Goal: Task Accomplishment & Management: Use online tool/utility

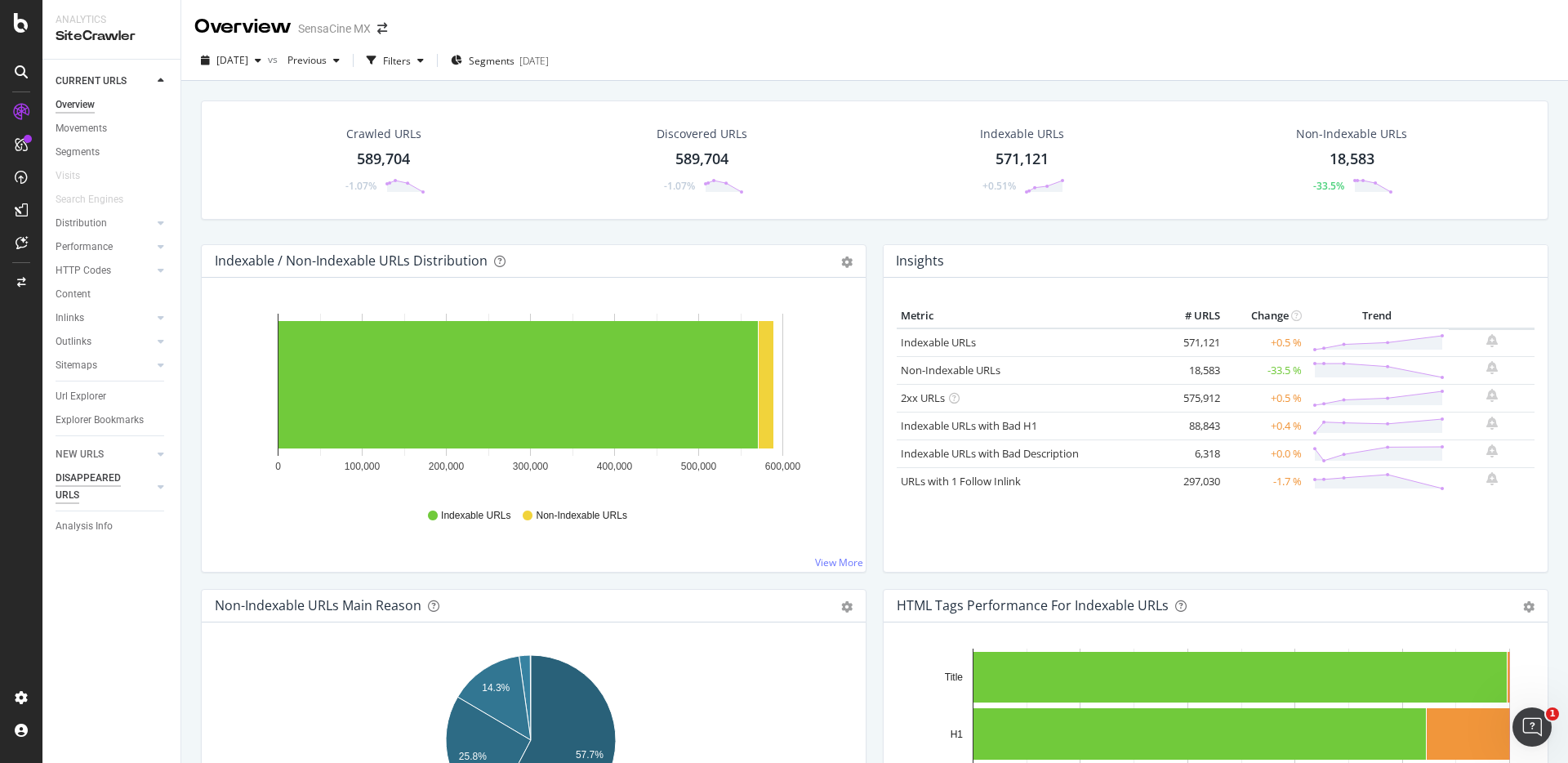
click at [77, 482] on div "DISAPPEARED URLS" at bounding box center [96, 486] width 82 height 34
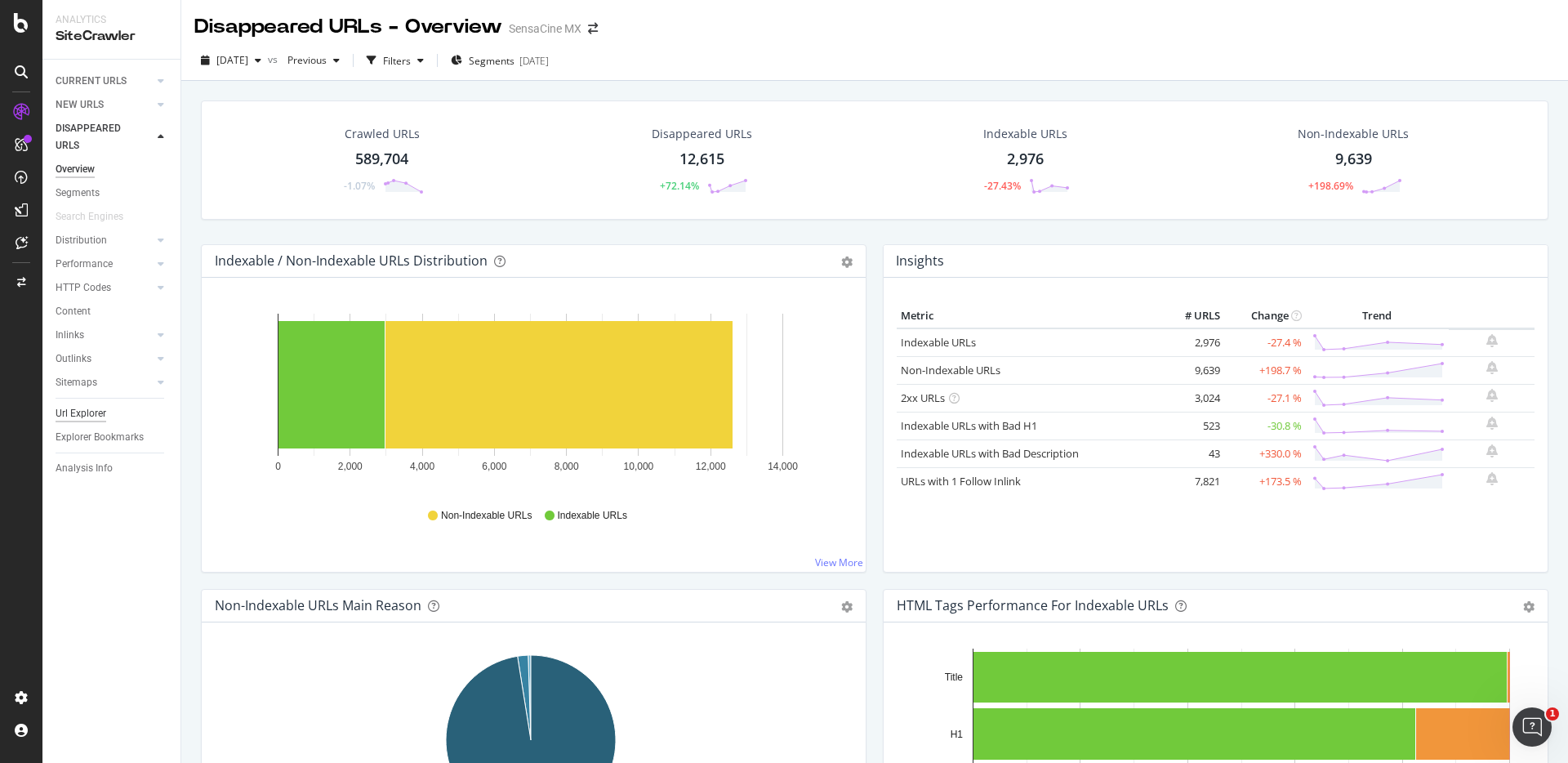
click at [76, 416] on div "Url Explorer" at bounding box center [81, 414] width 51 height 17
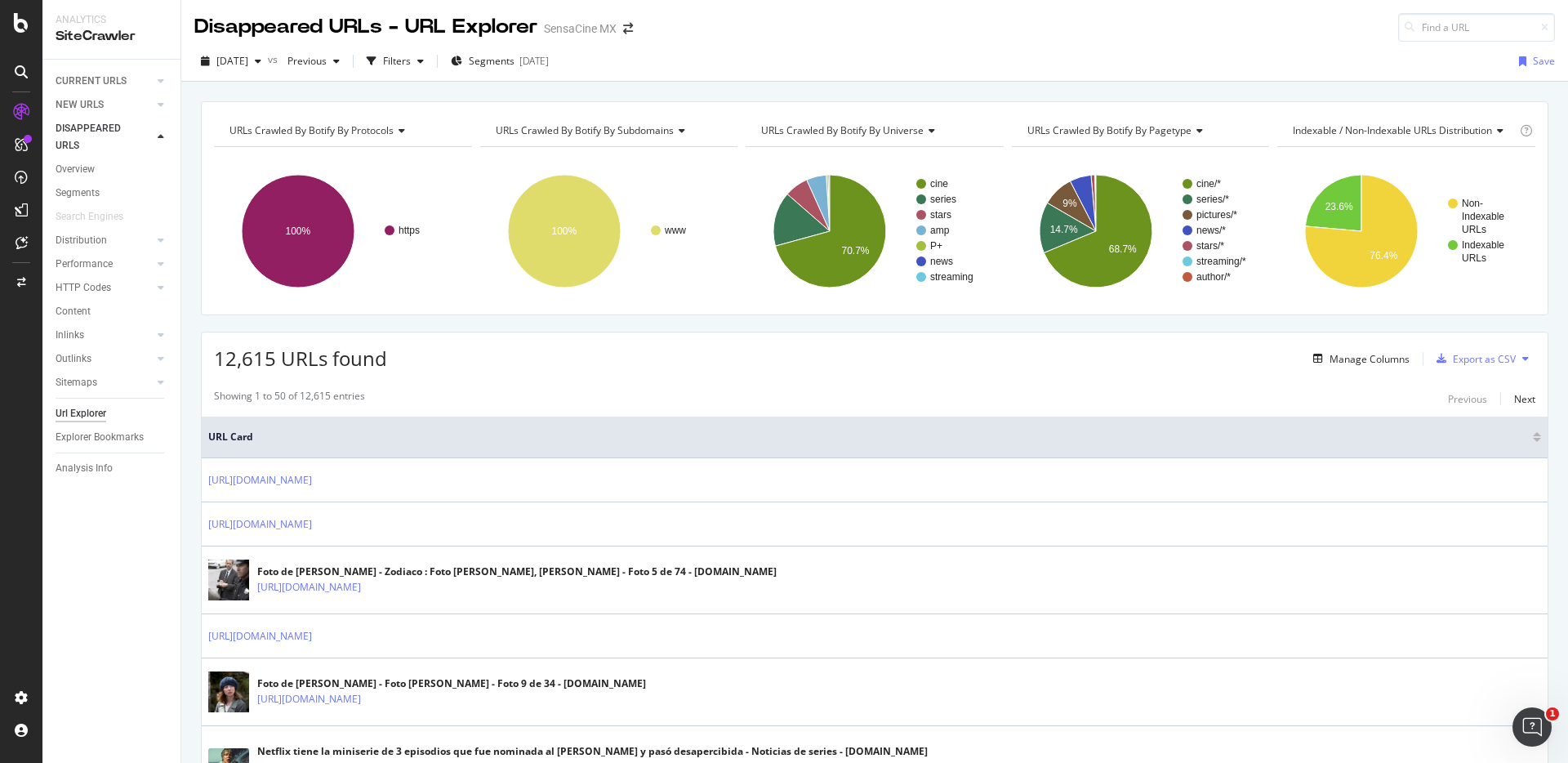
click at [662, 124] on span "URLs Crawled By Botify By subdomains" at bounding box center [584, 130] width 178 height 14
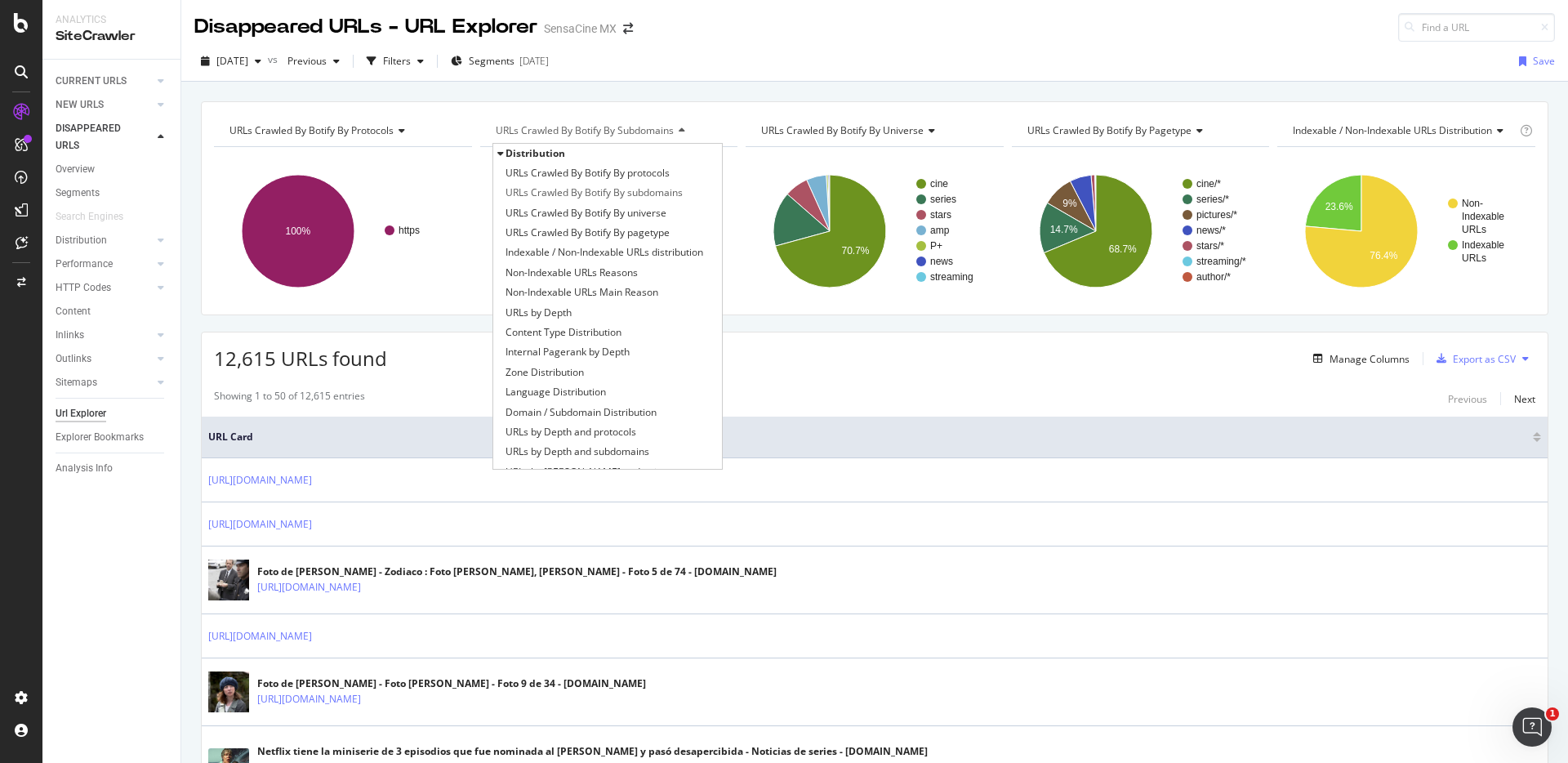
scroll to position [212, 0]
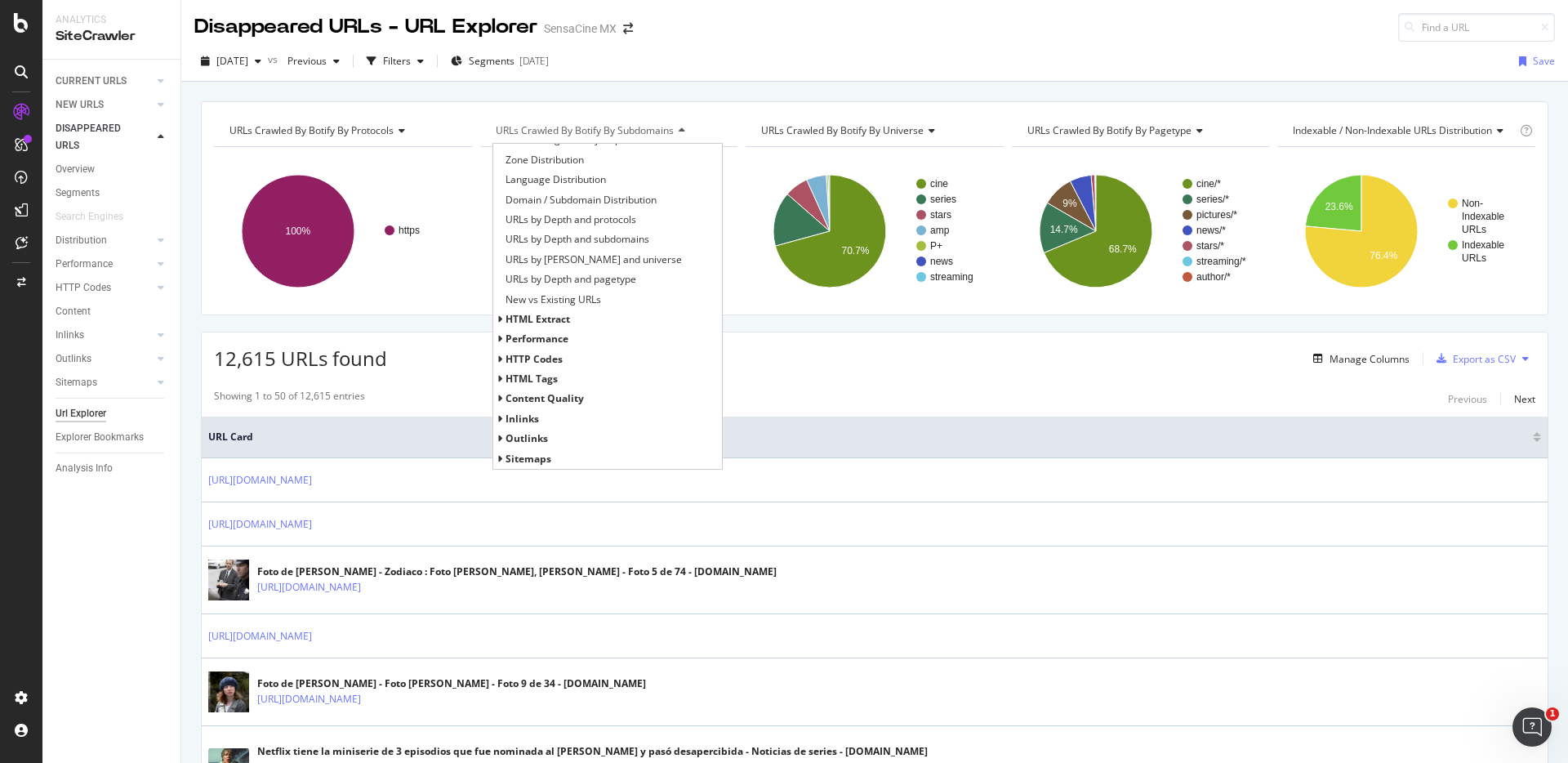
click at [519, 357] on span "HTTP Codes" at bounding box center [533, 359] width 58 height 14
click at [560, 384] on span "HTTP Status Codes Distribution" at bounding box center [576, 379] width 143 height 16
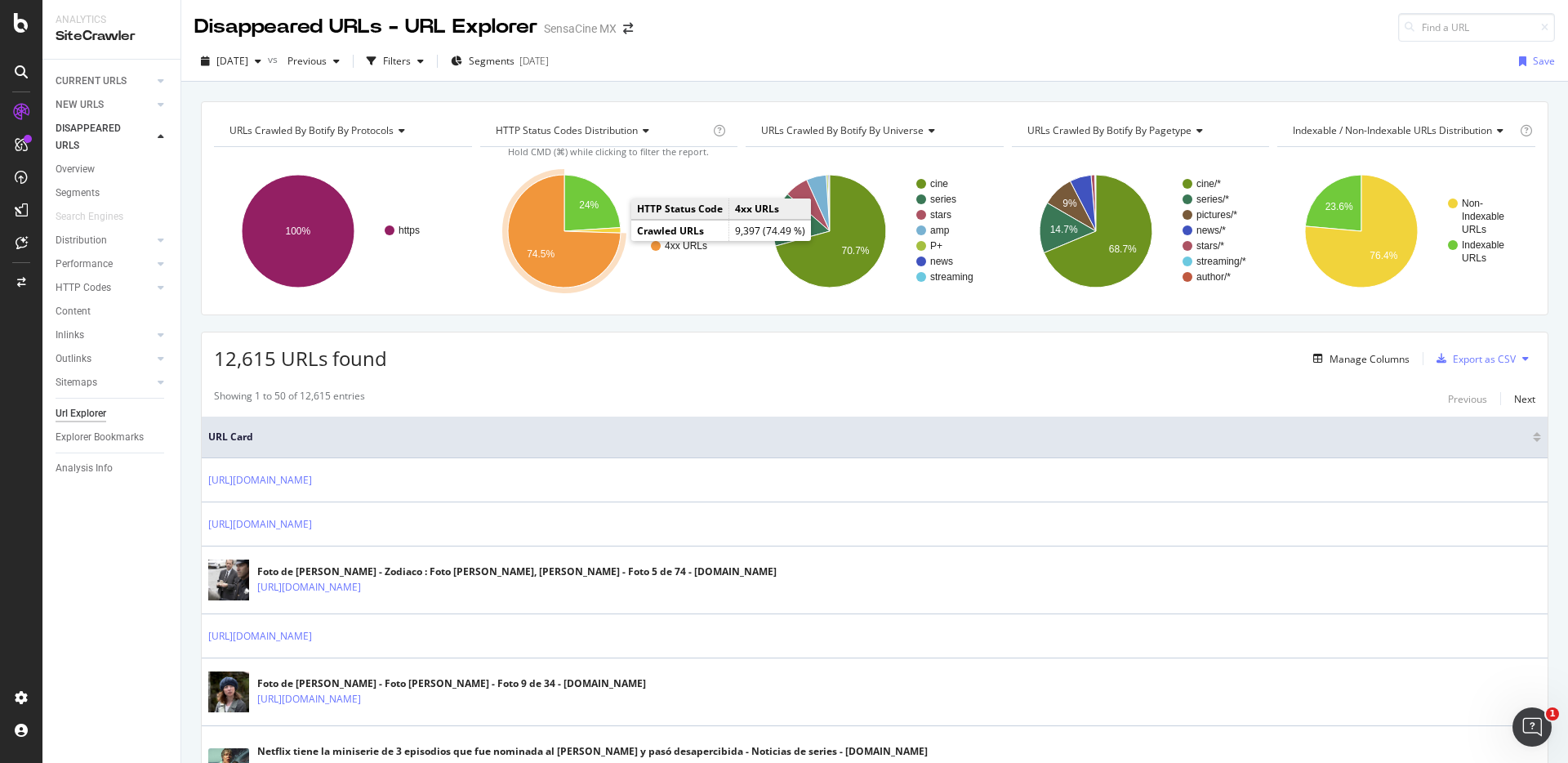
click at [590, 264] on icon "A chart." at bounding box center [564, 230] width 112 height 112
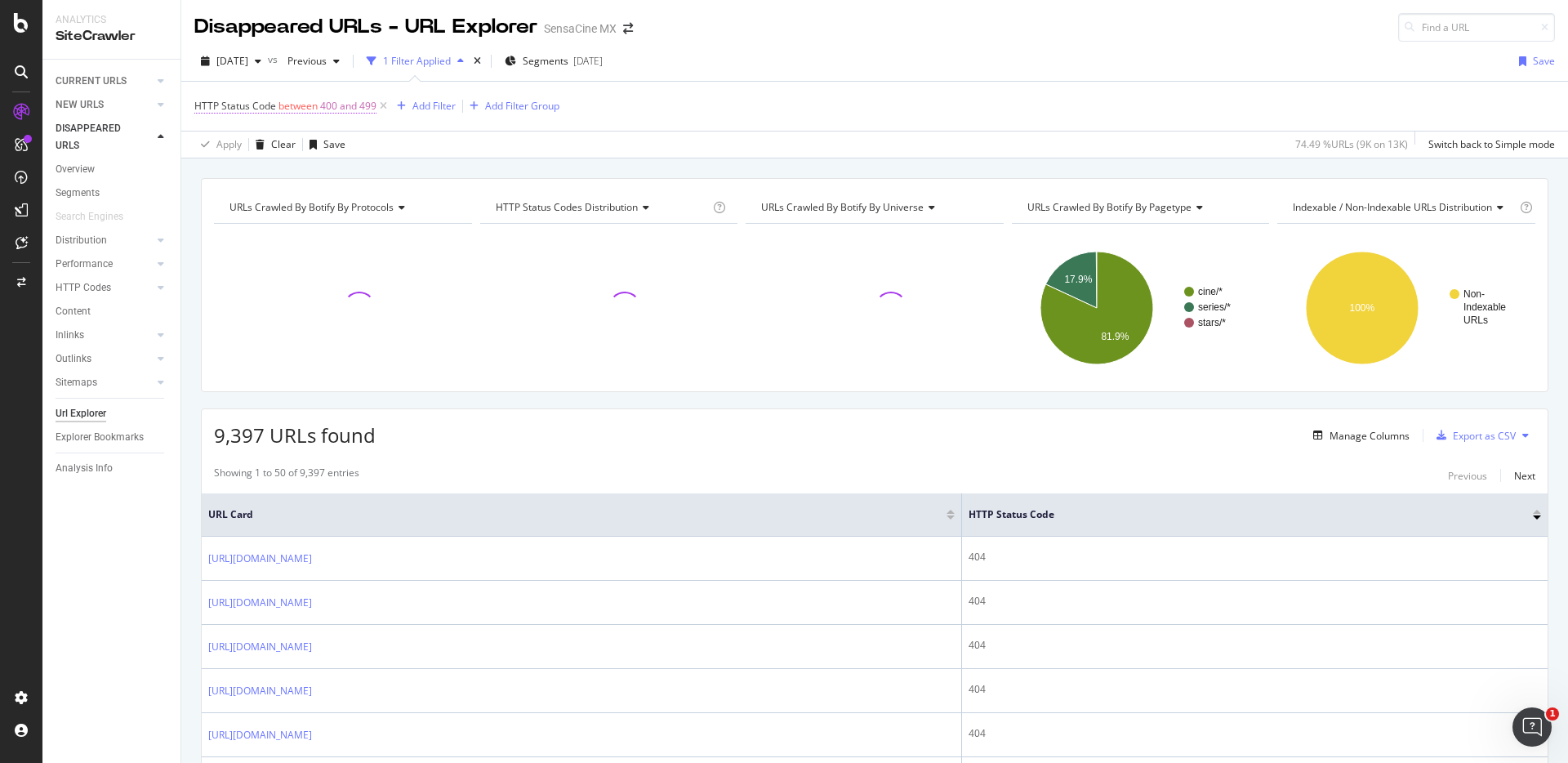
click at [329, 107] on span "400 and 499" at bounding box center [348, 106] width 57 height 23
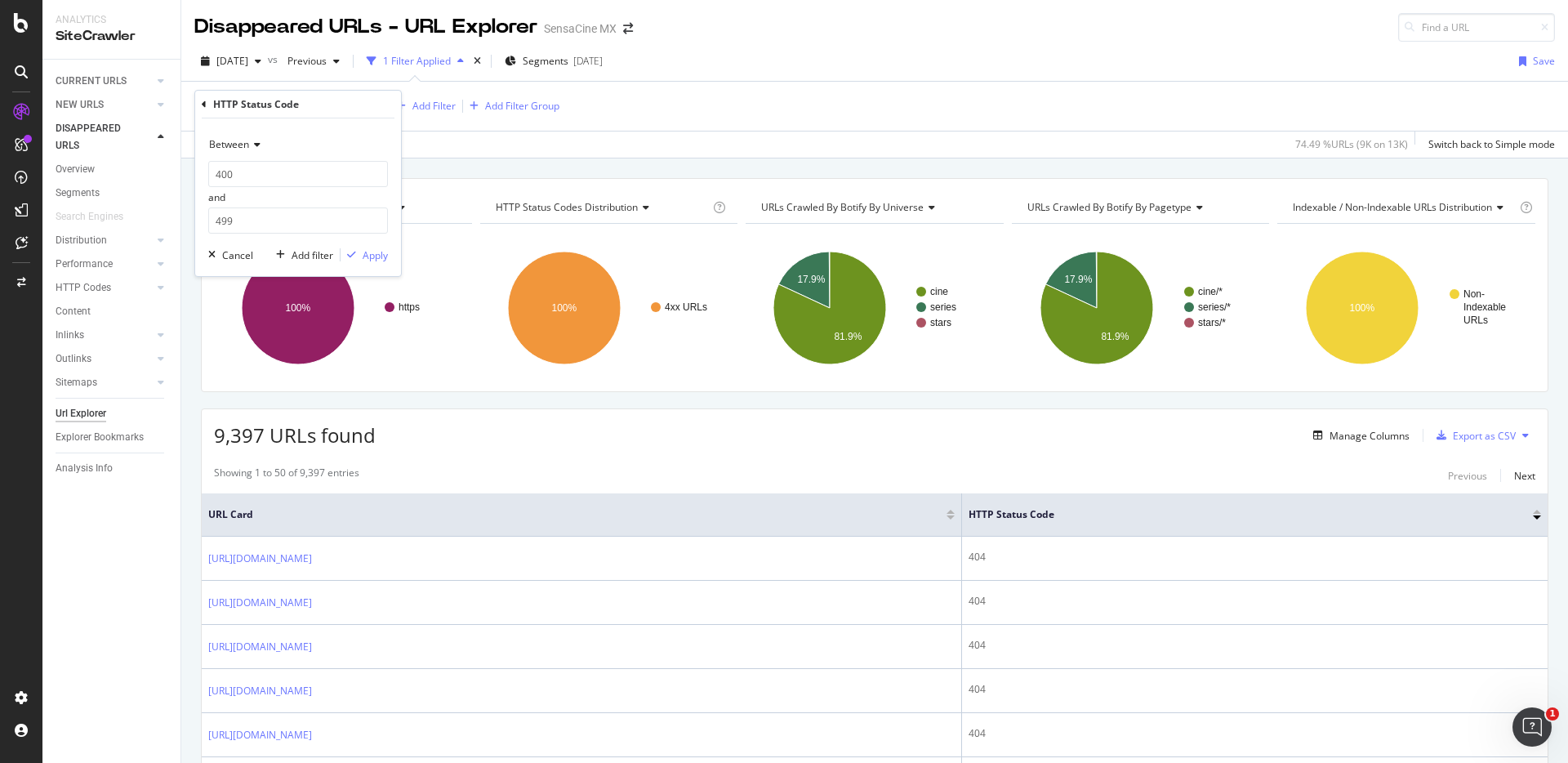
click at [258, 144] on icon at bounding box center [255, 144] width 11 height 9
click at [269, 330] on span "Not Between" at bounding box center [245, 327] width 59 height 14
click at [367, 256] on div "Apply" at bounding box center [375, 255] width 25 height 14
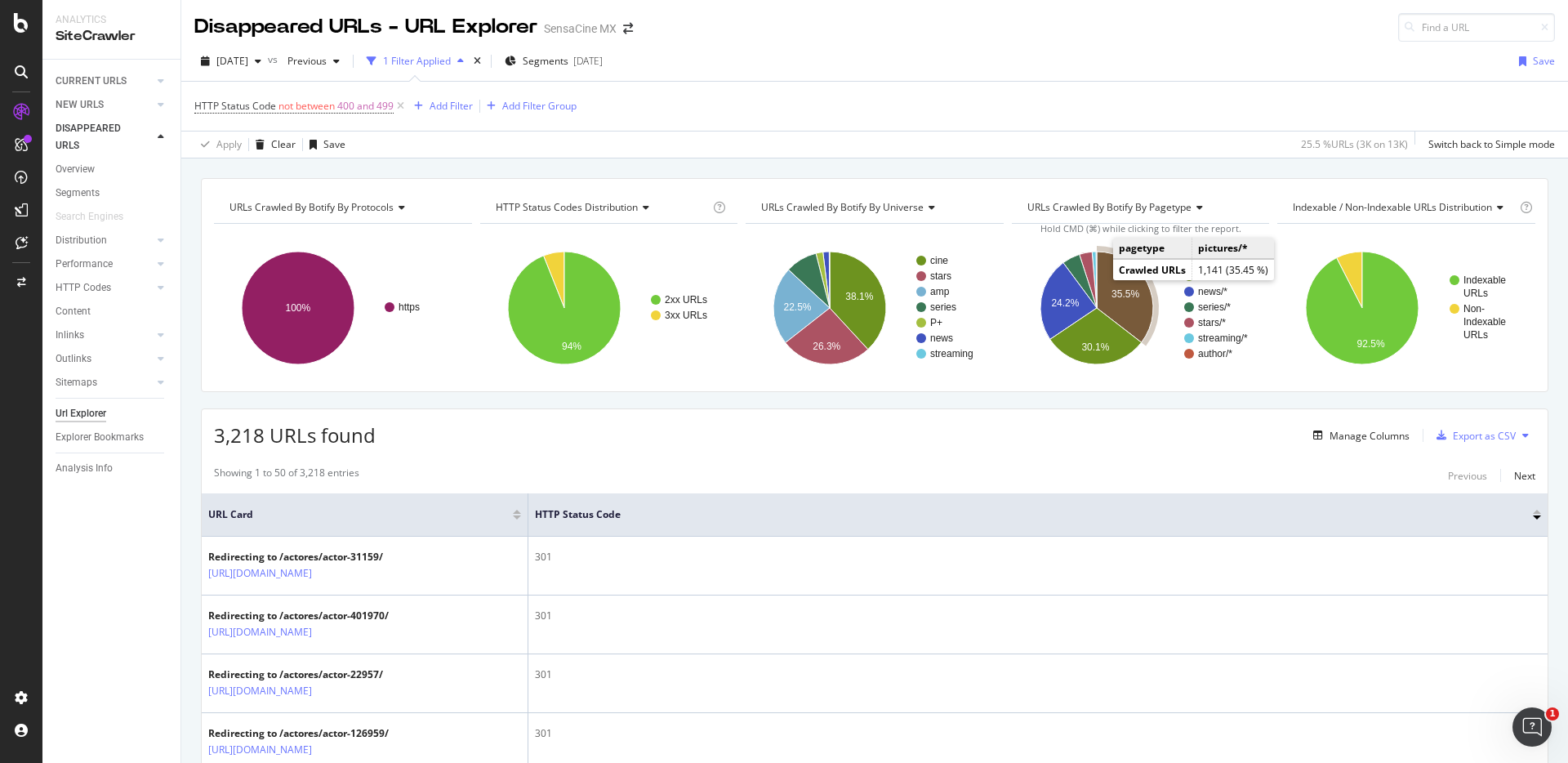
click at [936, 276] on icon "A chart." at bounding box center [1125, 297] width 57 height 91
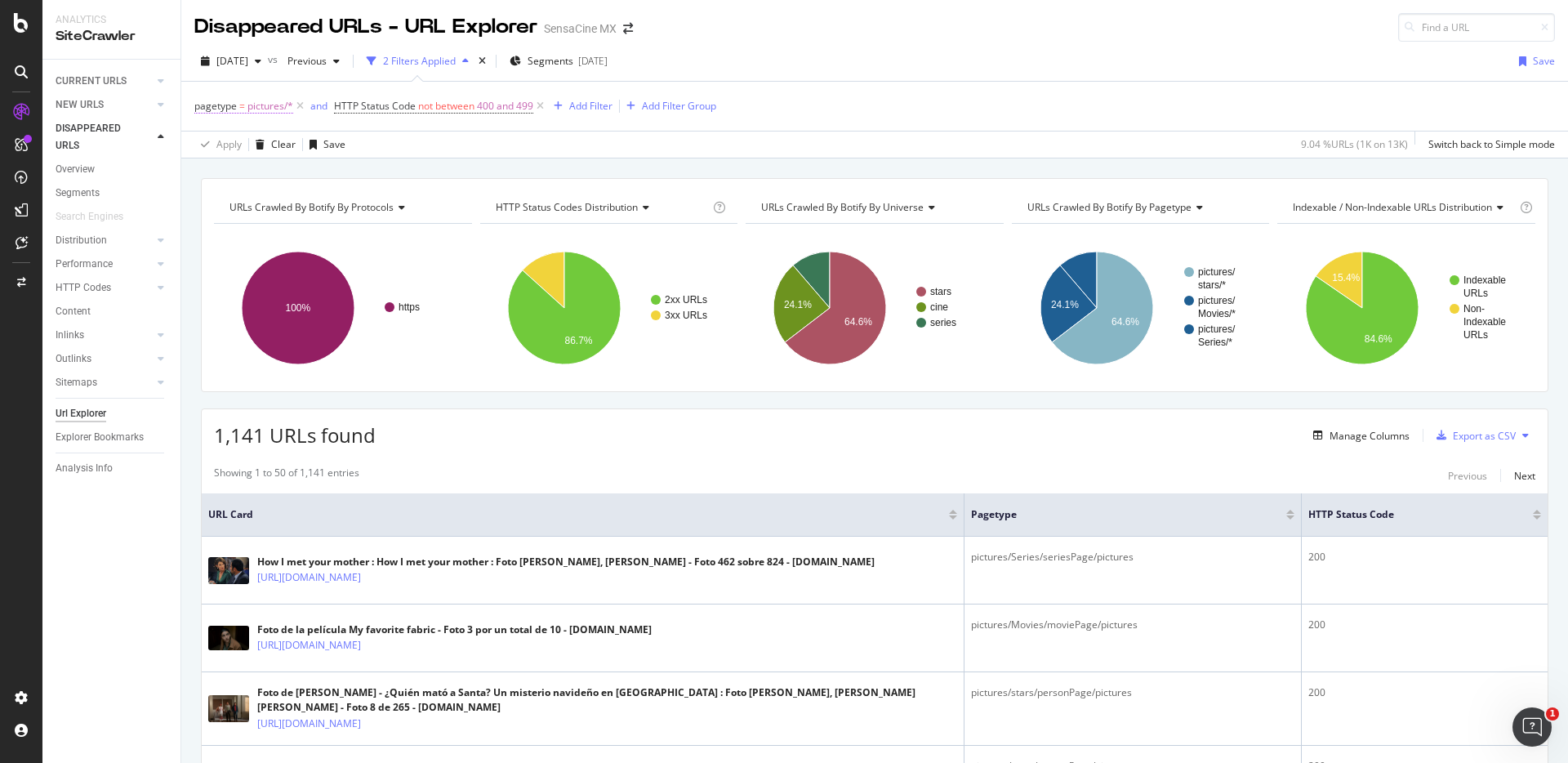
click at [263, 111] on span "pictures/*" at bounding box center [270, 106] width 45 height 23
click at [241, 140] on icon at bounding box center [240, 144] width 11 height 9
click at [249, 193] on span "Not Equal" at bounding box center [238, 199] width 44 height 14
click at [370, 241] on div "Apply" at bounding box center [375, 240] width 25 height 14
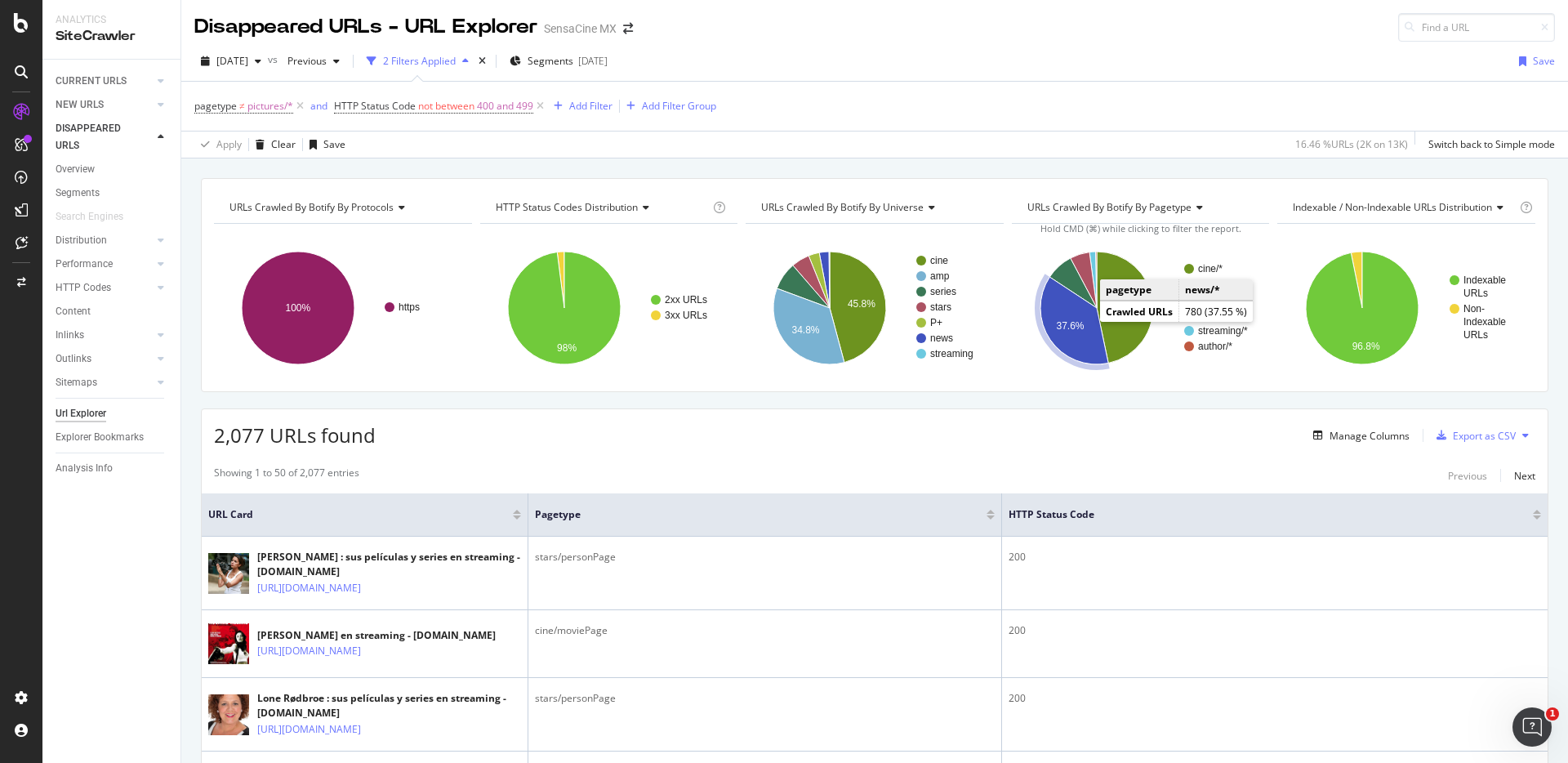
click at [936, 330] on text "37.6%" at bounding box center [1070, 326] width 27 height 11
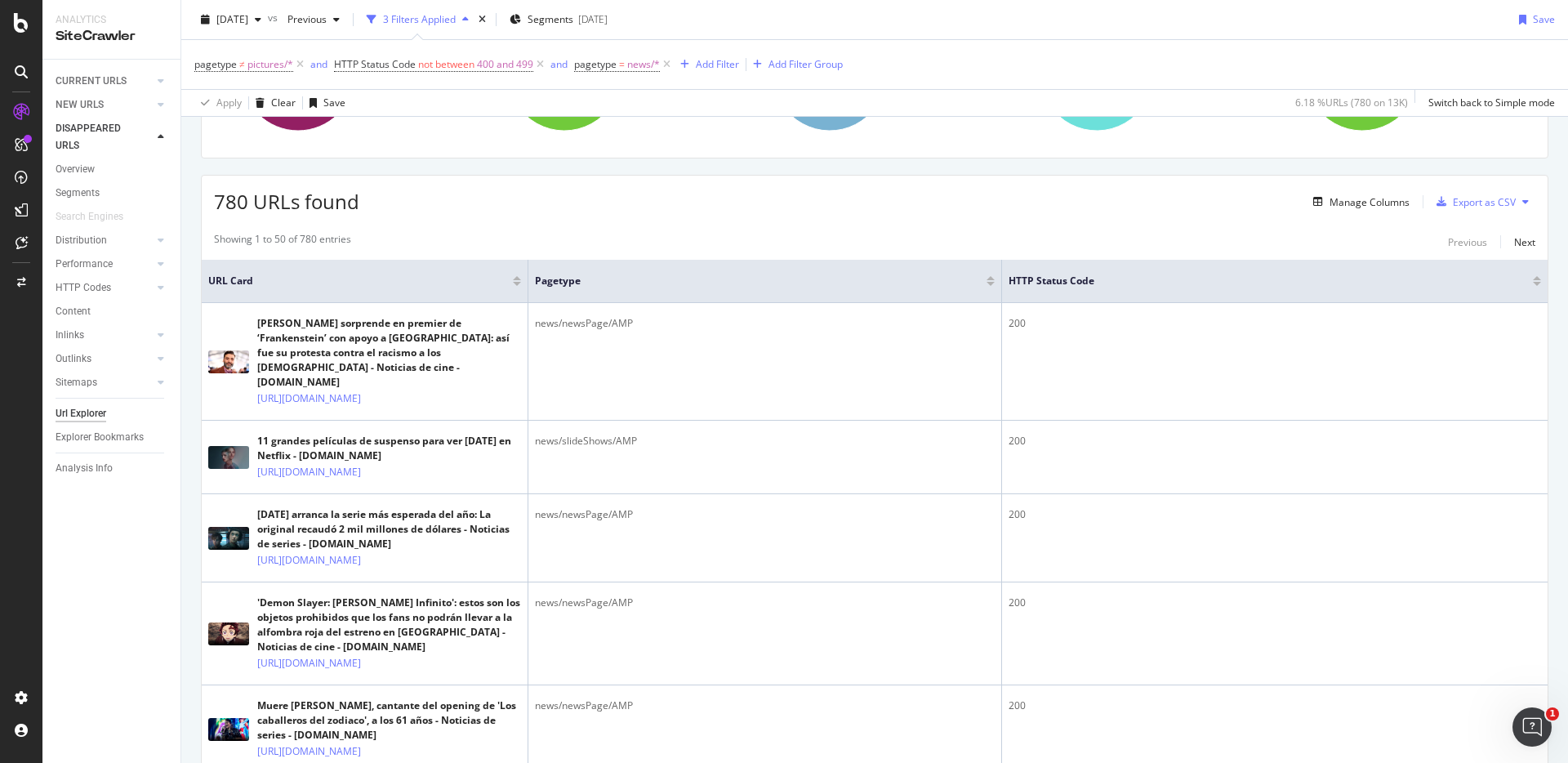
scroll to position [1373, 0]
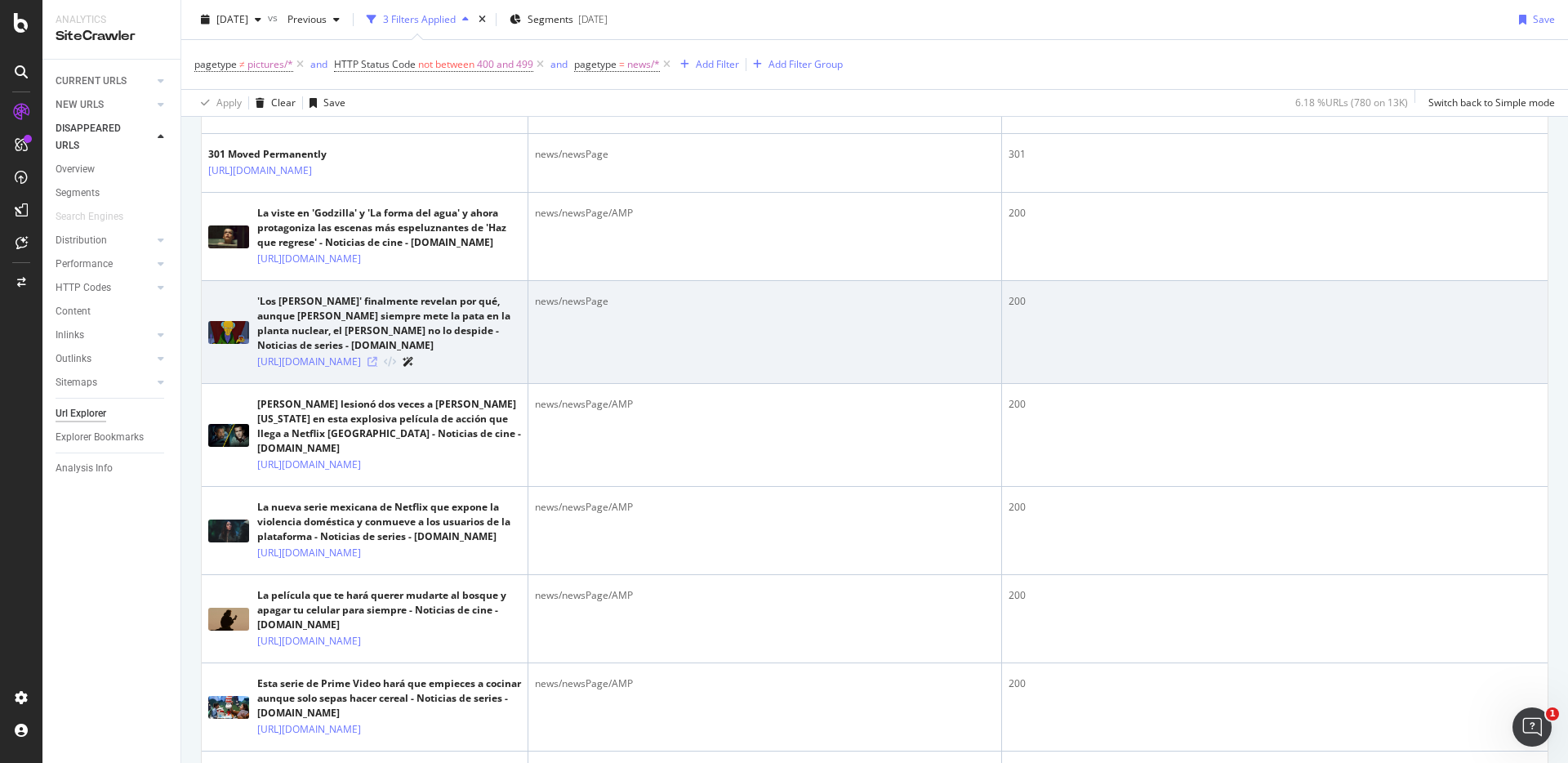
click at [378, 366] on icon at bounding box center [372, 362] width 9 height 9
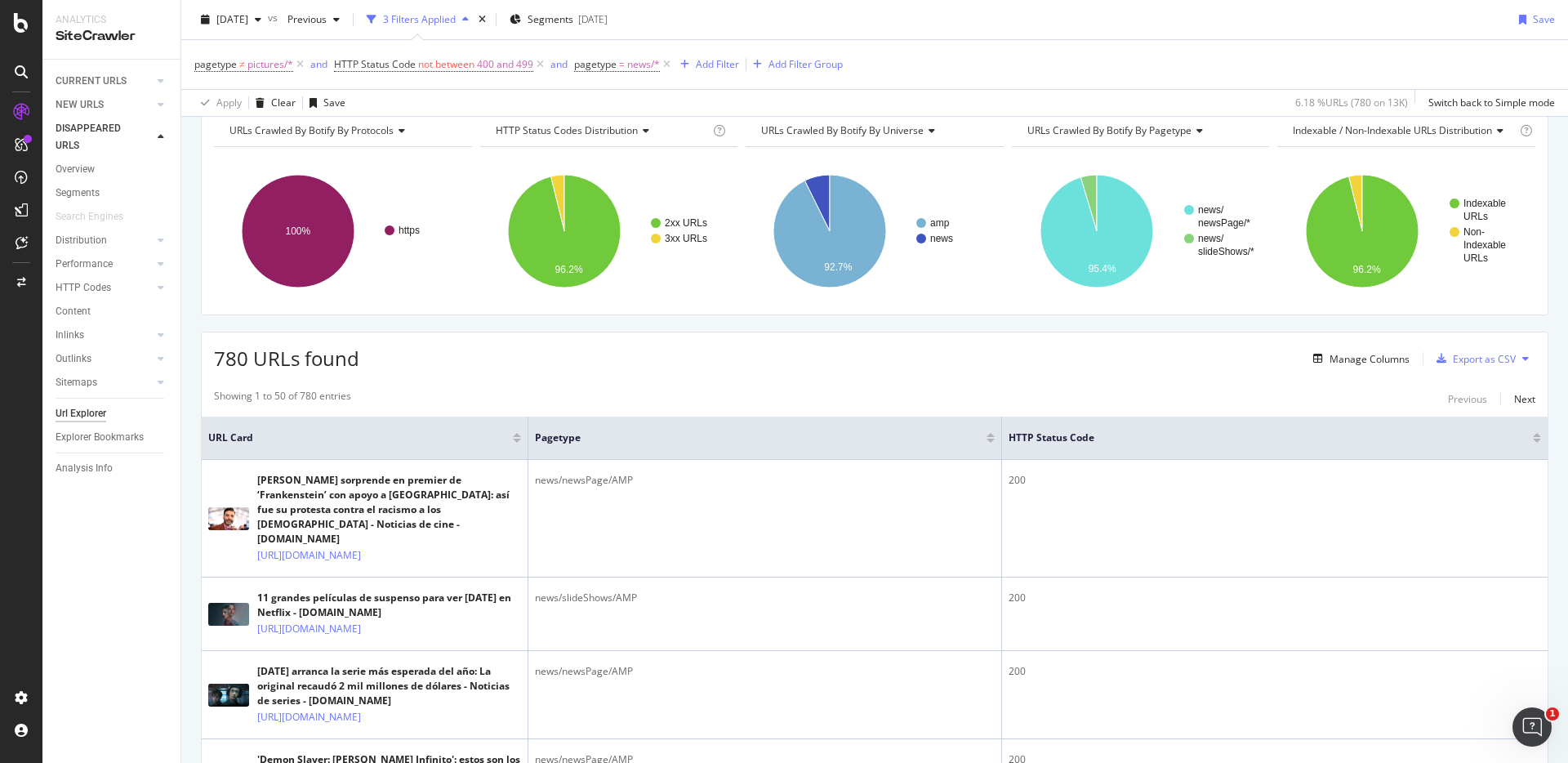
scroll to position [0, 0]
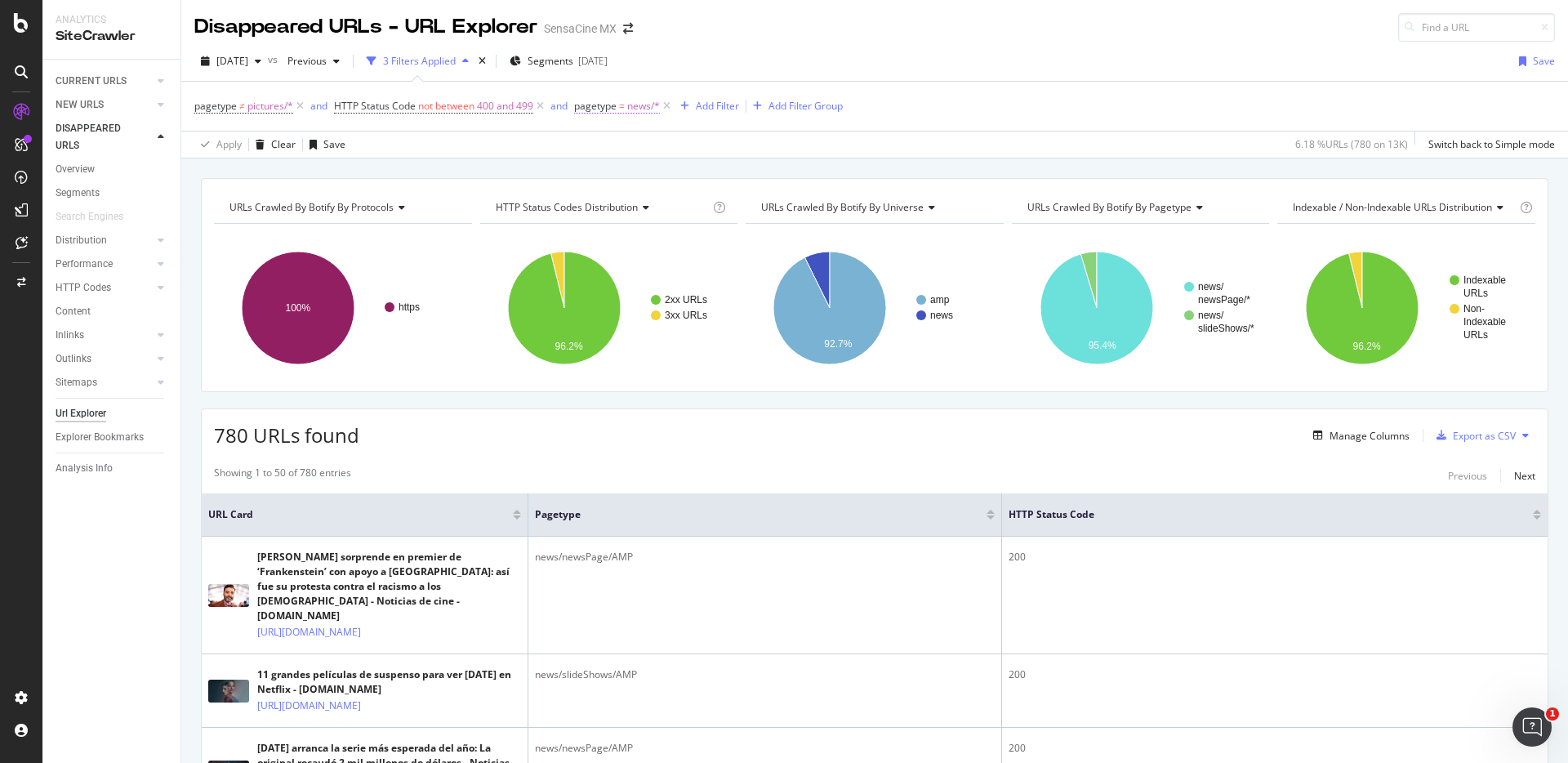
click at [615, 109] on span "pagetype" at bounding box center [595, 106] width 42 height 14
click at [615, 148] on icon at bounding box center [620, 144] width 11 height 9
click at [620, 193] on span "Not Equal" at bounding box center [618, 199] width 44 height 14
click at [759, 240] on div "Apply" at bounding box center [755, 240] width 25 height 14
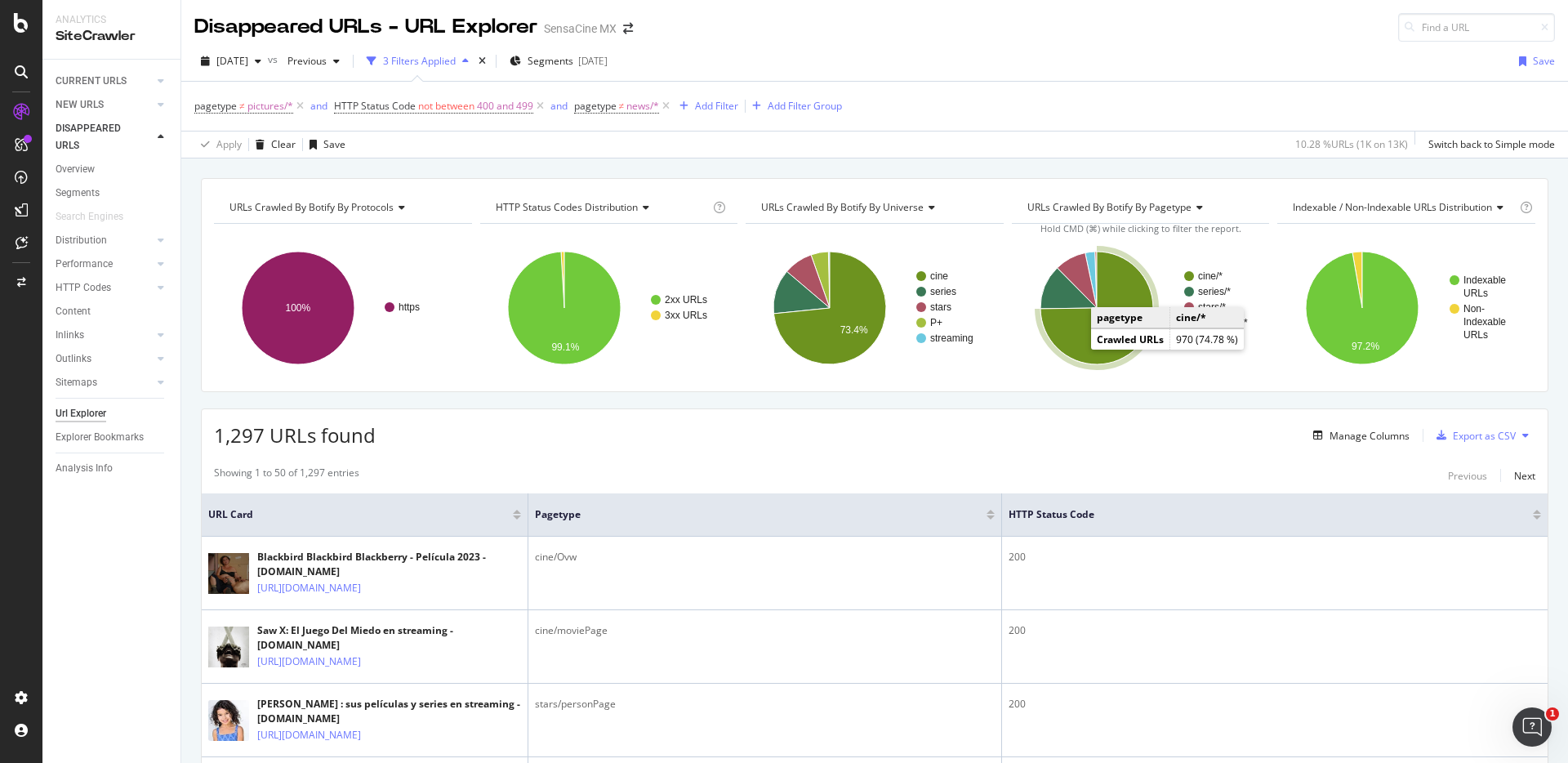
click at [936, 338] on icon "A chart." at bounding box center [1096, 307] width 112 height 112
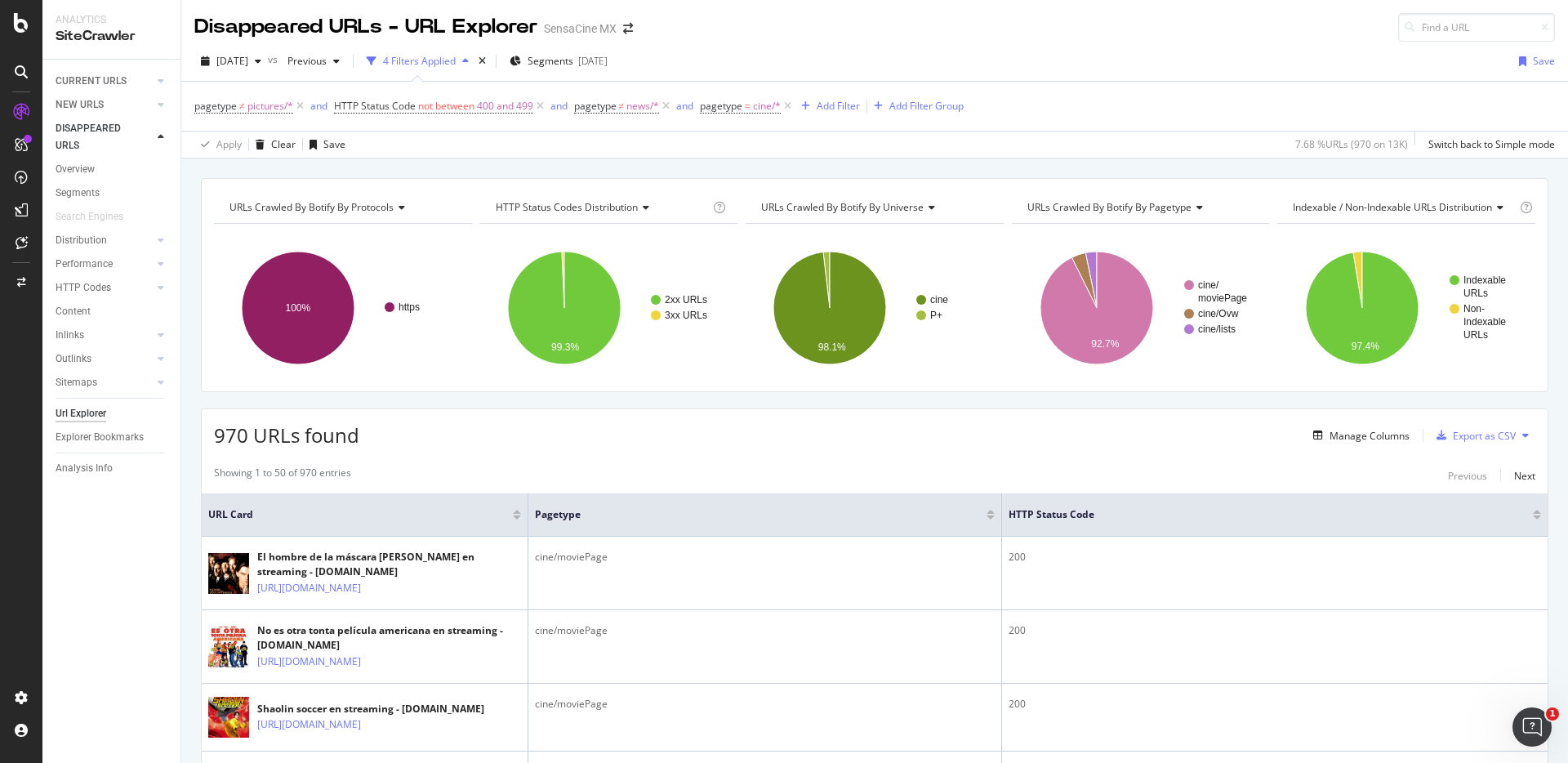
click at [936, 484] on div at bounding box center [990, 517] width 8 height 4
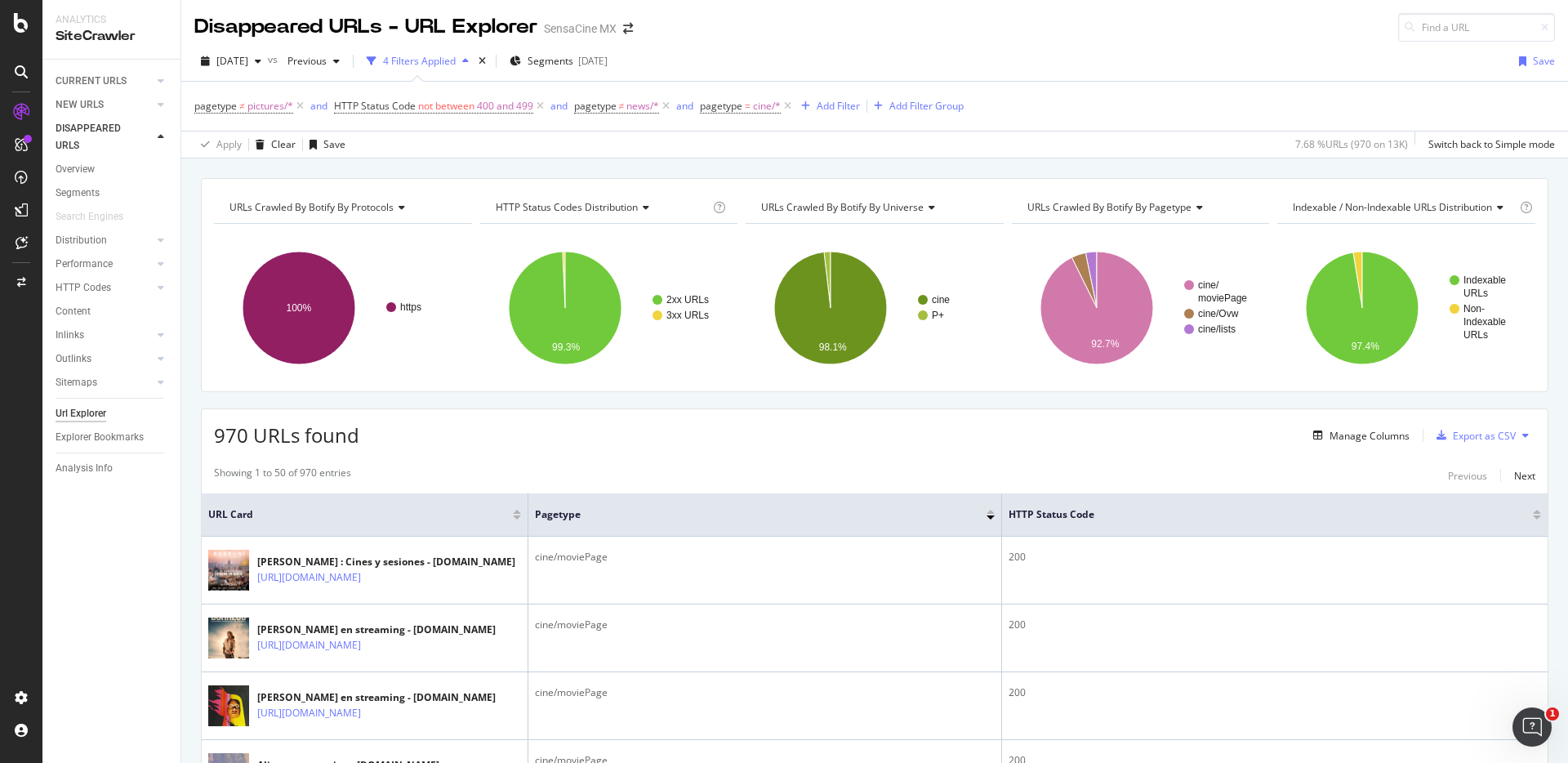
click at [936, 484] on div at bounding box center [990, 512] width 8 height 4
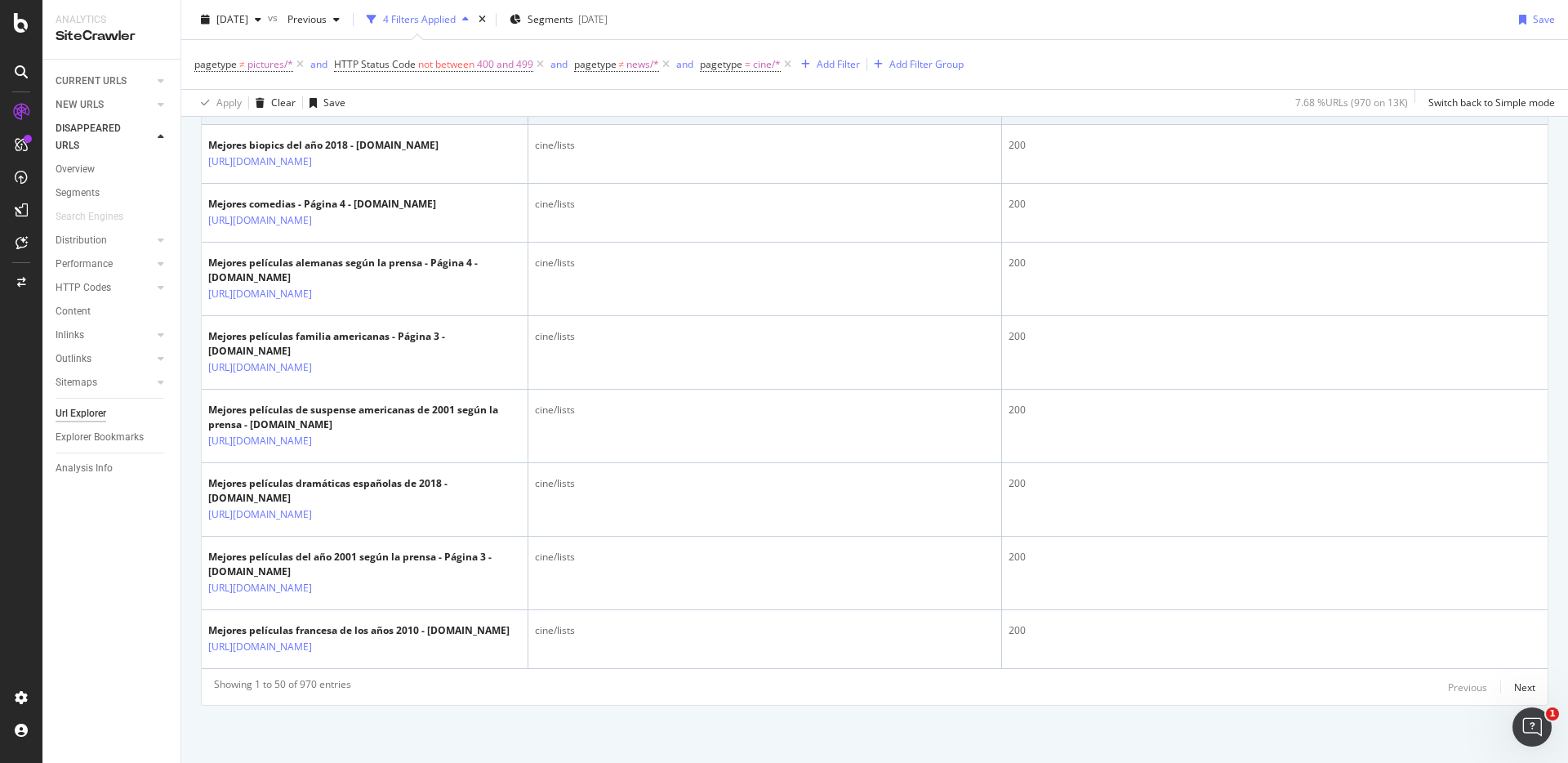
scroll to position [3939, 0]
click at [936, 484] on div "Next" at bounding box center [1525, 687] width 21 height 14
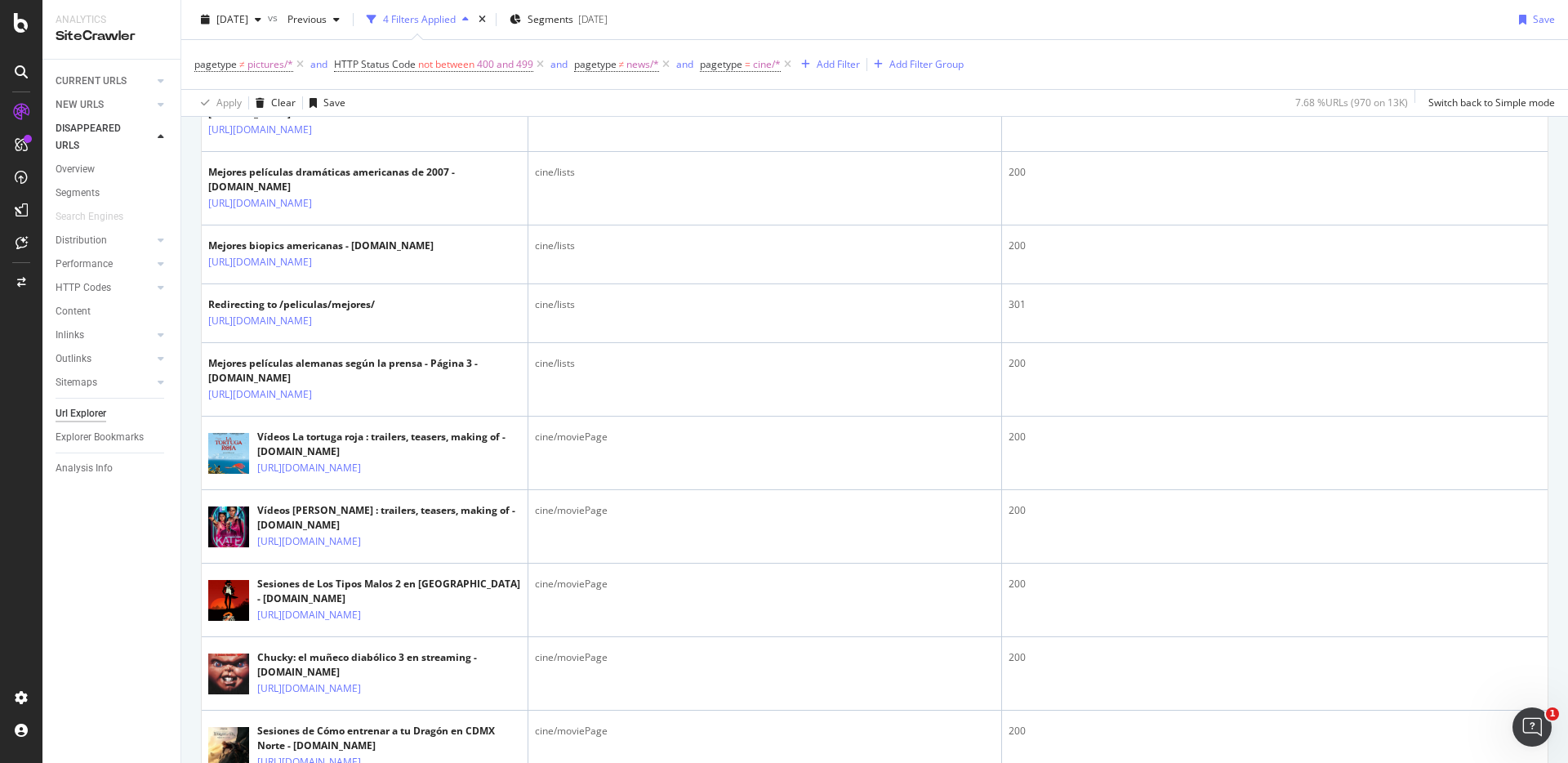
scroll to position [0, 0]
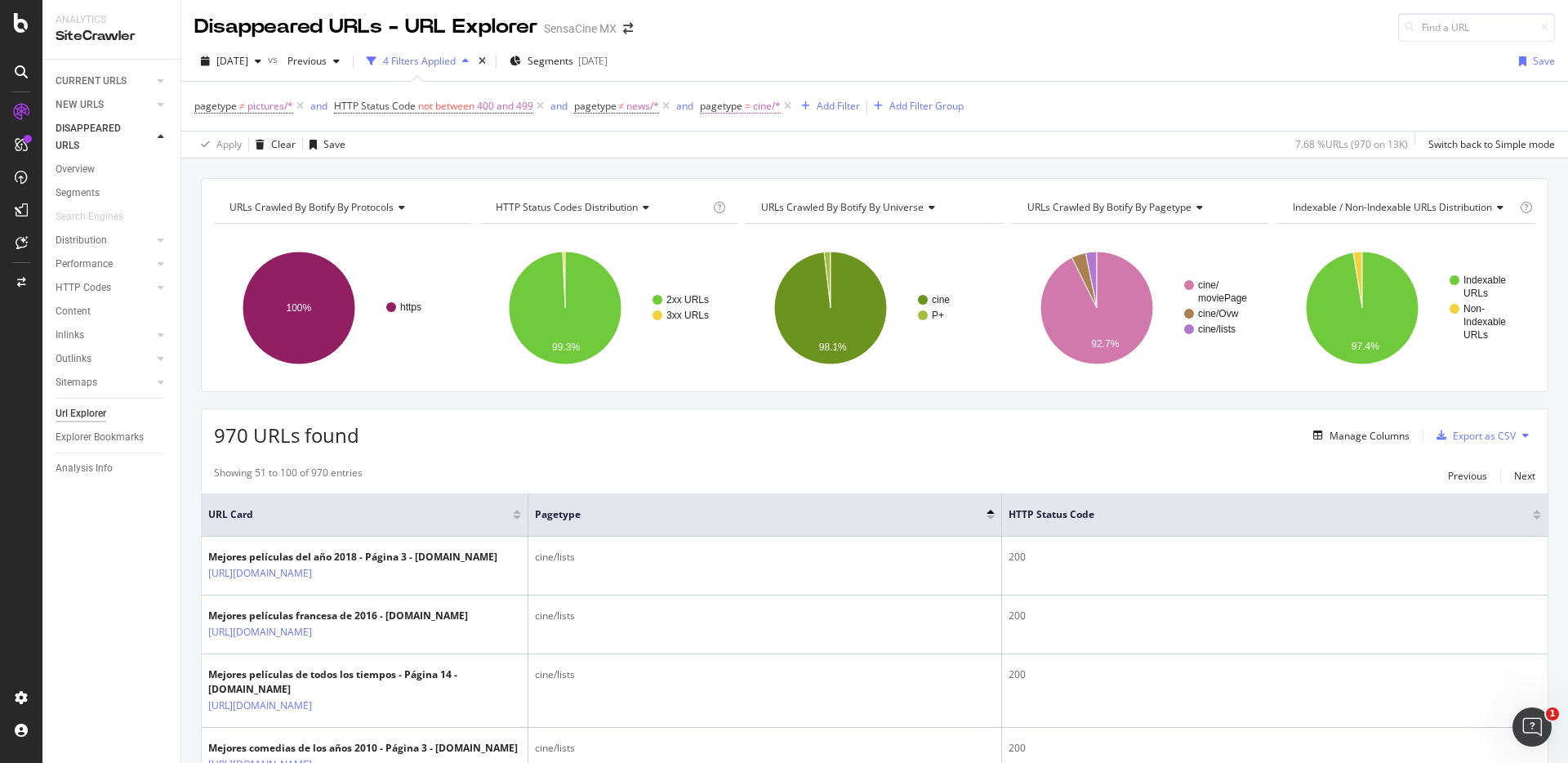
click at [733, 106] on span "pagetype" at bounding box center [720, 106] width 42 height 14
click at [740, 143] on span "Equal" at bounding box center [730, 144] width 25 height 14
click at [758, 202] on span "Not Equal" at bounding box center [746, 199] width 44 height 14
click at [885, 241] on div "Apply" at bounding box center [883, 240] width 25 height 14
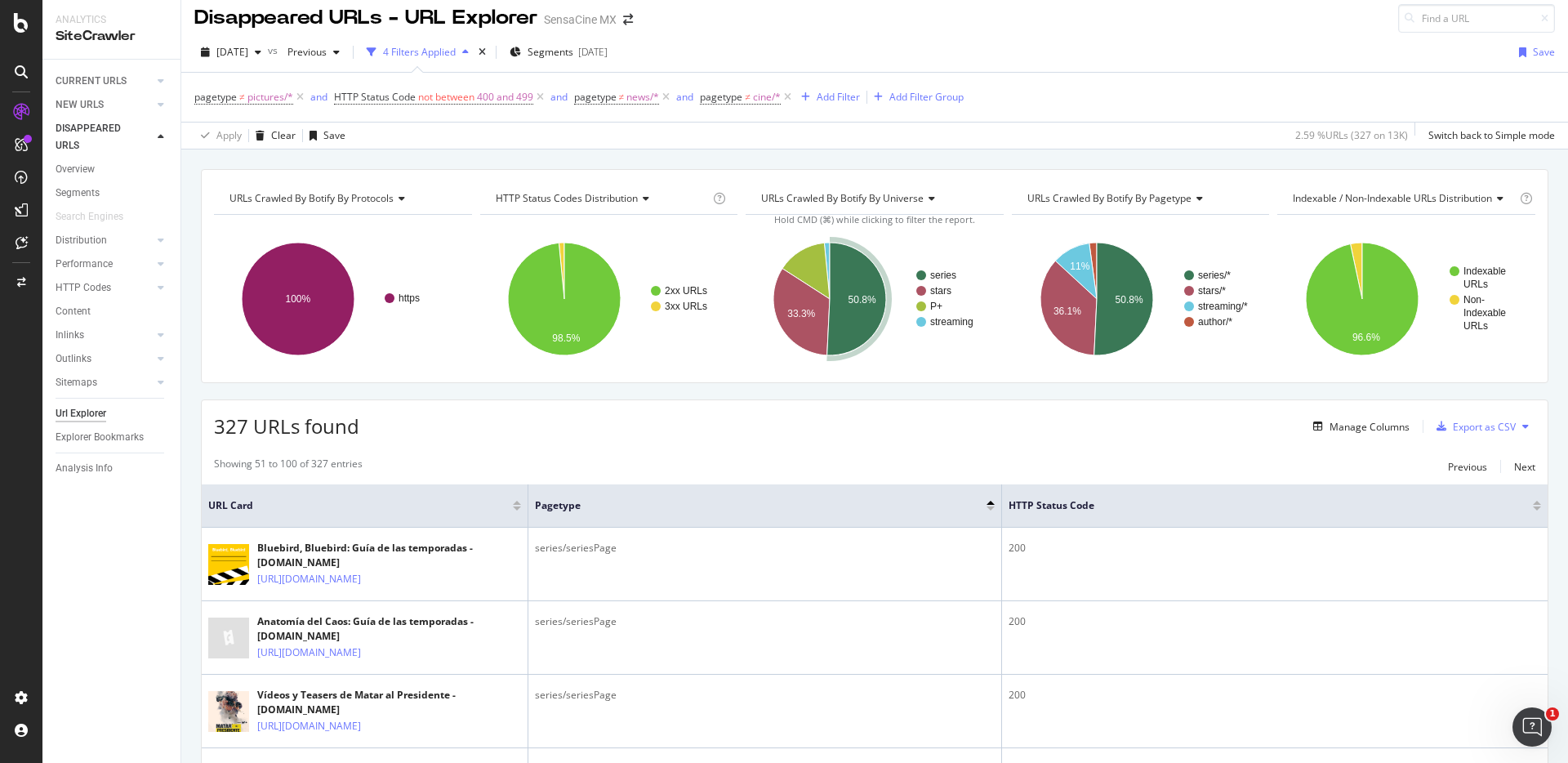
scroll to position [27, 0]
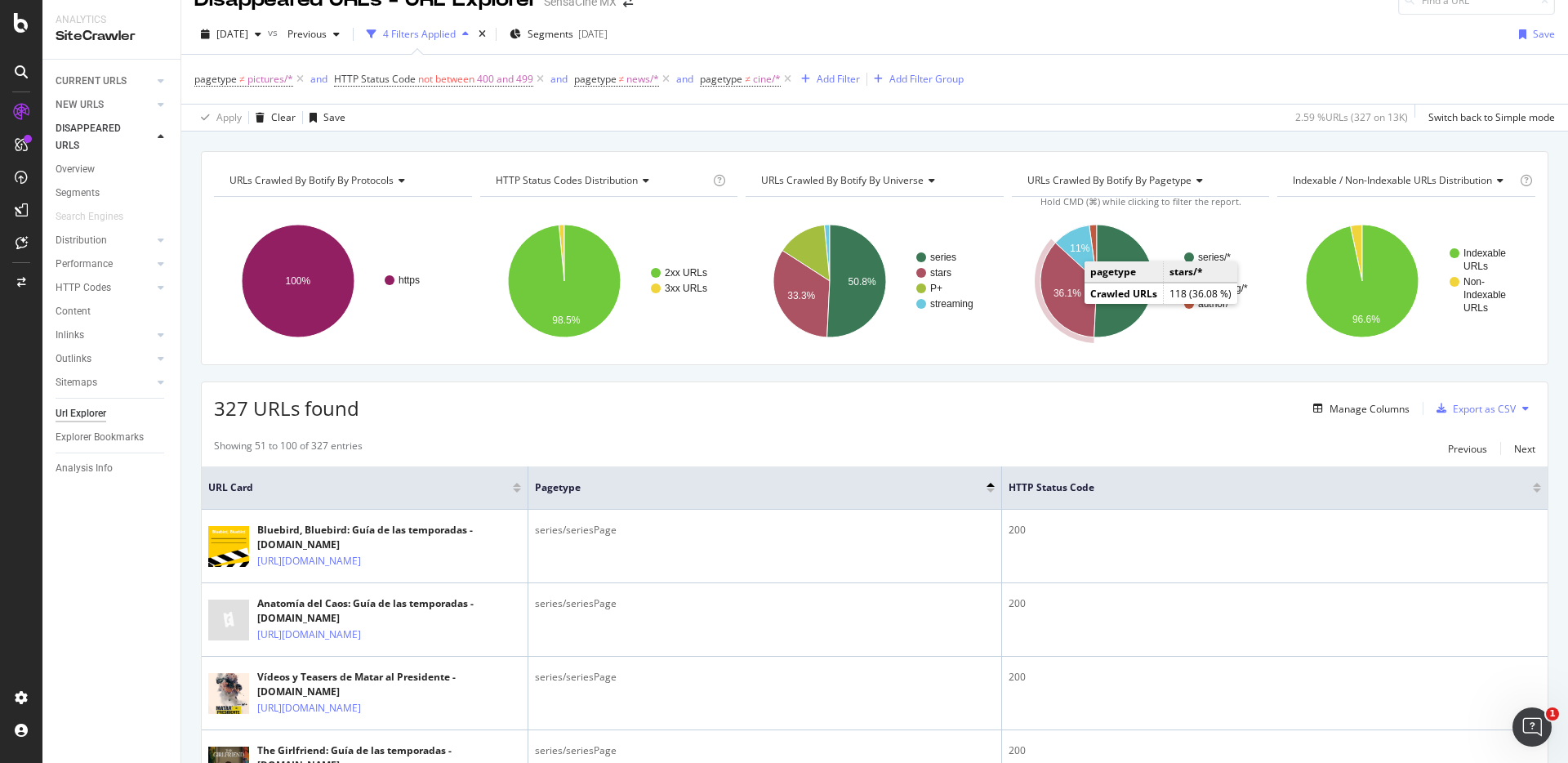
click at [936, 310] on icon "A chart." at bounding box center [1069, 290] width 57 height 94
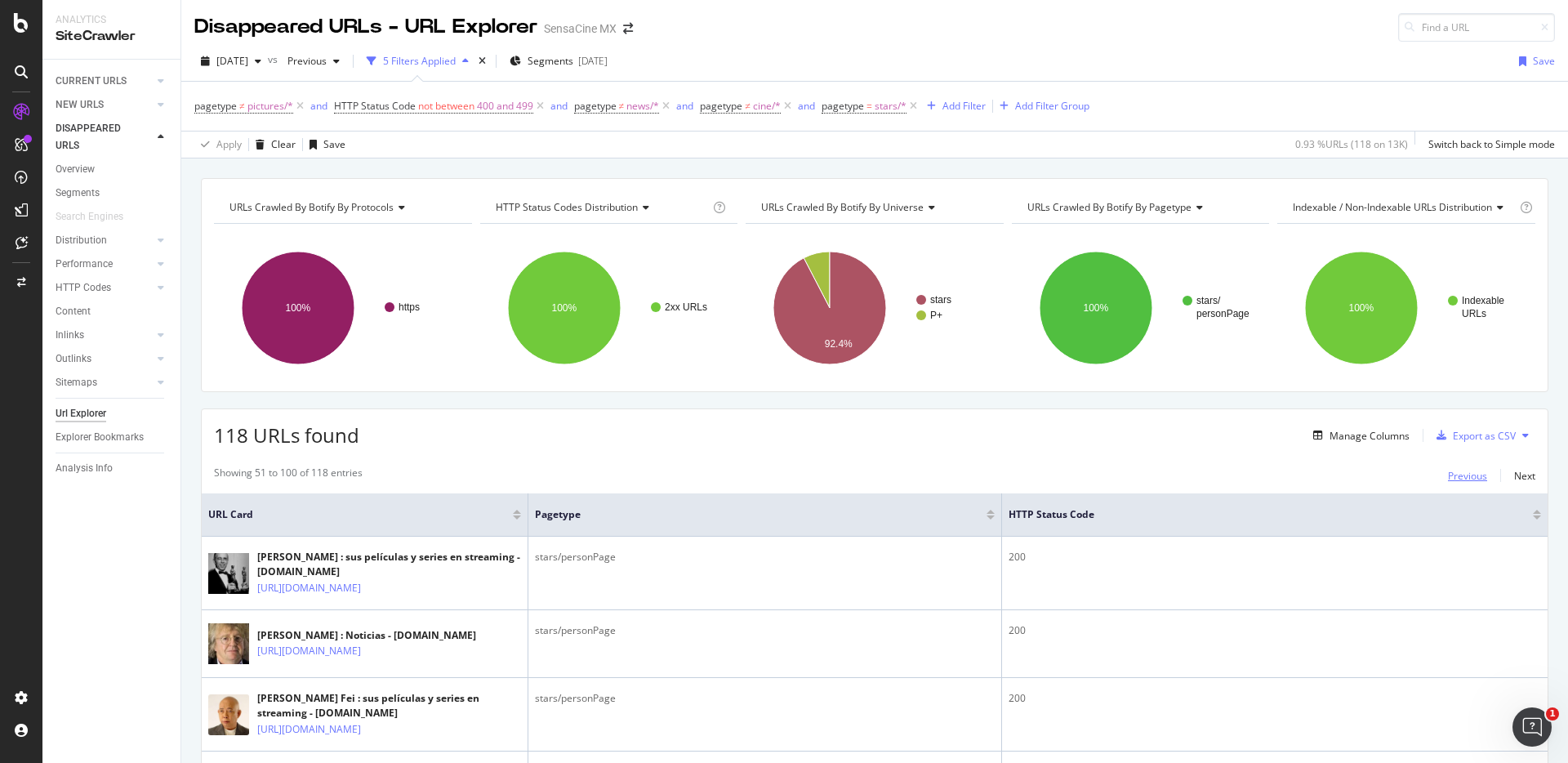
click at [936, 481] on div "Previous" at bounding box center [1468, 476] width 40 height 14
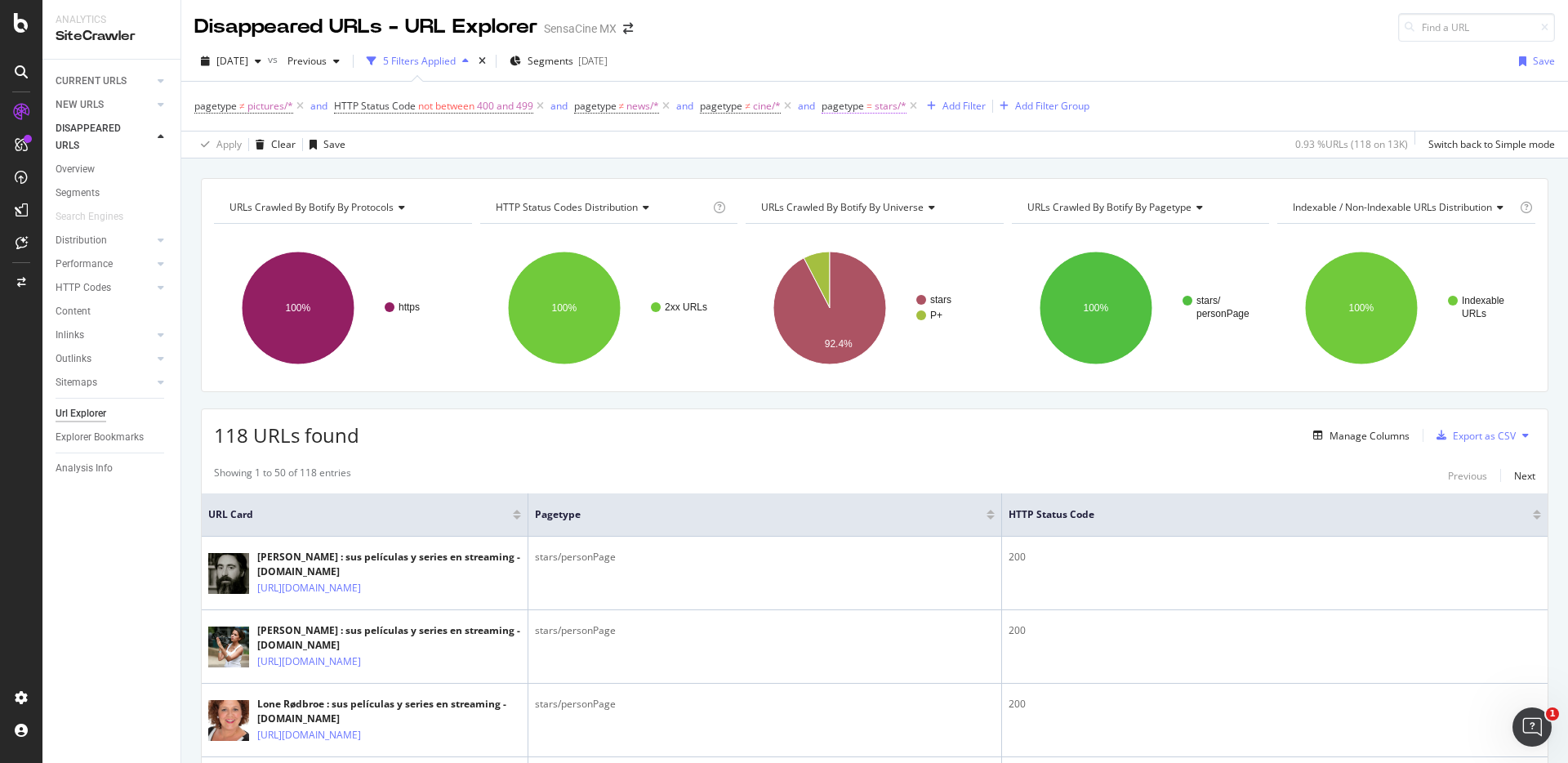
click at [869, 107] on span "=" at bounding box center [869, 106] width 6 height 14
click at [862, 105] on span "pagetype" at bounding box center [842, 106] width 42 height 14
click at [868, 143] on icon at bounding box center [869, 144] width 11 height 9
click at [873, 196] on span "Not Equal" at bounding box center [868, 199] width 44 height 14
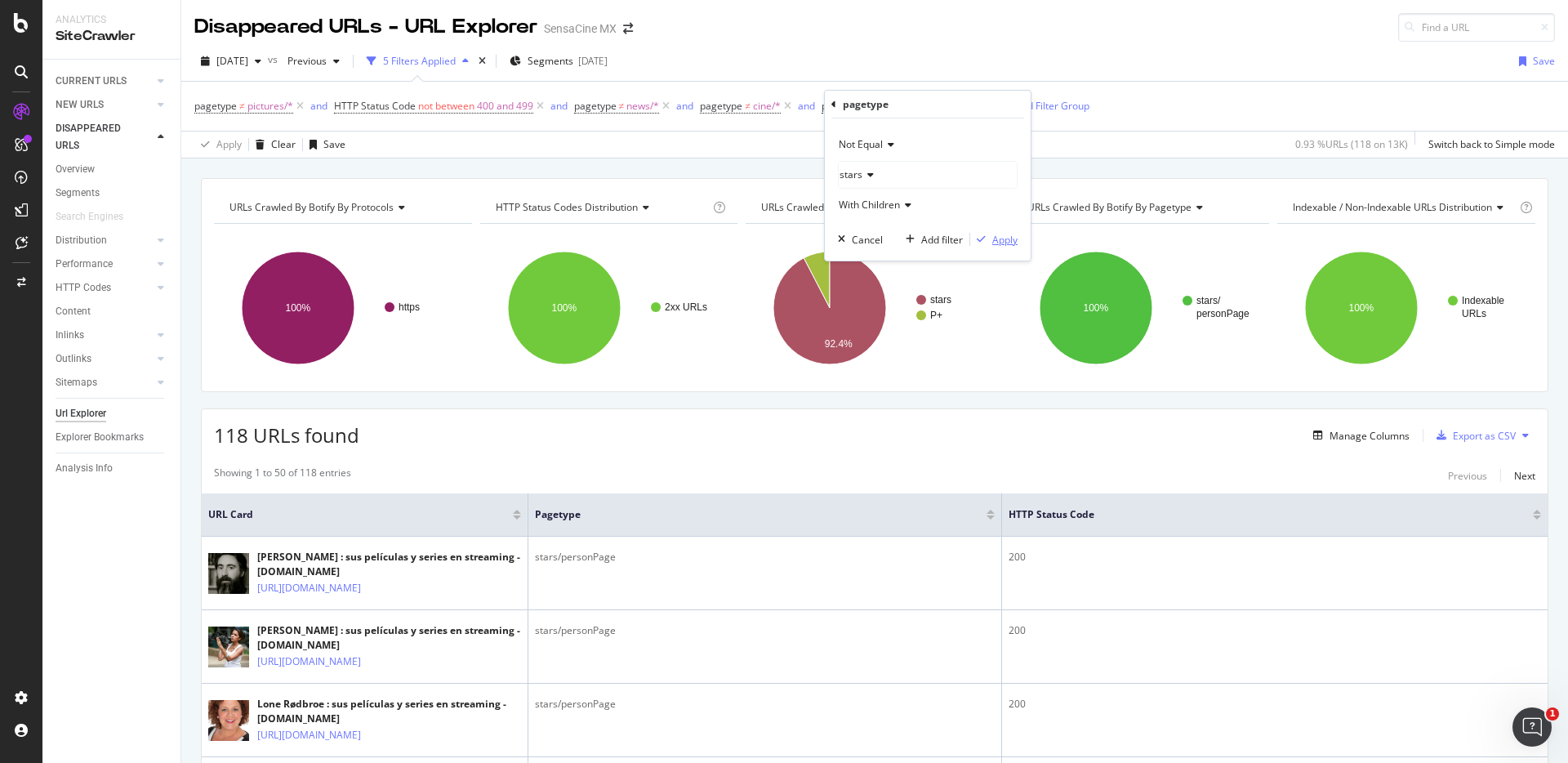
click at [936, 243] on div "Apply" at bounding box center [1004, 240] width 25 height 14
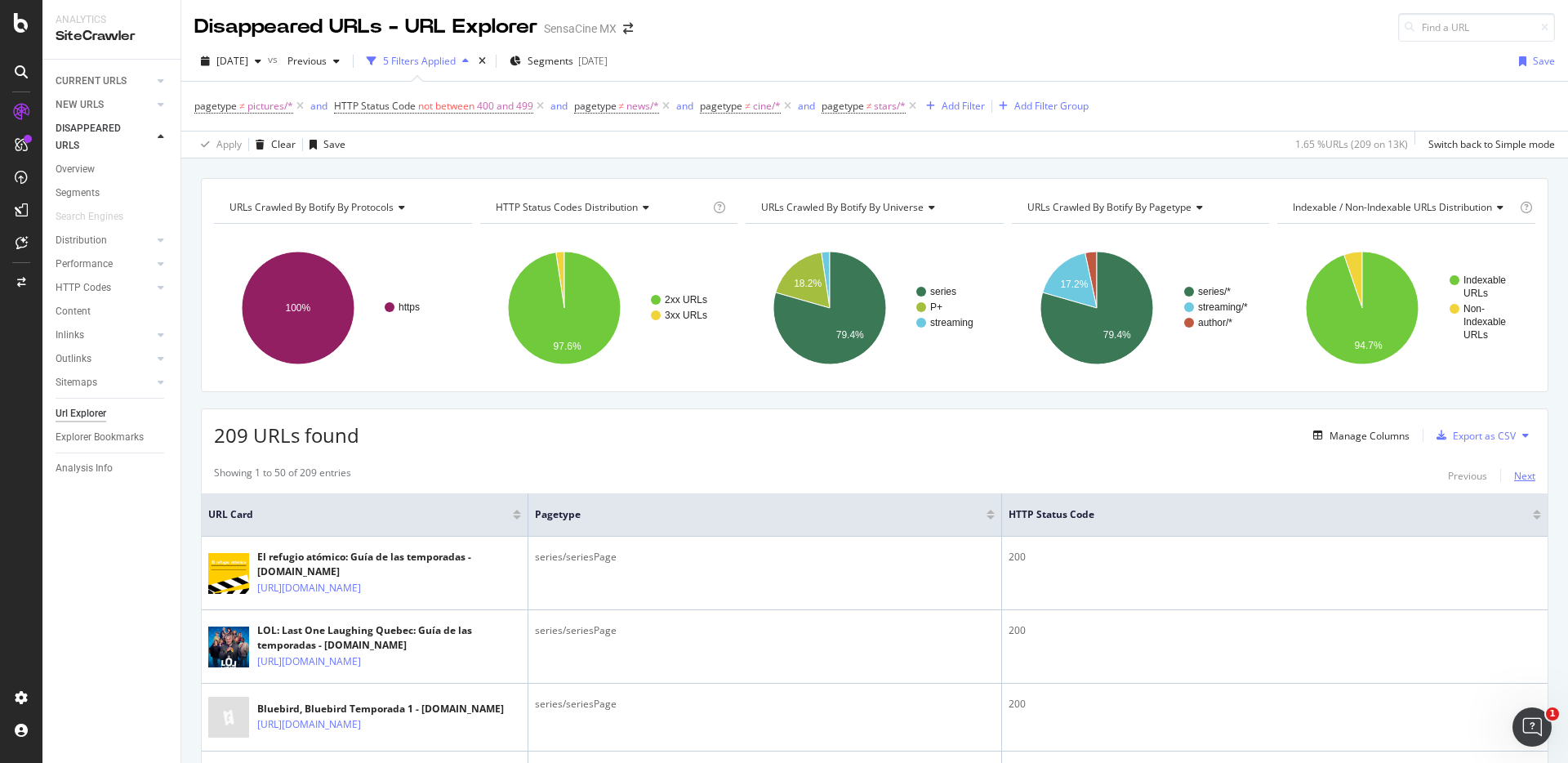
click at [936, 475] on div "Next" at bounding box center [1525, 476] width 21 height 14
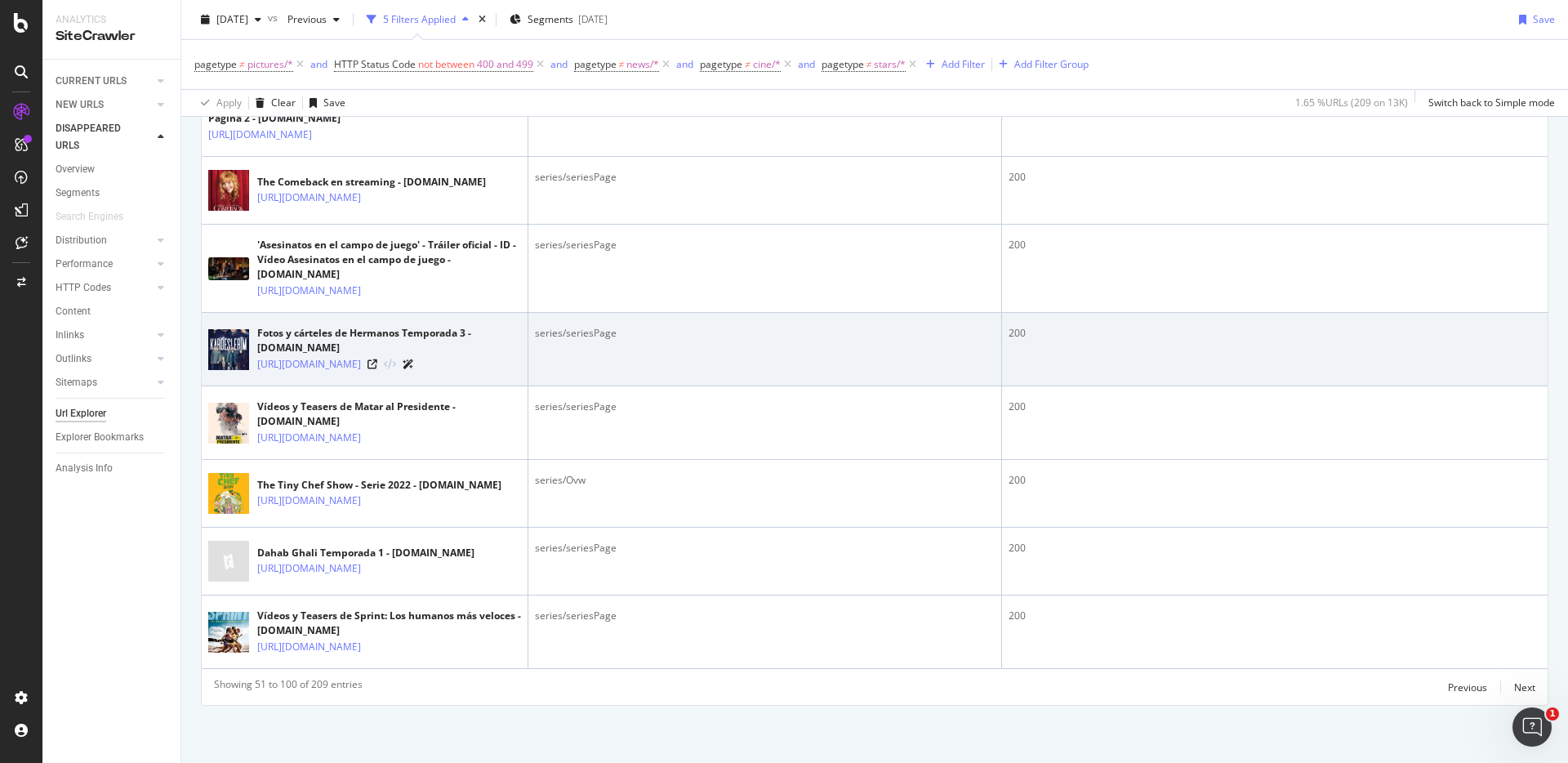
scroll to position [4084, 0]
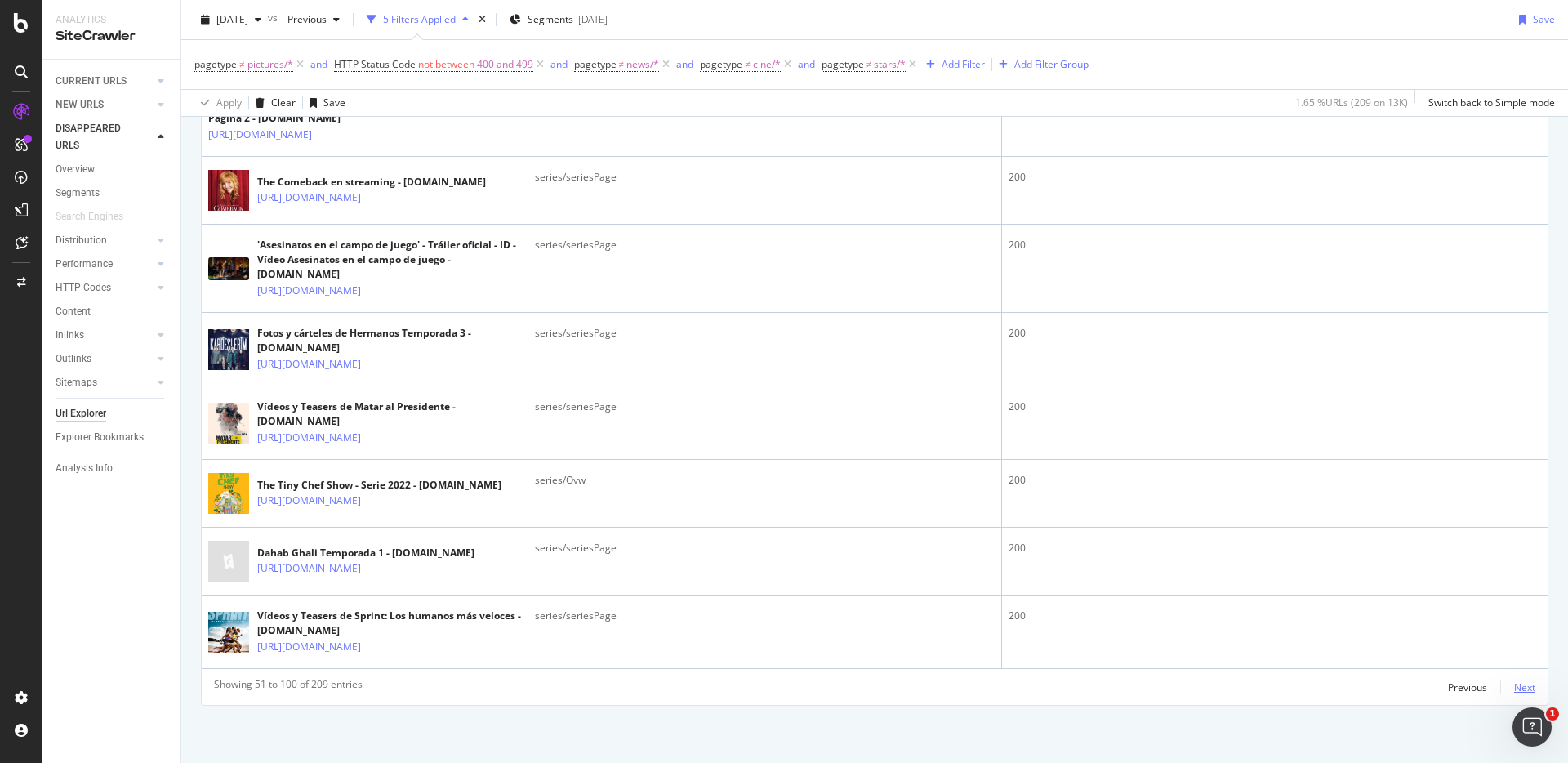
click at [936, 484] on div "Next" at bounding box center [1525, 687] width 21 height 14
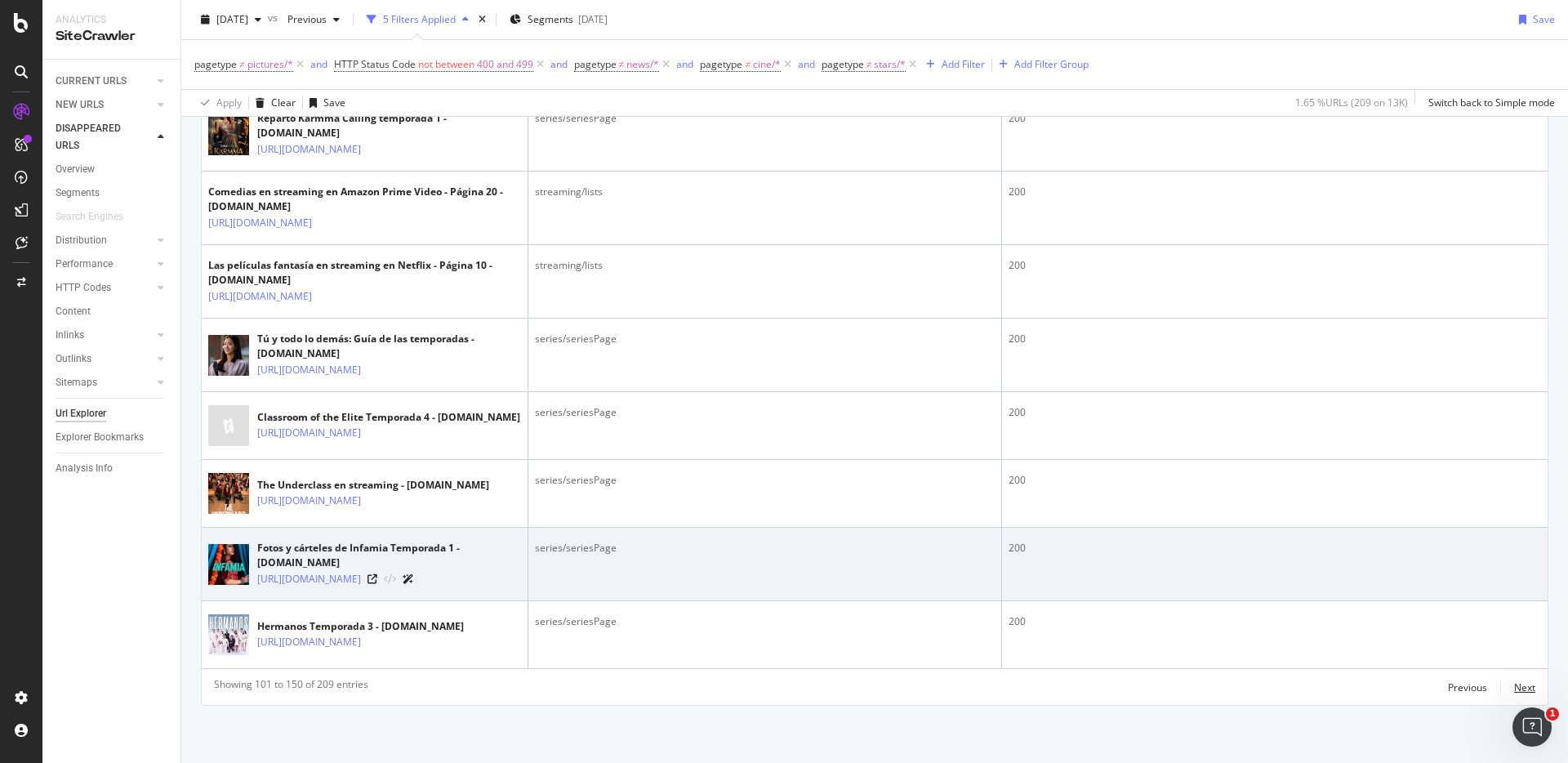
scroll to position [4099, 0]
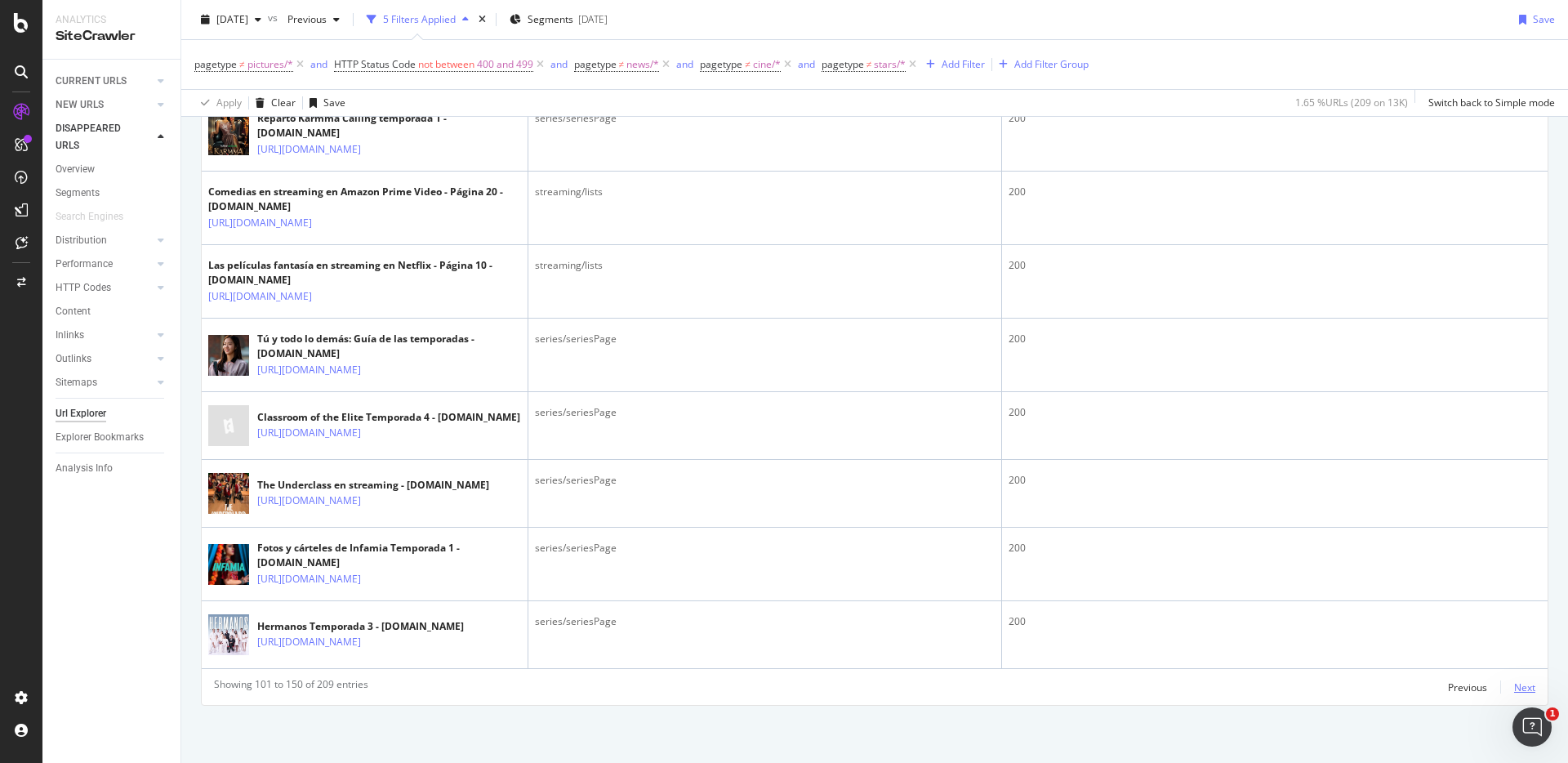
click at [936, 484] on div "Next" at bounding box center [1525, 687] width 21 height 14
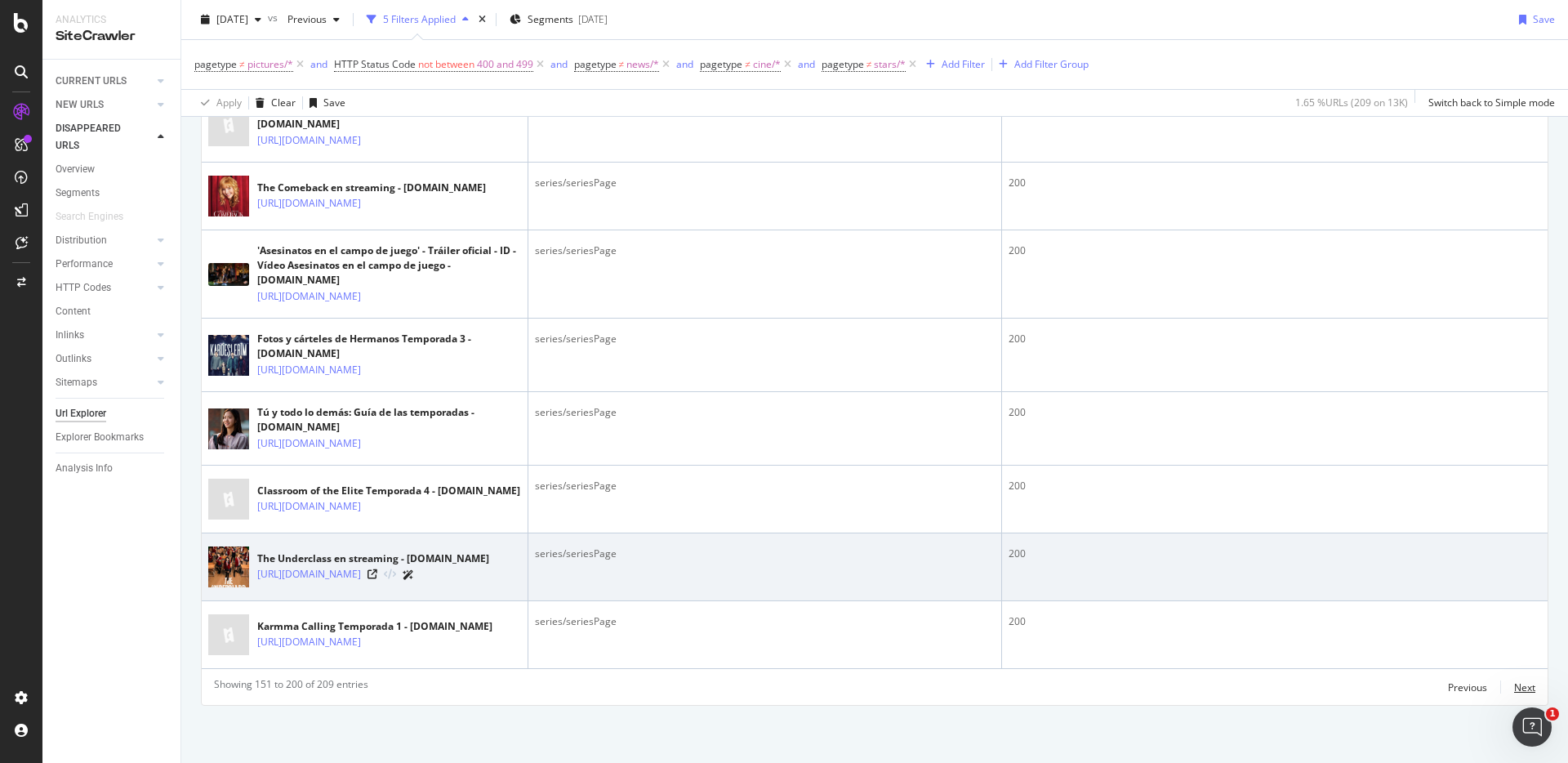
scroll to position [4084, 0]
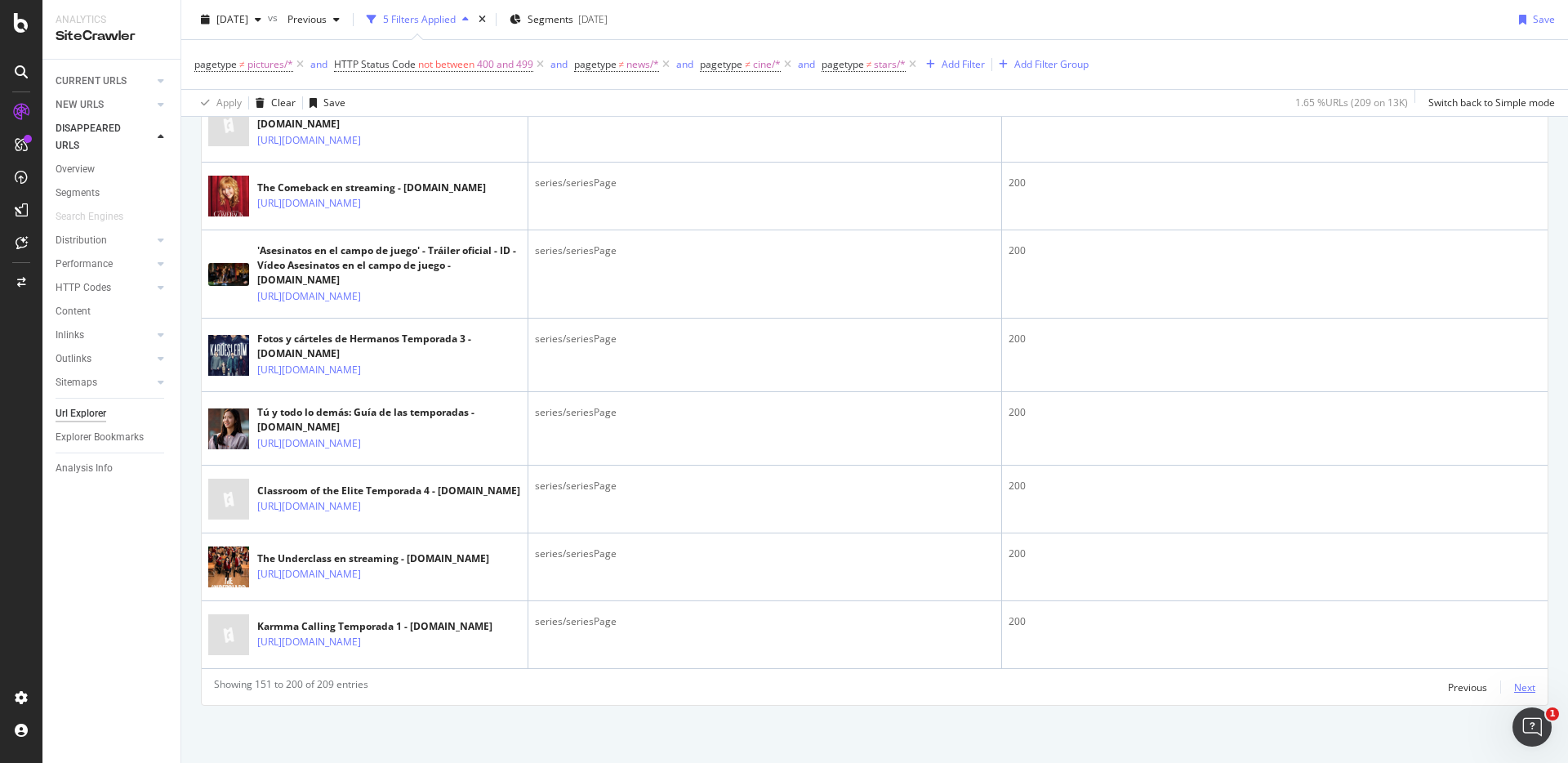
click at [936, 484] on div "Next" at bounding box center [1525, 687] width 21 height 14
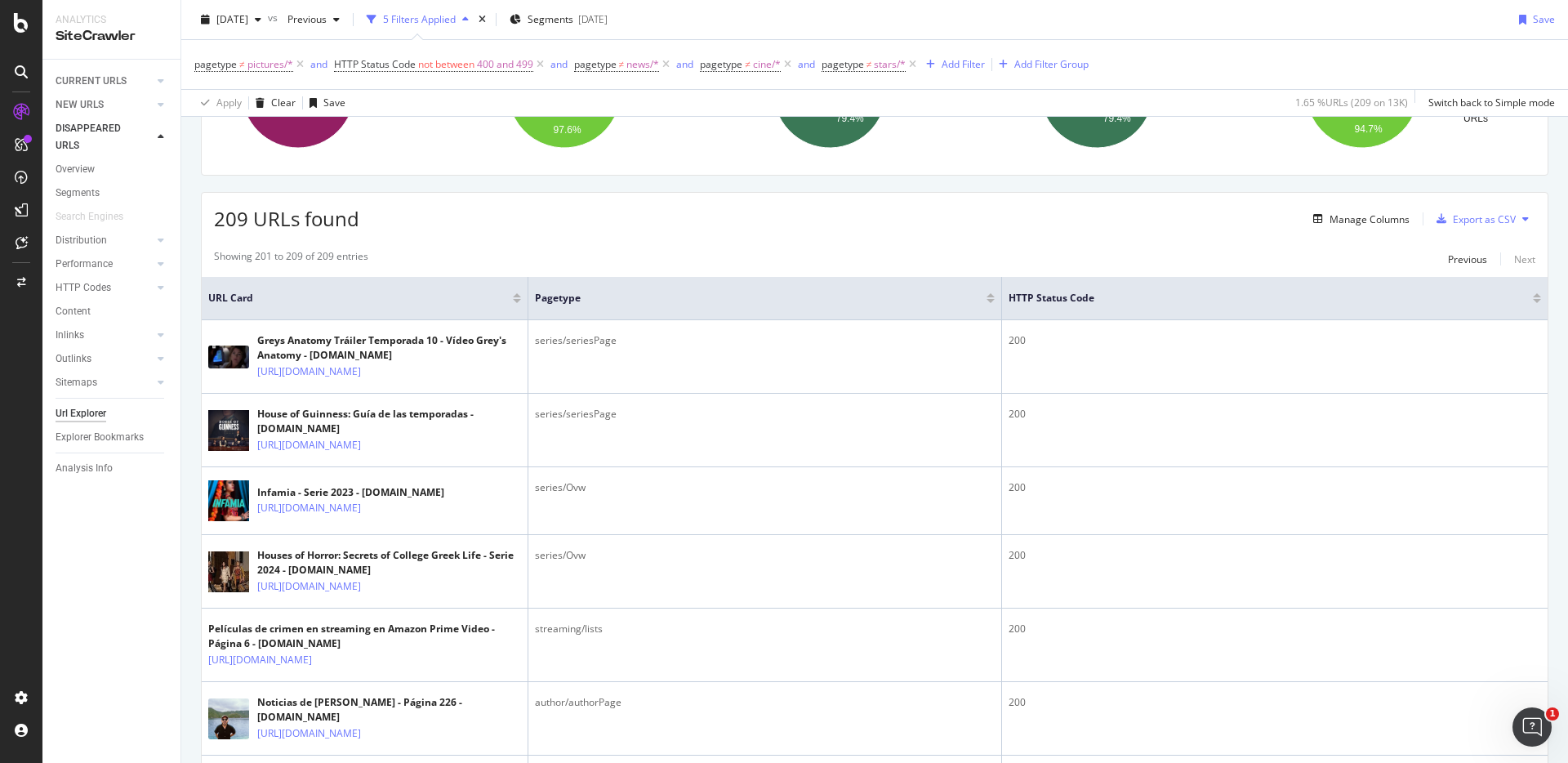
scroll to position [0, 0]
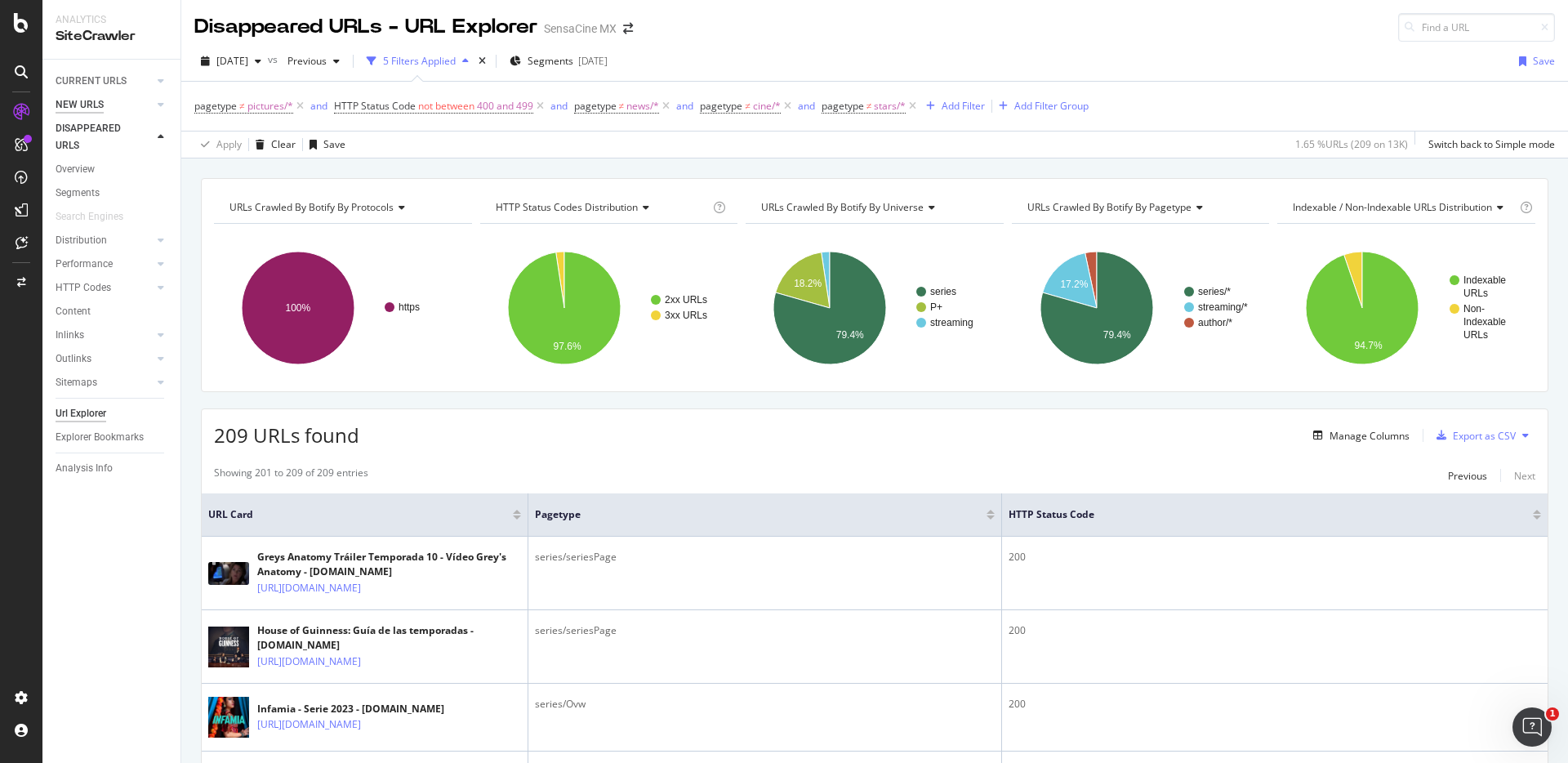
click at [93, 108] on div "NEW URLS" at bounding box center [79, 105] width 48 height 17
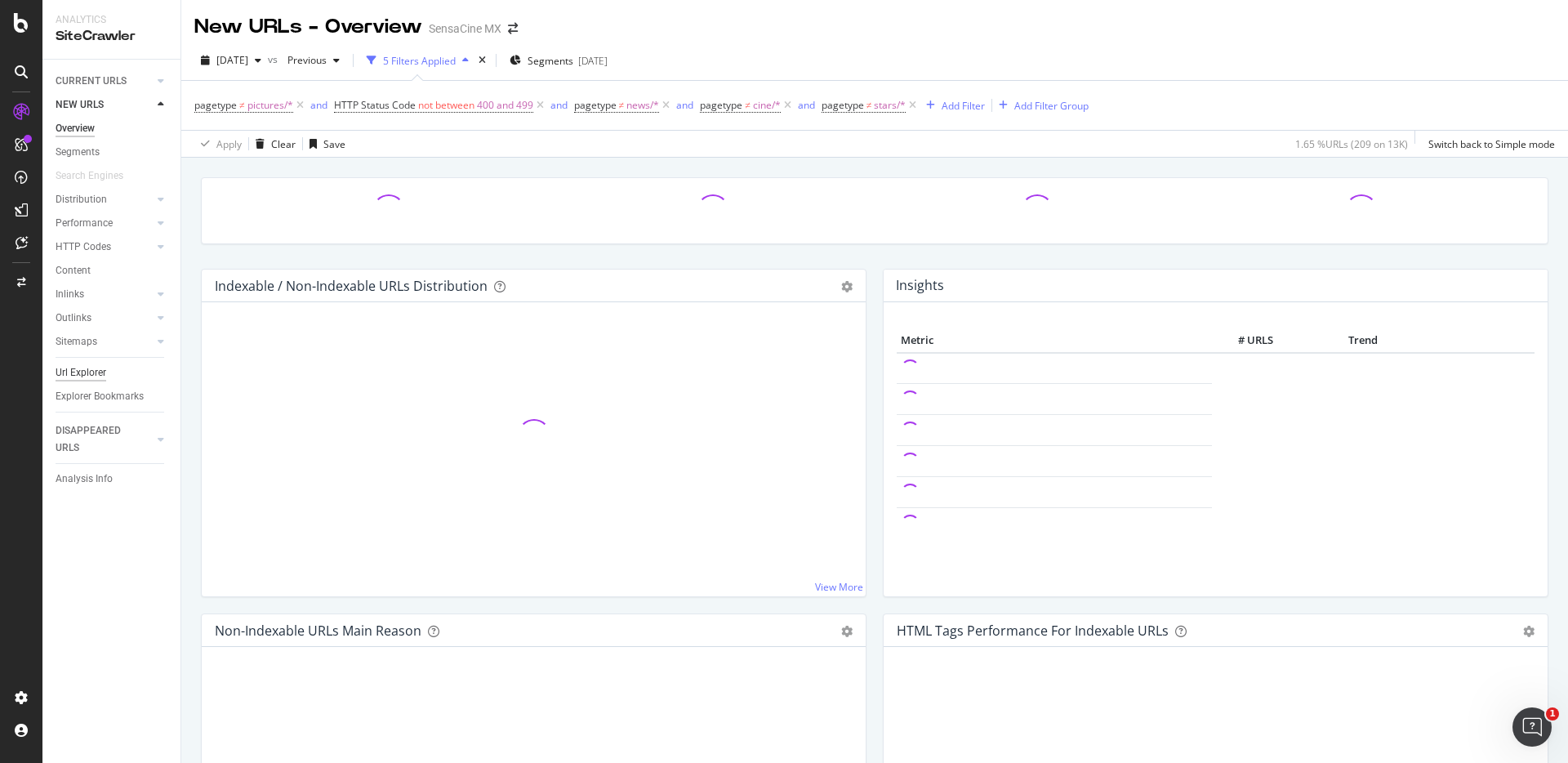
click at [103, 372] on div "Url Explorer" at bounding box center [81, 373] width 51 height 17
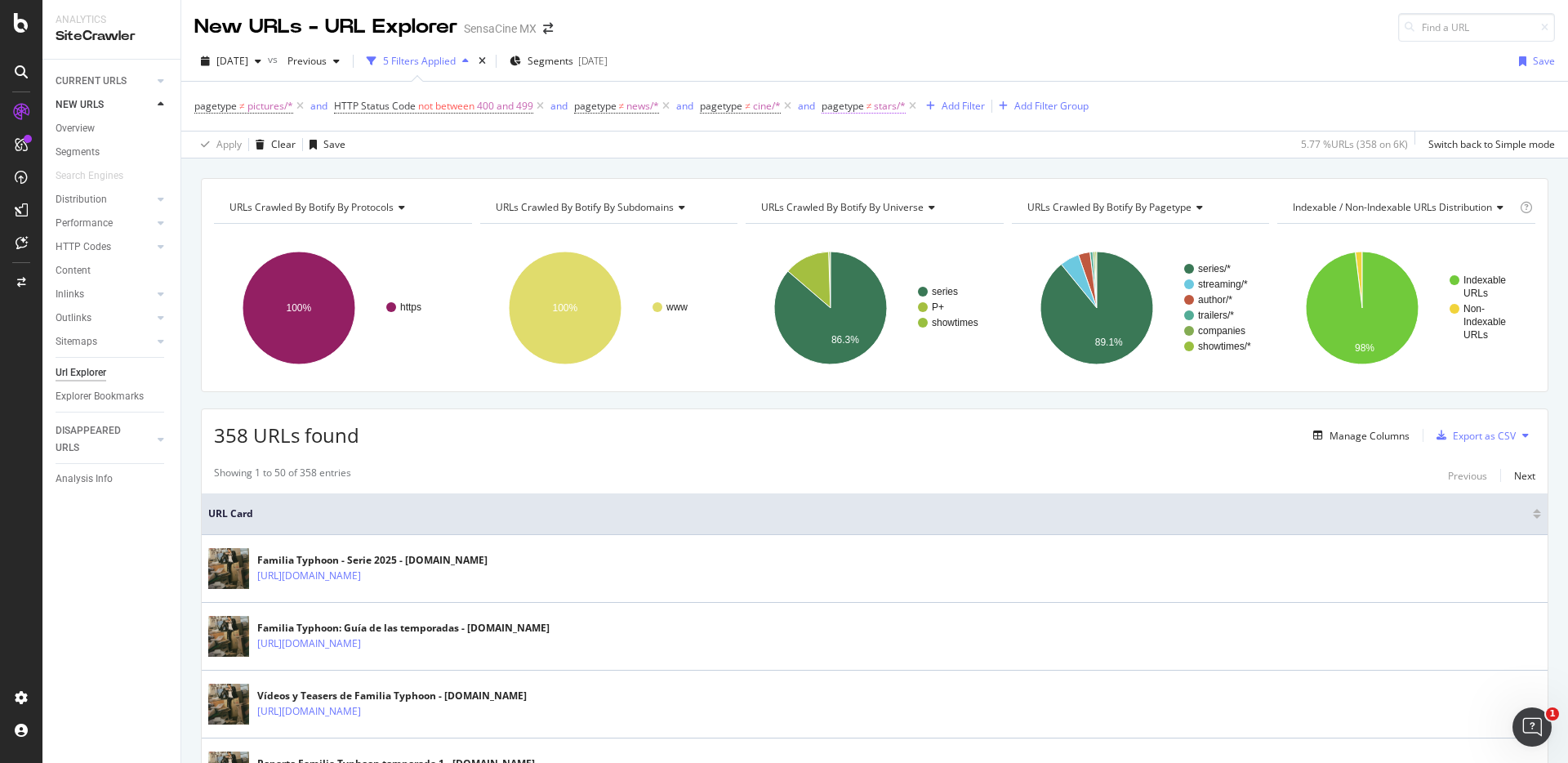
click at [863, 109] on span "pagetype" at bounding box center [842, 106] width 42 height 14
click at [875, 137] on span "Not Equal" at bounding box center [860, 144] width 44 height 14
click at [872, 178] on div "Equal" at bounding box center [929, 178] width 175 height 21
click at [936, 239] on div "Apply" at bounding box center [1004, 240] width 25 height 14
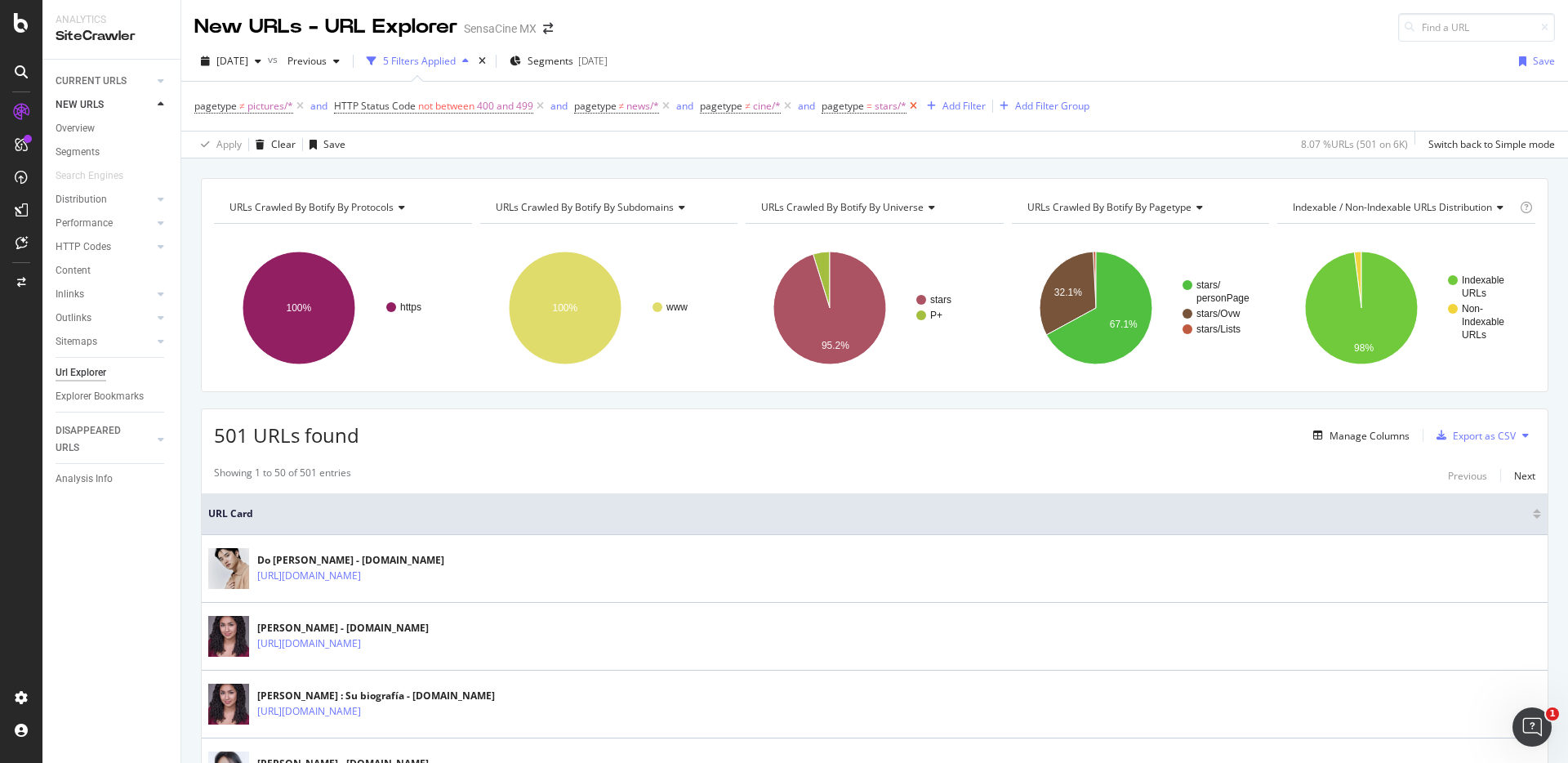
click at [912, 107] on icon at bounding box center [913, 106] width 14 height 16
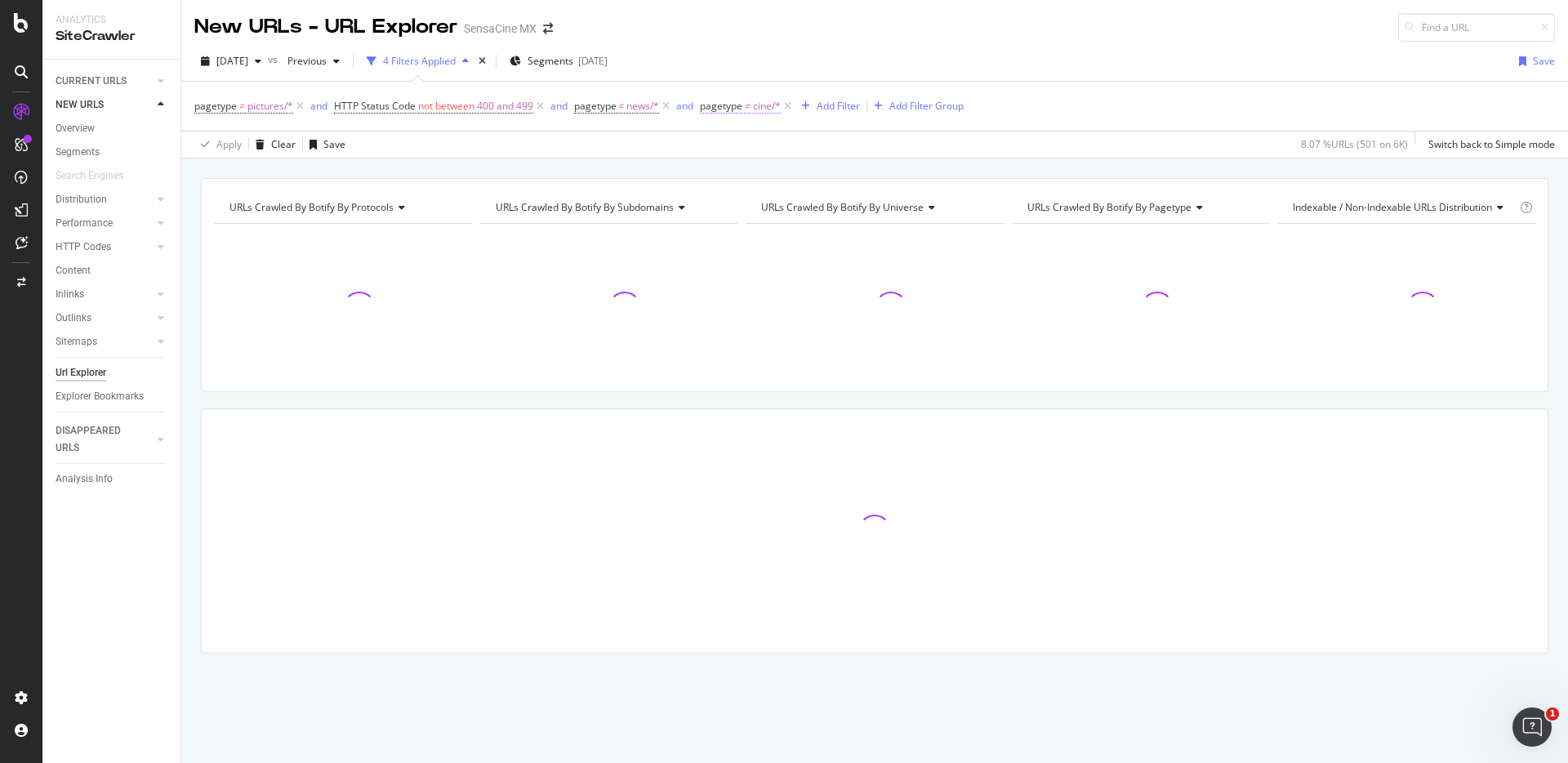
click at [747, 110] on span "≠" at bounding box center [748, 106] width 6 height 14
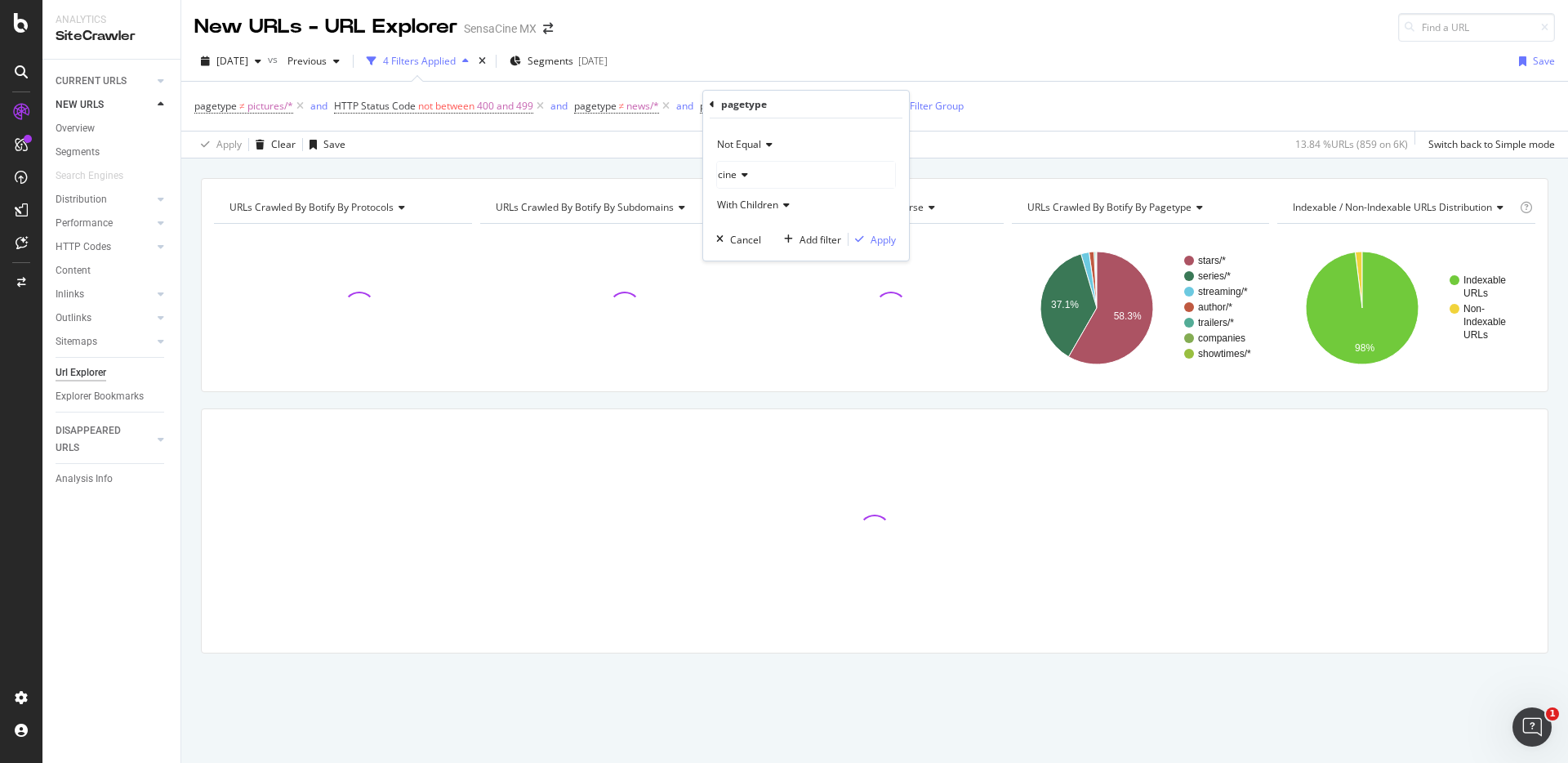
click at [768, 144] on icon at bounding box center [767, 144] width 11 height 9
click at [747, 182] on span "Equal" at bounding box center [736, 178] width 25 height 14
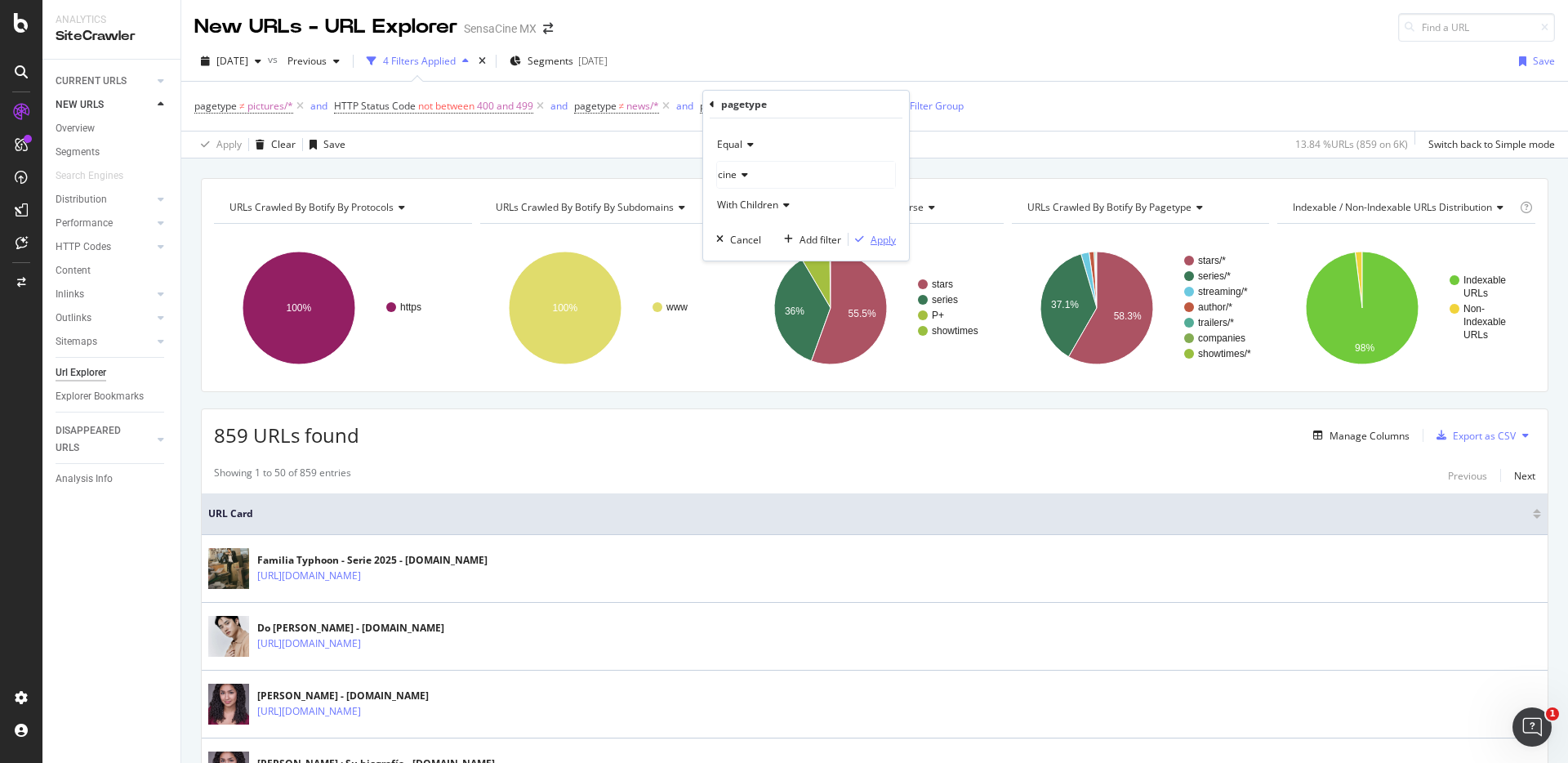
click at [882, 237] on div "Apply" at bounding box center [883, 240] width 25 height 14
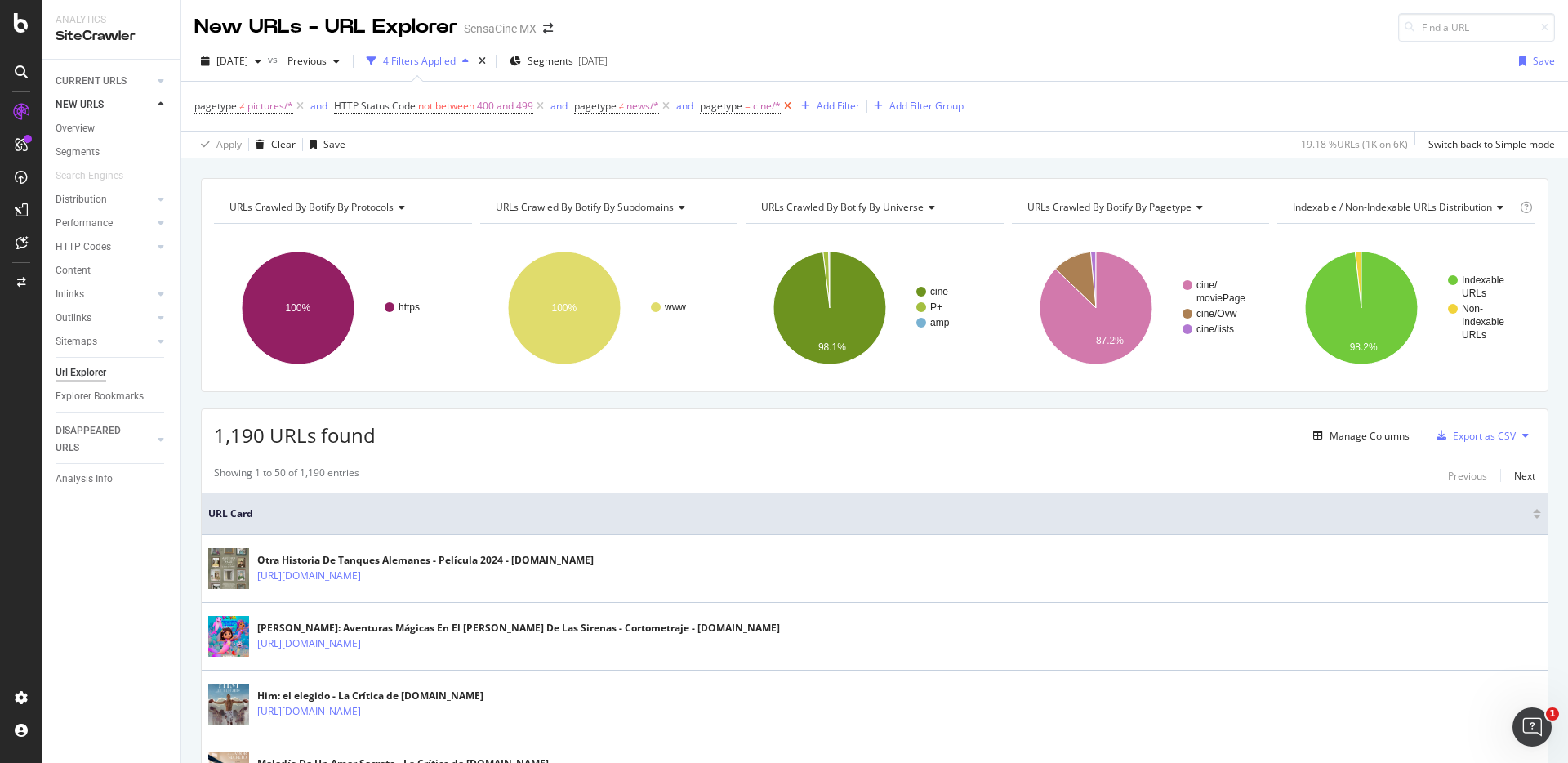
click at [790, 106] on icon at bounding box center [787, 106] width 14 height 16
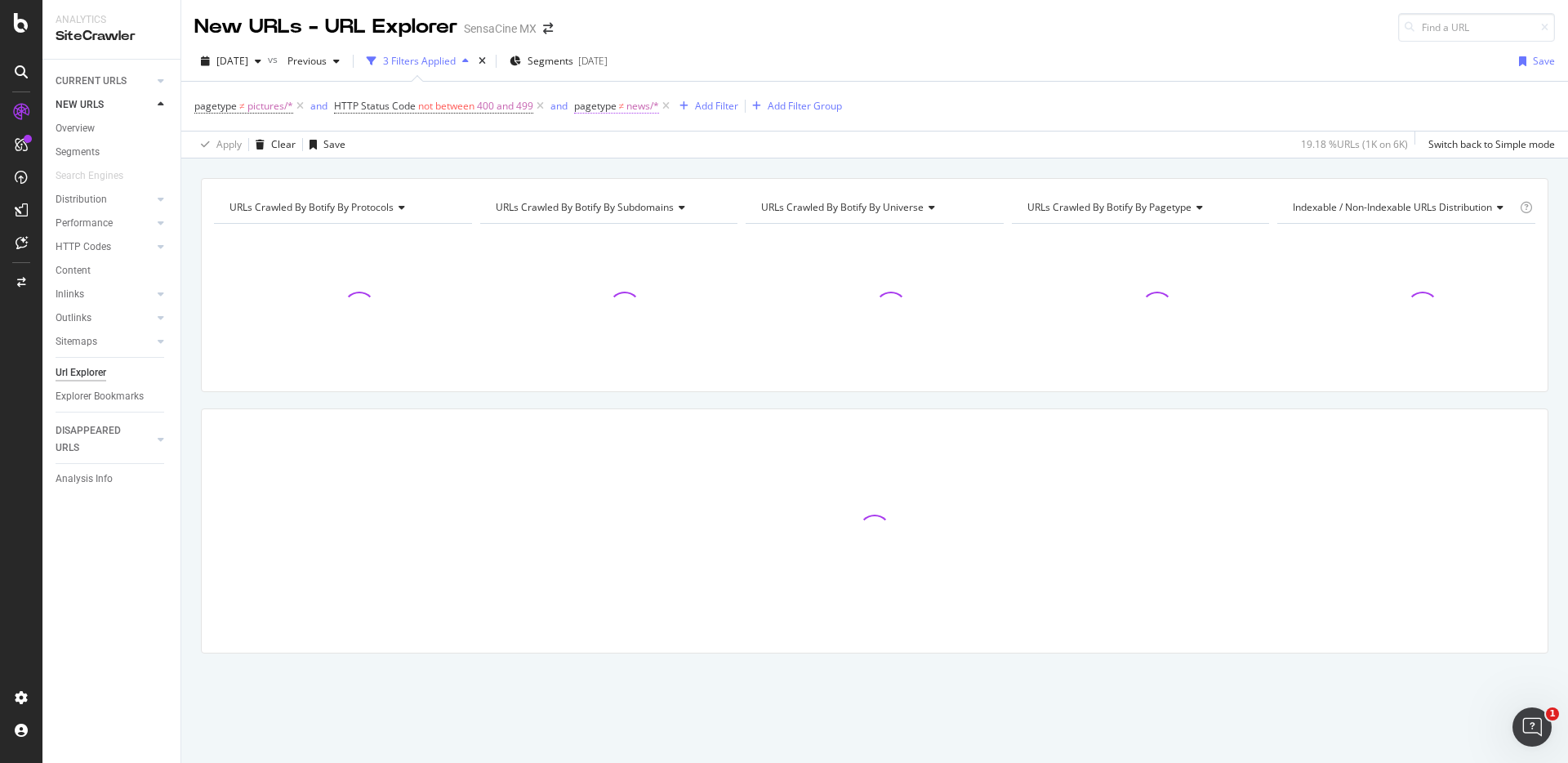
click at [604, 108] on span "pagetype" at bounding box center [595, 106] width 42 height 14
click at [623, 144] on span "Not Equal" at bounding box center [612, 144] width 44 height 14
click at [621, 172] on span "Equal" at bounding box center [609, 178] width 25 height 14
click at [761, 240] on div "Apply" at bounding box center [755, 240] width 25 height 14
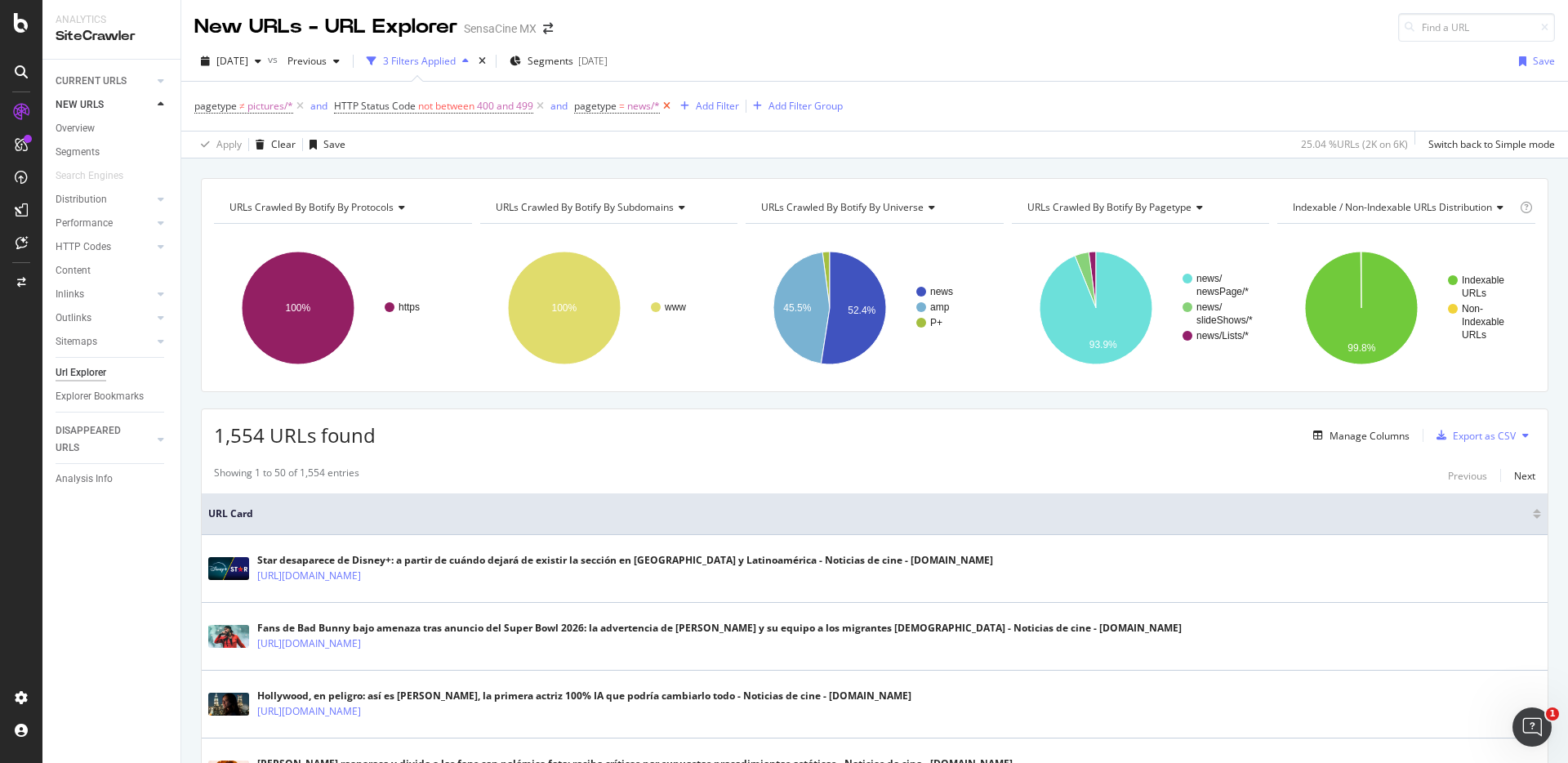
click at [671, 107] on icon at bounding box center [666, 106] width 14 height 16
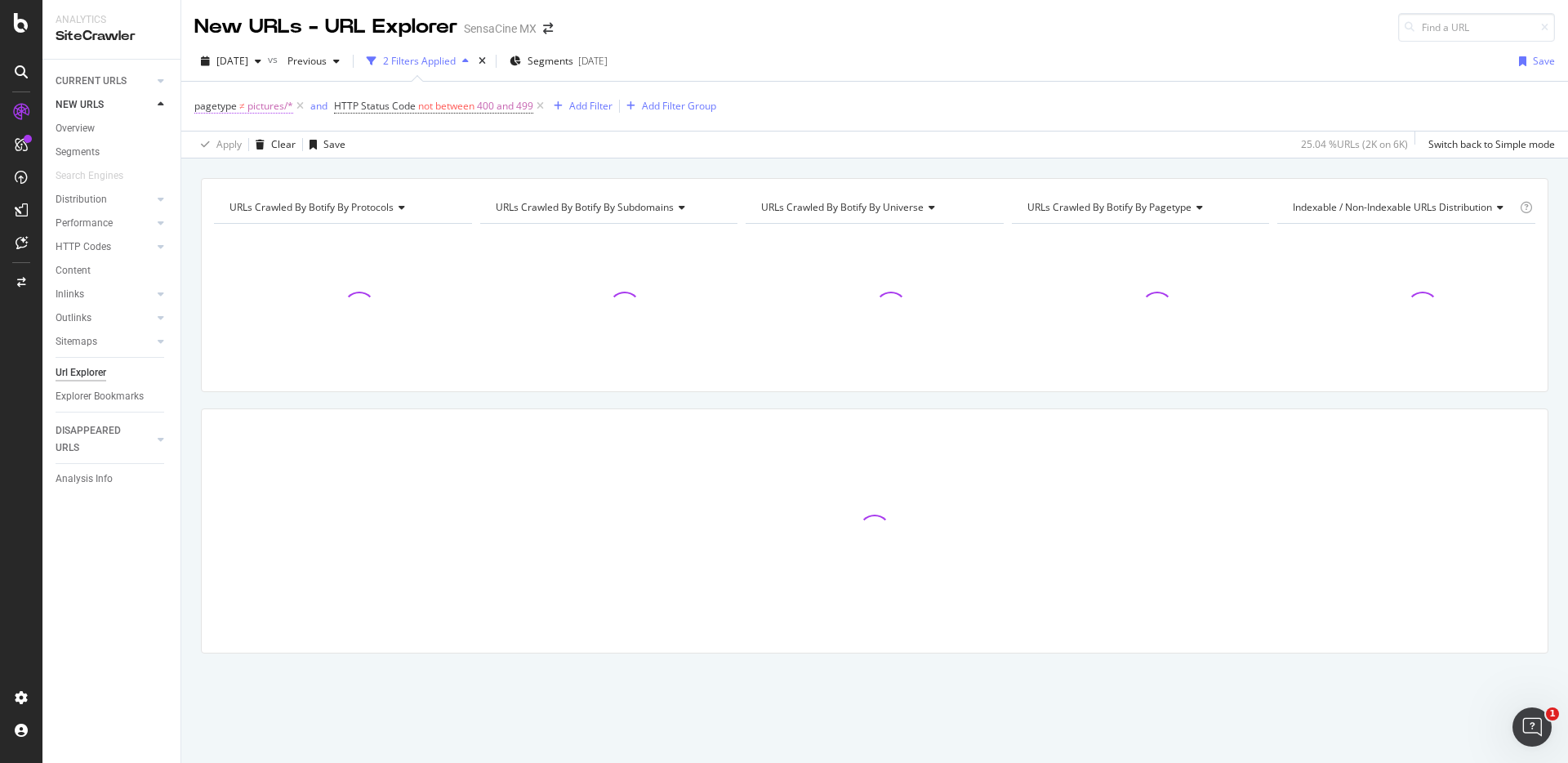
click at [259, 105] on span "pictures/*" at bounding box center [270, 106] width 45 height 23
click at [256, 144] on icon at bounding box center [259, 144] width 11 height 9
click at [239, 179] on span "Equal" at bounding box center [228, 178] width 25 height 14
click at [372, 235] on div "Apply" at bounding box center [375, 240] width 25 height 14
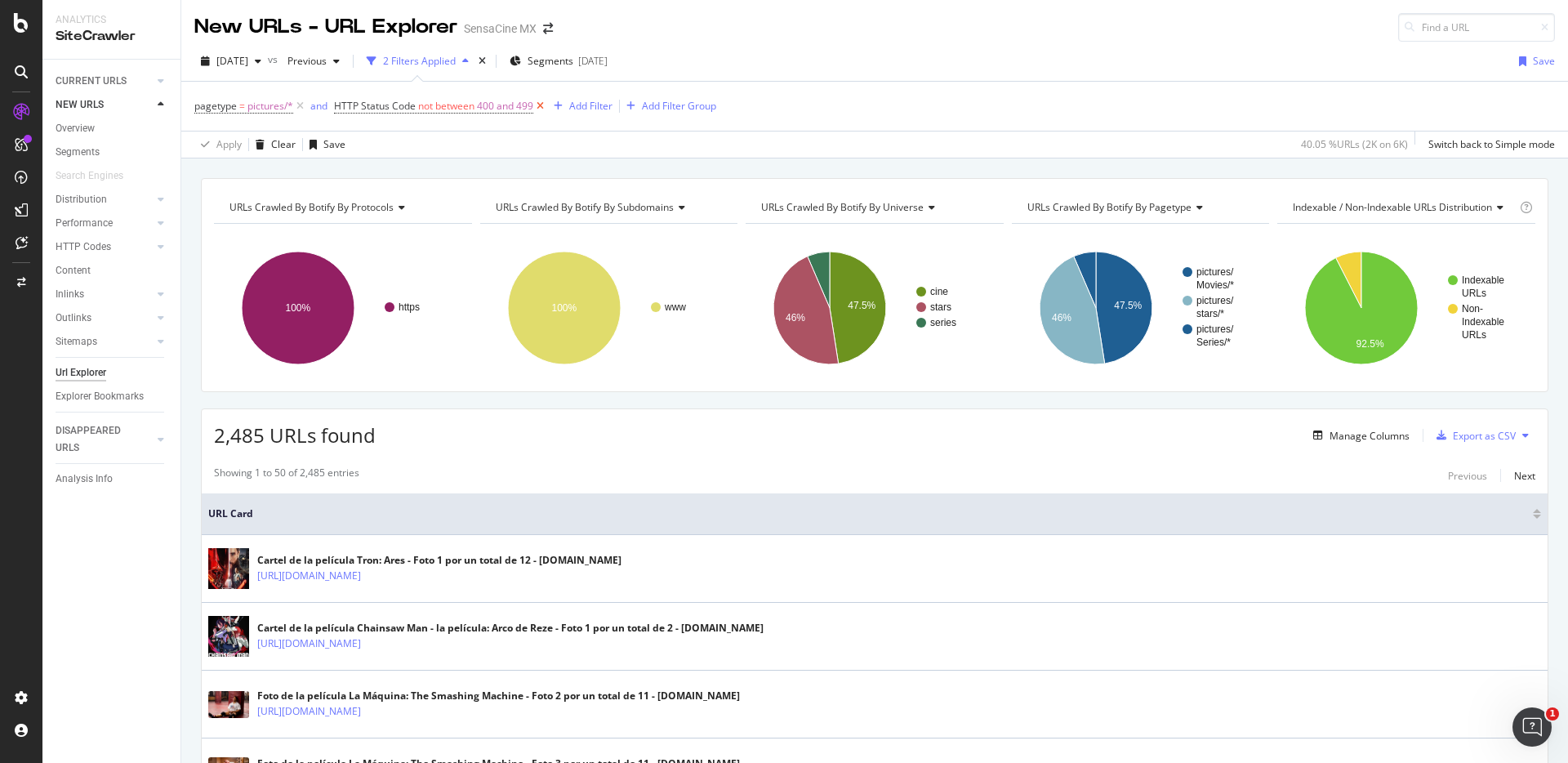
click at [543, 106] on icon at bounding box center [540, 106] width 14 height 16
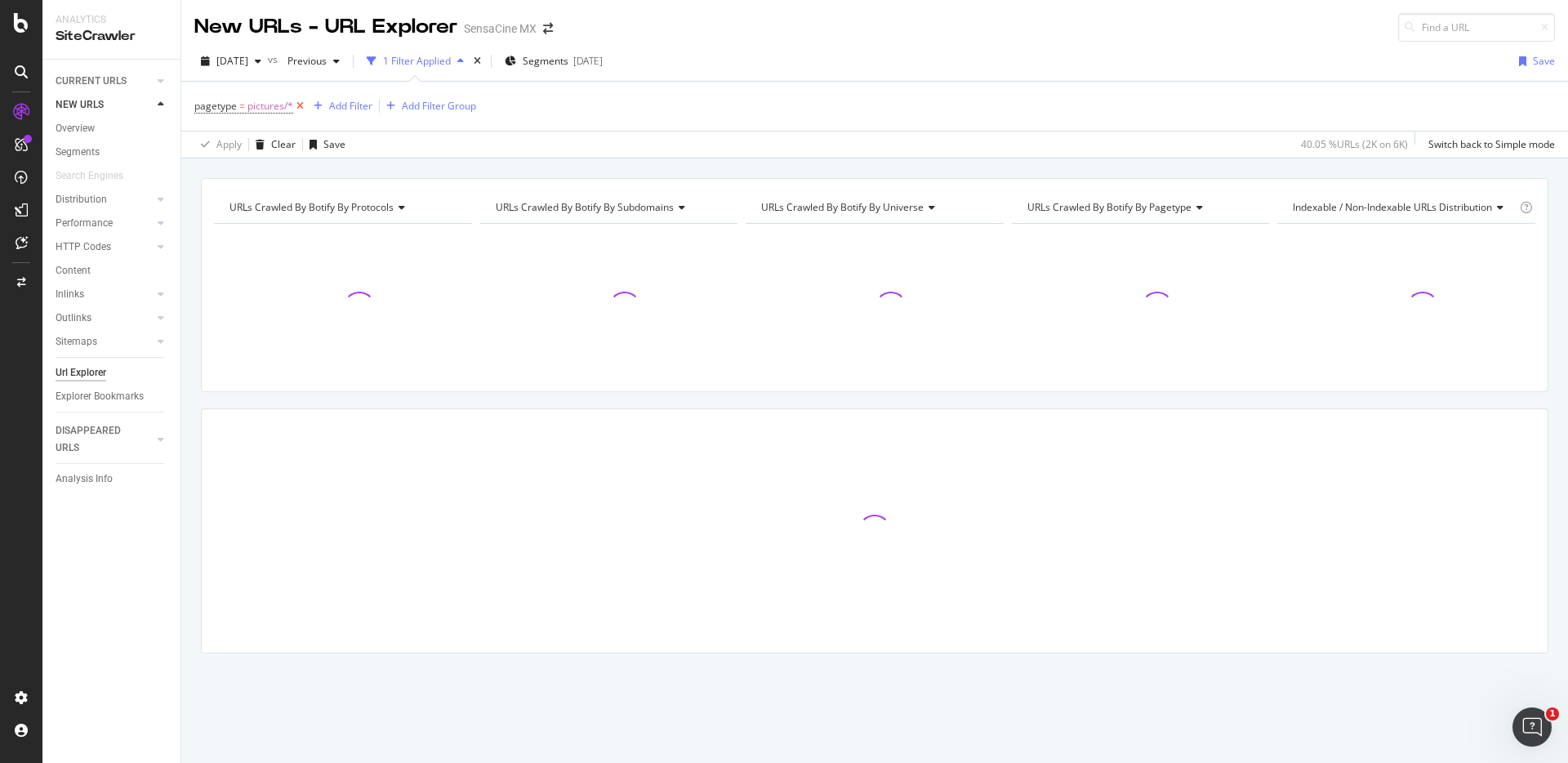
click at [303, 107] on icon at bounding box center [300, 106] width 14 height 16
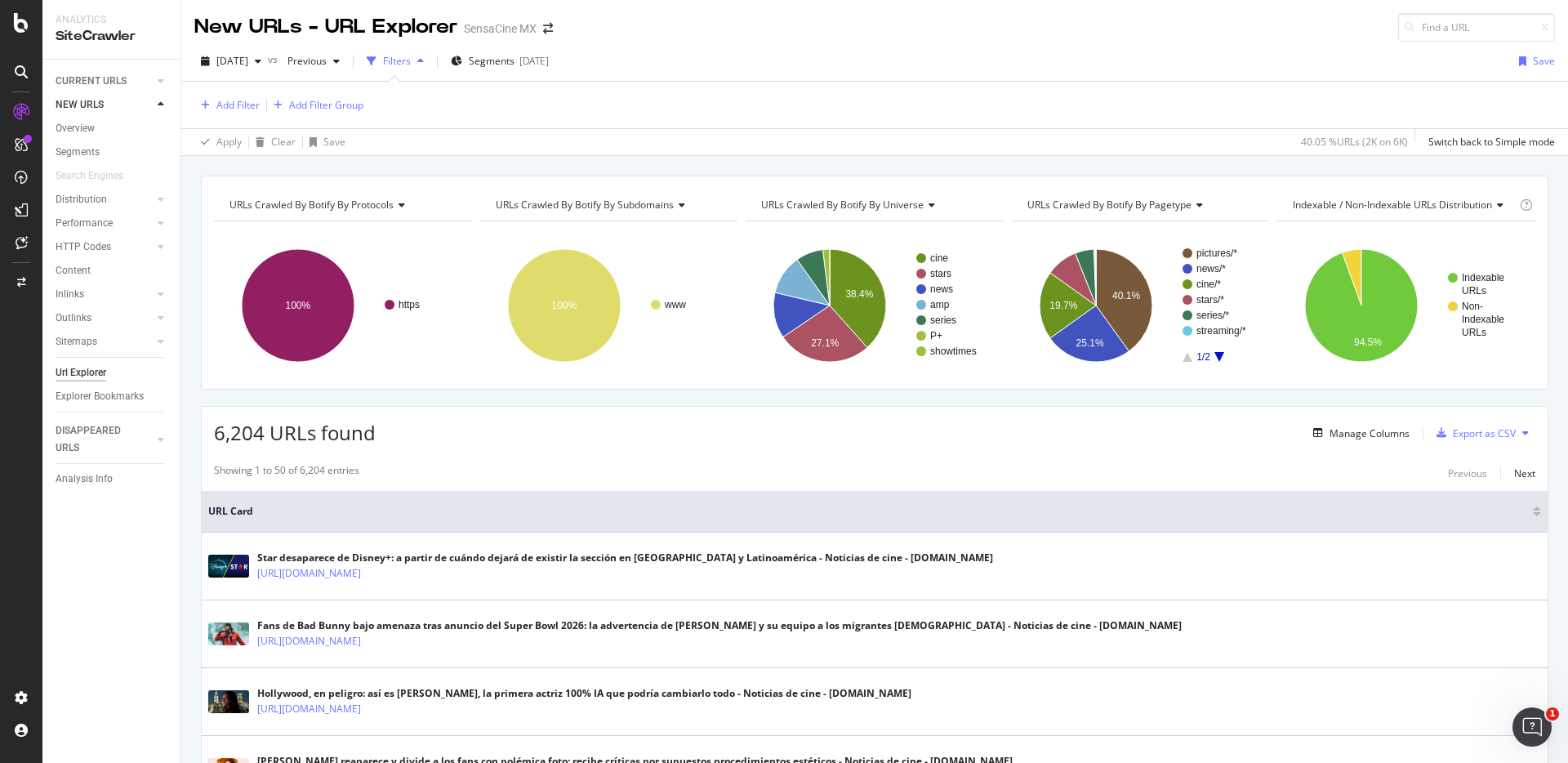
click at [658, 200] on span "URLs Crawled By Botify By subdomains" at bounding box center [584, 204] width 178 height 14
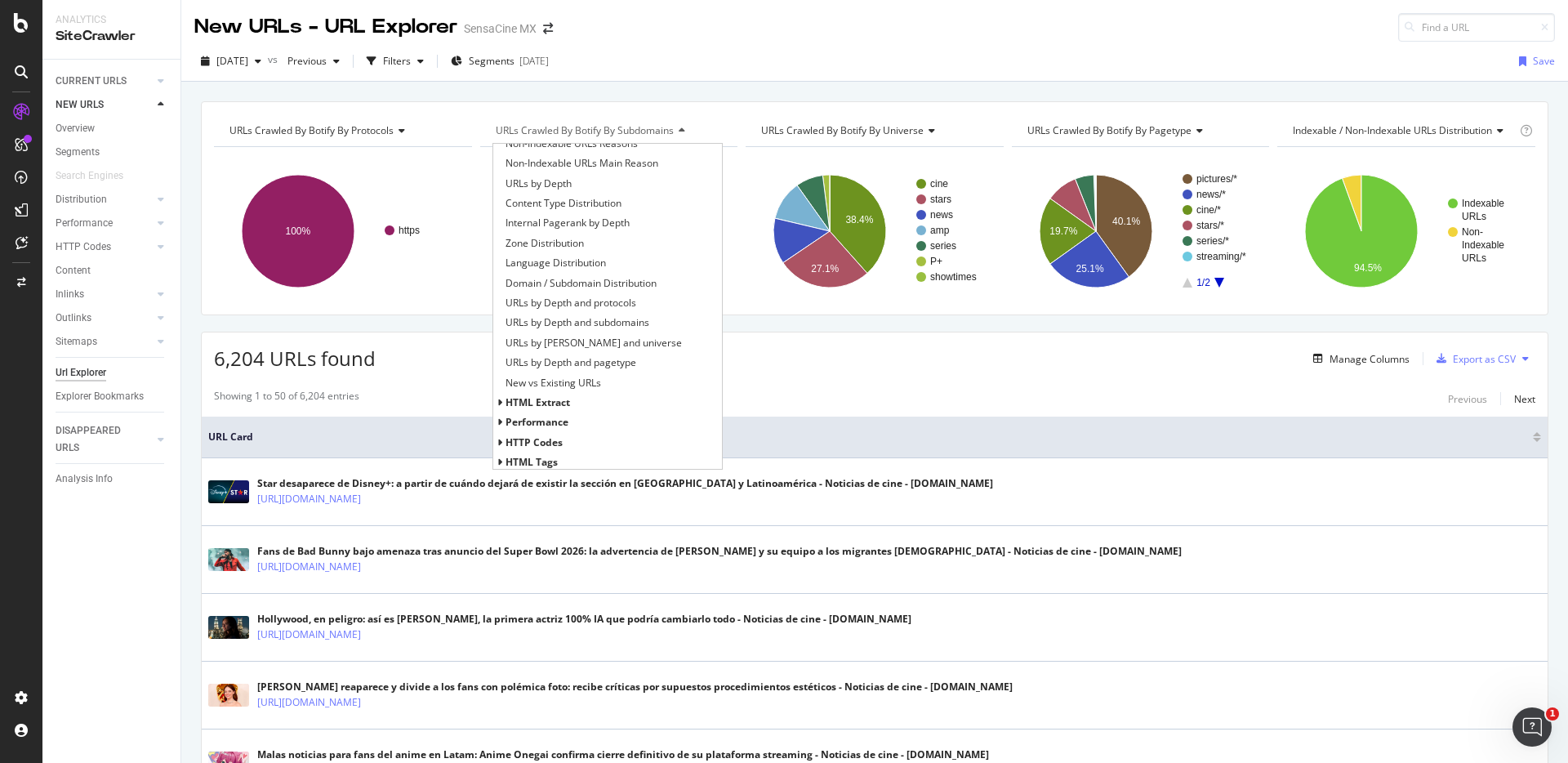
scroll to position [212, 0]
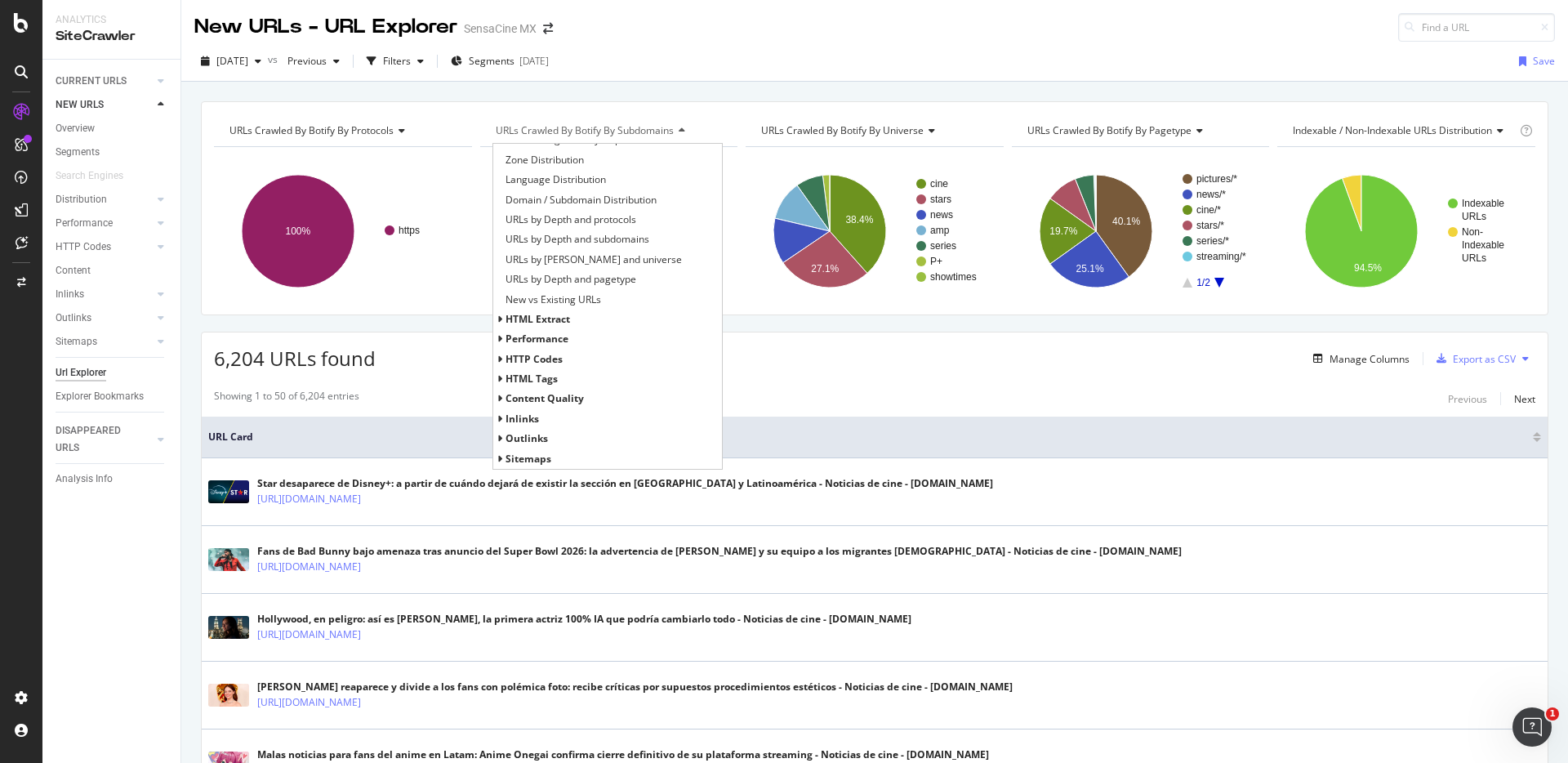
click at [532, 365] on span "HTTP Codes" at bounding box center [533, 359] width 58 height 14
click at [545, 375] on span "HTTP Status Codes Distribution" at bounding box center [576, 379] width 143 height 16
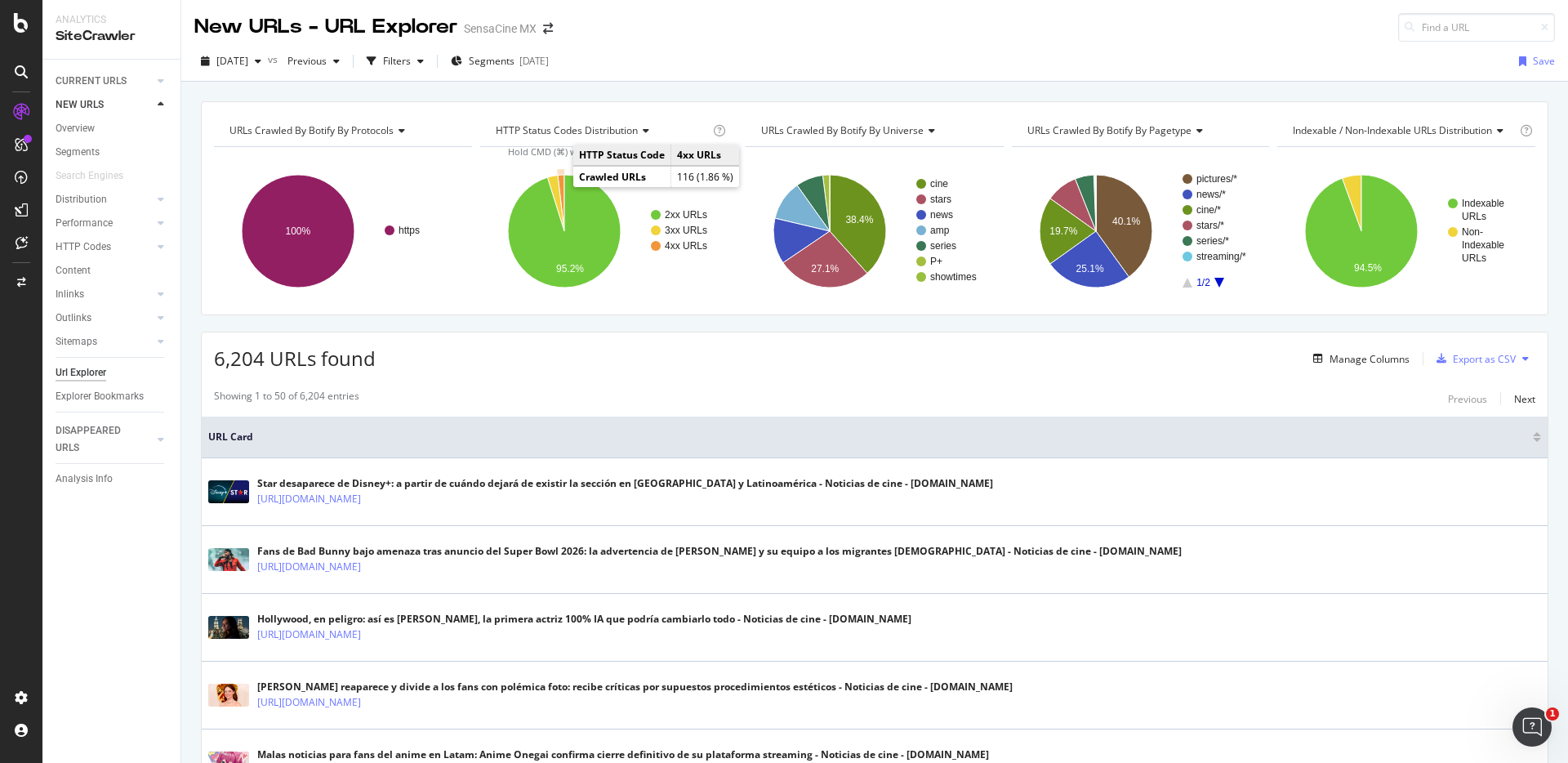
click at [558, 184] on icon "A chart." at bounding box center [561, 203] width 7 height 57
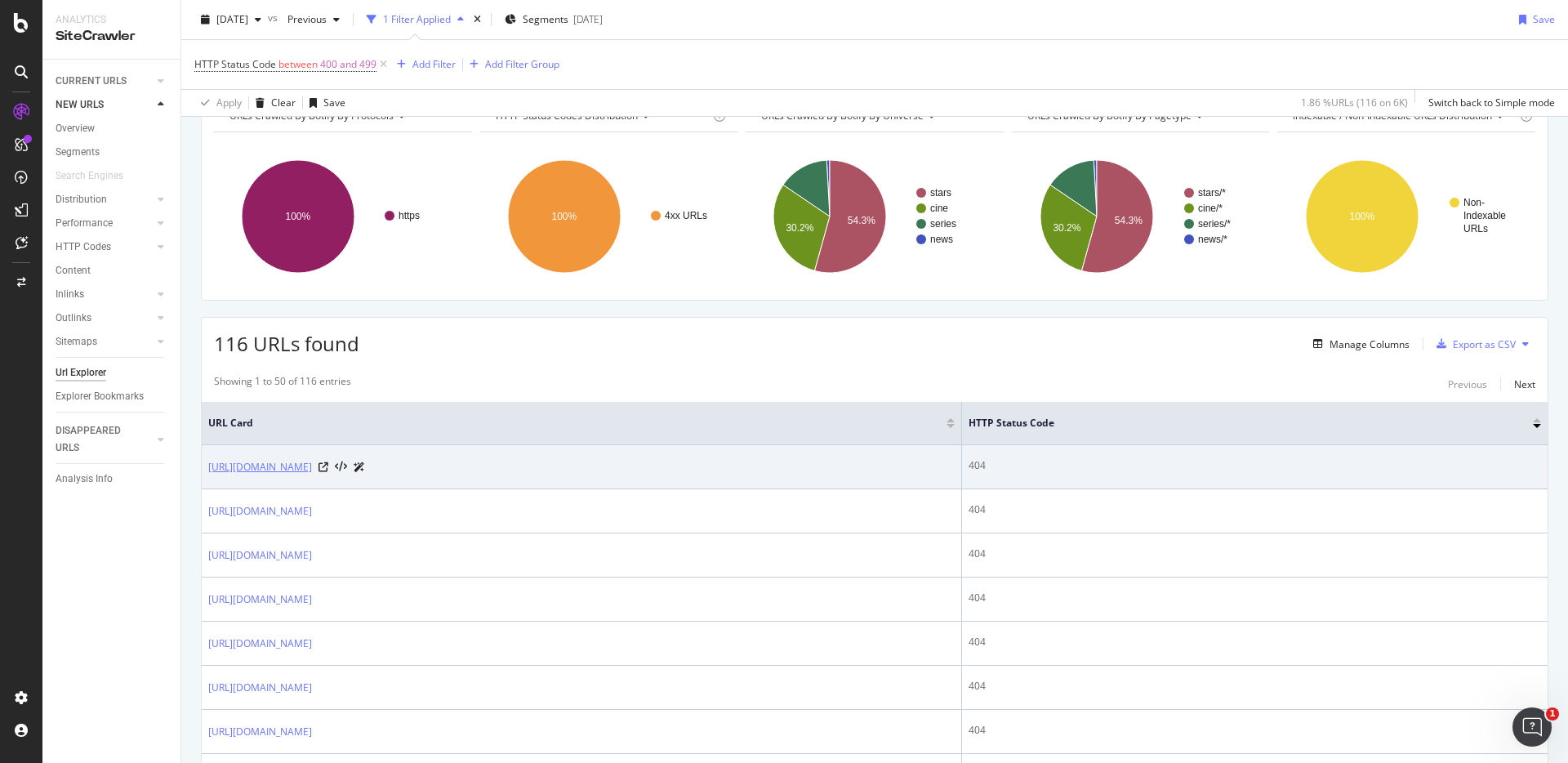
scroll to position [93, 0]
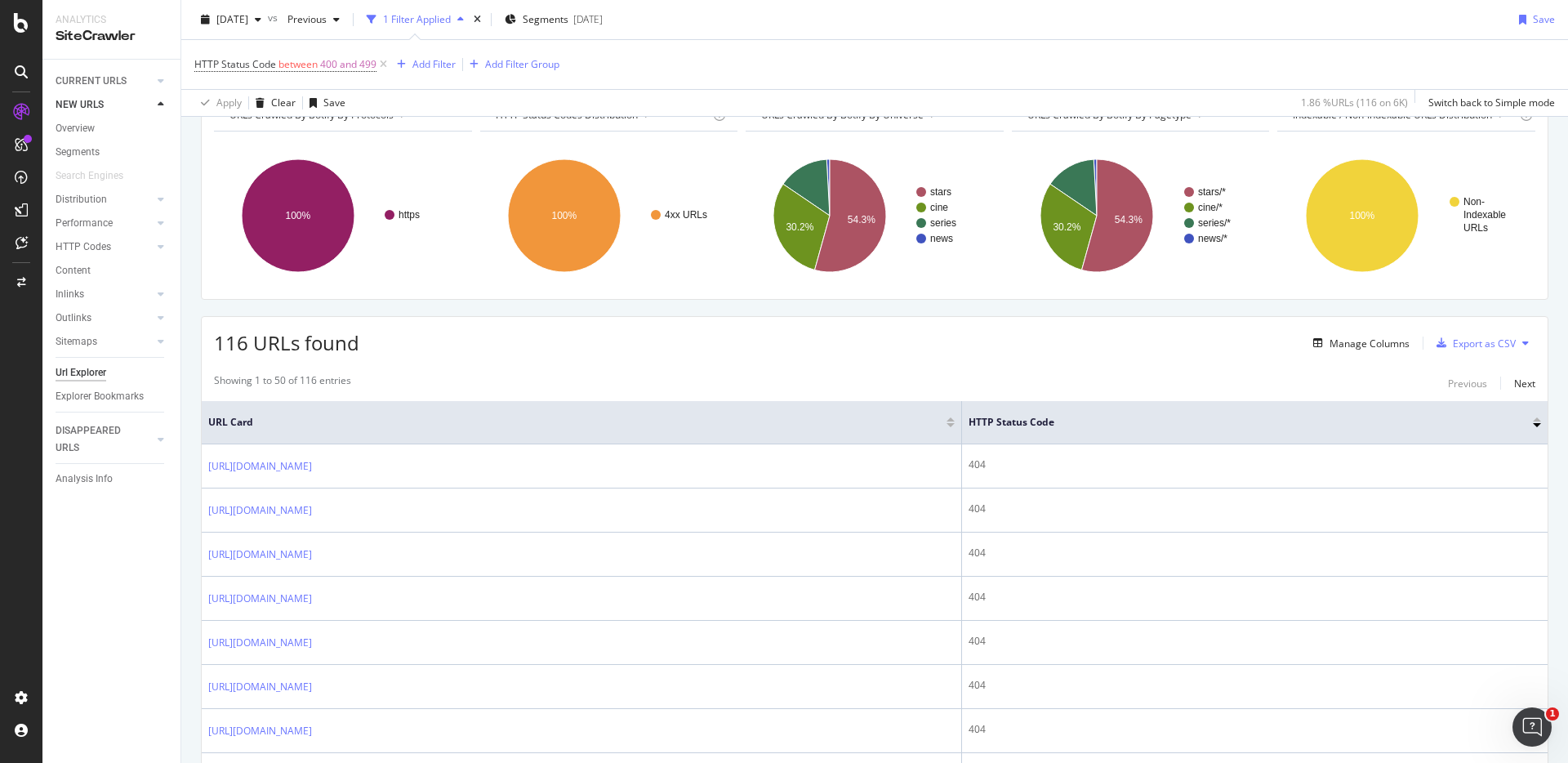
click at [470, 345] on div "116 URLs found Manage Columns Export as CSV" at bounding box center [875, 337] width 1346 height 40
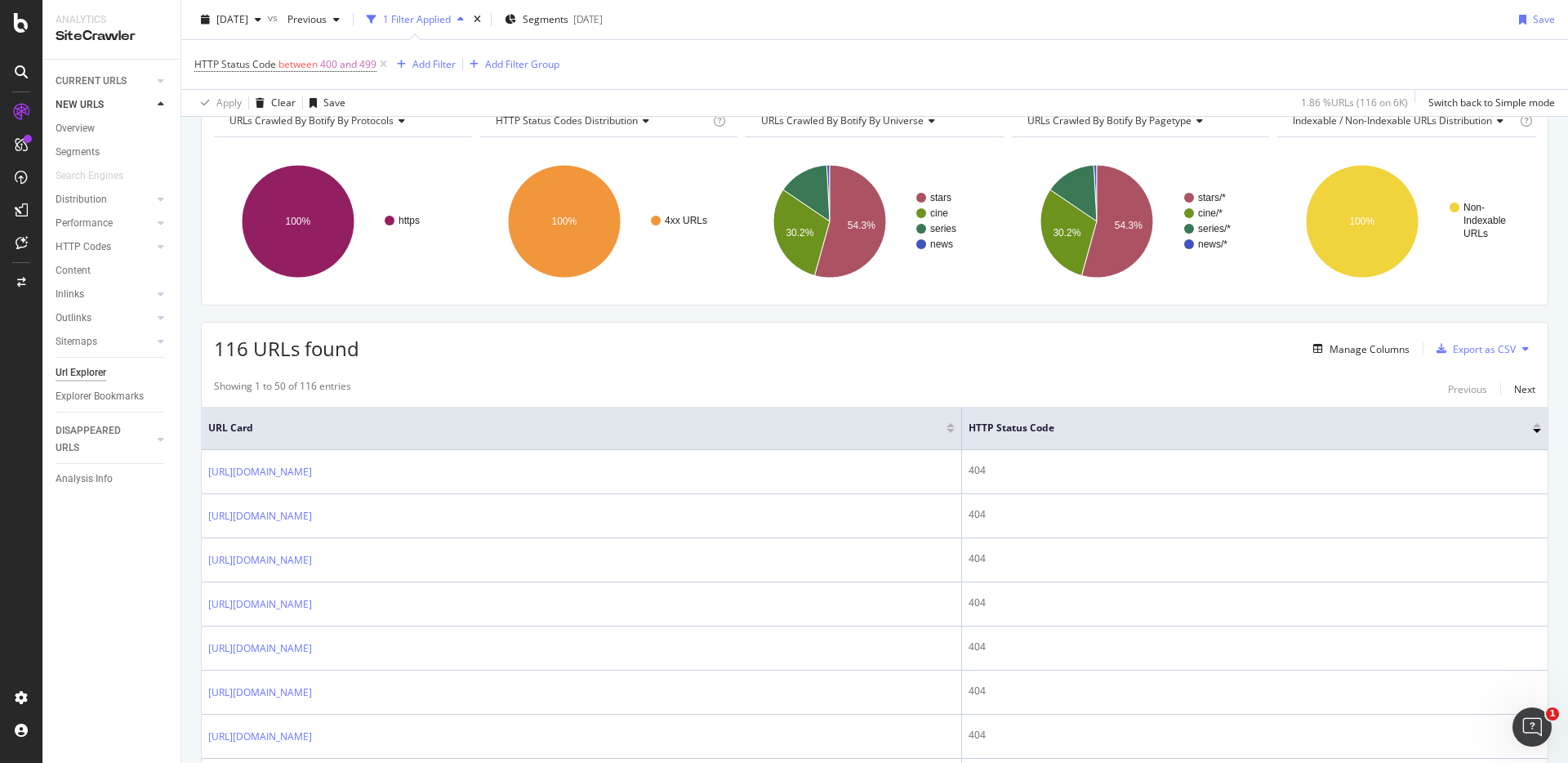
scroll to position [0, 0]
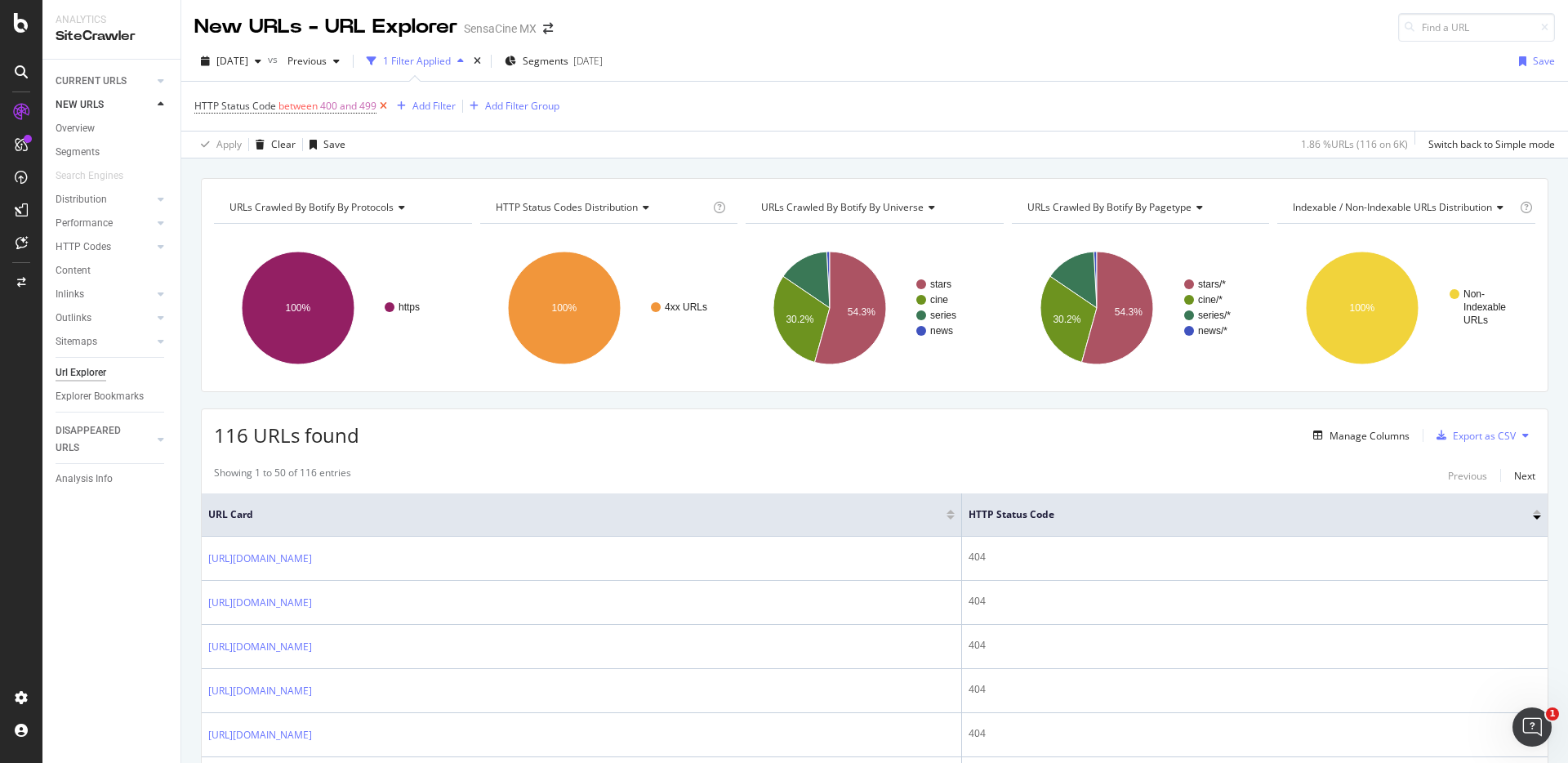
click at [384, 107] on icon at bounding box center [383, 106] width 14 height 16
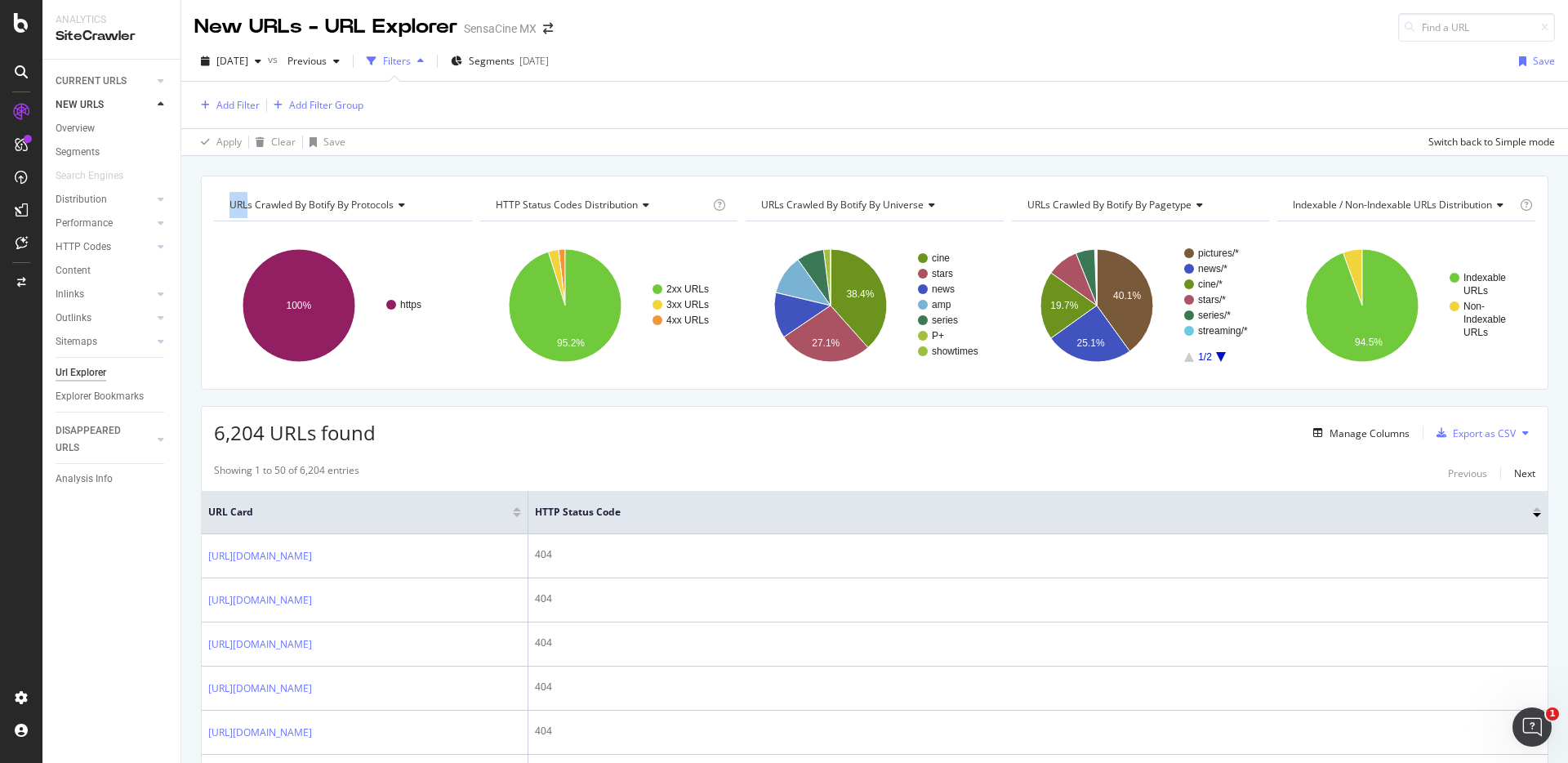
drag, startPoint x: 194, startPoint y: 164, endPoint x: 245, endPoint y: 203, distance: 64.2
click at [245, 195] on div "URLs Crawled By Botify By protocols Chart (by Value) Table Expand Export as CSV…" at bounding box center [874, 176] width 1387 height 40
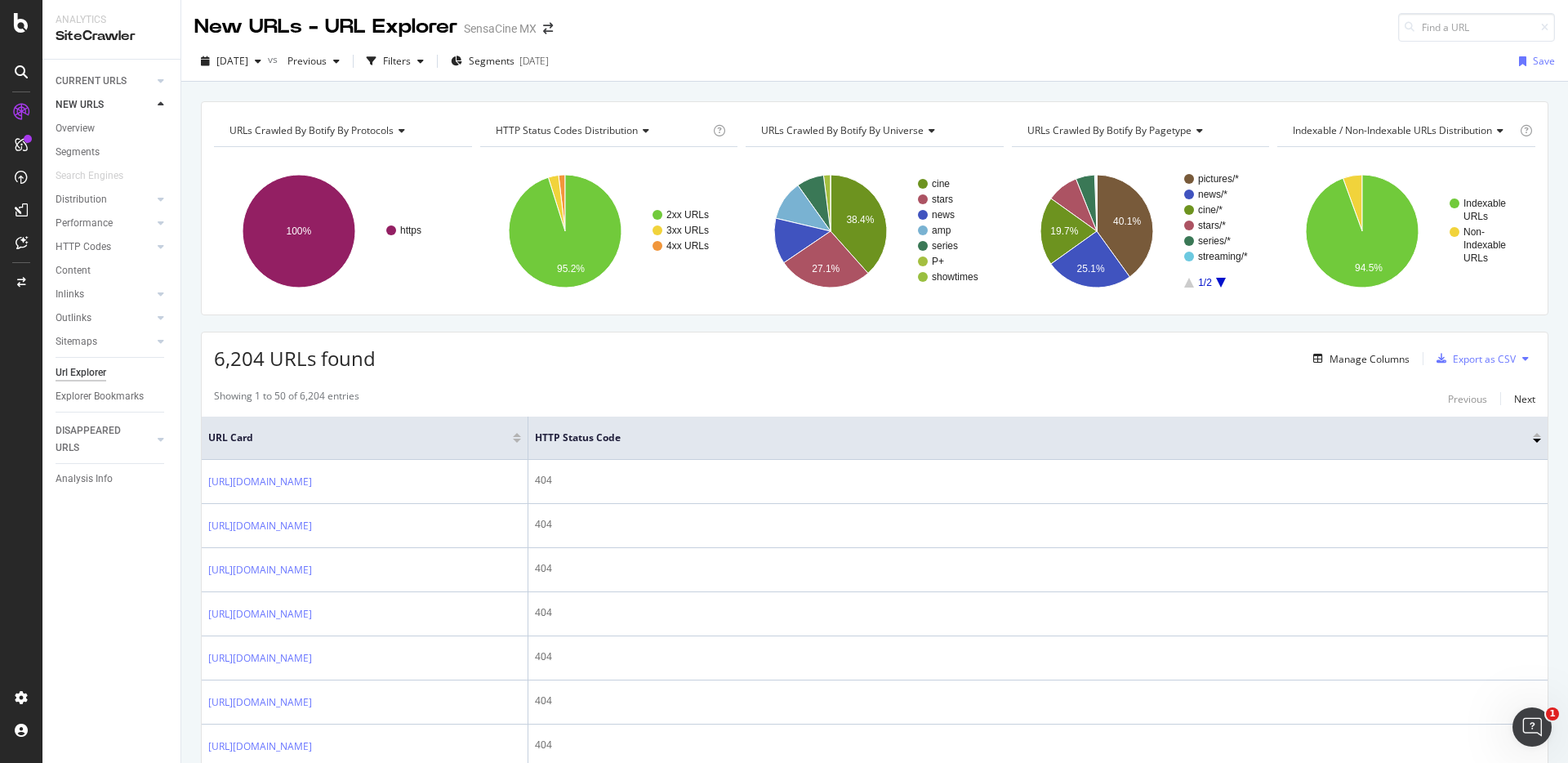
click at [430, 92] on div "URLs Crawled By Botify By protocols Chart (by Value) Table Expand Export as CSV…" at bounding box center [874, 102] width 1387 height 40
click at [411, 64] on div "Filters" at bounding box center [396, 60] width 27 height 14
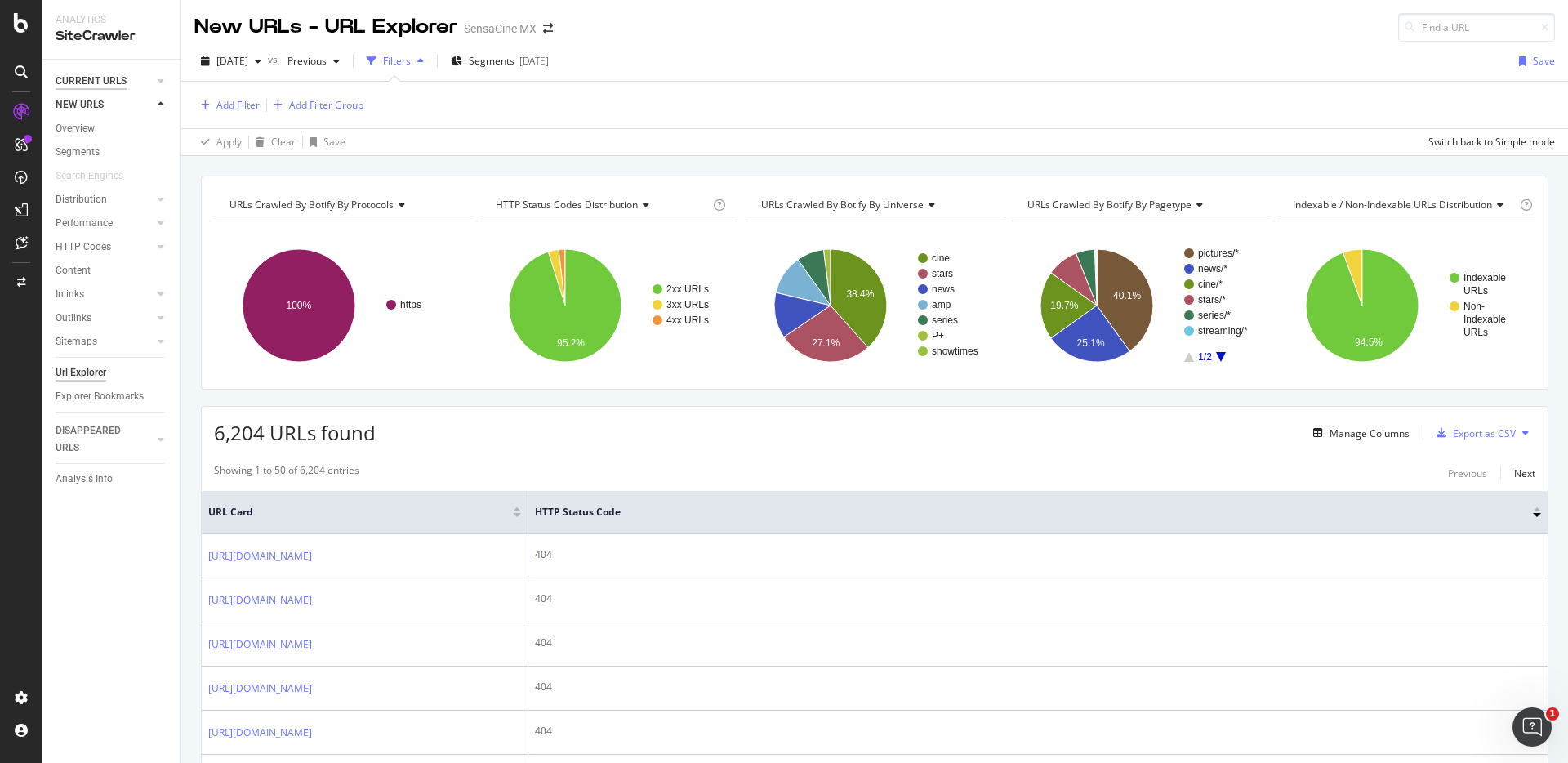
click at [89, 80] on div "CURRENT URLS" at bounding box center [91, 81] width 71 height 17
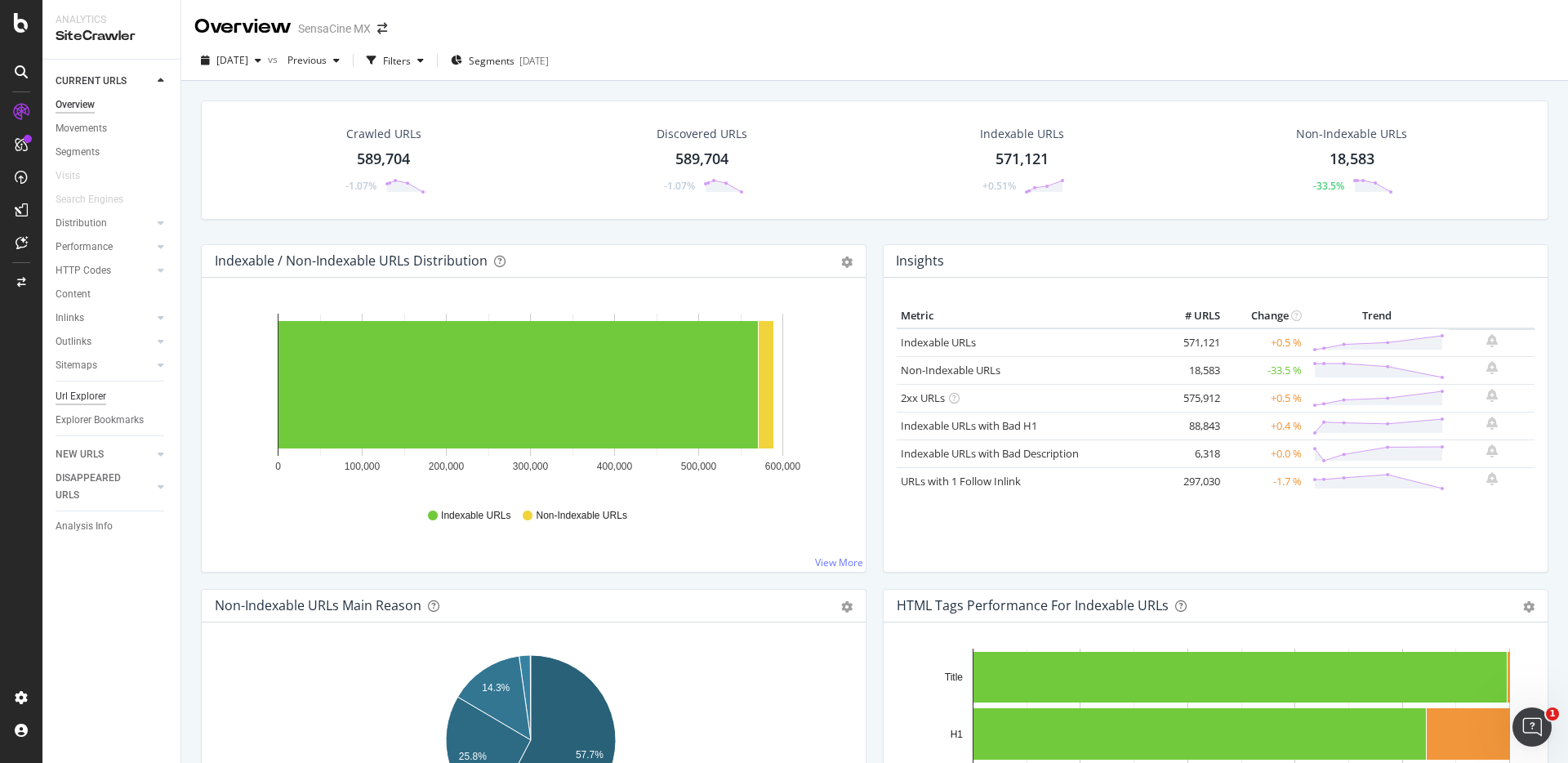
click at [94, 398] on div "Url Explorer" at bounding box center [81, 397] width 51 height 17
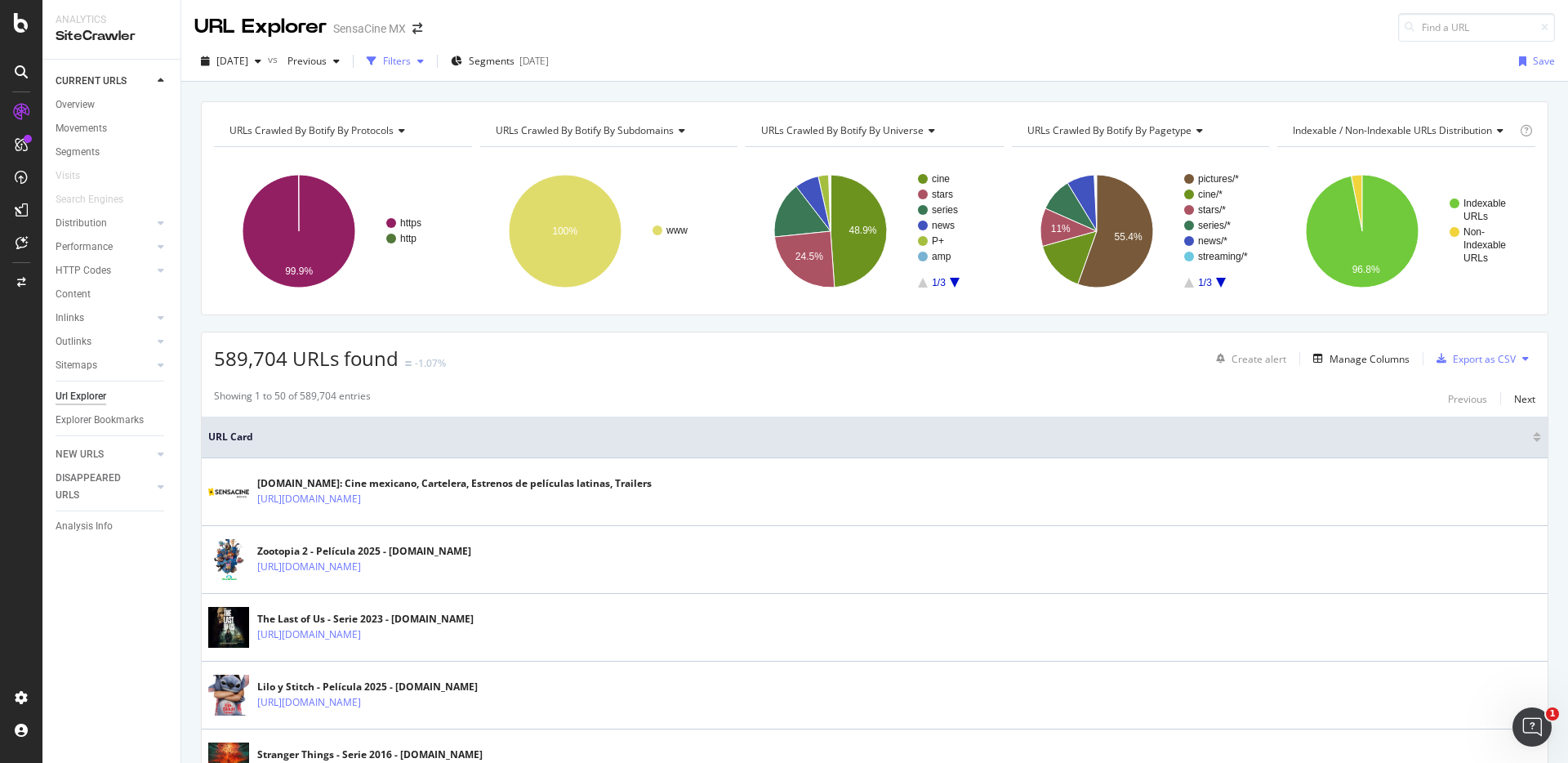
click at [411, 64] on div "Filters" at bounding box center [396, 60] width 27 height 14
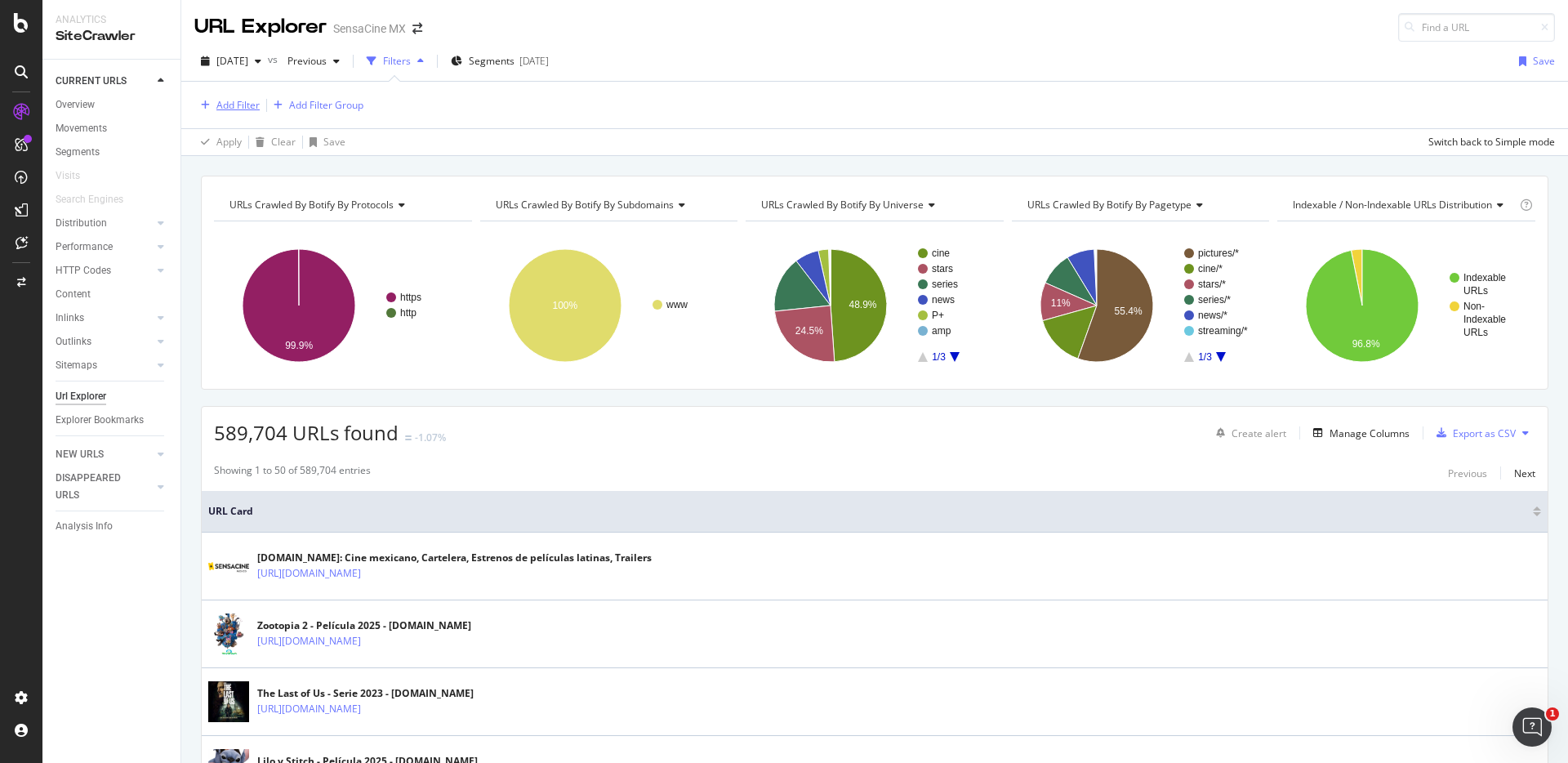
click at [235, 99] on div "Add Filter" at bounding box center [238, 105] width 43 height 14
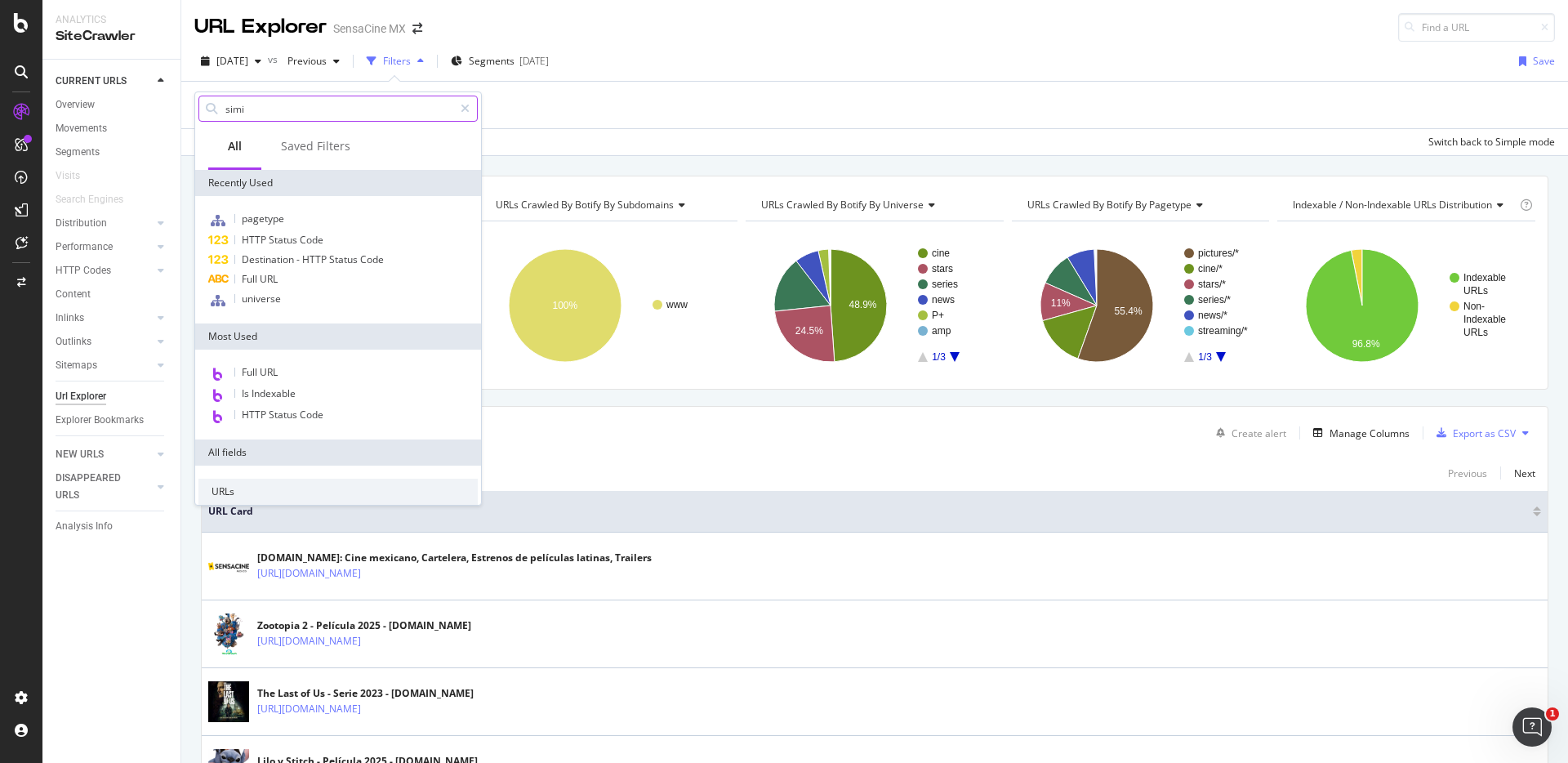
type input "simil"
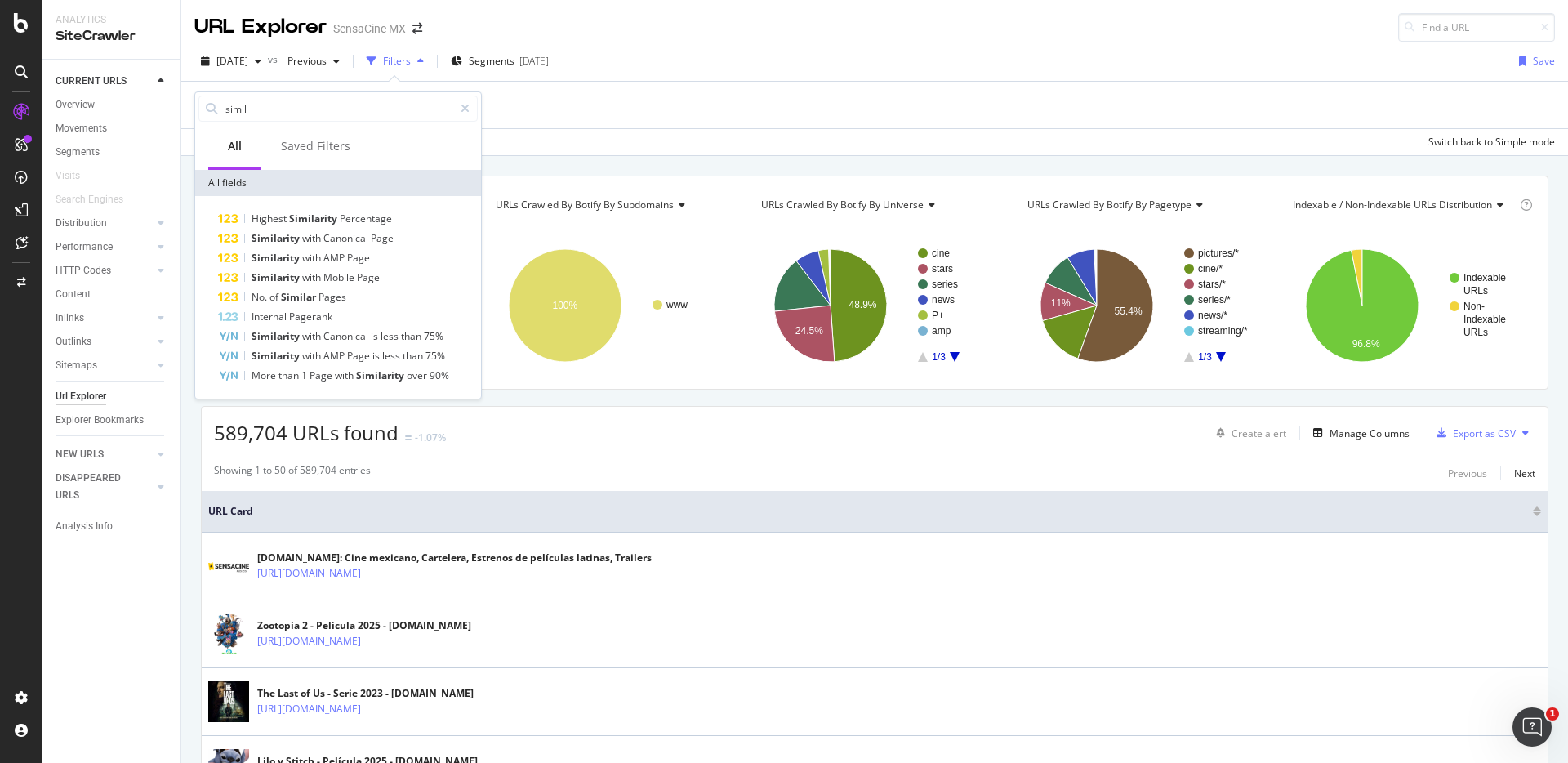
click at [594, 201] on span "URLs Crawled By Botify By subdomains" at bounding box center [584, 204] width 178 height 14
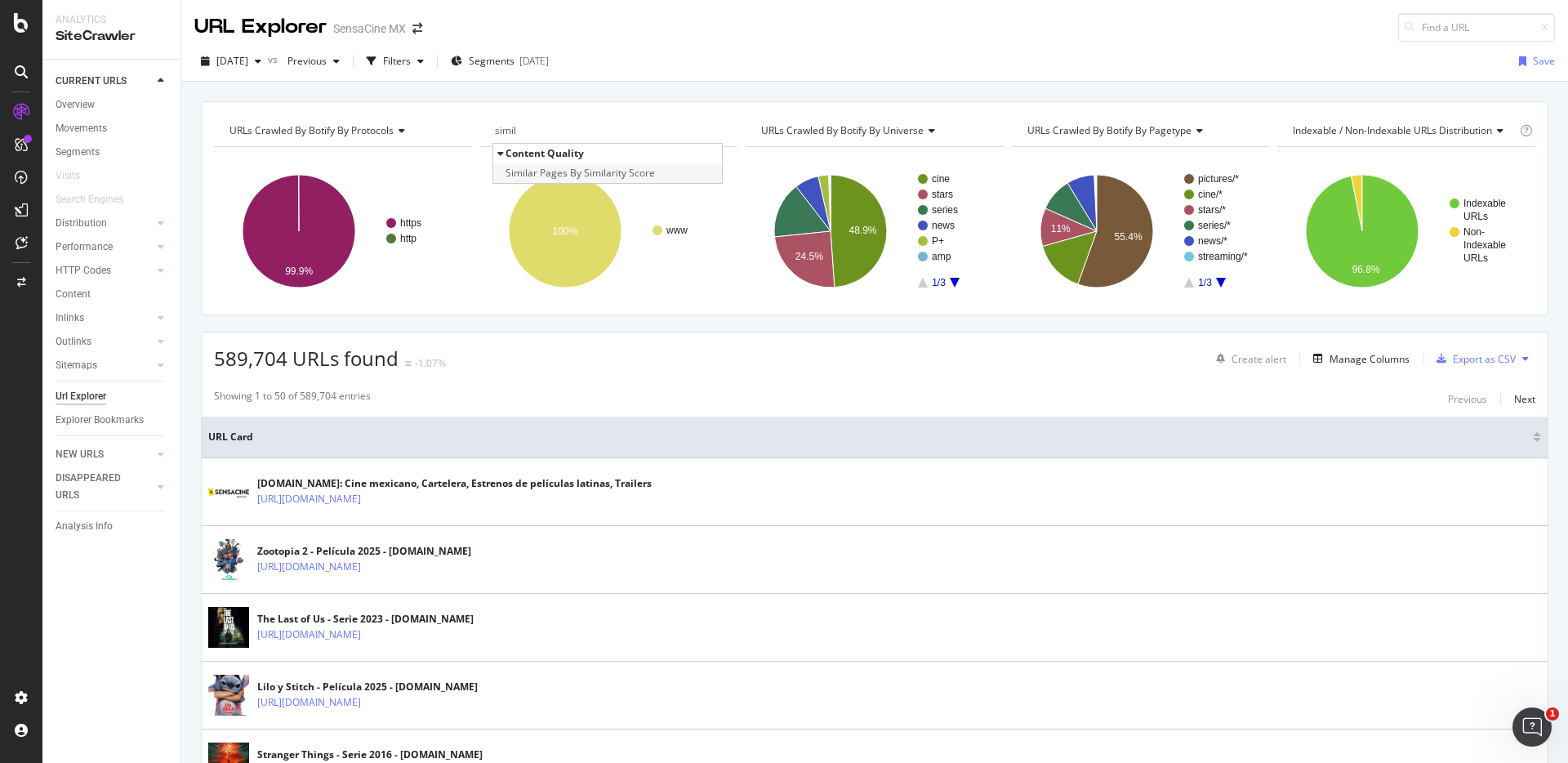
type input "simil"
click at [548, 173] on span "Similar Pages By Similarity Score" at bounding box center [580, 173] width 149 height 16
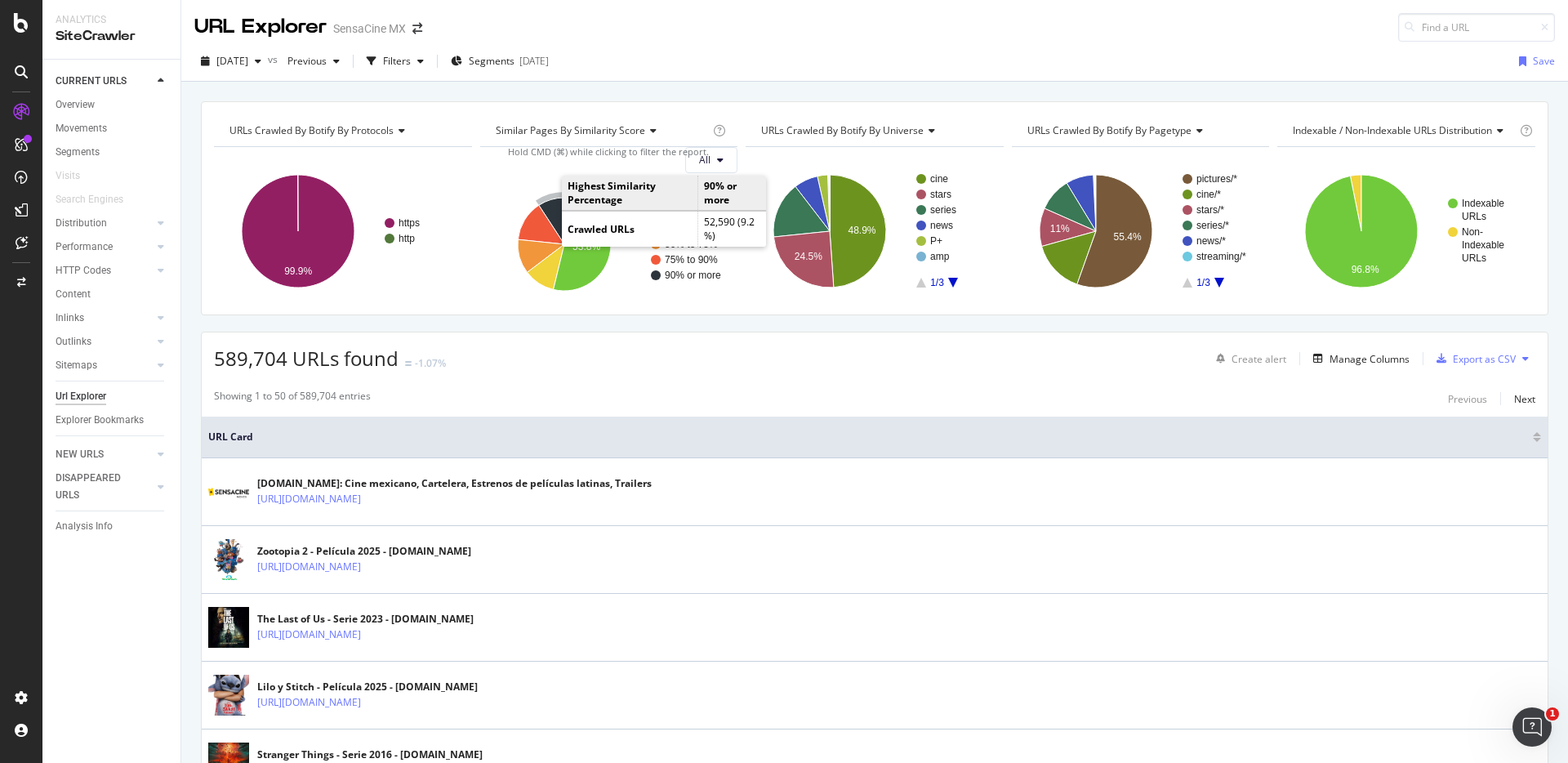
click at [552, 209] on icon "A chart." at bounding box center [550, 220] width 25 height 46
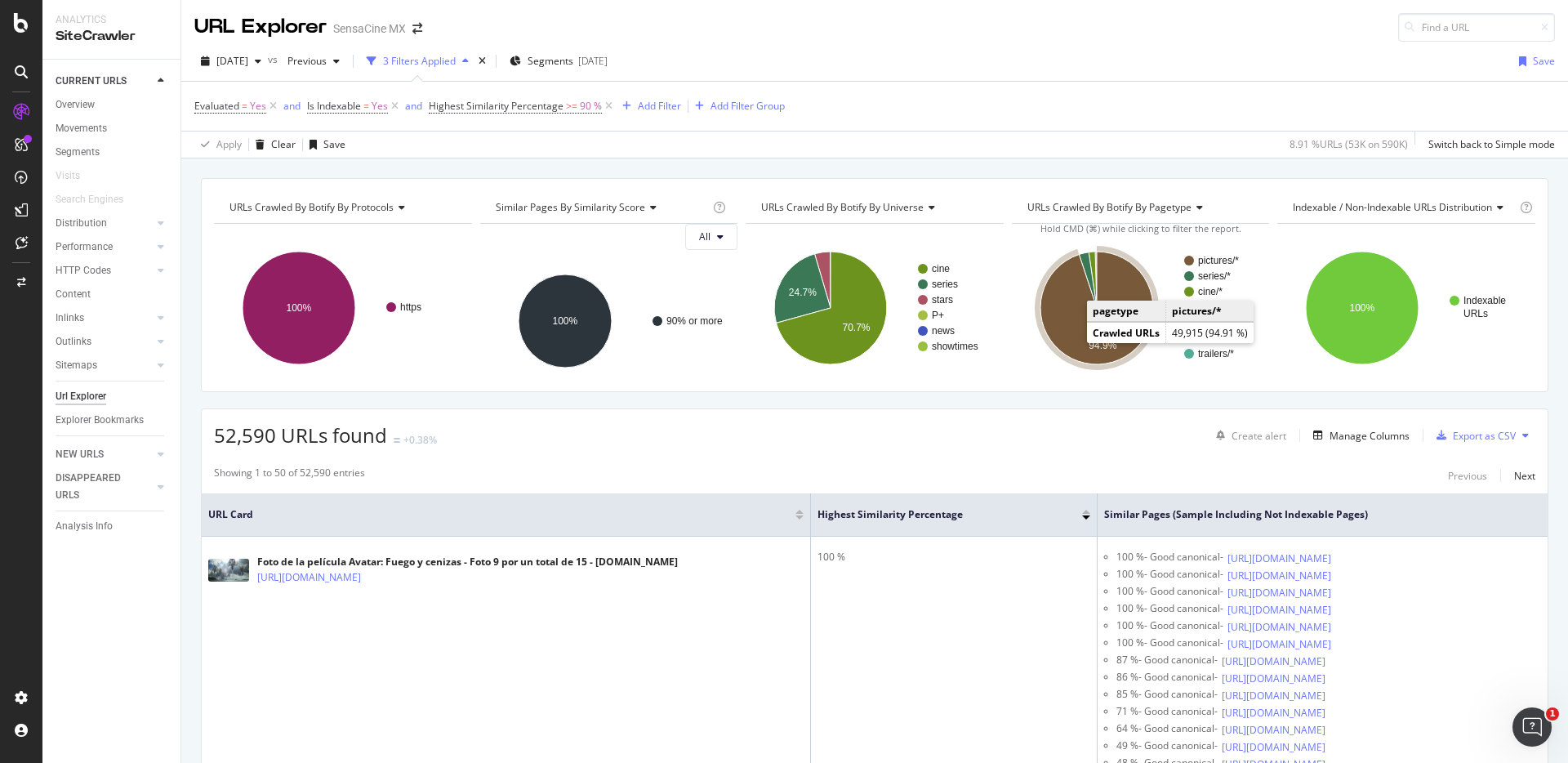
click at [936, 322] on icon "A chart." at bounding box center [1096, 307] width 112 height 112
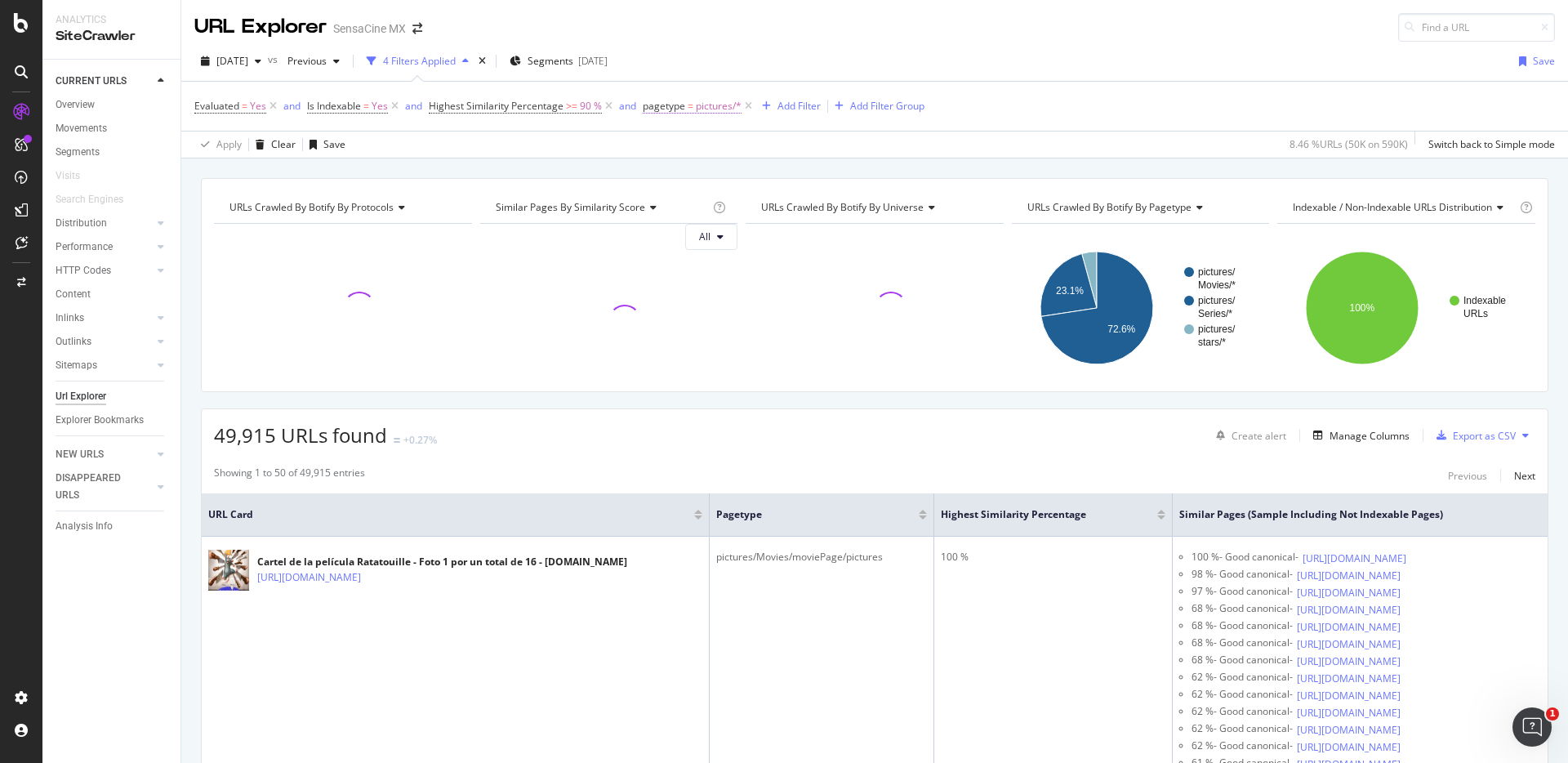
click at [672, 108] on span "pagetype" at bounding box center [664, 106] width 42 height 14
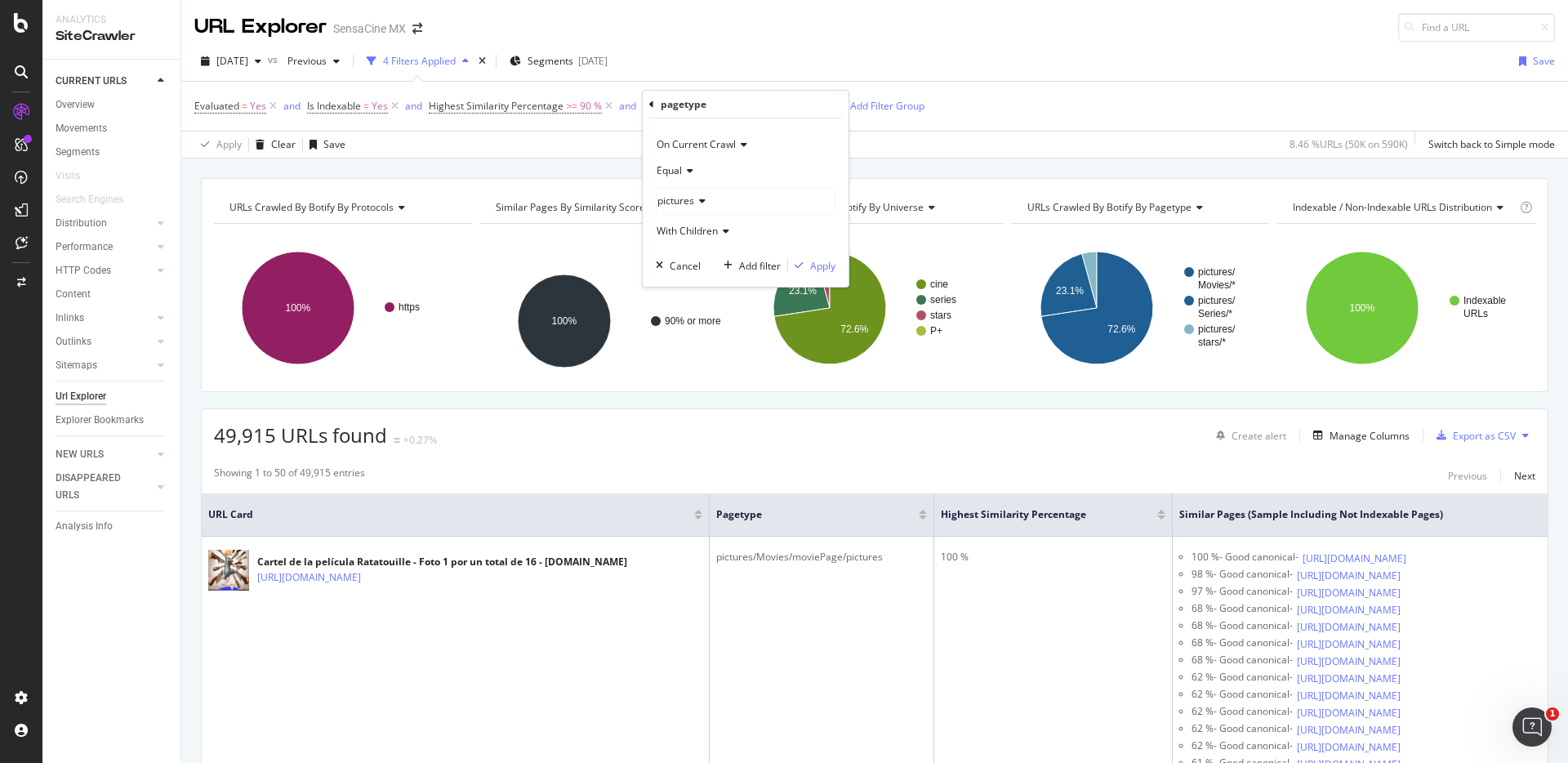
click at [694, 170] on div "Equal" at bounding box center [746, 171] width 179 height 26
click at [693, 223] on span "Not Equal" at bounding box center [685, 226] width 44 height 14
click at [813, 265] on div "Apply" at bounding box center [822, 265] width 25 height 14
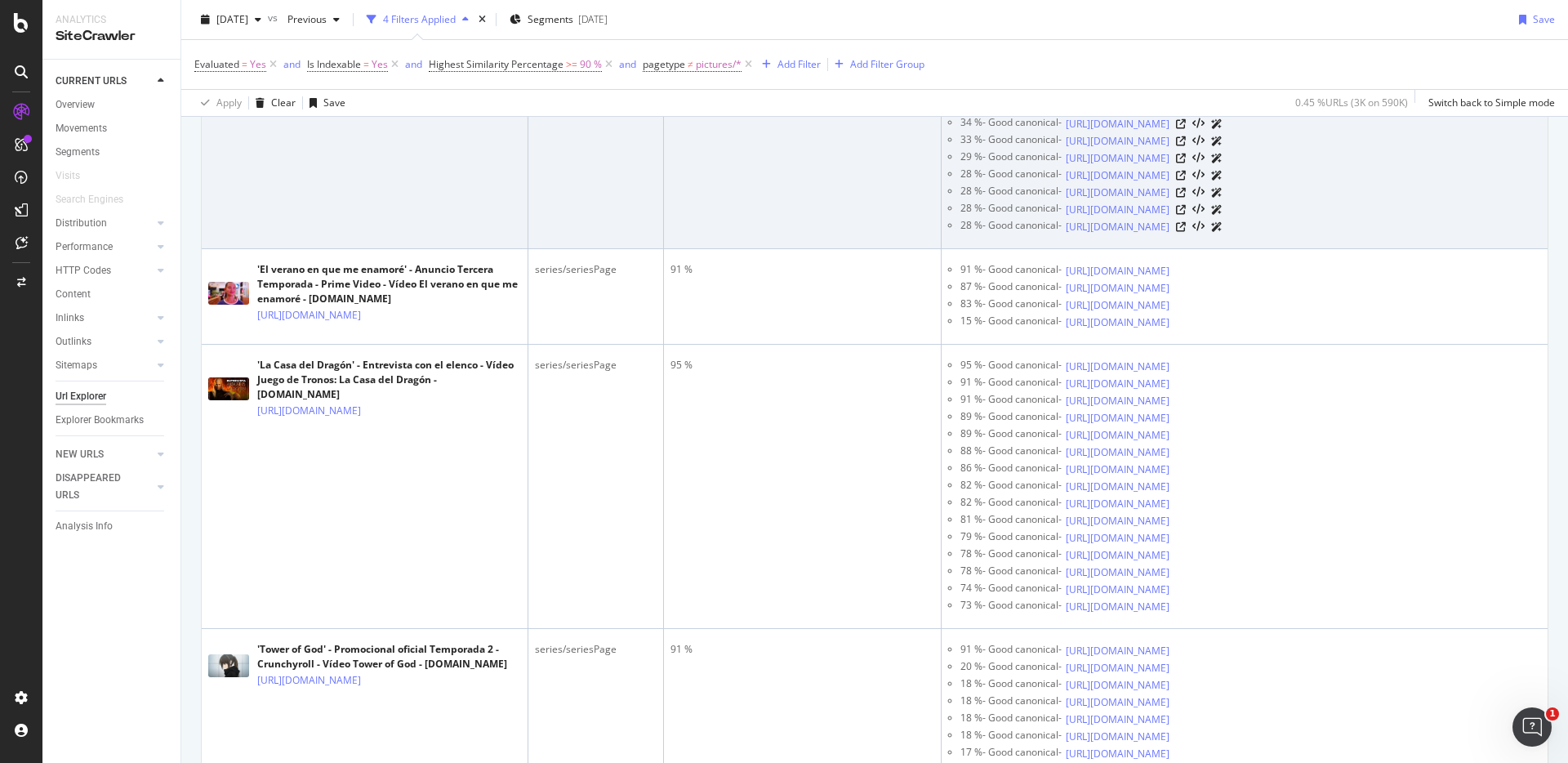
scroll to position [859, 0]
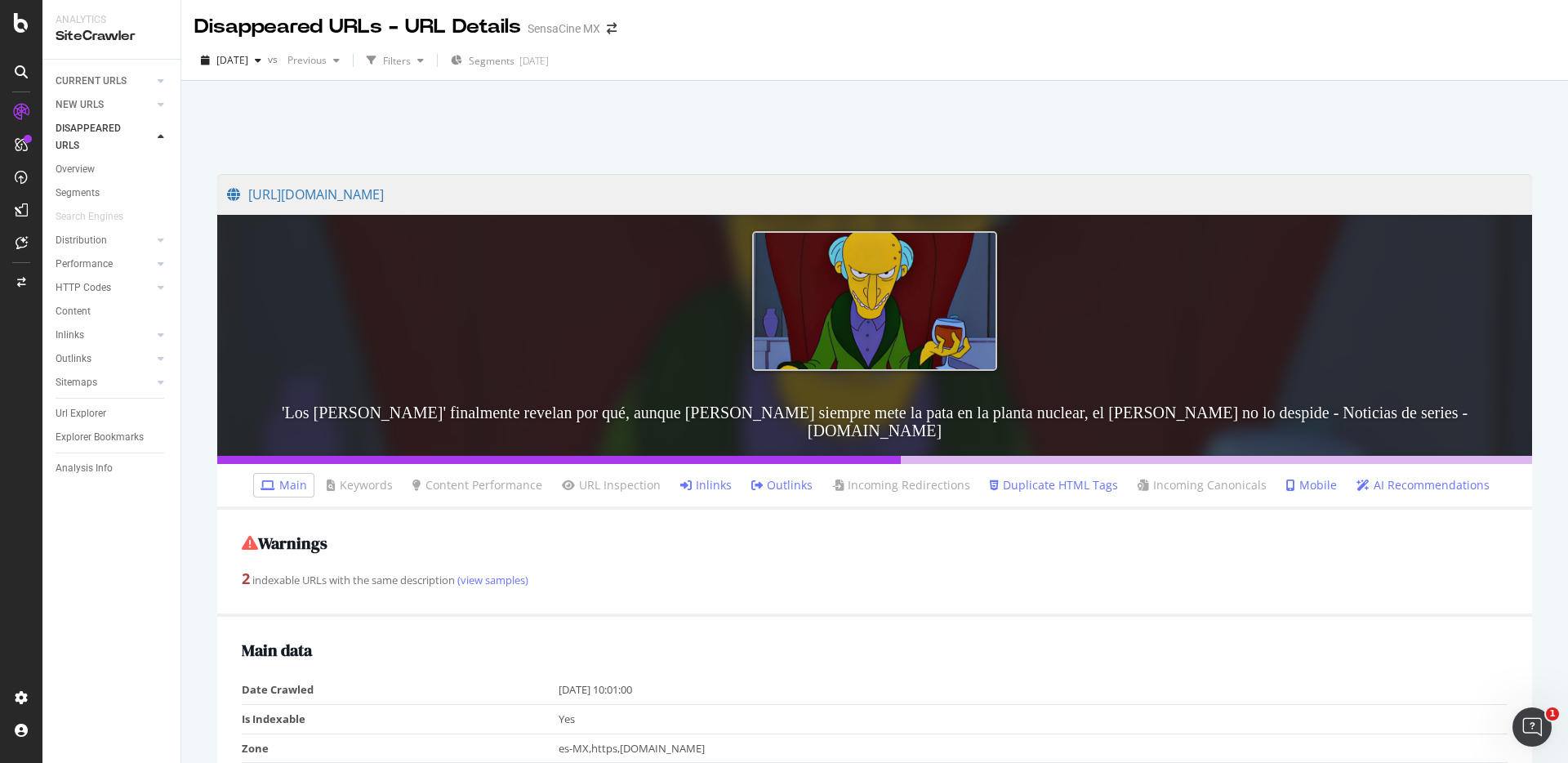
scroll to position [3, 0]
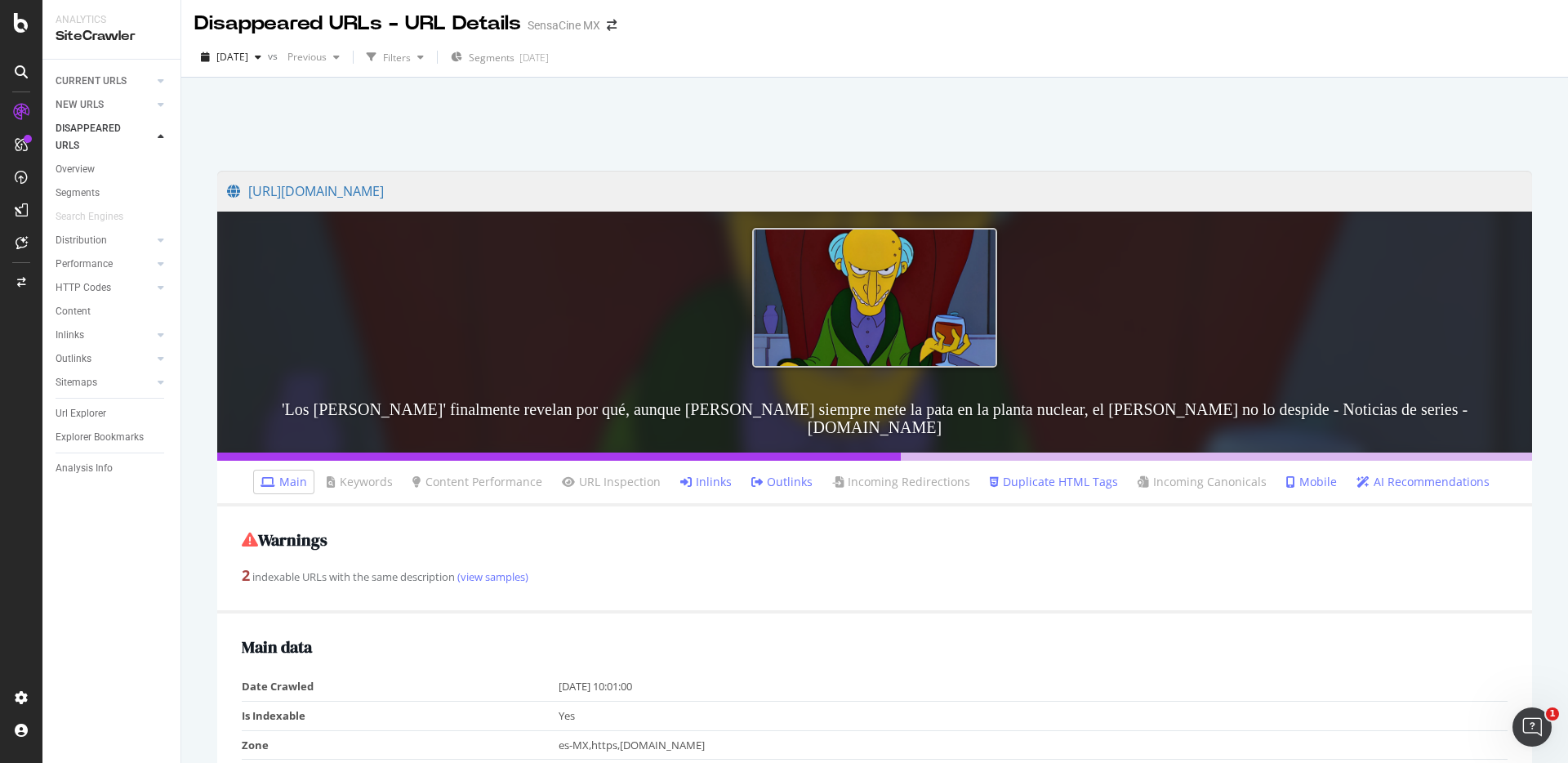
click at [704, 474] on link "Inlinks" at bounding box center [706, 482] width 52 height 16
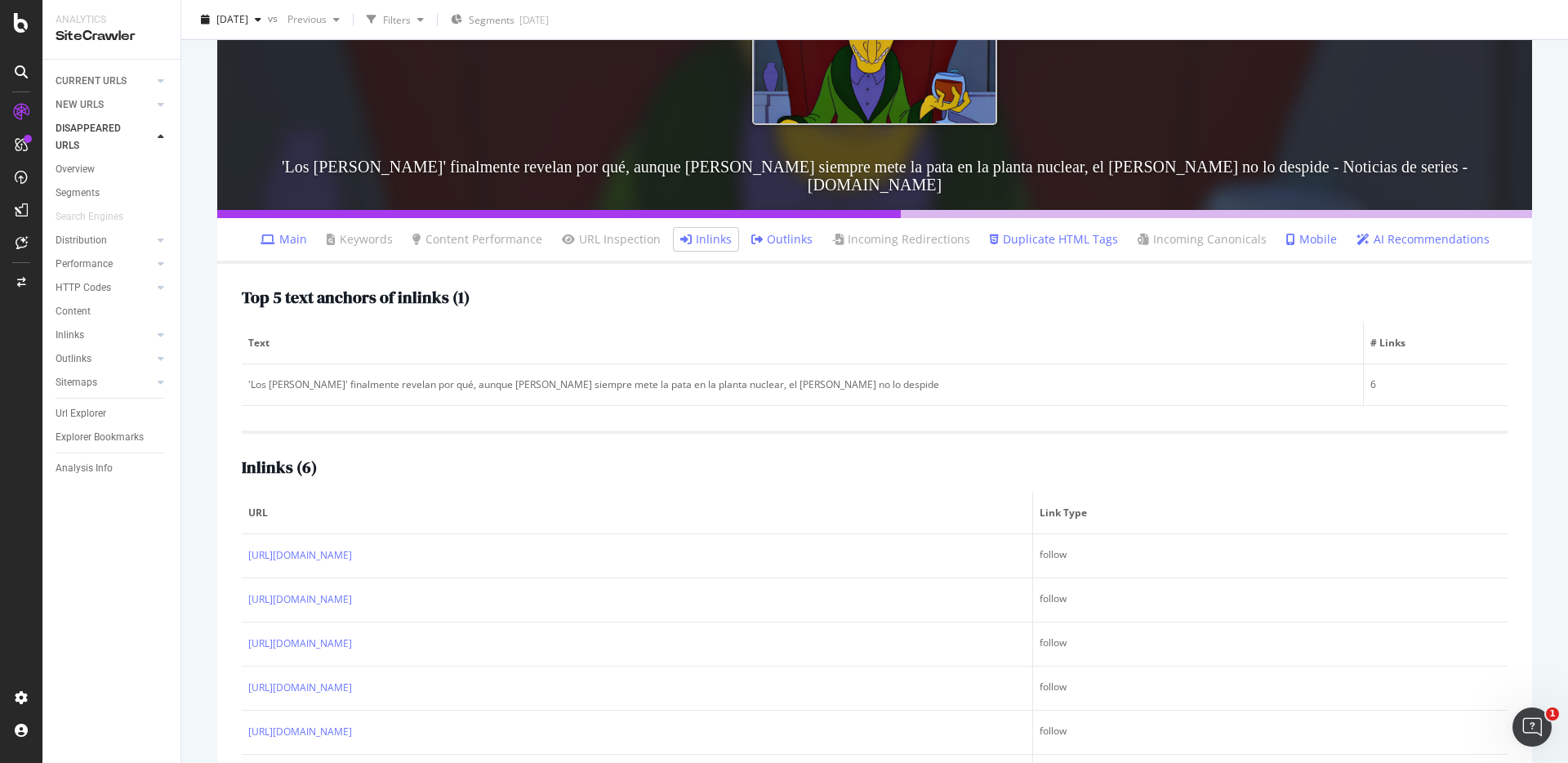
scroll to position [305, 0]
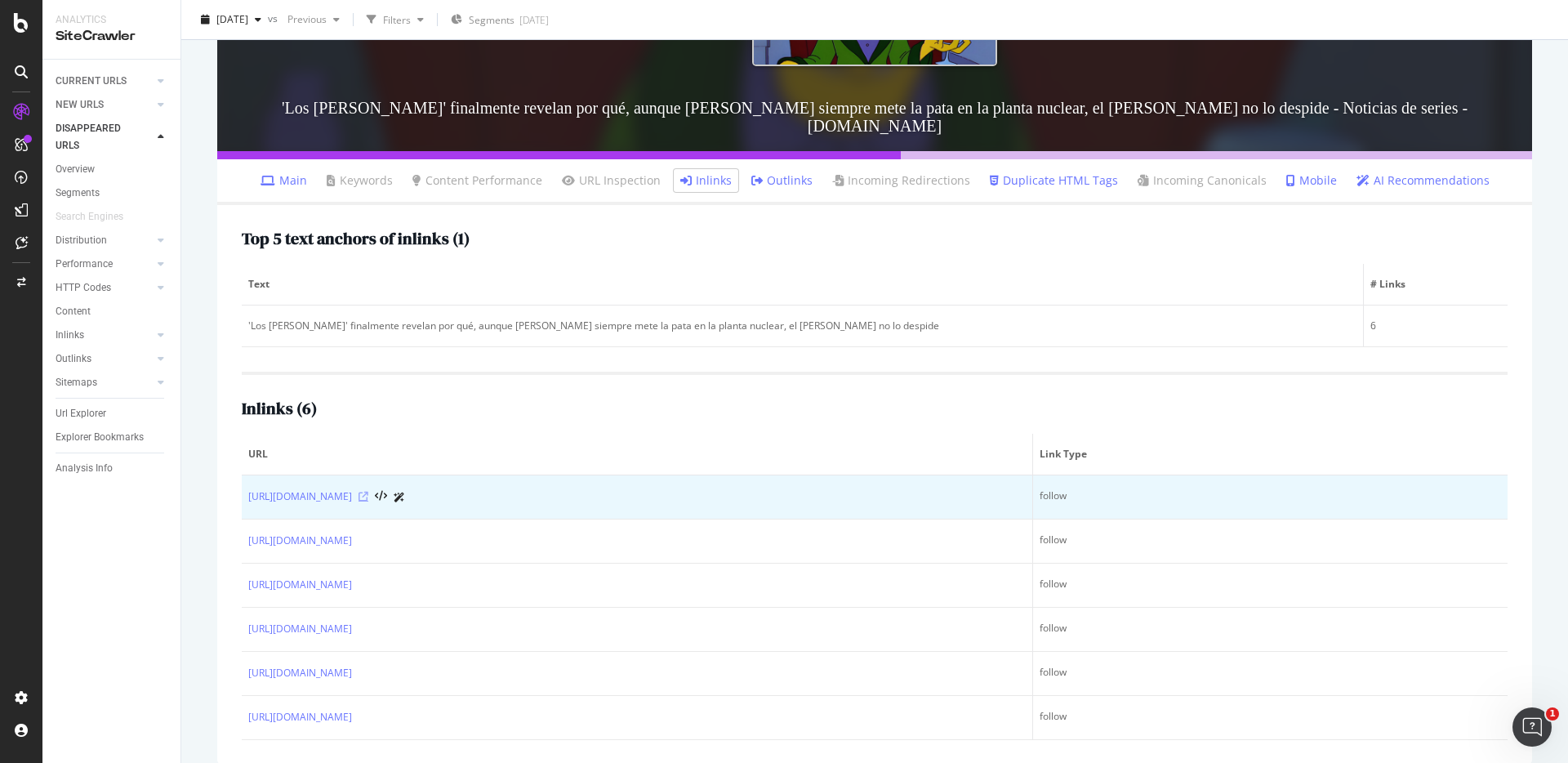
click at [368, 492] on icon at bounding box center [363, 497] width 9 height 9
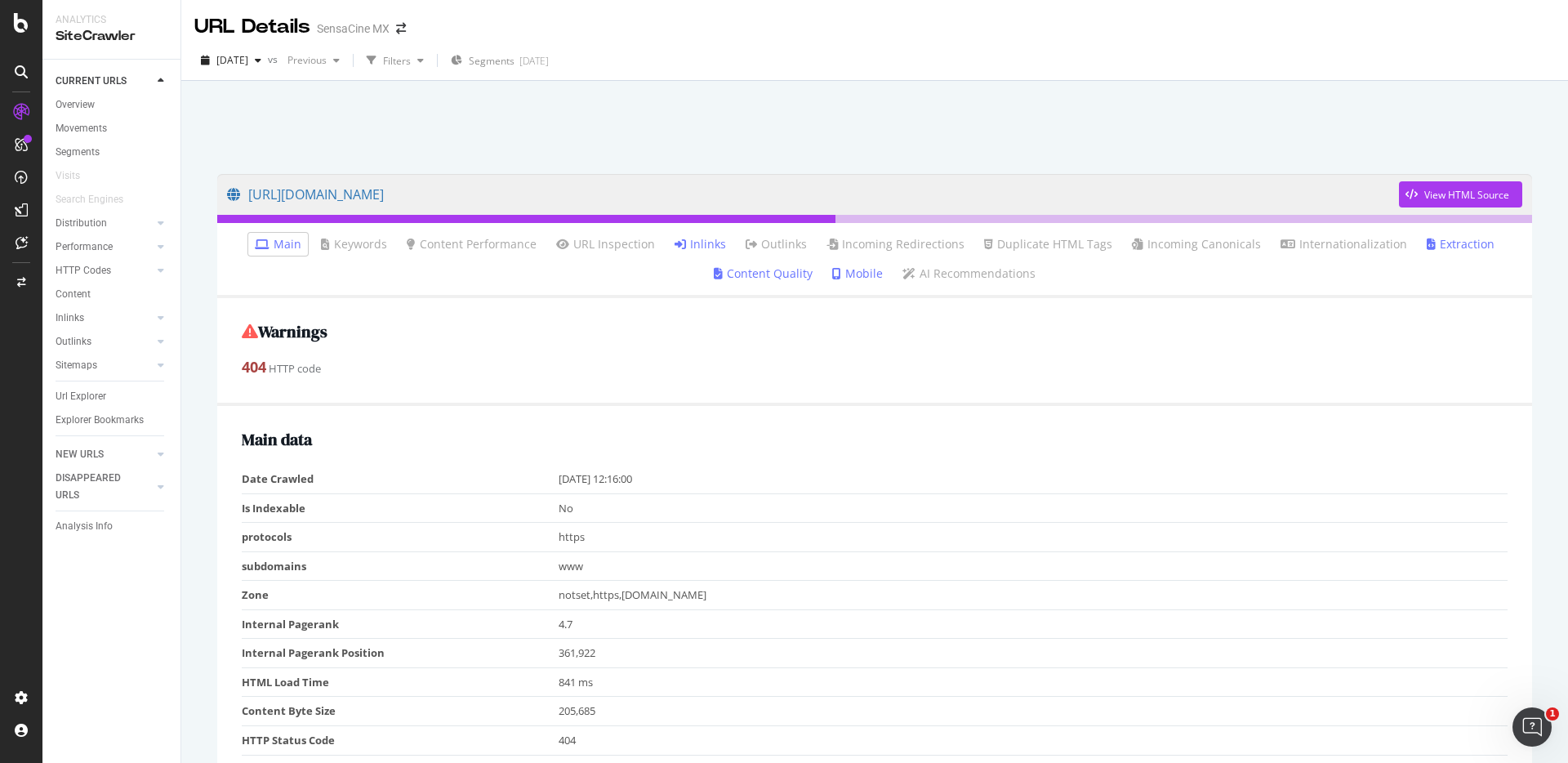
click at [706, 245] on link "Inlinks" at bounding box center [700, 244] width 52 height 16
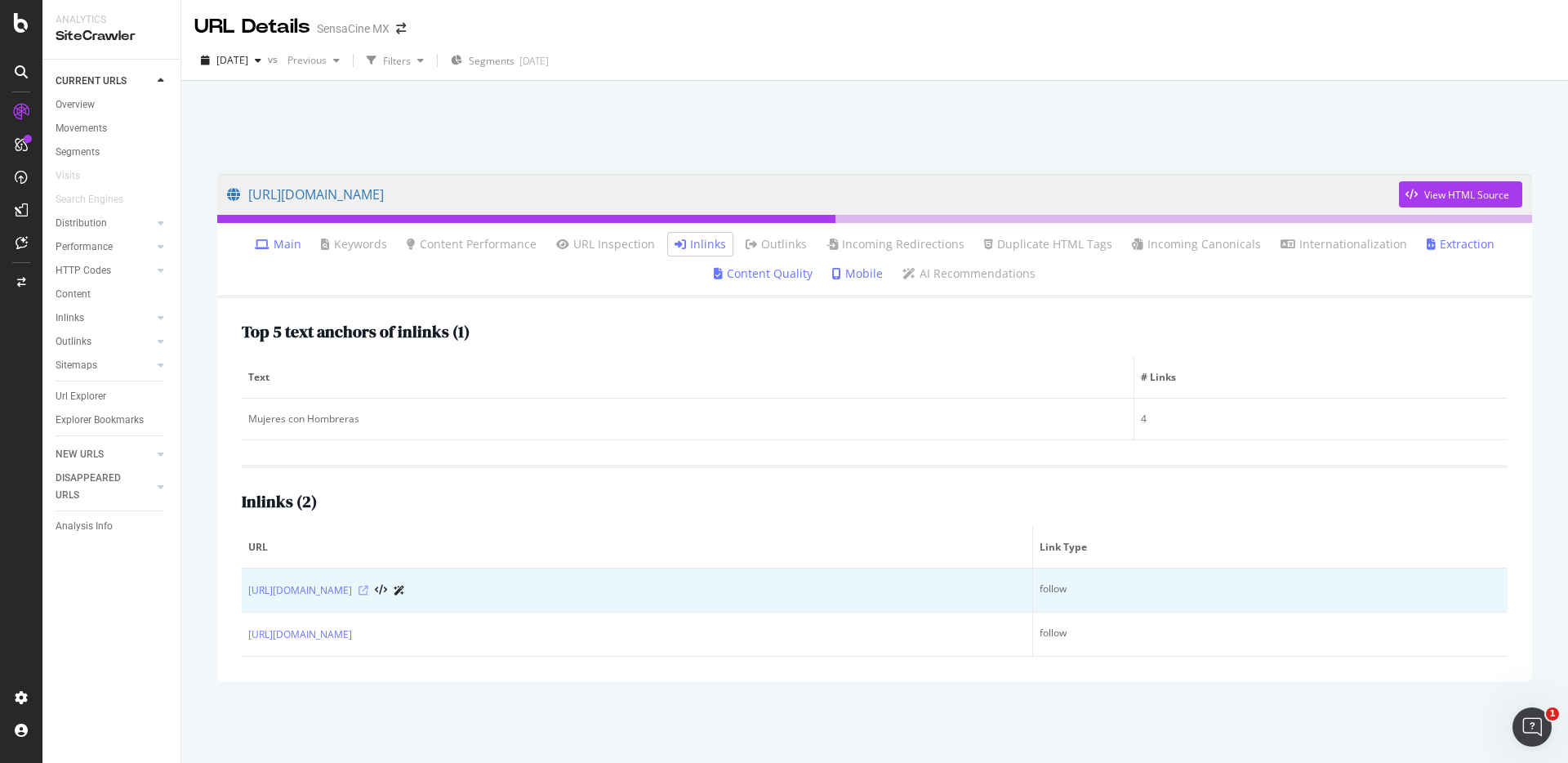
click at [368, 588] on icon at bounding box center [363, 590] width 9 height 9
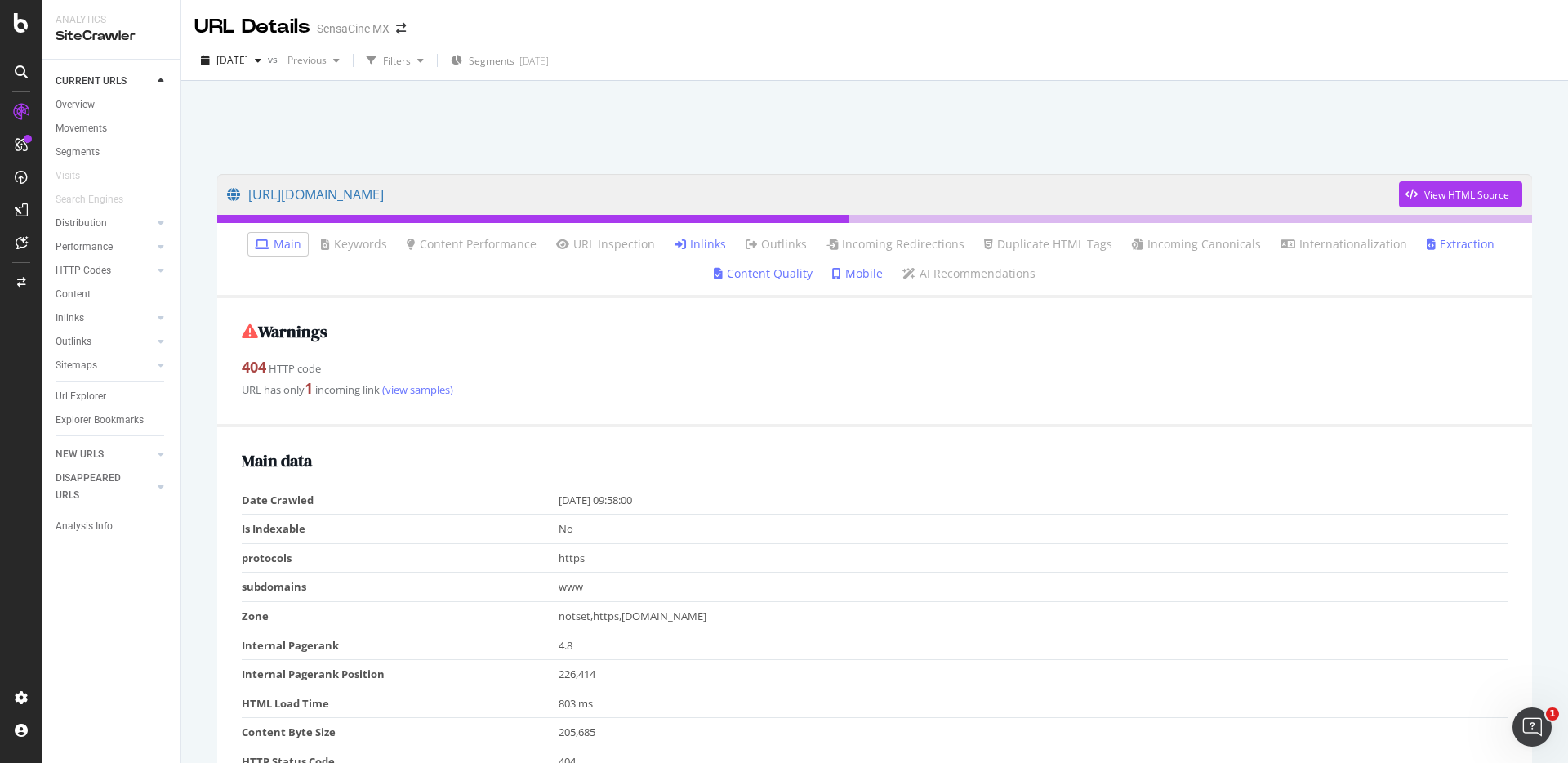
click at [698, 248] on link "Inlinks" at bounding box center [700, 244] width 52 height 16
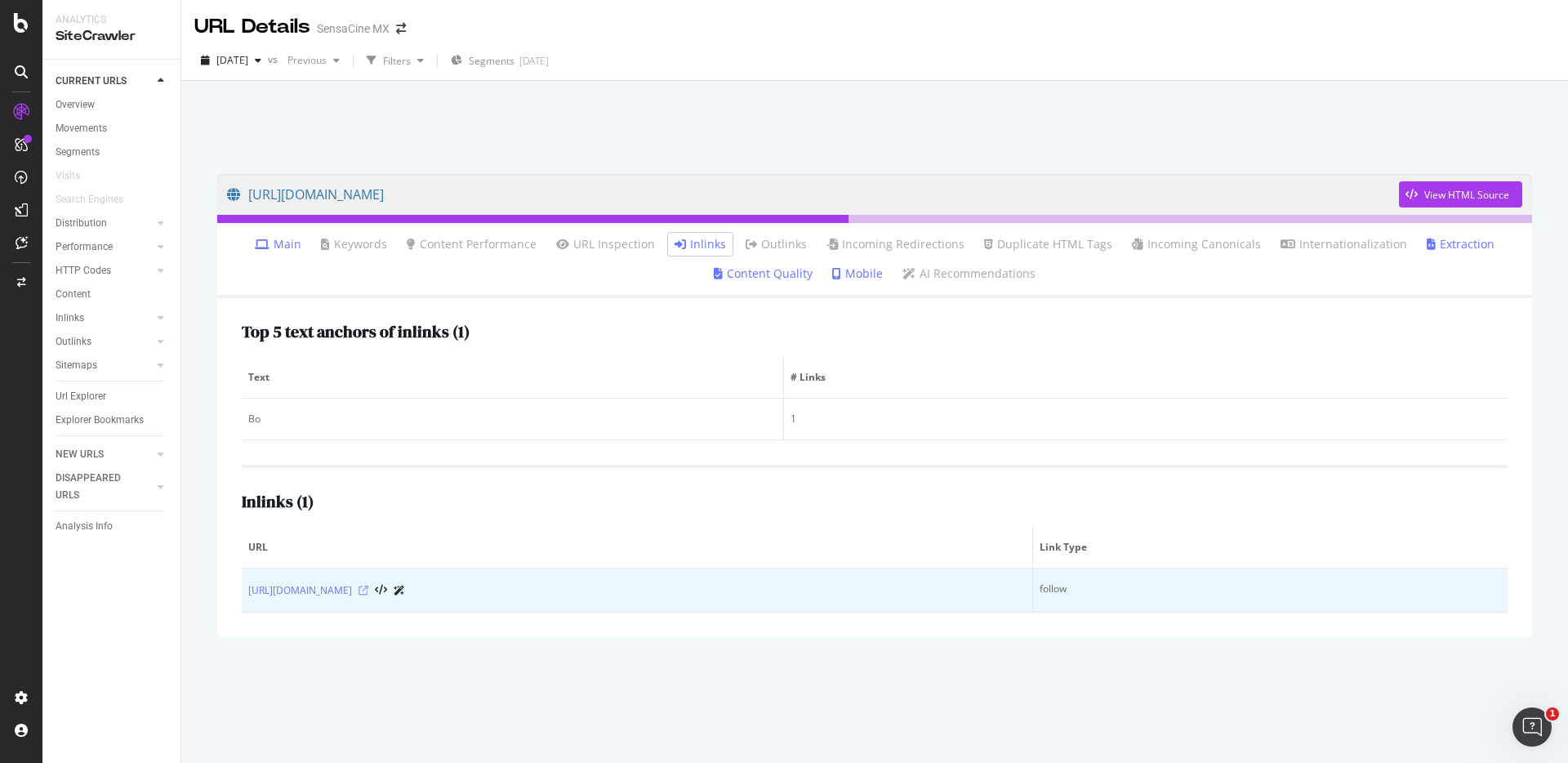
click at [368, 592] on icon at bounding box center [363, 590] width 9 height 9
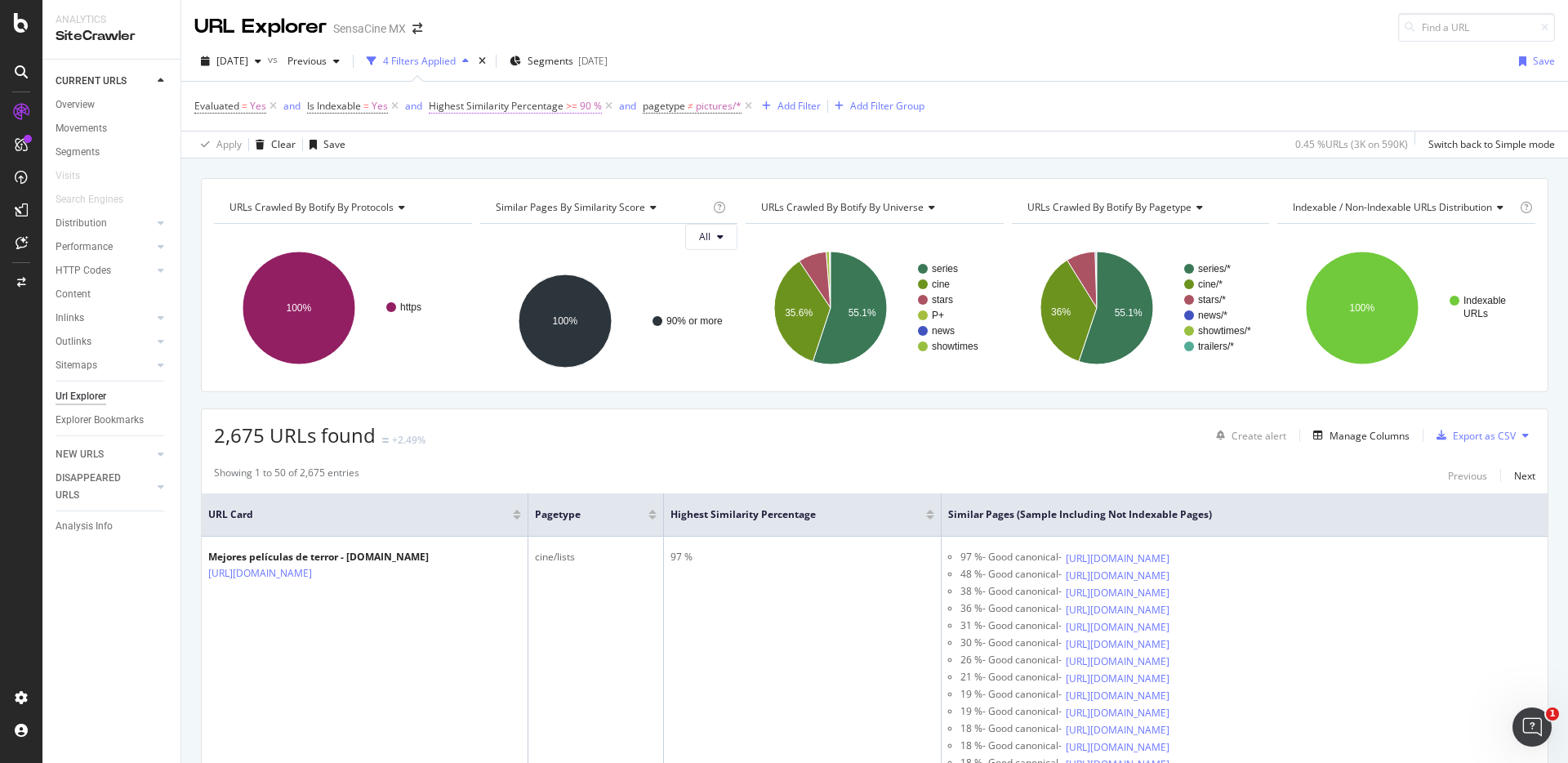
click at [537, 106] on span "Highest Similarity Percentage" at bounding box center [496, 106] width 135 height 14
click at [455, 199] on input "90" at bounding box center [532, 200] width 179 height 26
type input "80"
click at [611, 238] on div "Apply" at bounding box center [609, 234] width 25 height 14
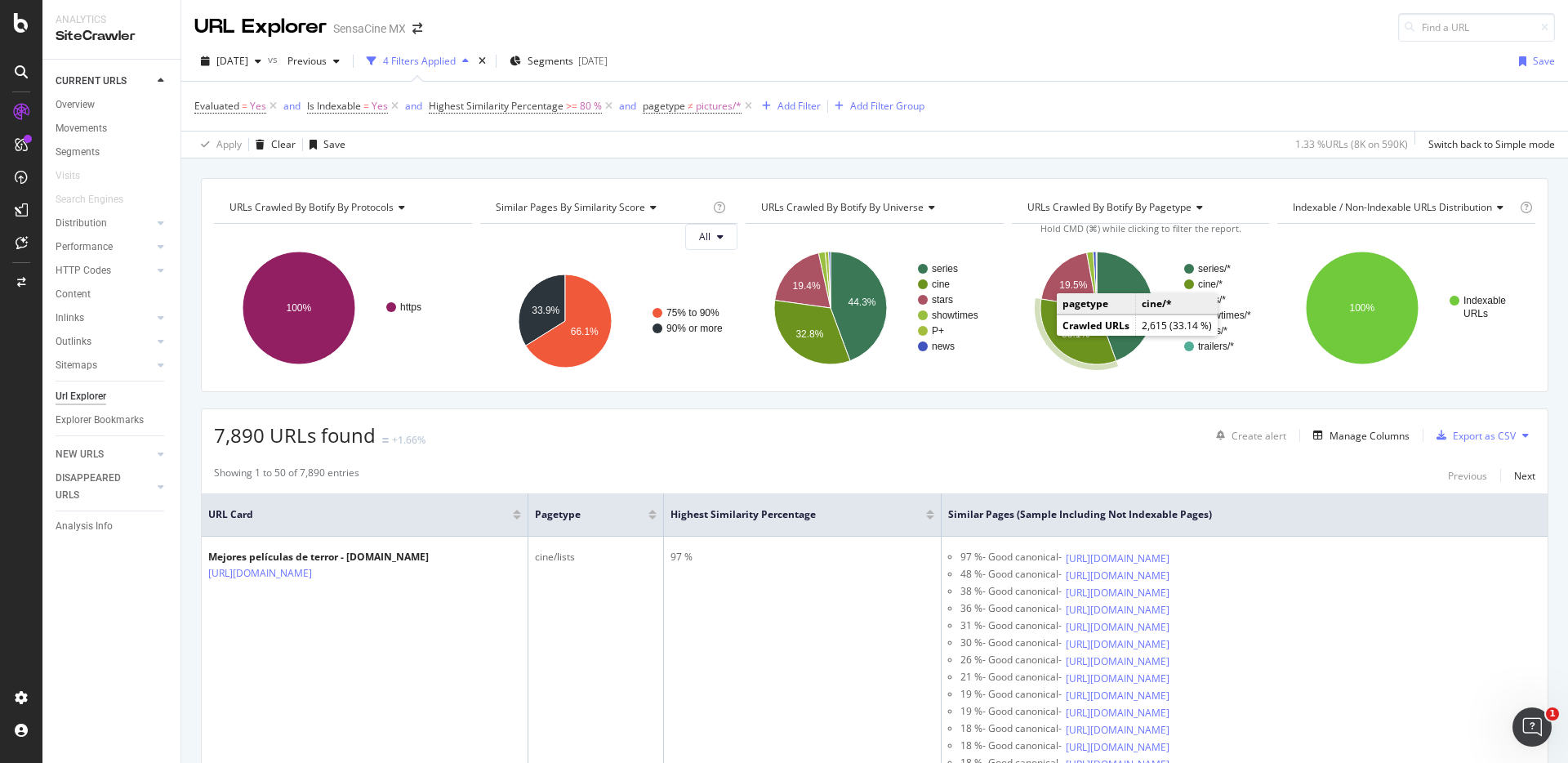
click at [1051, 334] on icon "A chart." at bounding box center [1078, 331] width 76 height 65
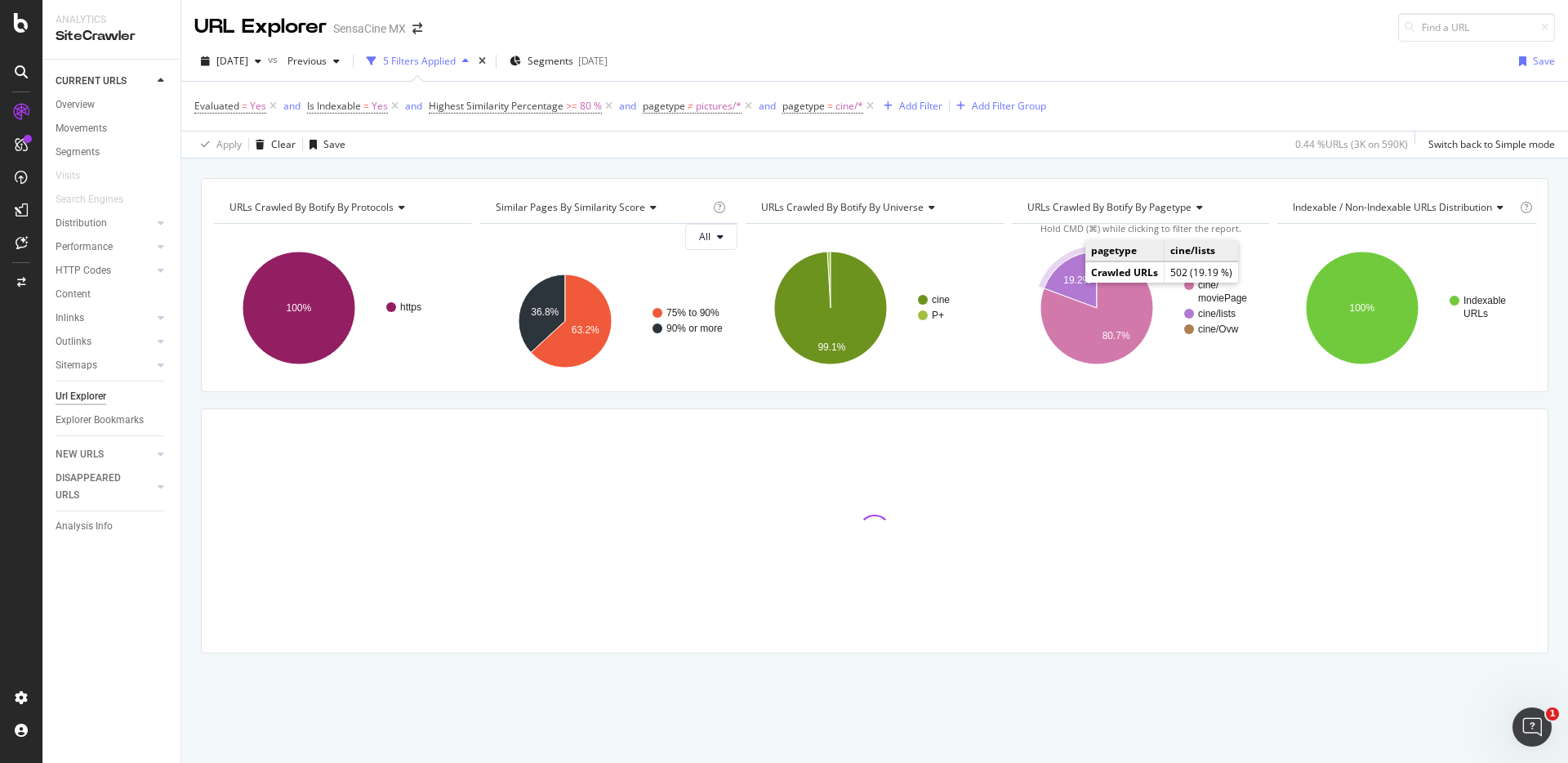
click at [1064, 271] on icon "A chart." at bounding box center [1071, 280] width 53 height 57
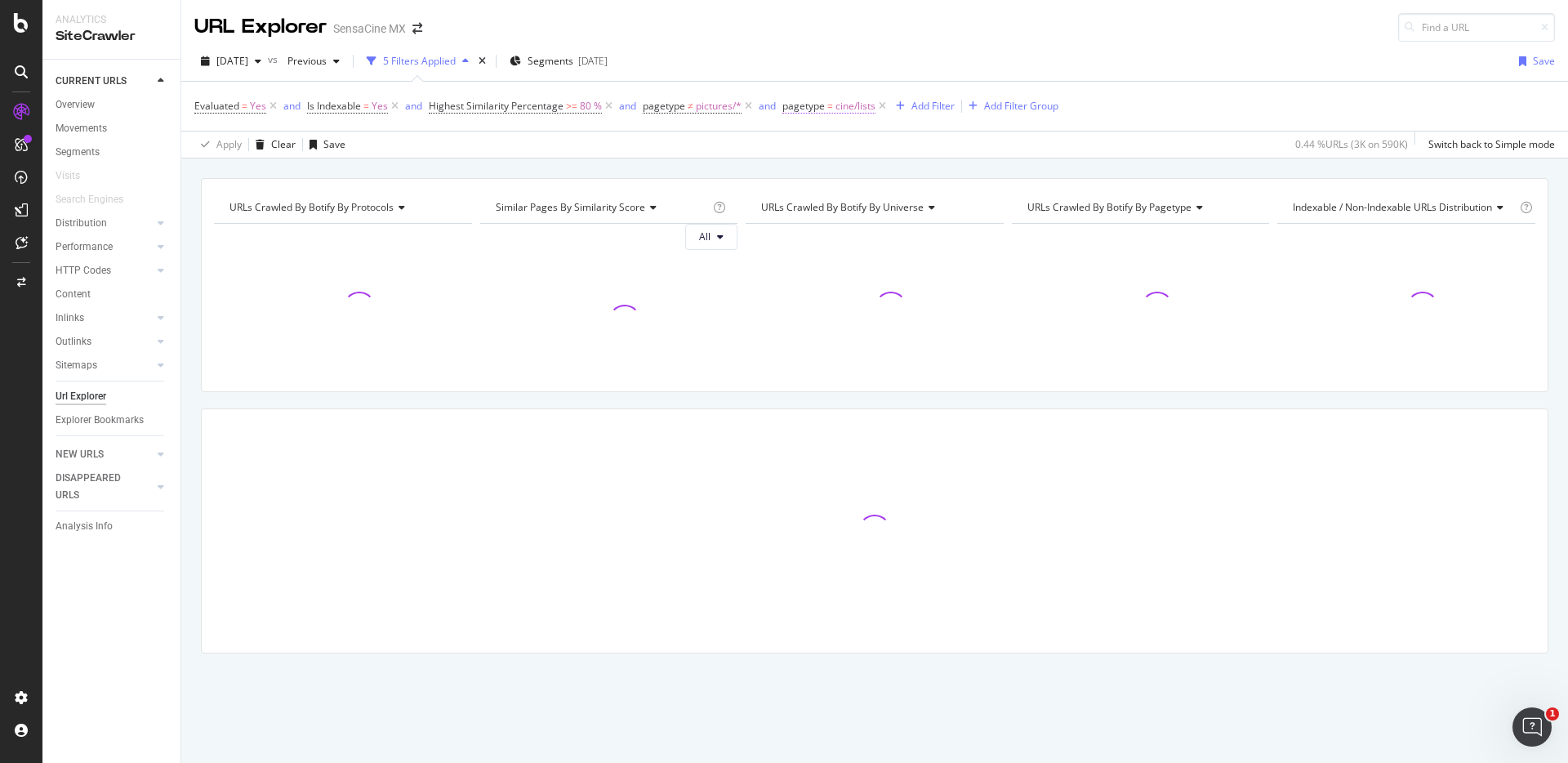
click at [809, 109] on span "pagetype" at bounding box center [803, 106] width 42 height 14
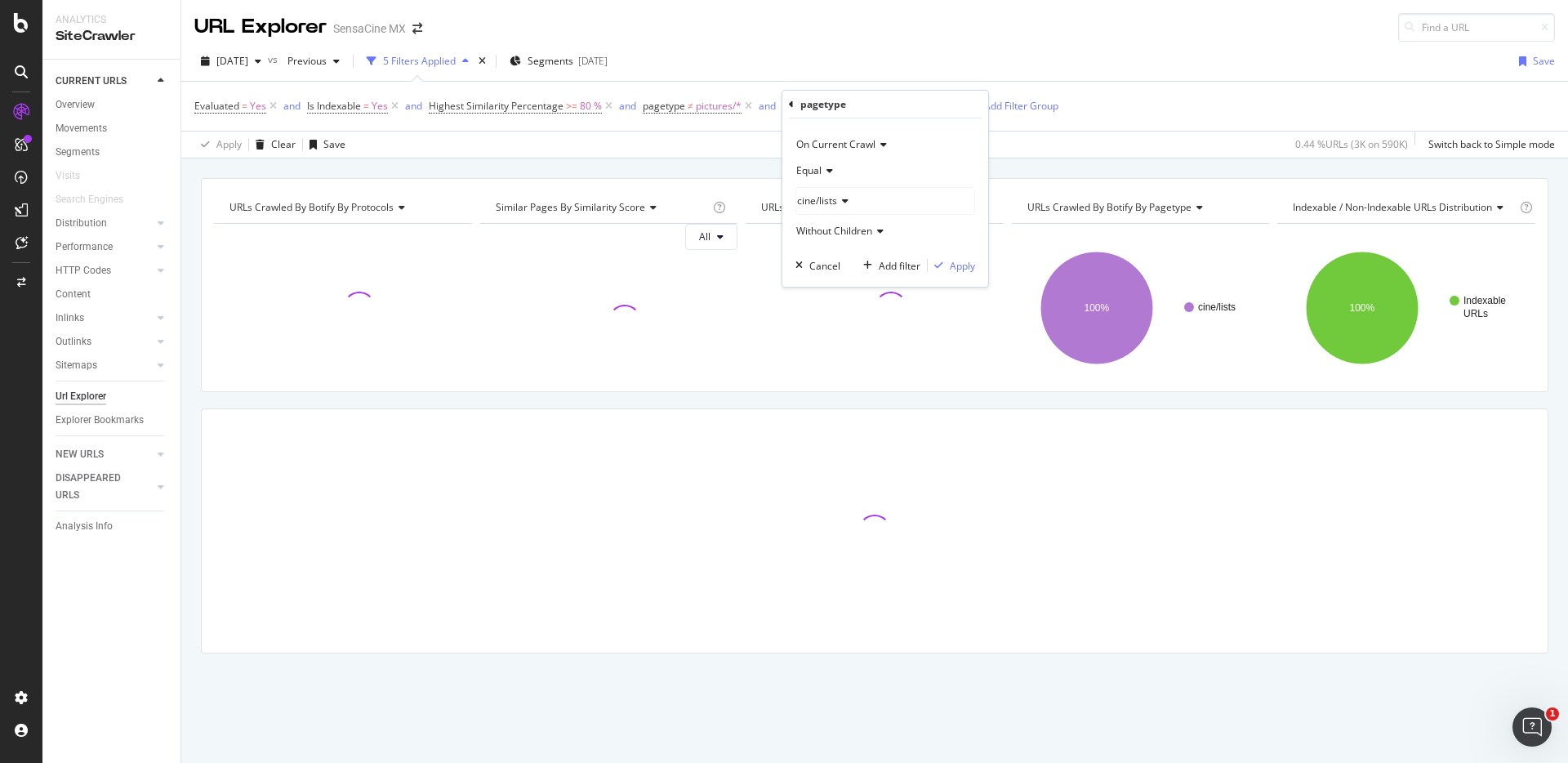
click at [826, 169] on icon at bounding box center [827, 171] width 11 height 9
click at [830, 220] on span "Not Equal" at bounding box center [825, 226] width 44 height 14
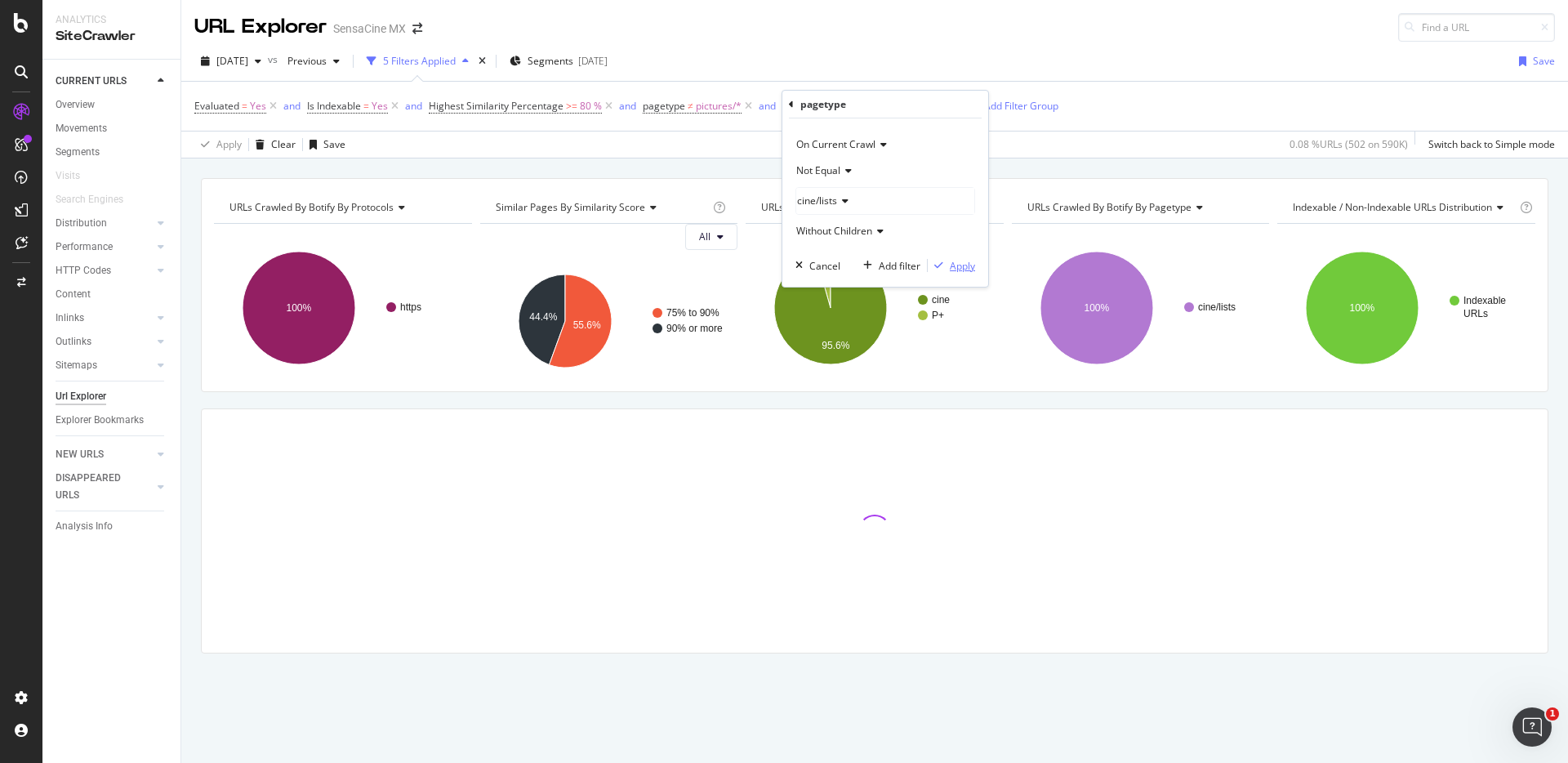
click at [965, 267] on div "Apply" at bounding box center [962, 265] width 25 height 14
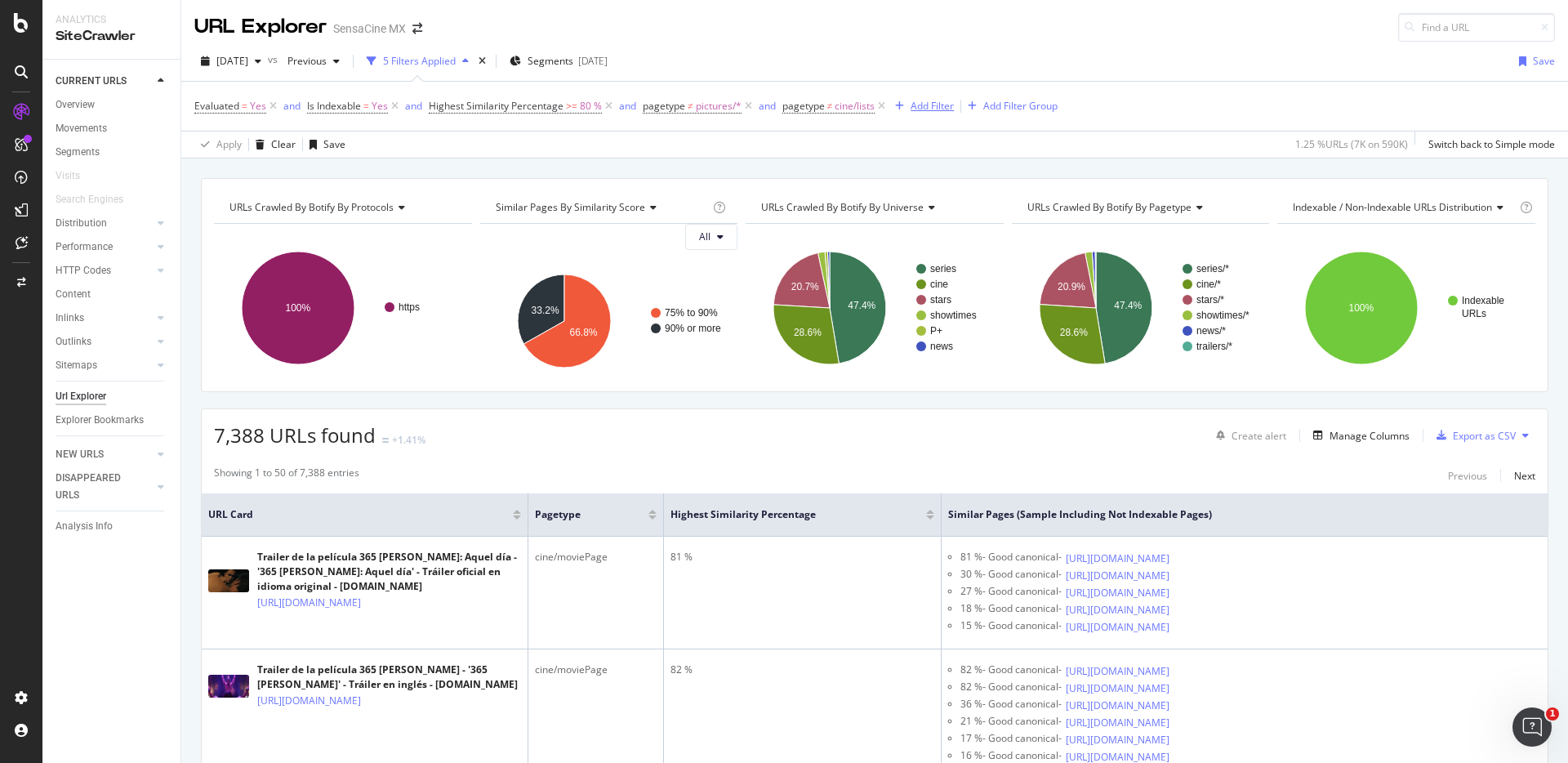
click at [926, 110] on div "Add Filter" at bounding box center [933, 106] width 43 height 14
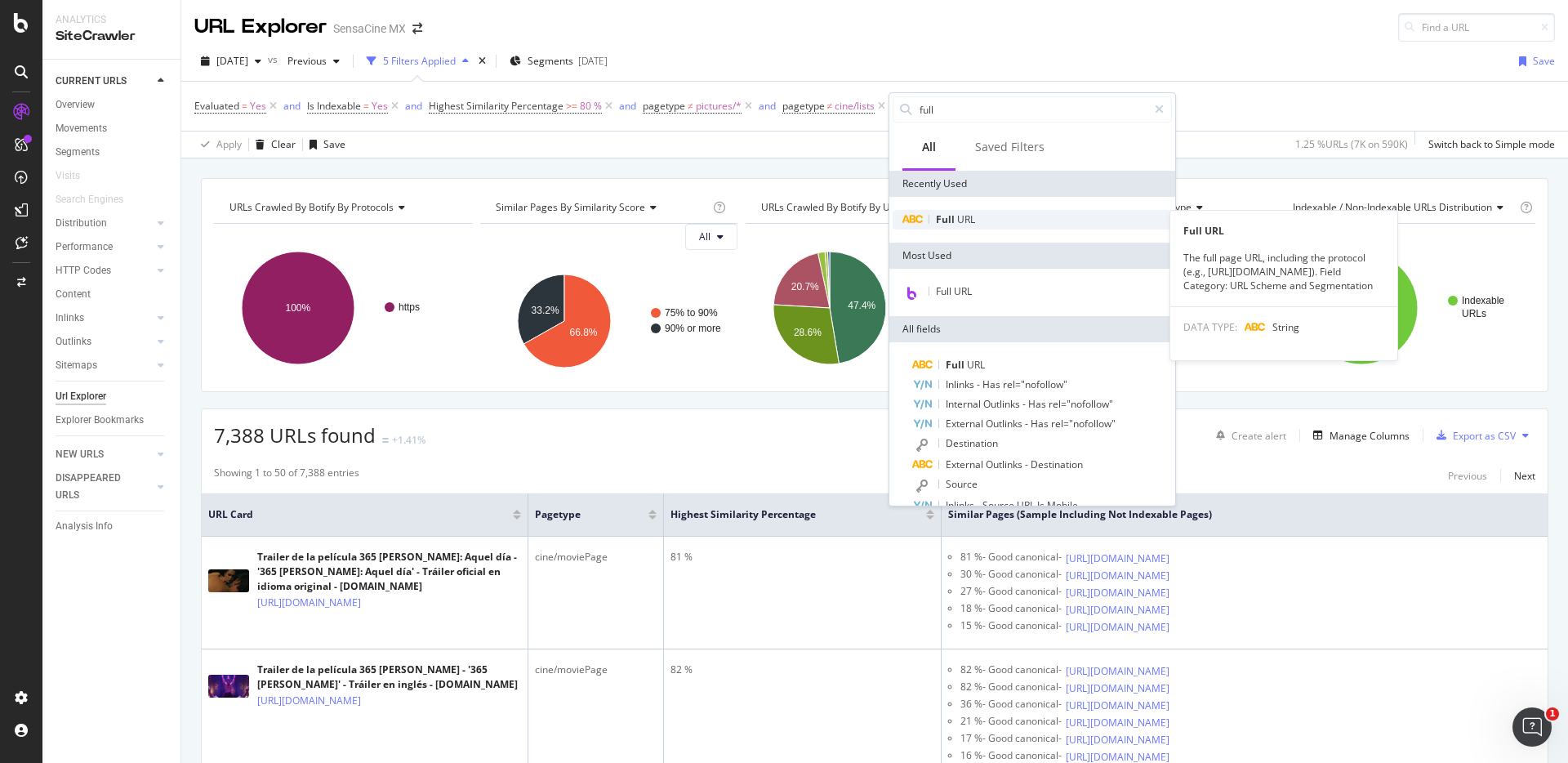
type input "full"
click at [957, 212] on span "URL" at bounding box center [966, 219] width 18 height 14
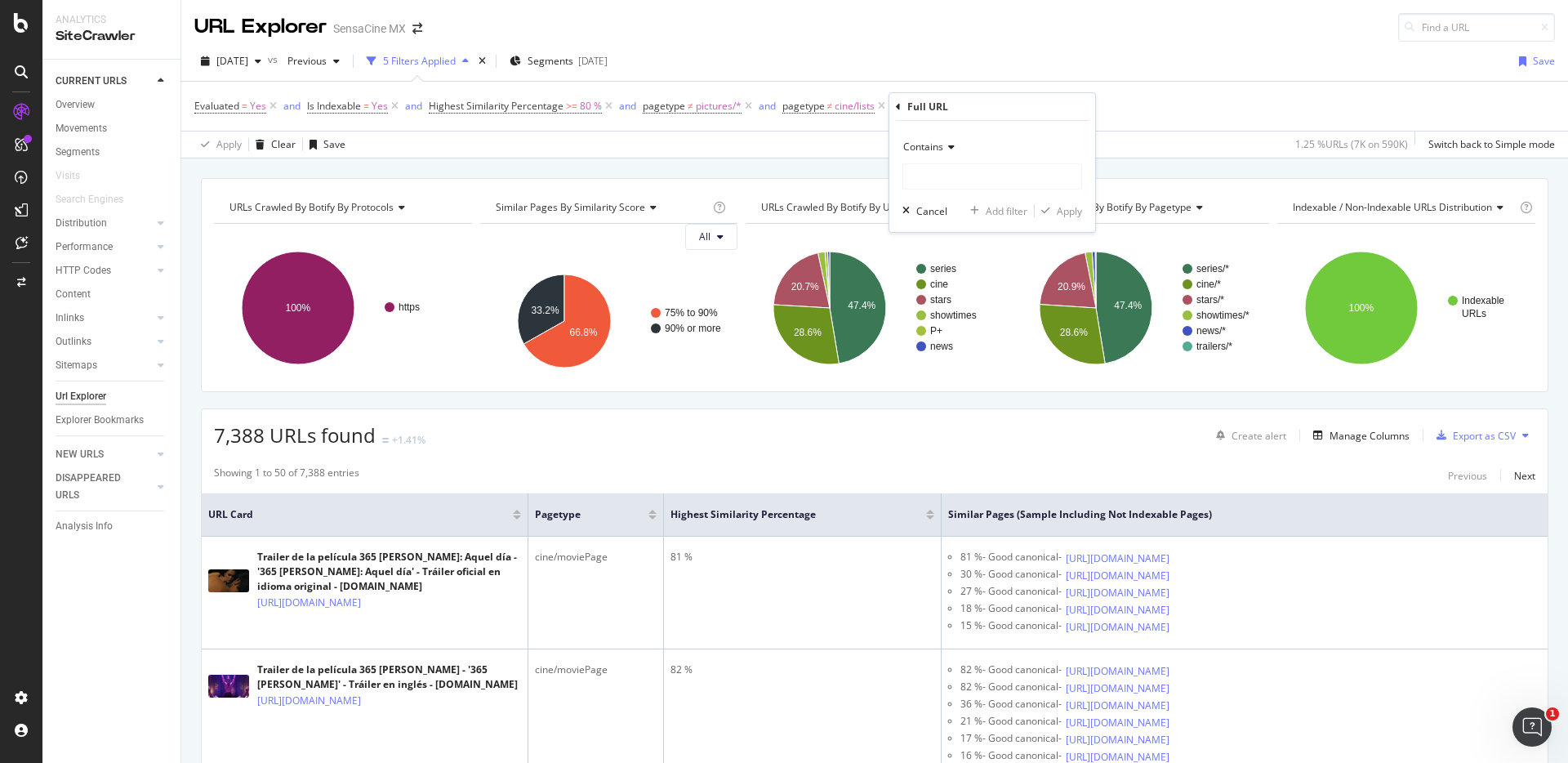
click at [948, 148] on icon at bounding box center [949, 147] width 11 height 9
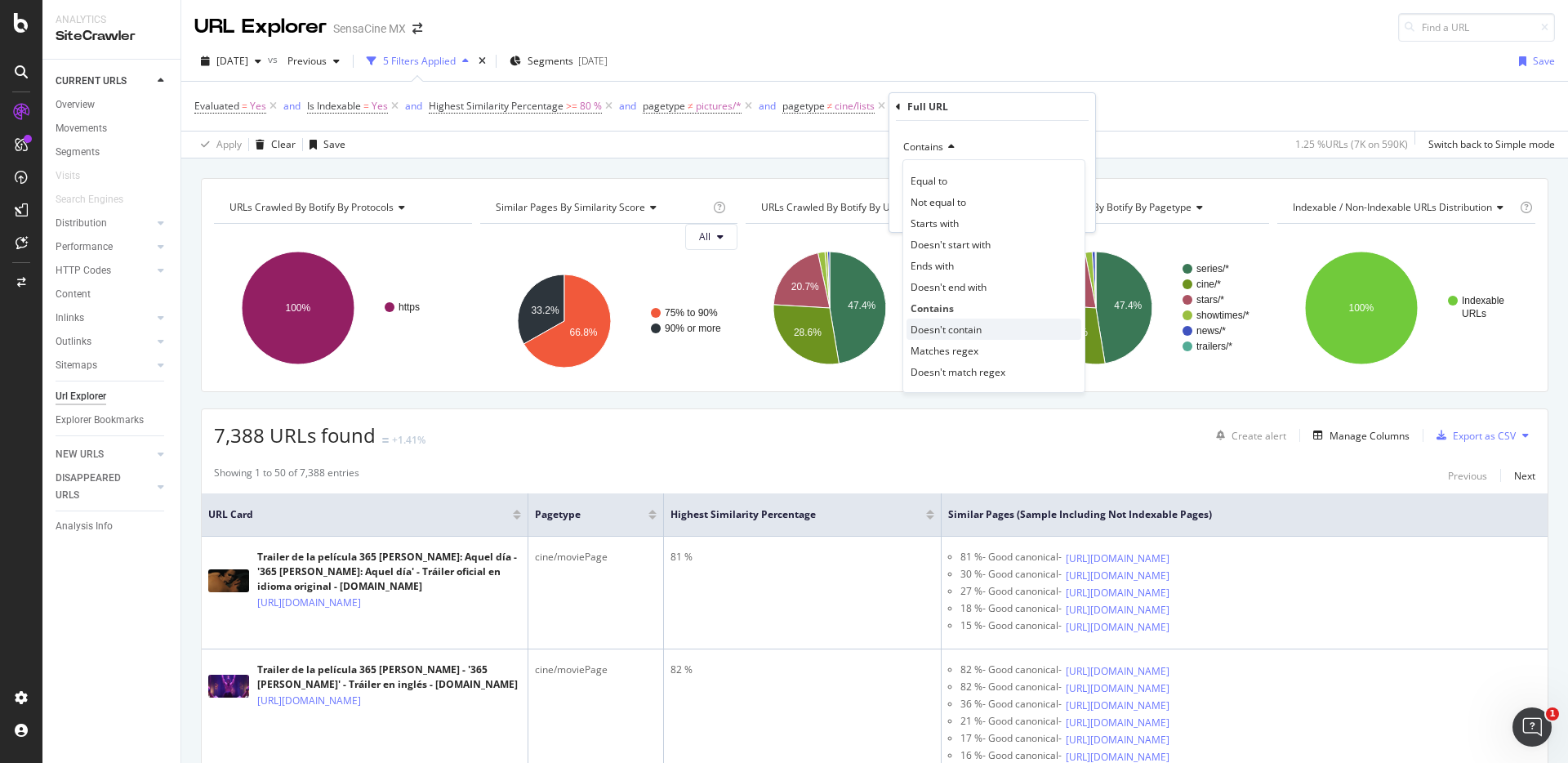
click at [961, 336] on span "Doesn't contain" at bounding box center [946, 330] width 71 height 14
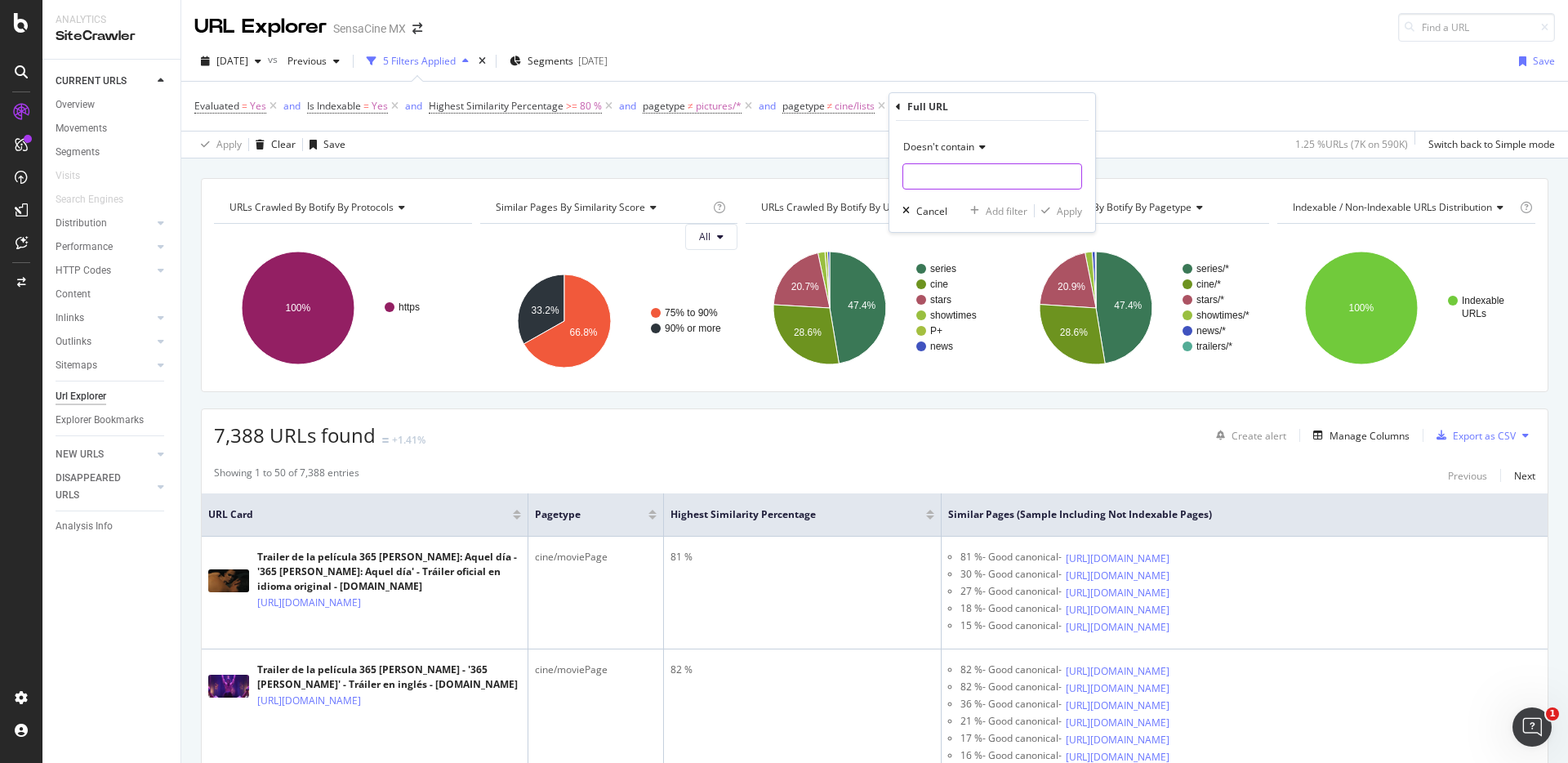
click at [948, 177] on input "text" at bounding box center [992, 177] width 178 height 26
type input "sesiones"
click at [1062, 213] on div "Apply" at bounding box center [1069, 211] width 25 height 14
click at [1087, 111] on div "Add Filter" at bounding box center [1087, 106] width 43 height 14
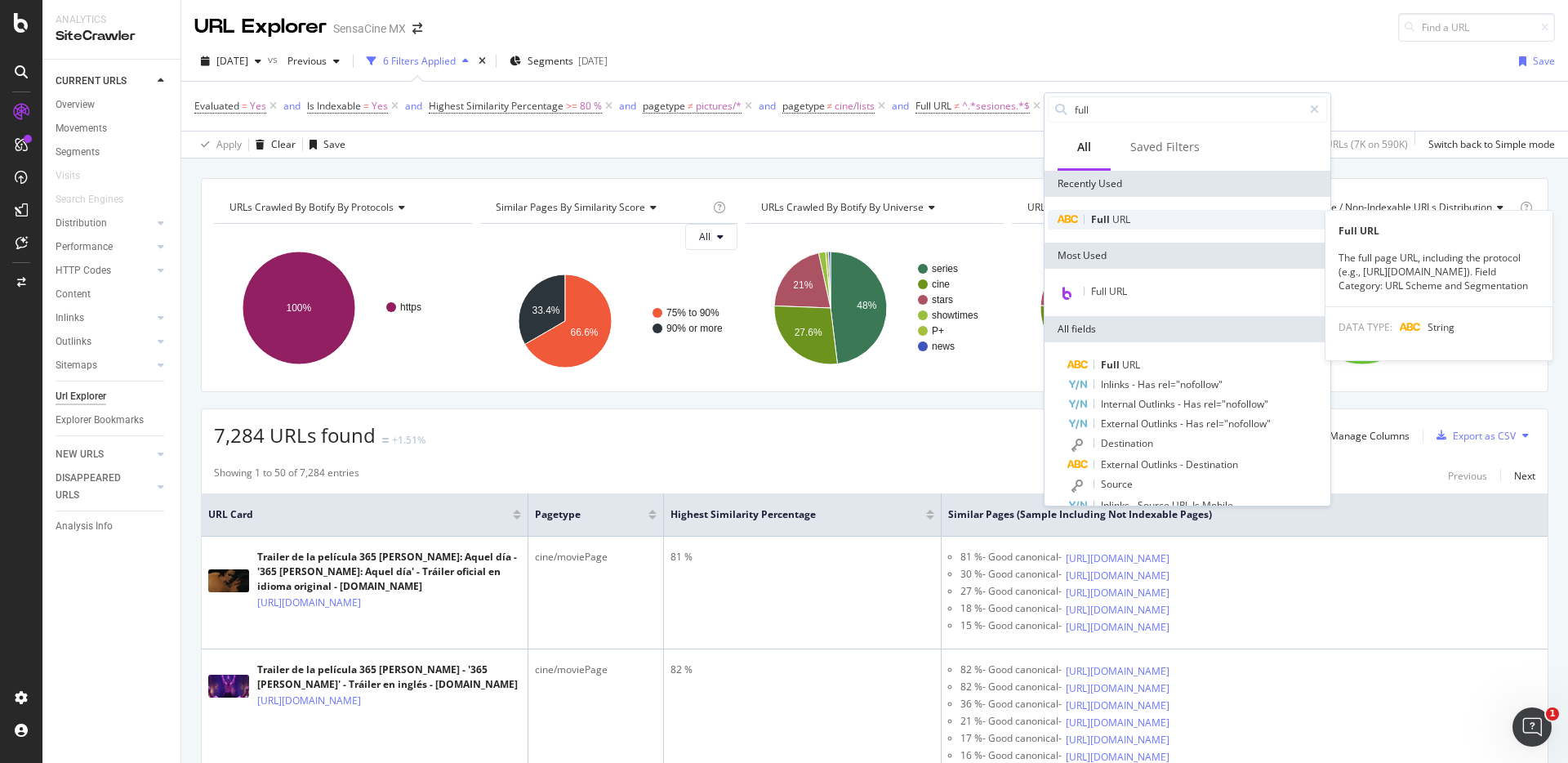
click at [1128, 218] on span "URL" at bounding box center [1121, 219] width 18 height 14
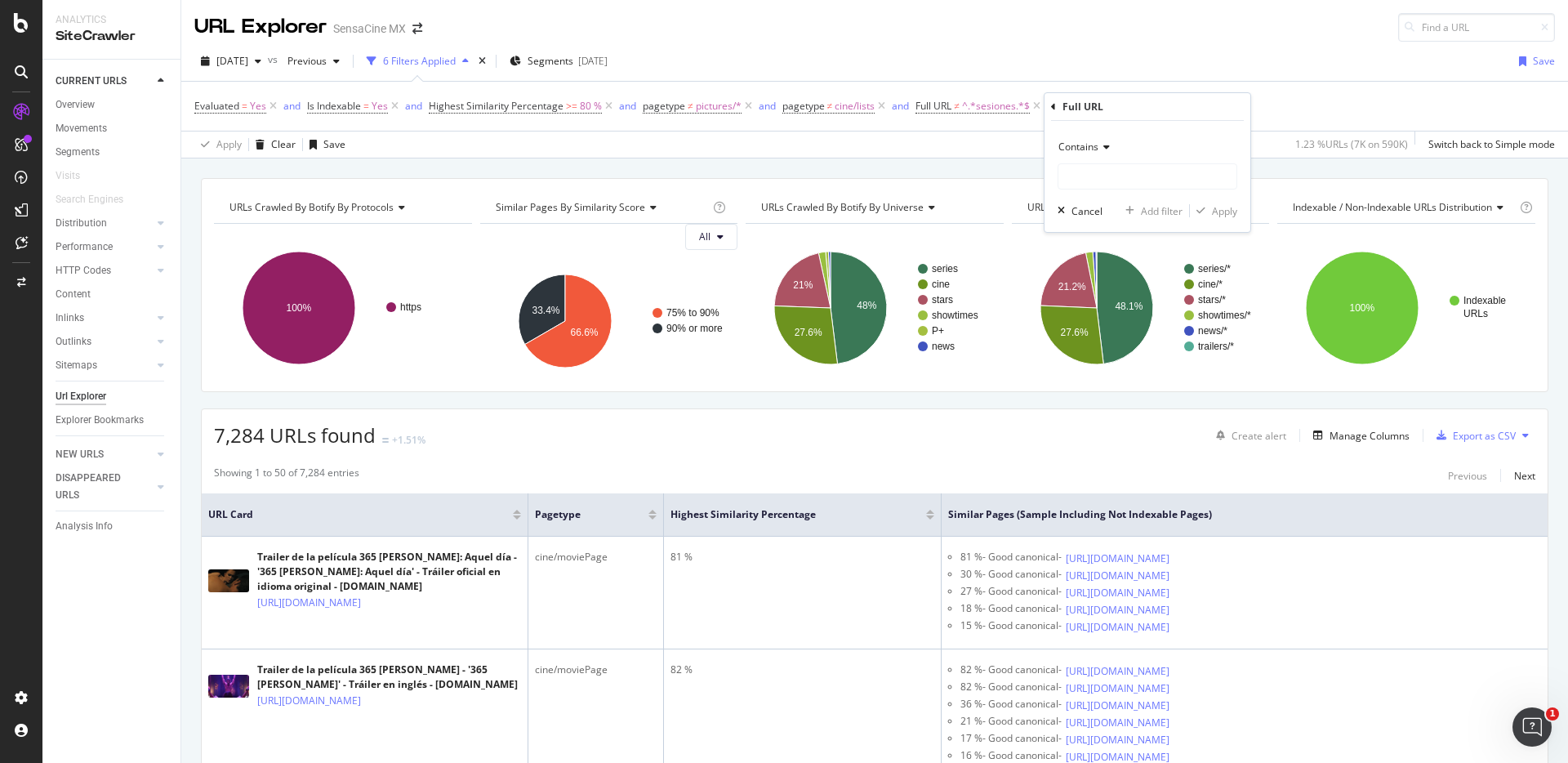
click at [1087, 144] on span "Contains" at bounding box center [1078, 146] width 40 height 14
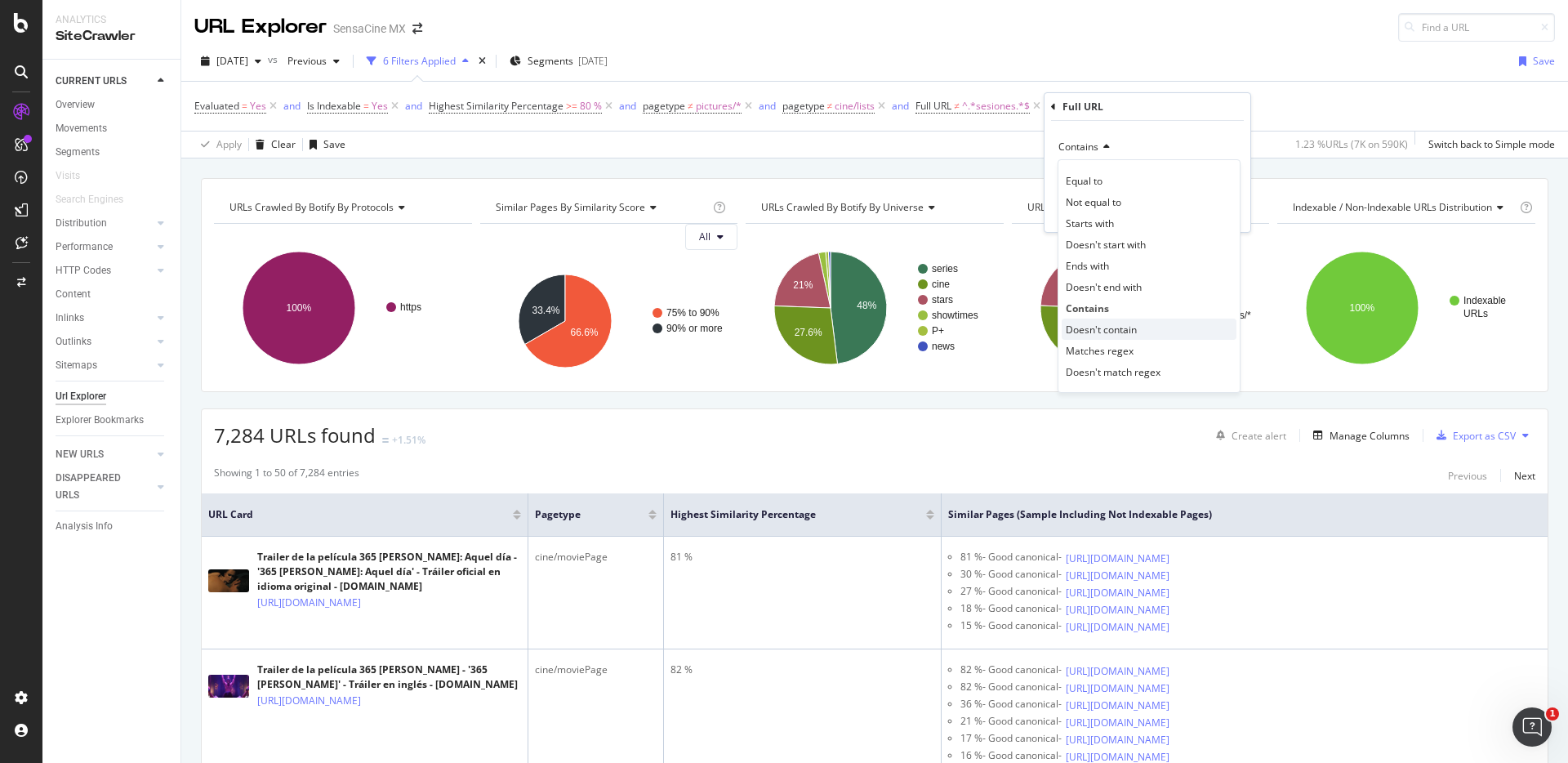
click at [1105, 329] on span "Doesn't contain" at bounding box center [1101, 330] width 71 height 14
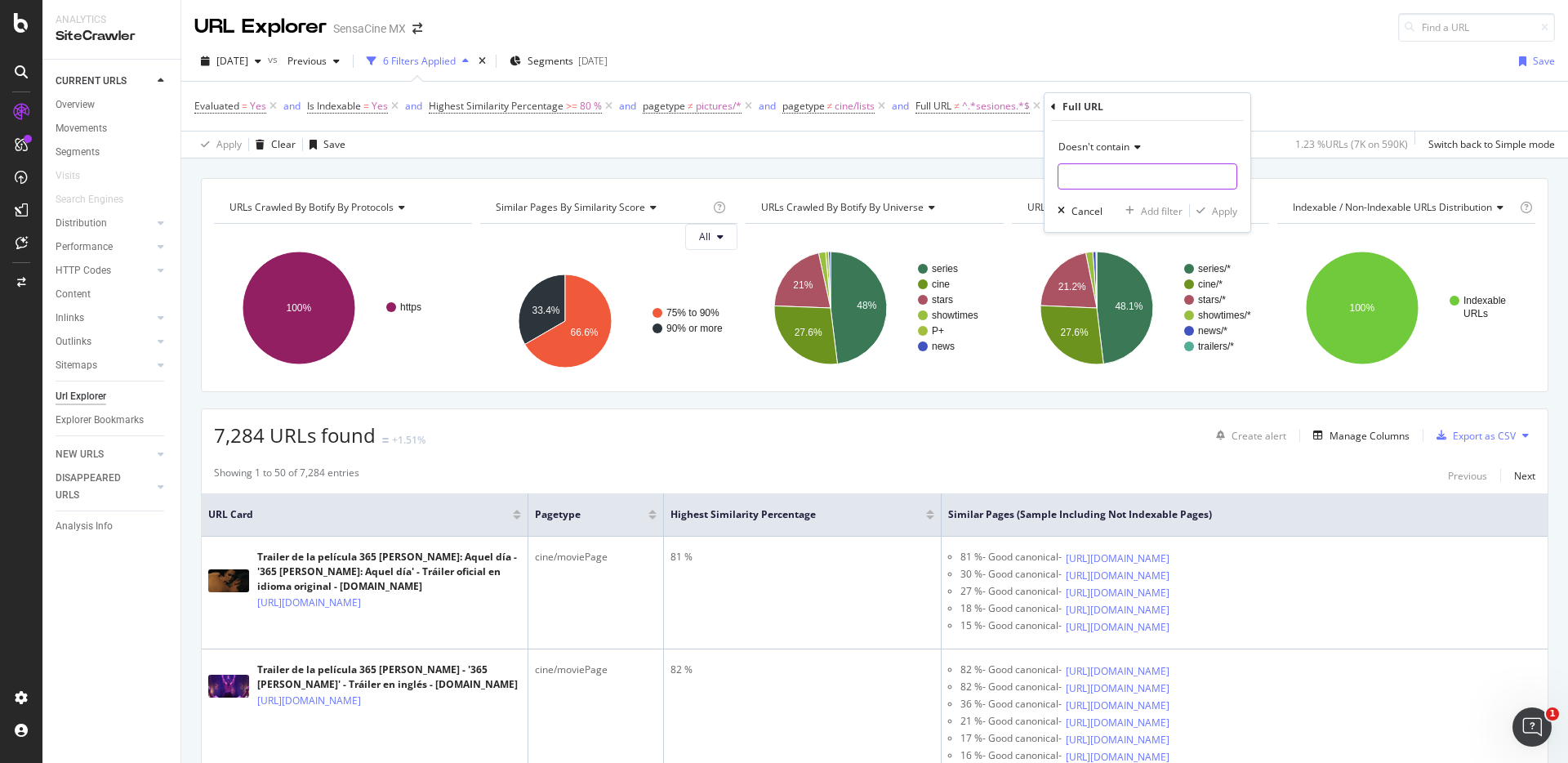
click at [1090, 176] on input "text" at bounding box center [1147, 177] width 178 height 26
type input "trailer-"
click at [1220, 207] on div "Apply" at bounding box center [1224, 211] width 25 height 14
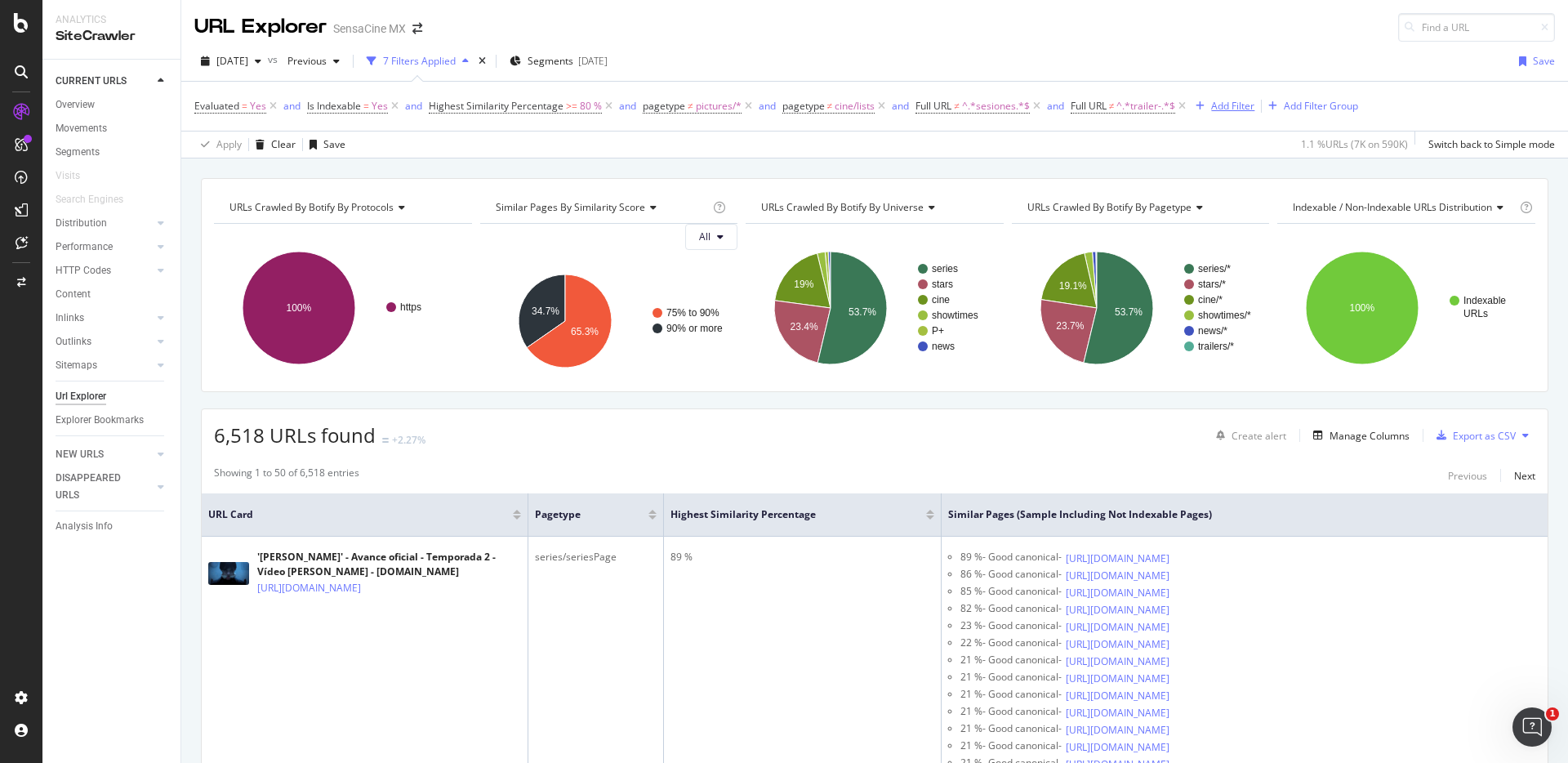
click at [1214, 106] on div "Add Filter" at bounding box center [1233, 106] width 43 height 14
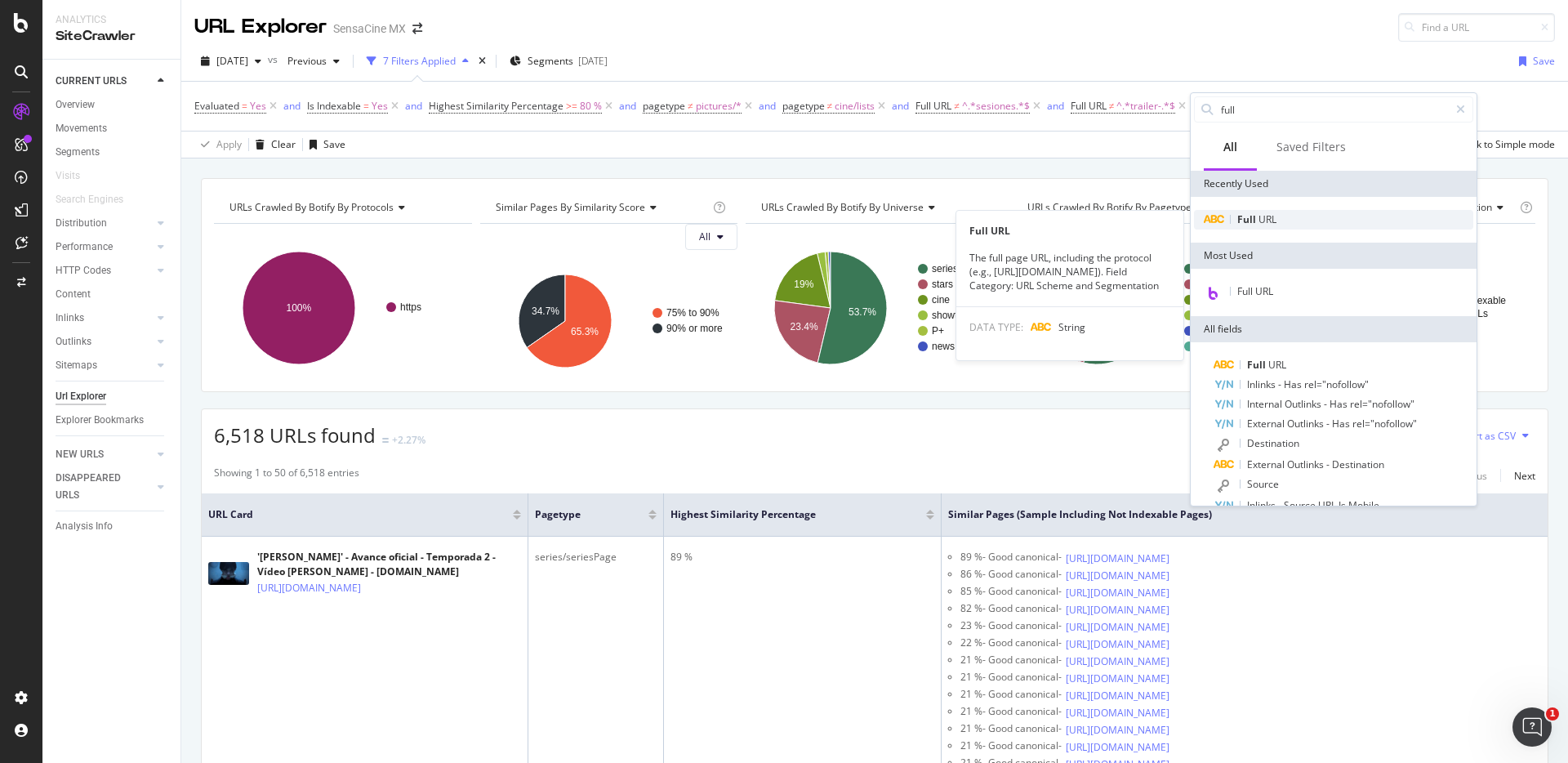
click at [1261, 223] on span "URL" at bounding box center [1267, 219] width 18 height 14
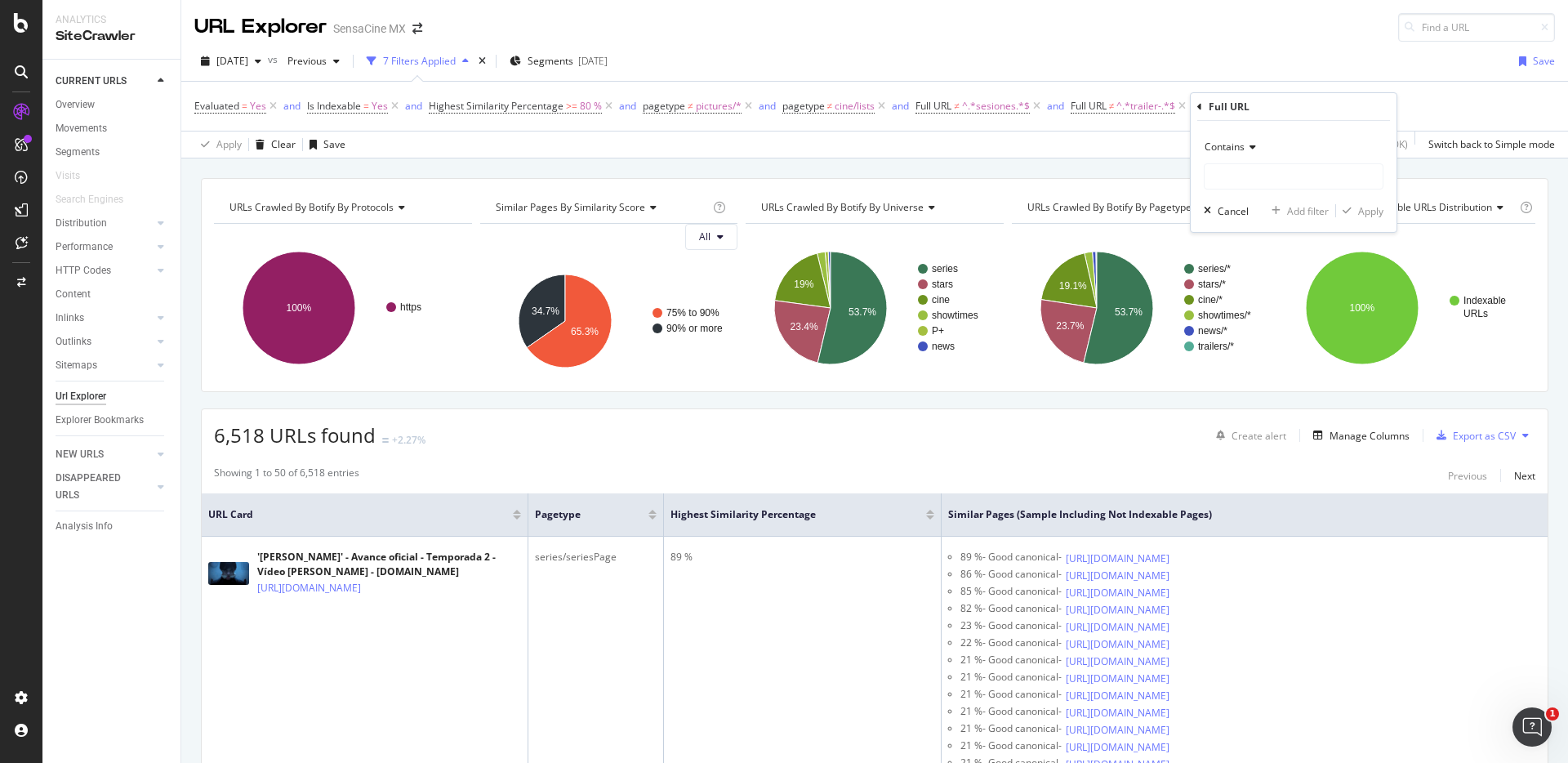
click at [1229, 145] on span "Contains" at bounding box center [1224, 146] width 40 height 14
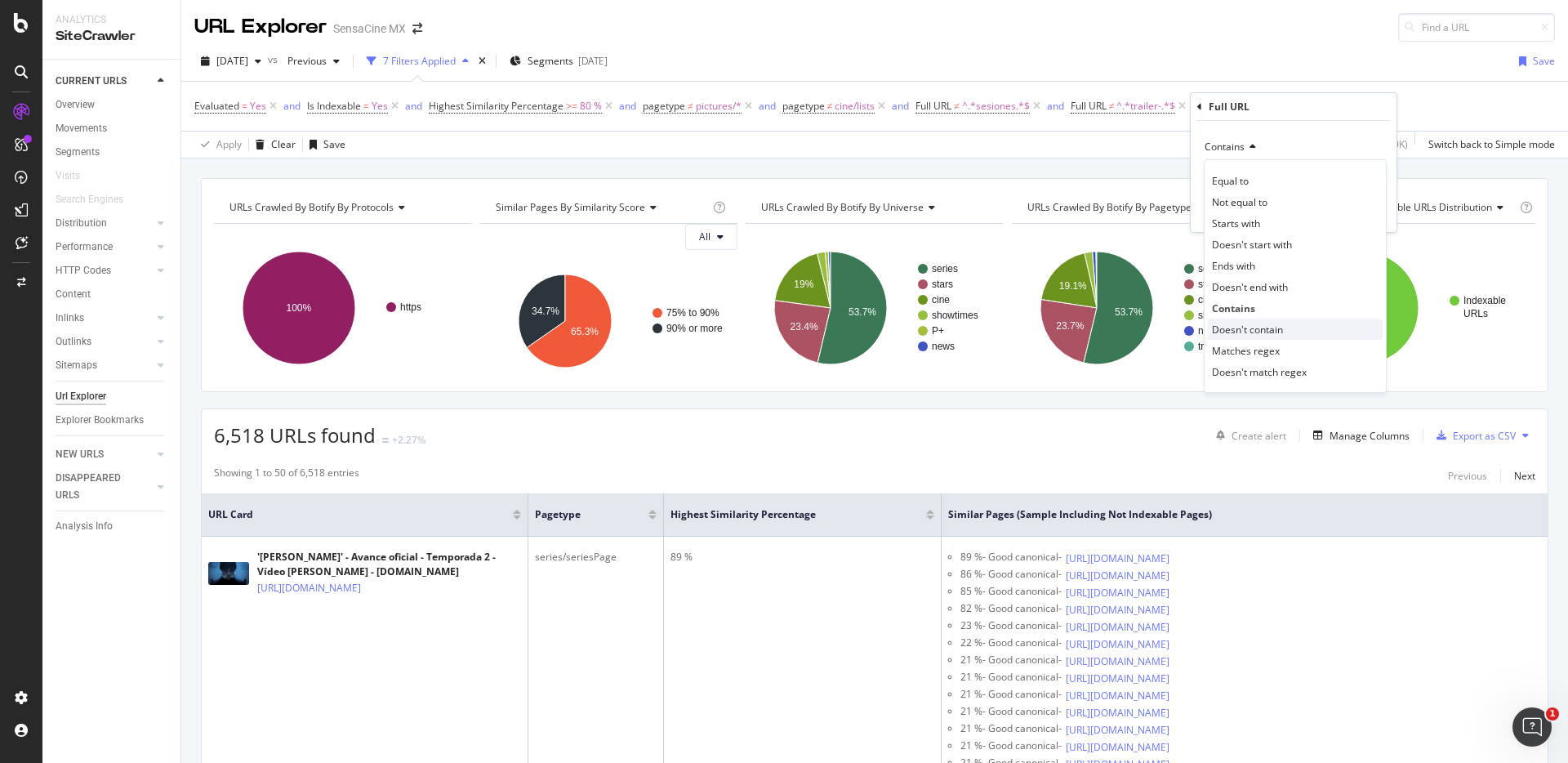
click at [1258, 323] on span "Doesn't contain" at bounding box center [1247, 330] width 71 height 14
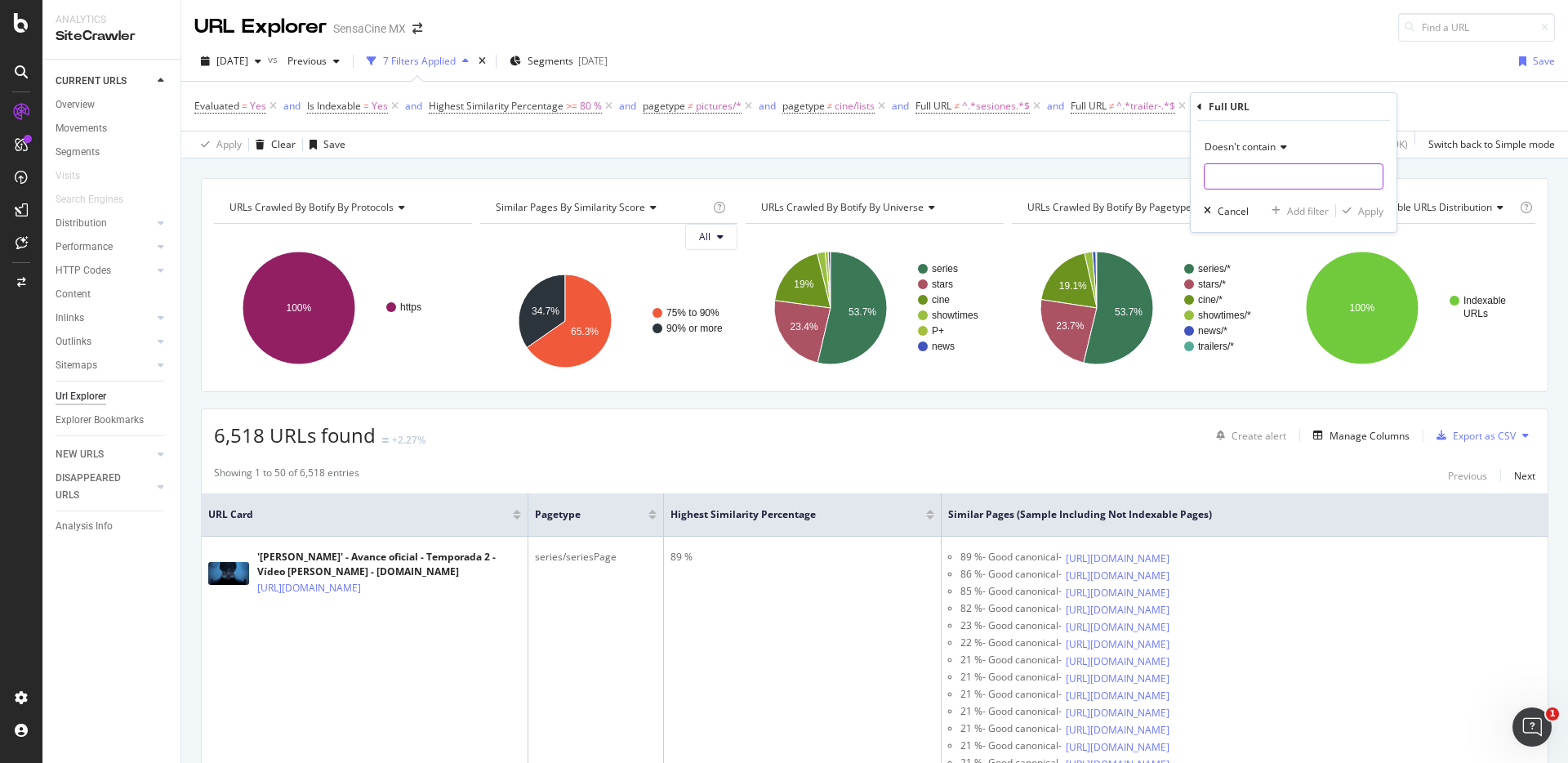
click at [1230, 176] on input "text" at bounding box center [1293, 177] width 178 height 26
type input "video-"
click at [1372, 212] on div "Apply" at bounding box center [1371, 211] width 25 height 14
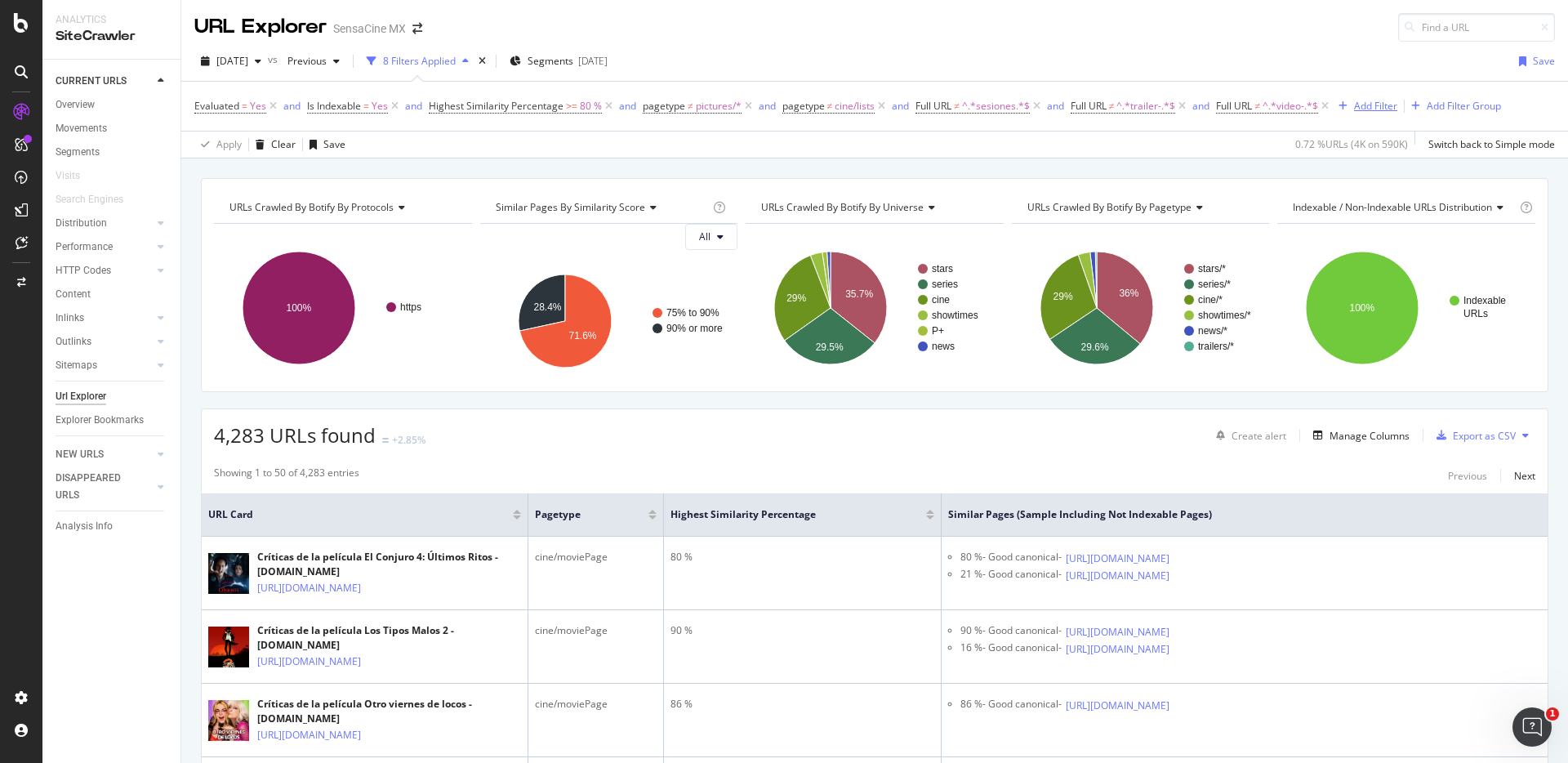
click at [1377, 110] on div "Add Filter" at bounding box center [1375, 106] width 43 height 14
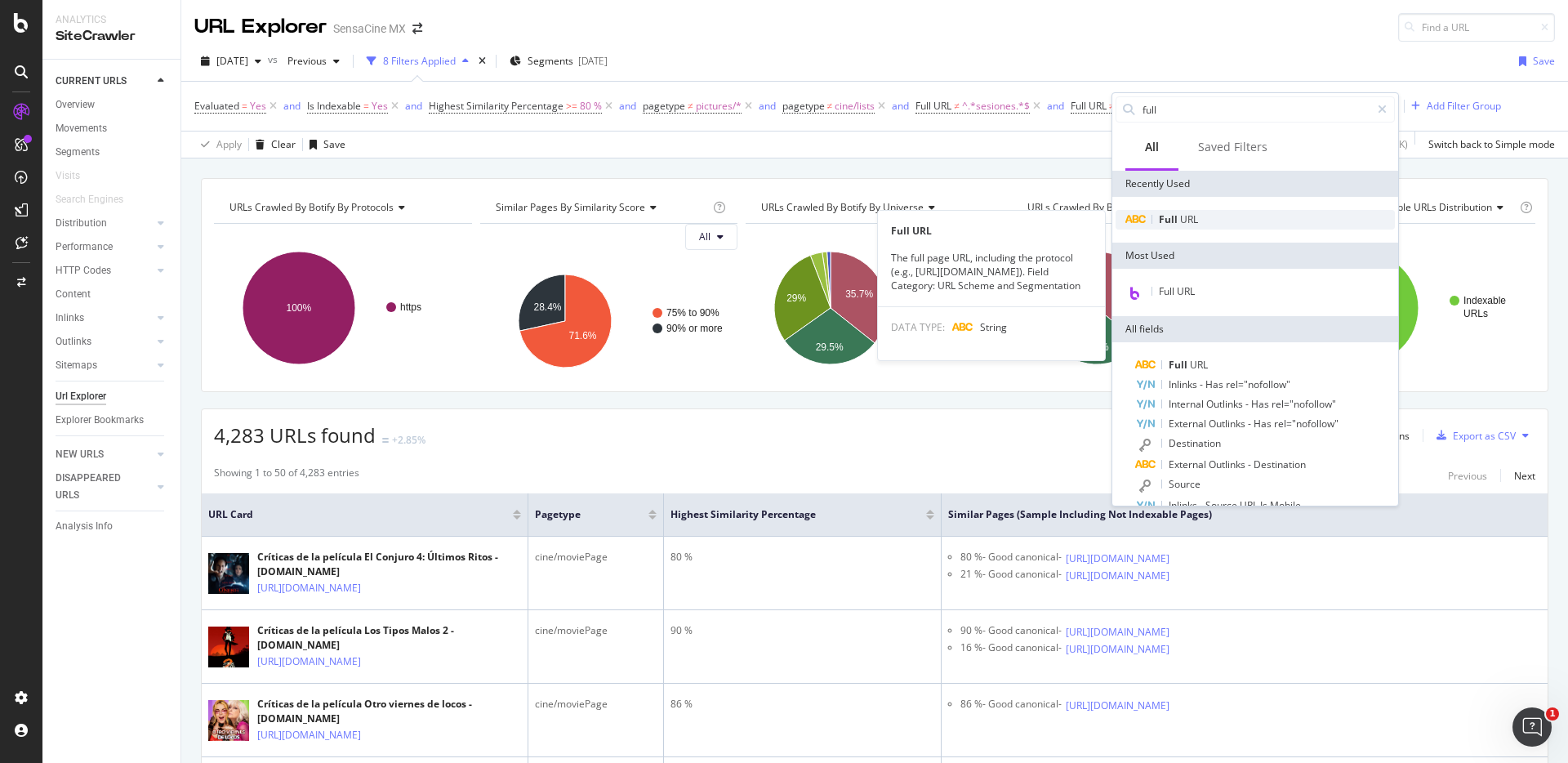
click at [1189, 211] on div "Full URL" at bounding box center [1256, 219] width 279 height 20
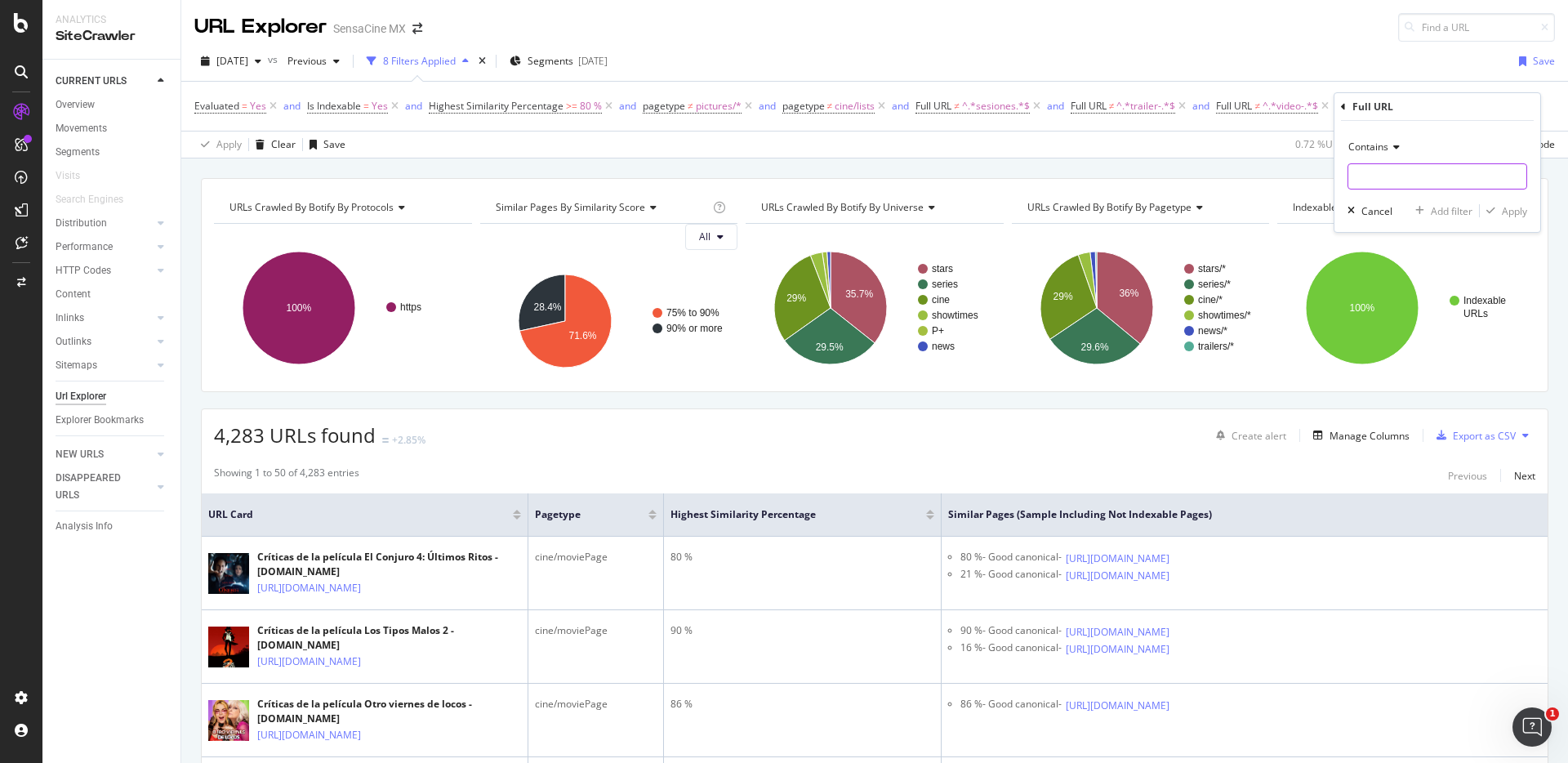
click at [1373, 178] on input "text" at bounding box center [1437, 177] width 178 height 26
type input "criticas"
click at [1392, 144] on icon at bounding box center [1394, 147] width 11 height 9
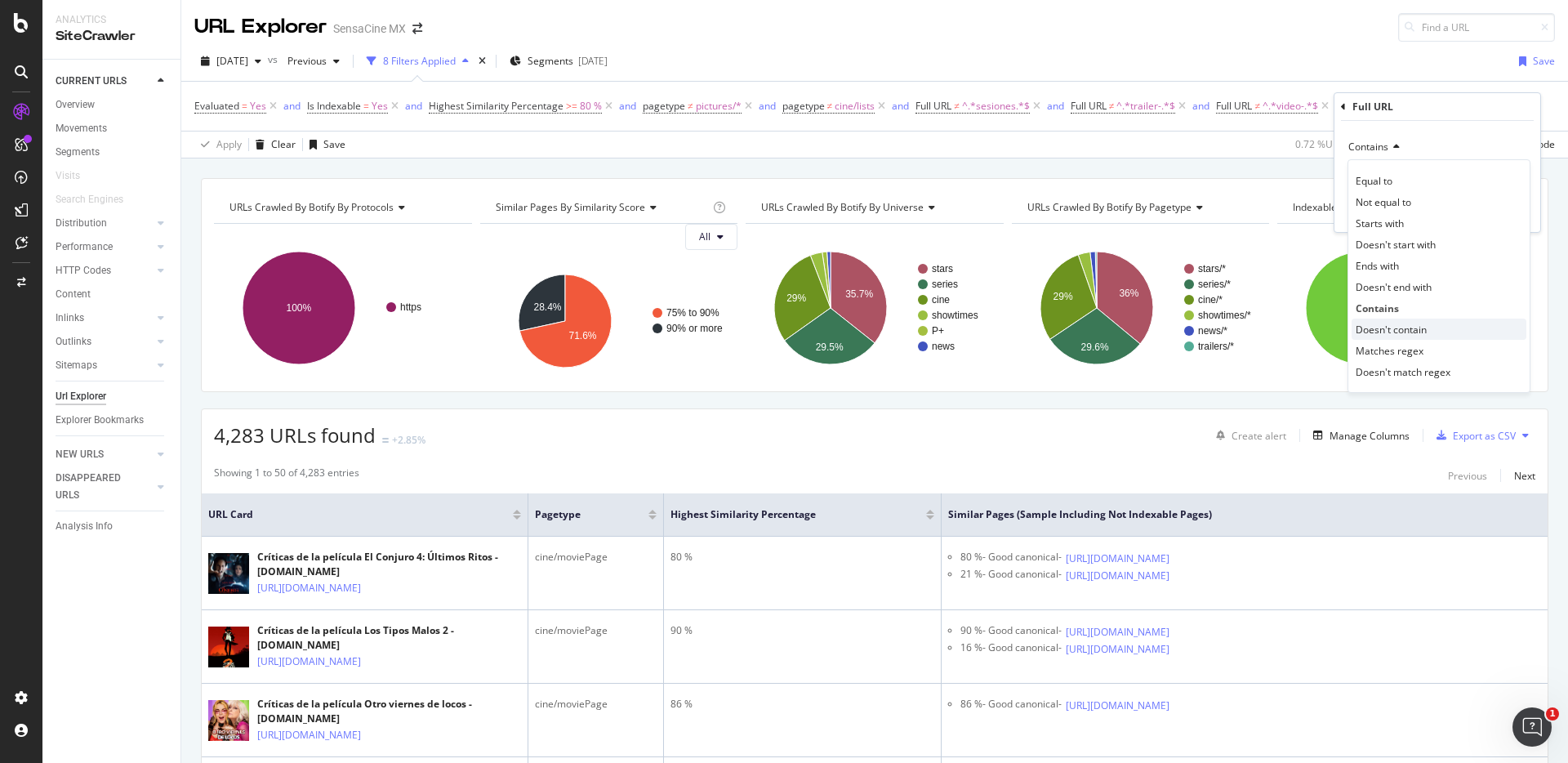
click at [1395, 323] on span "Doesn't contain" at bounding box center [1391, 330] width 71 height 14
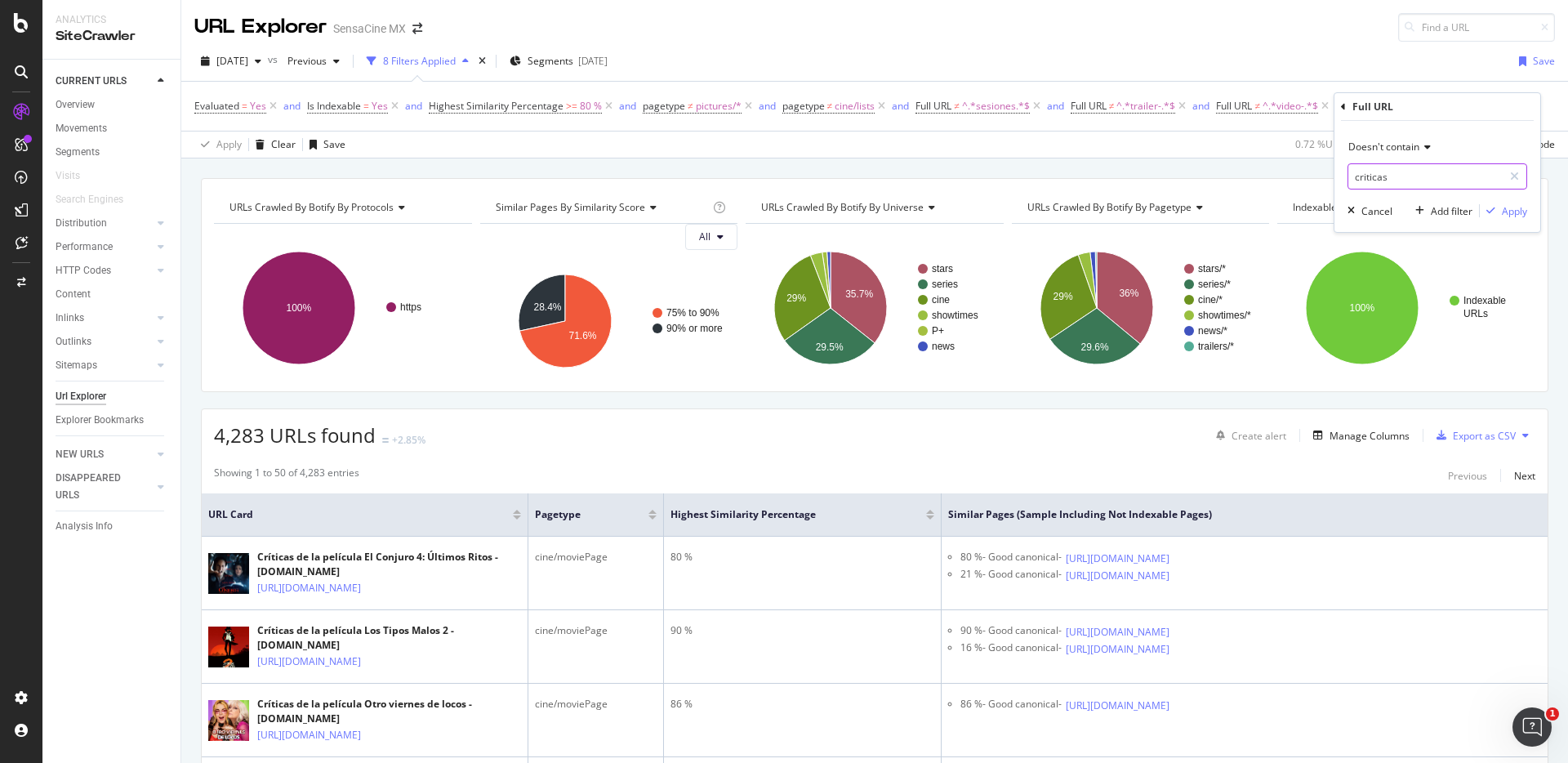
click at [1425, 182] on input "criticas" at bounding box center [1425, 177] width 155 height 26
click at [1424, 178] on input "criticas" at bounding box center [1425, 177] width 155 height 26
type input "criticas-"
click at [1514, 208] on div "Apply" at bounding box center [1514, 211] width 25 height 14
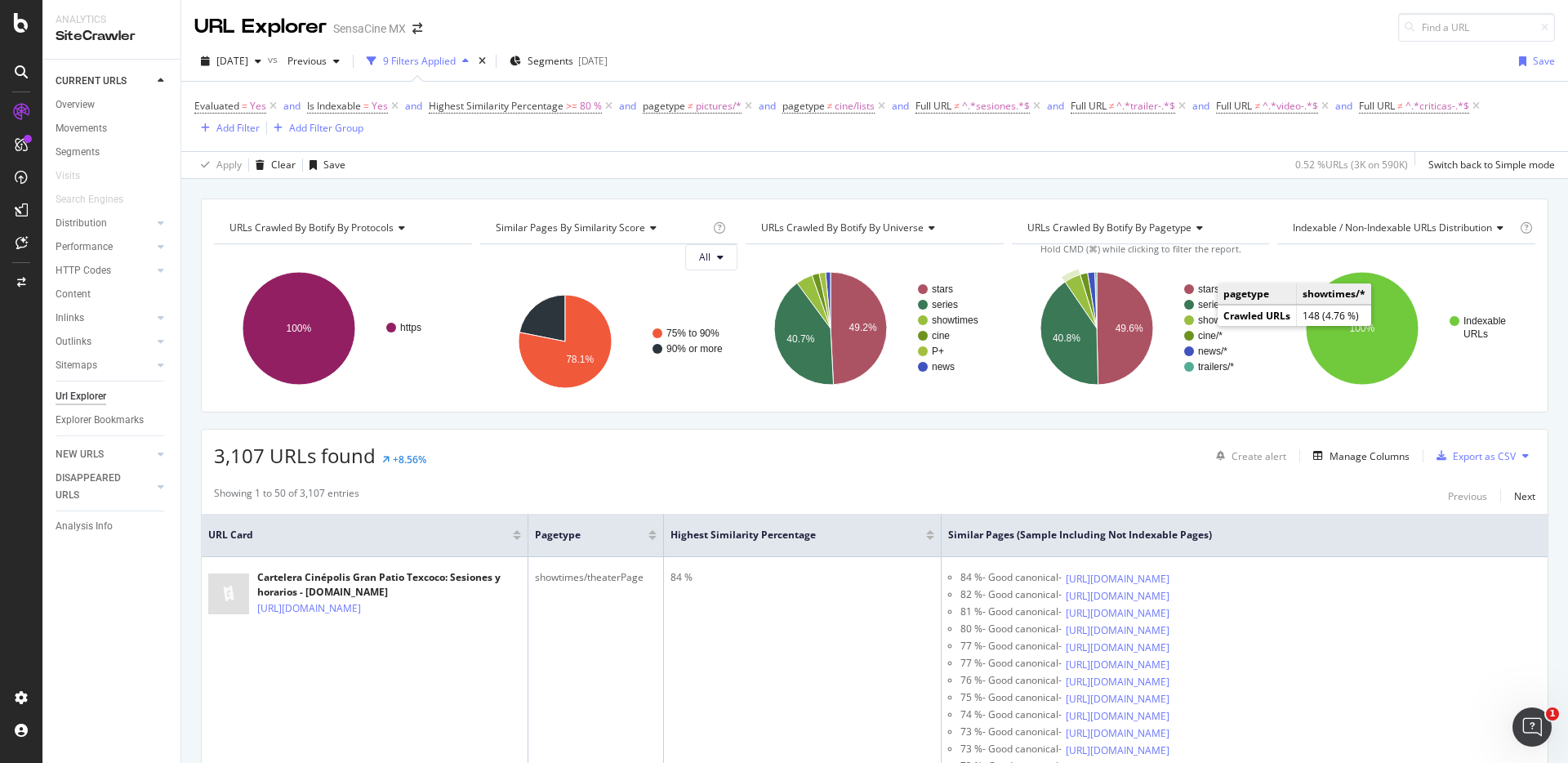
click at [1203, 321] on text "showtimes/*" at bounding box center [1224, 320] width 53 height 11
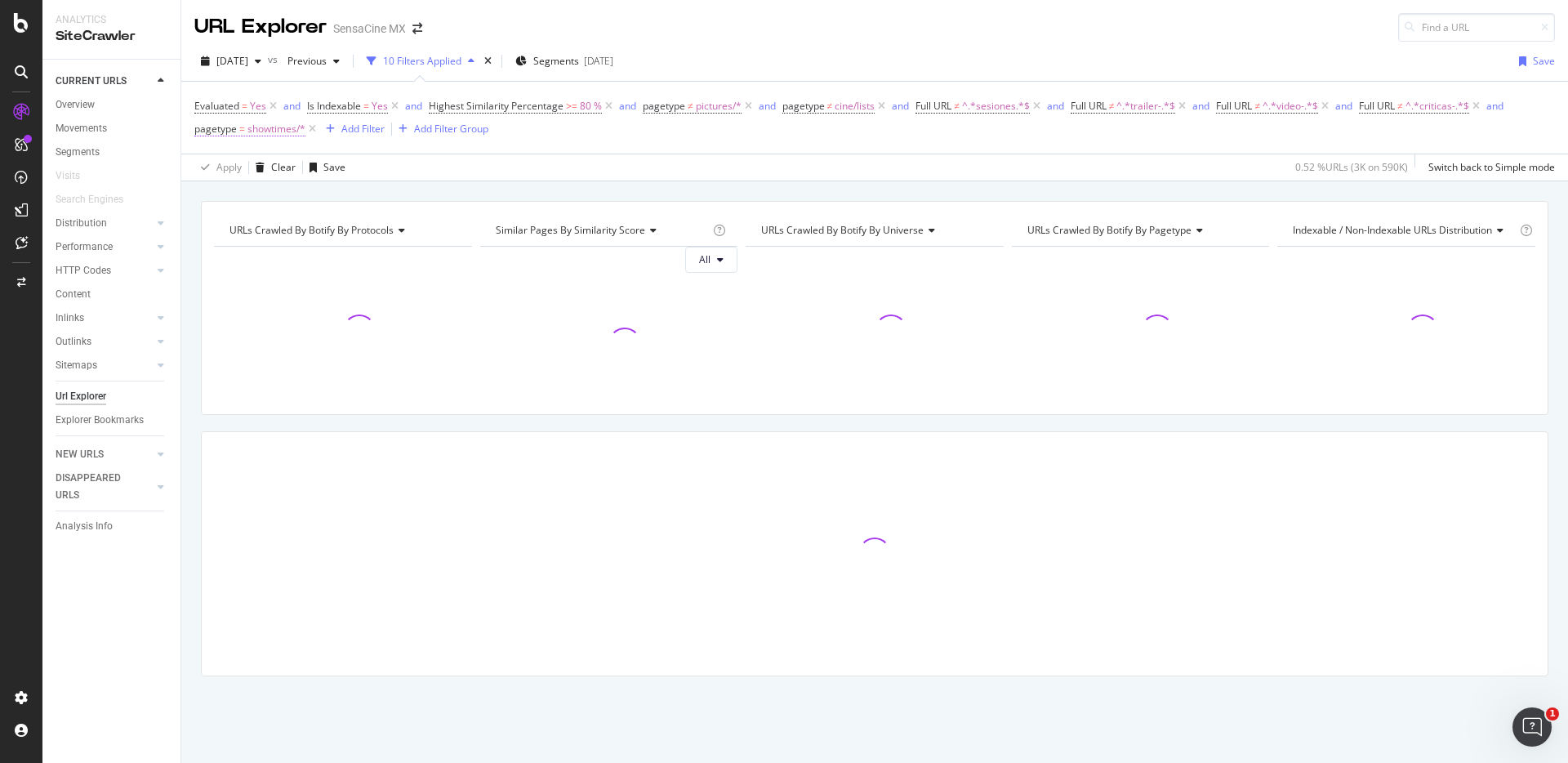
click at [250, 130] on span "showtimes/*" at bounding box center [276, 129] width 58 height 23
click at [238, 191] on icon at bounding box center [240, 194] width 11 height 9
click at [245, 246] on span "Not Equal" at bounding box center [238, 248] width 44 height 14
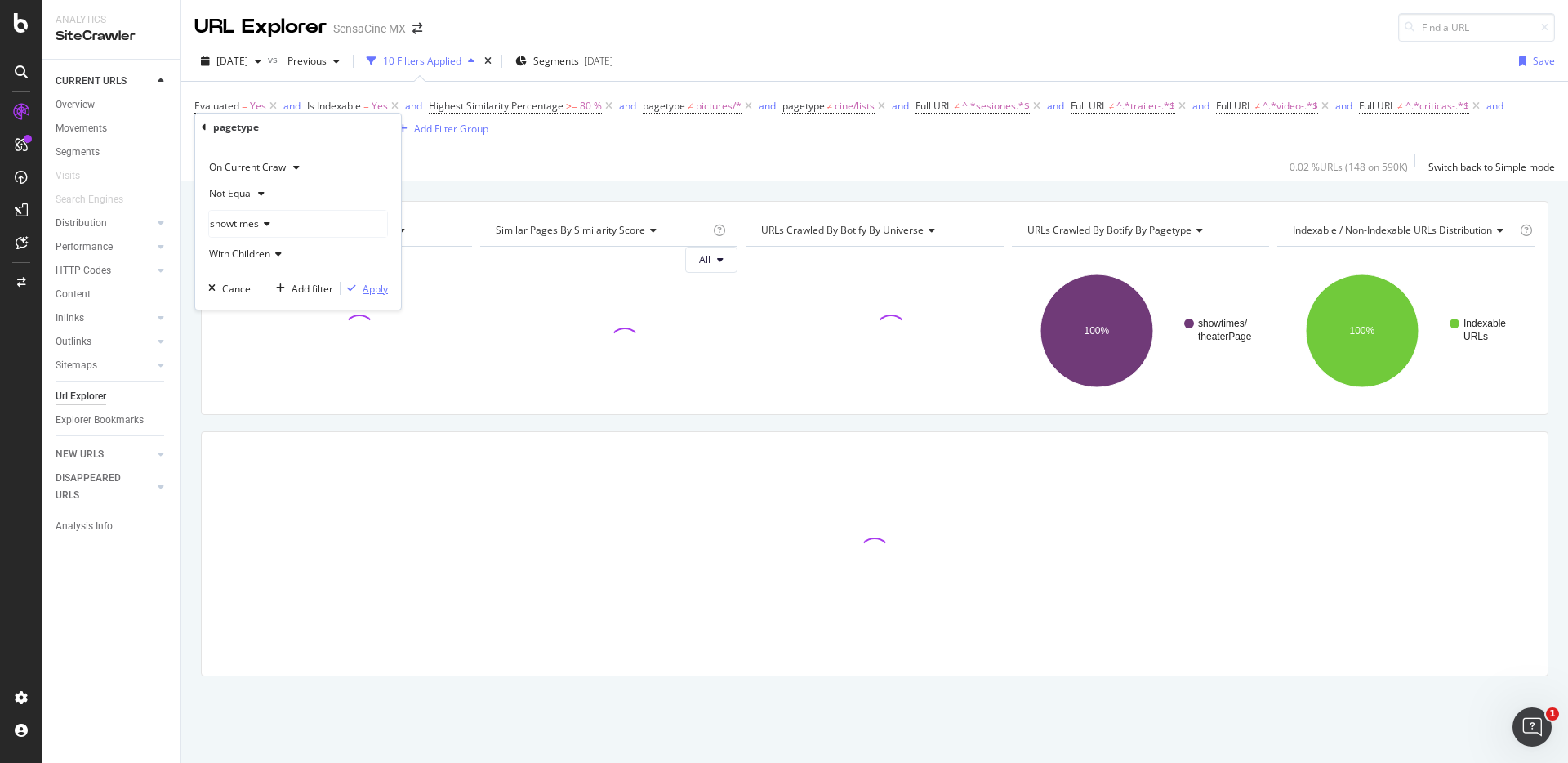
click at [366, 291] on div "Apply" at bounding box center [375, 288] width 25 height 14
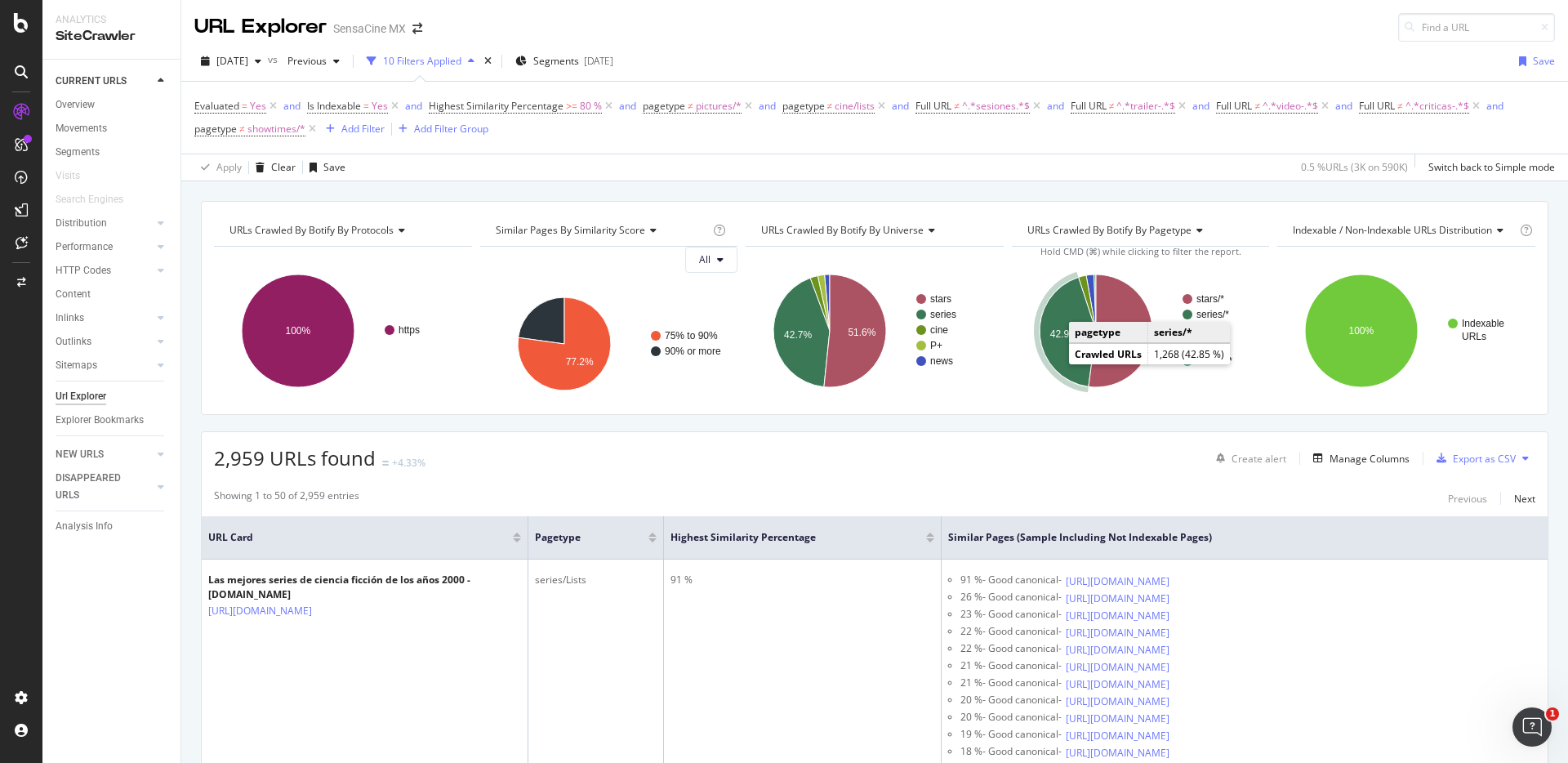
click at [1054, 361] on icon "A chart." at bounding box center [1068, 331] width 57 height 110
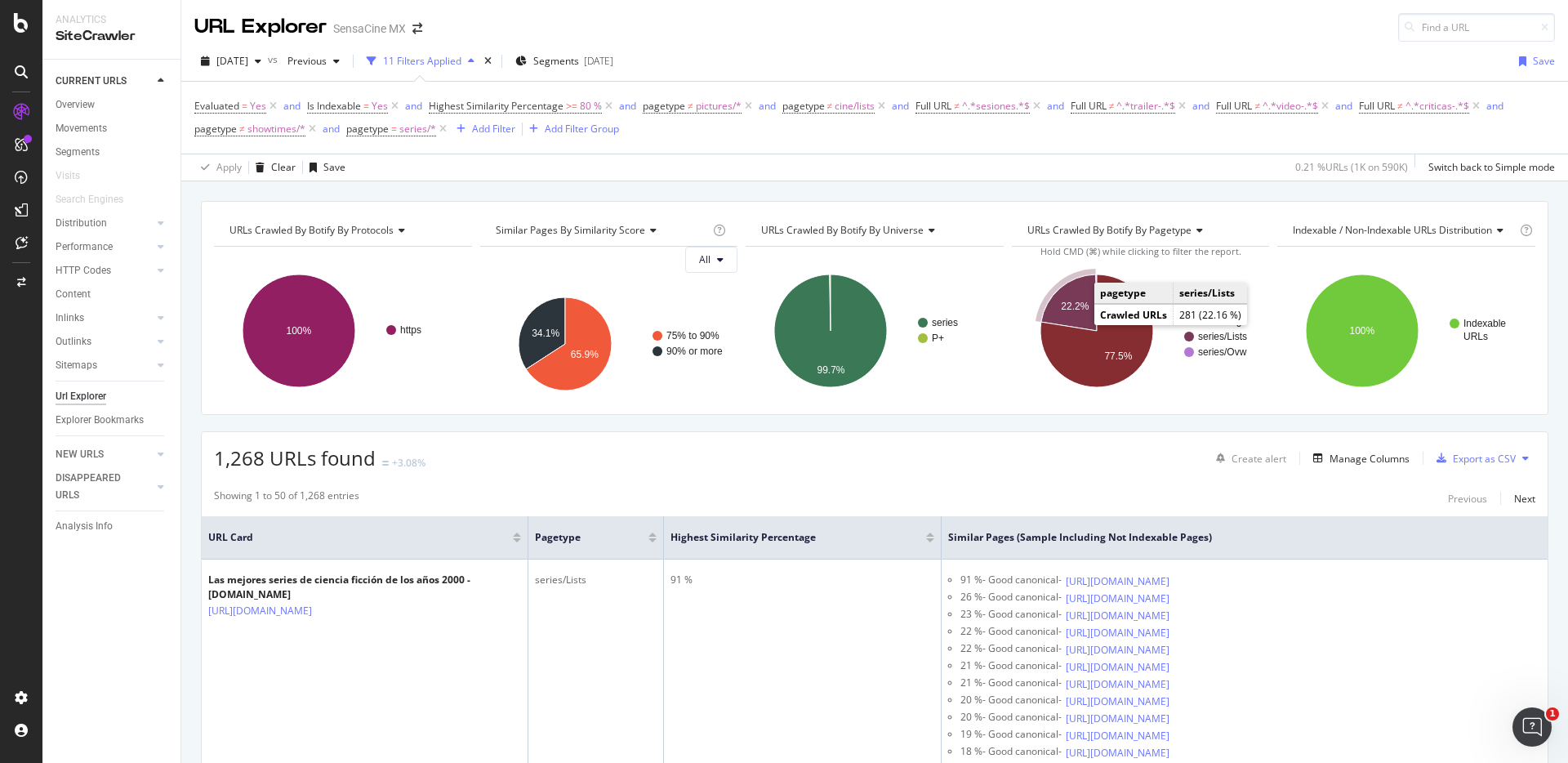
click at [1056, 314] on icon "A chart." at bounding box center [1069, 303] width 56 height 57
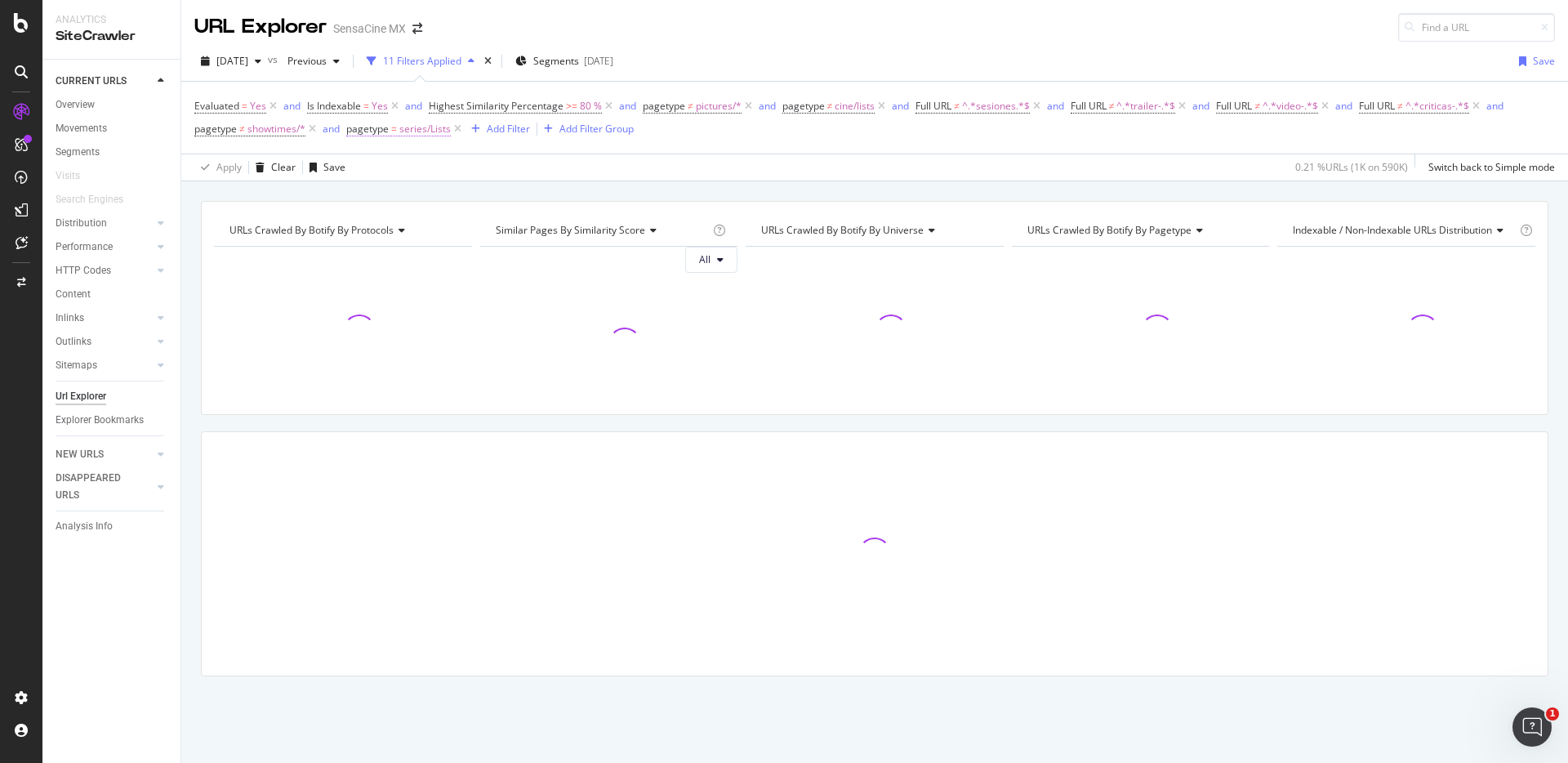
click at [387, 130] on span "pagetype" at bounding box center [367, 128] width 42 height 14
click at [396, 196] on icon at bounding box center [393, 194] width 11 height 9
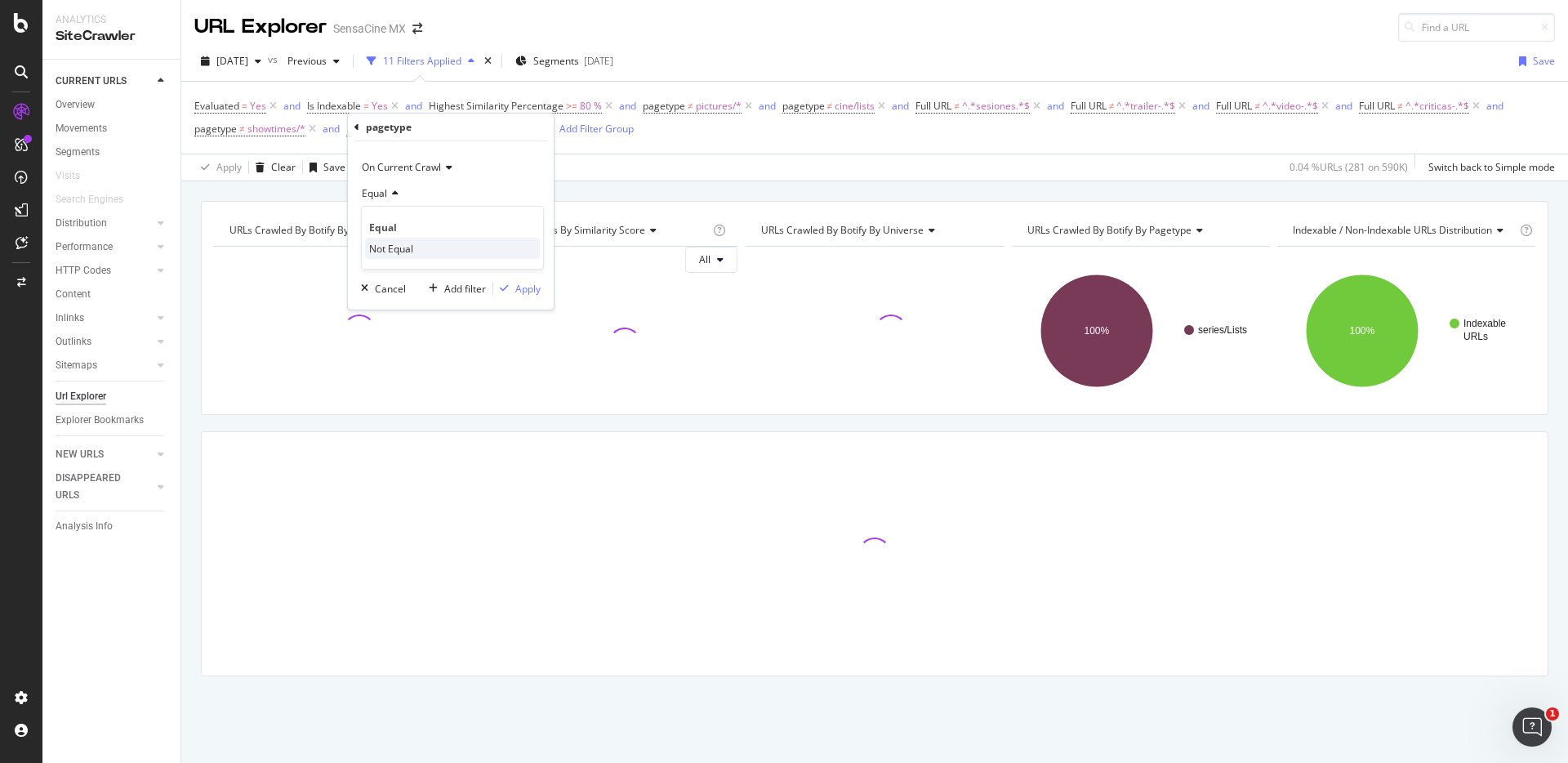
click at [387, 248] on span "Not Equal" at bounding box center [391, 248] width 44 height 14
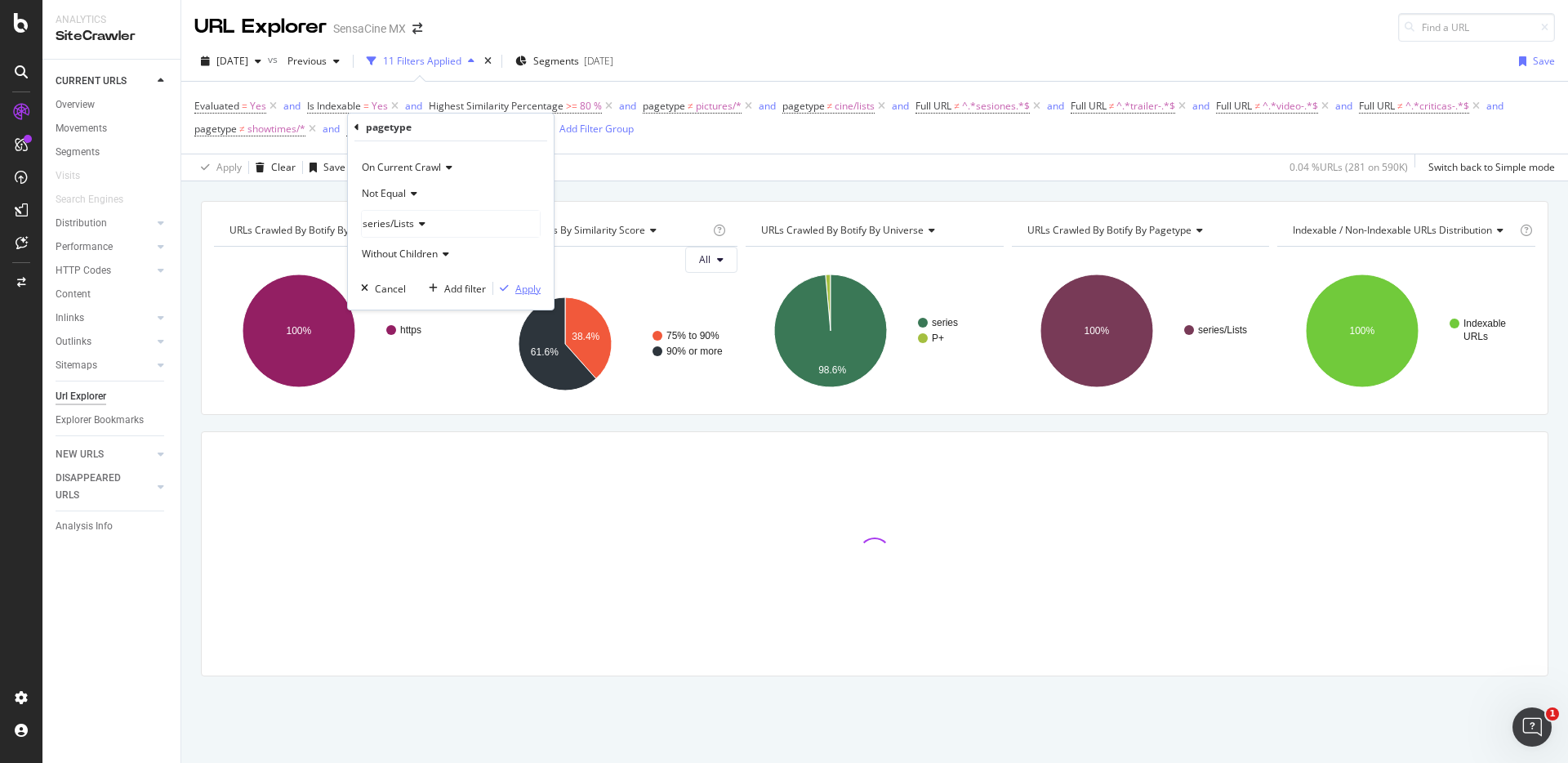
click at [524, 293] on div "Apply" at bounding box center [528, 288] width 25 height 14
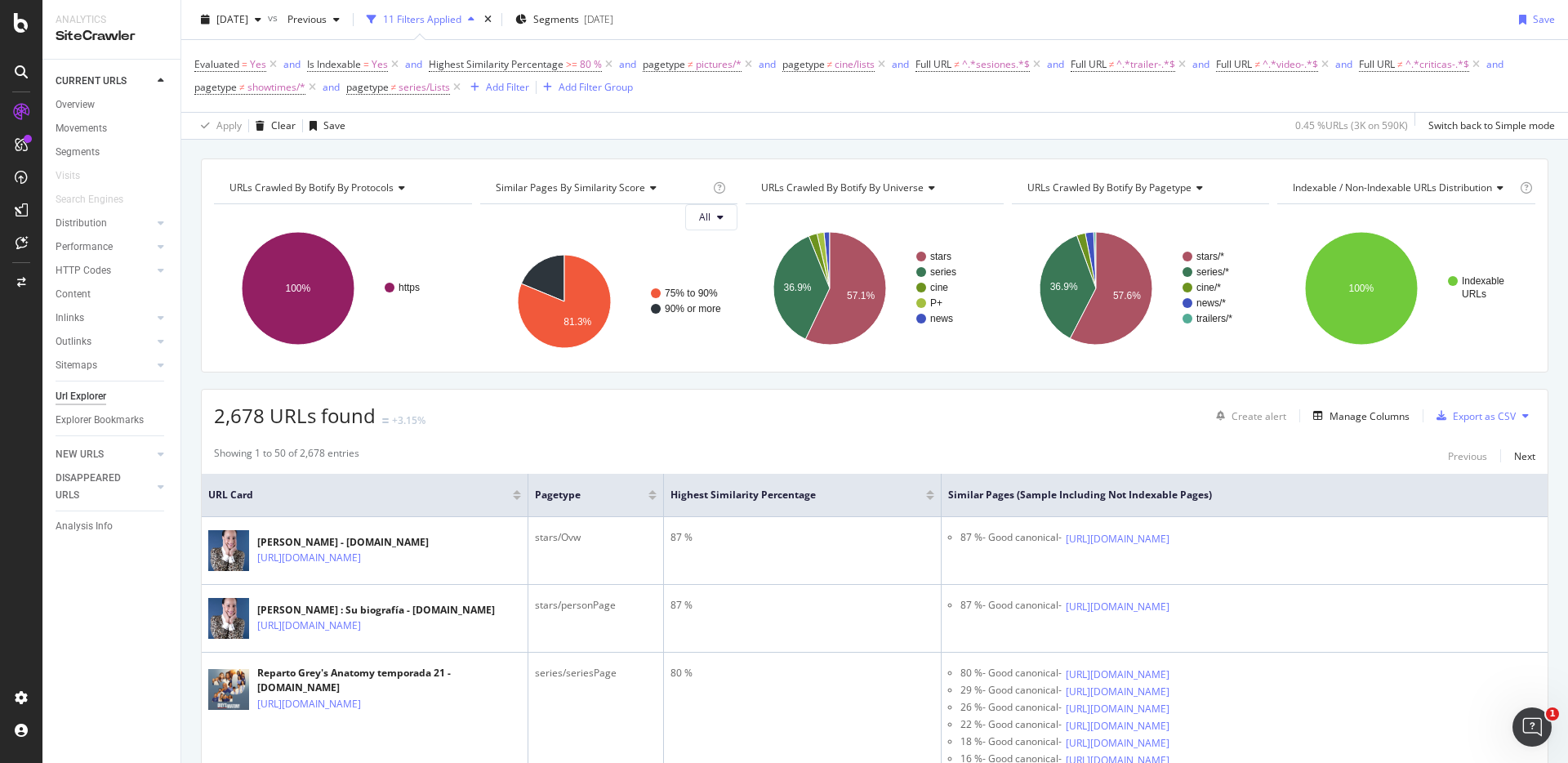
scroll to position [45, 0]
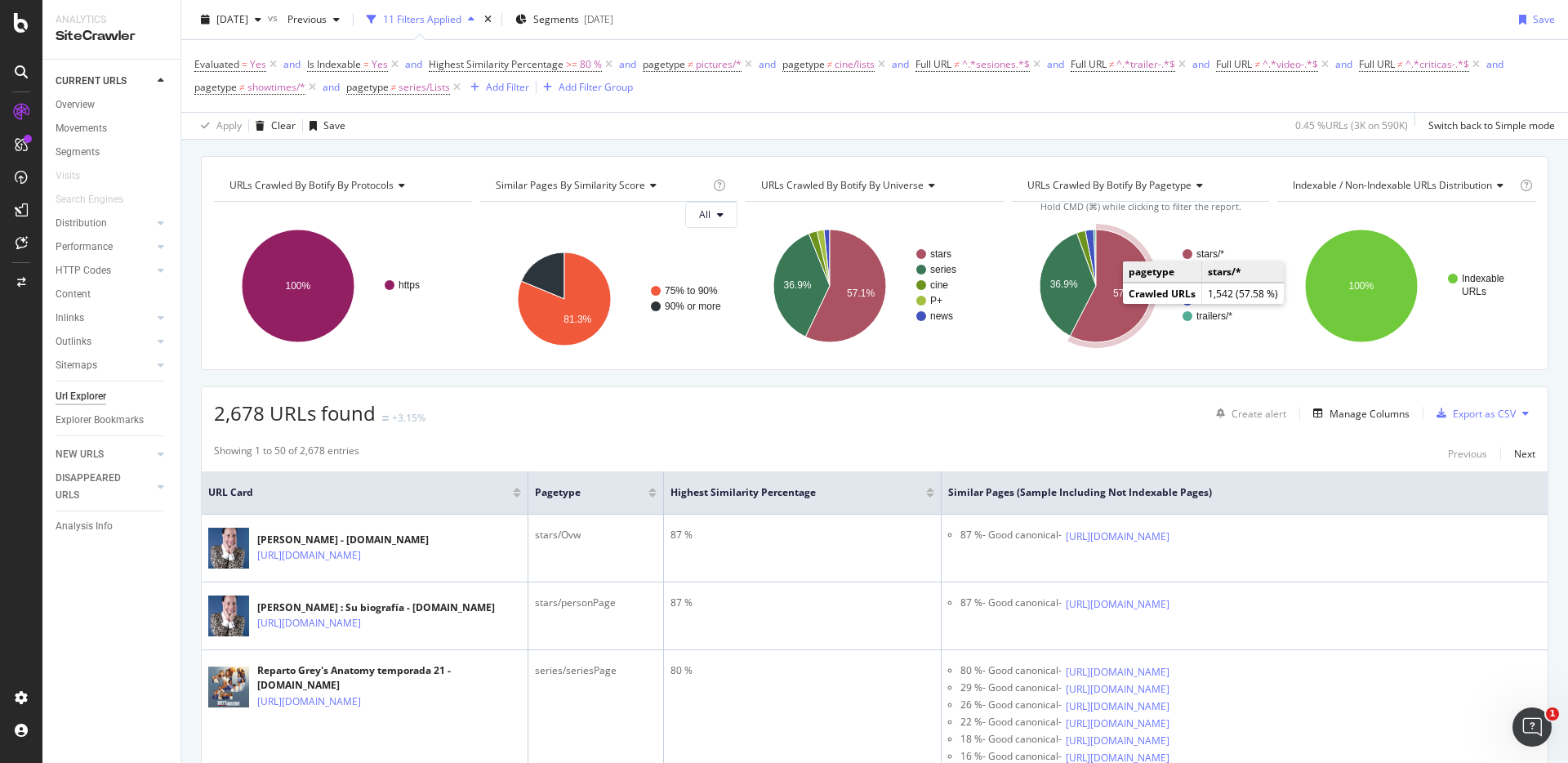
click at [1102, 314] on icon "A chart." at bounding box center [1110, 285] width 82 height 112
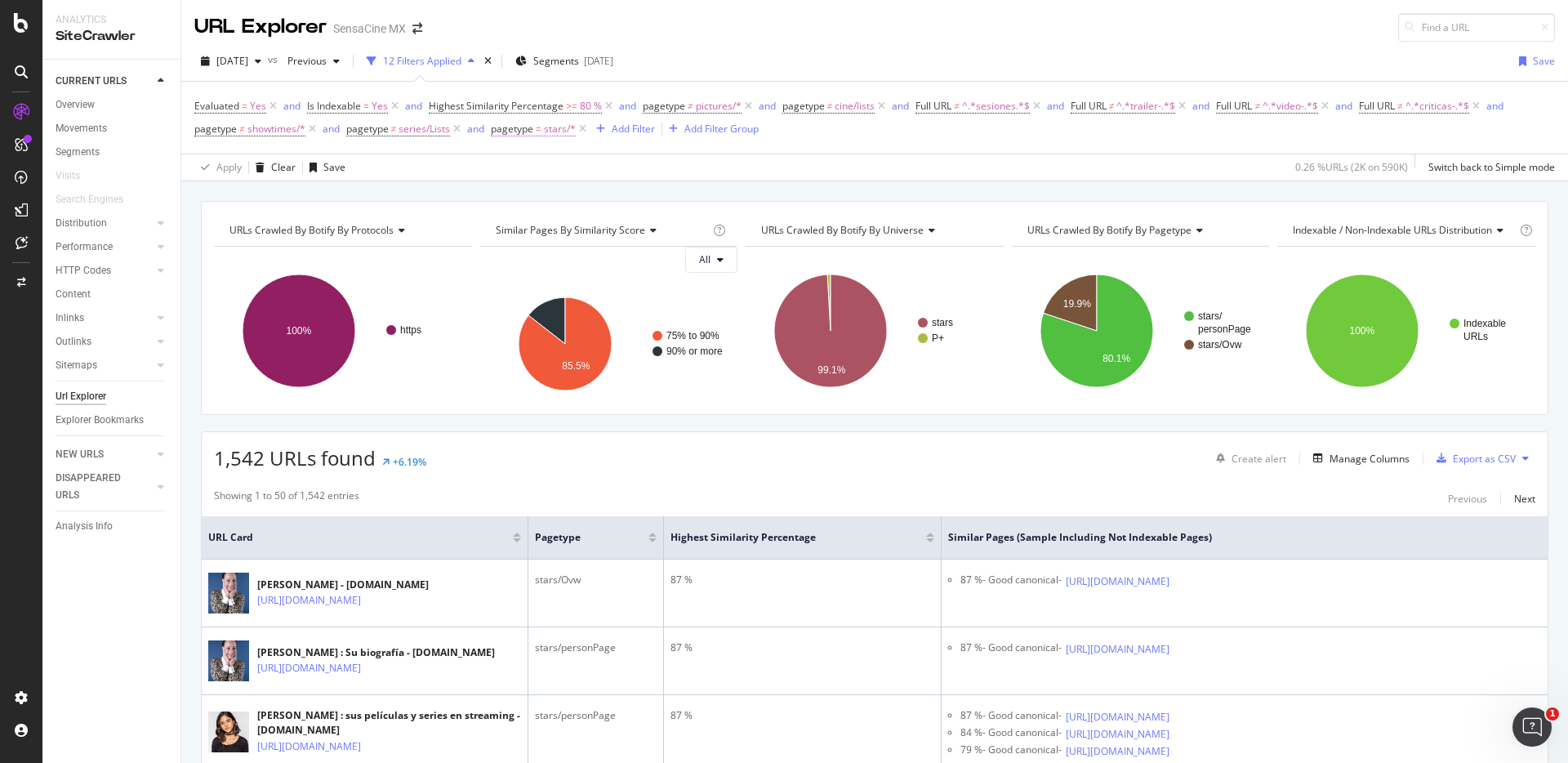
click at [528, 131] on span "pagetype" at bounding box center [512, 128] width 42 height 14
click at [535, 195] on icon at bounding box center [537, 194] width 11 height 9
click at [543, 244] on span "Not Equal" at bounding box center [535, 248] width 44 height 14
click at [676, 291] on div "Apply" at bounding box center [672, 288] width 25 height 14
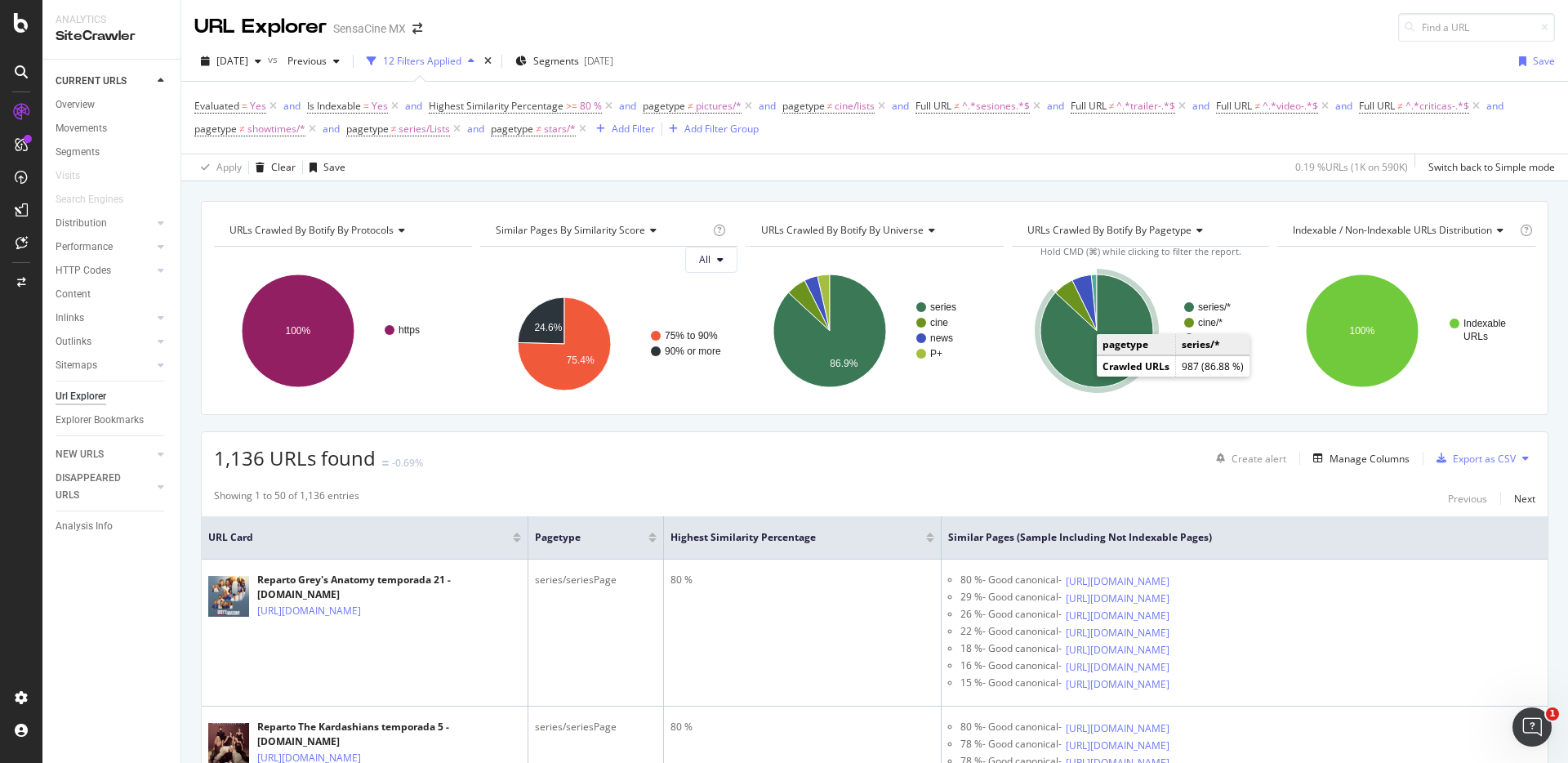
click at [1067, 348] on icon "A chart." at bounding box center [1096, 331] width 112 height 112
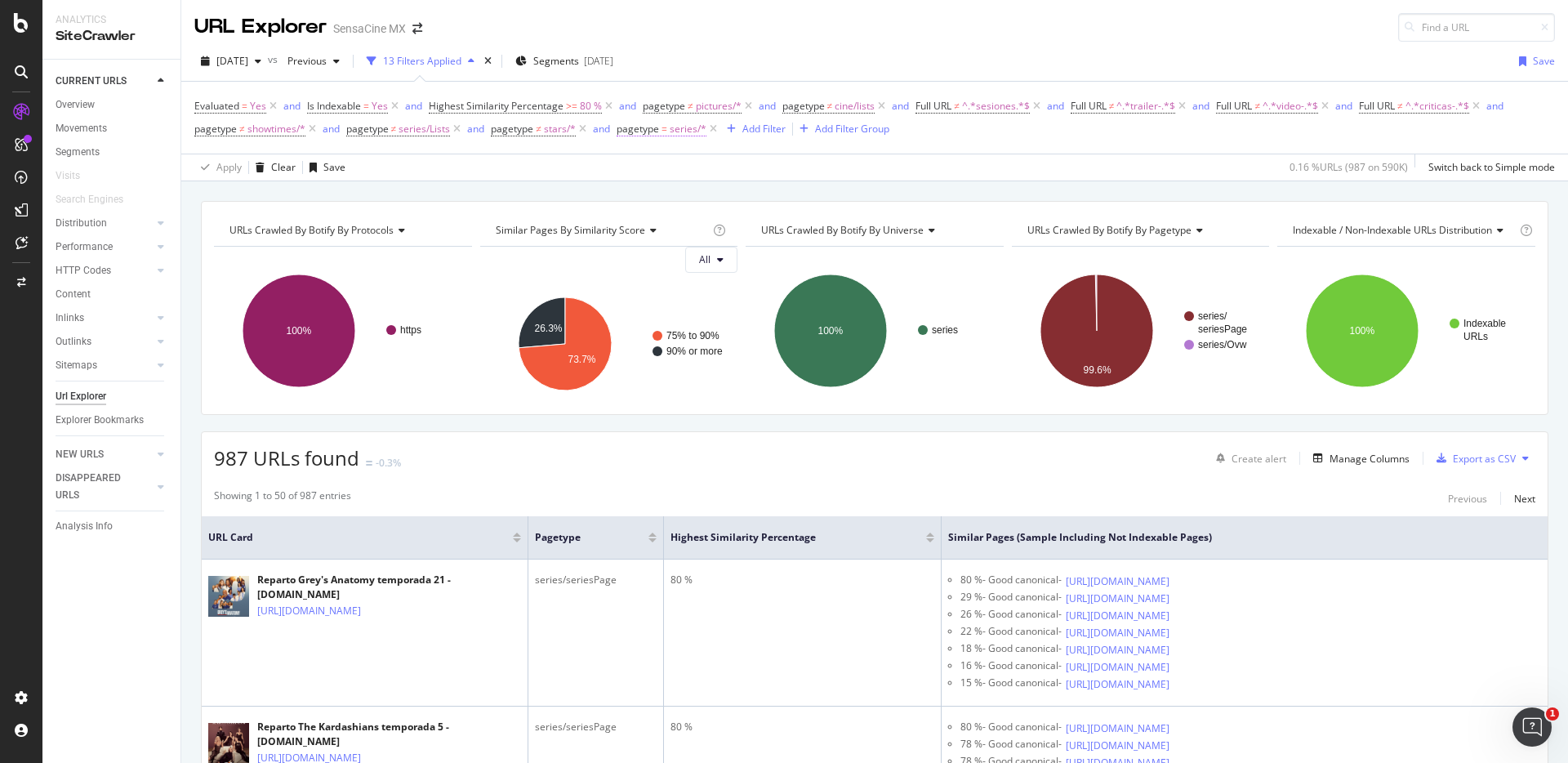
click at [662, 131] on span "=" at bounding box center [665, 128] width 6 height 14
click at [657, 193] on icon at bounding box center [663, 194] width 11 height 9
click at [688, 240] on div "Not Equal" at bounding box center [721, 248] width 175 height 21
click at [801, 290] on div "Apply" at bounding box center [797, 288] width 25 height 14
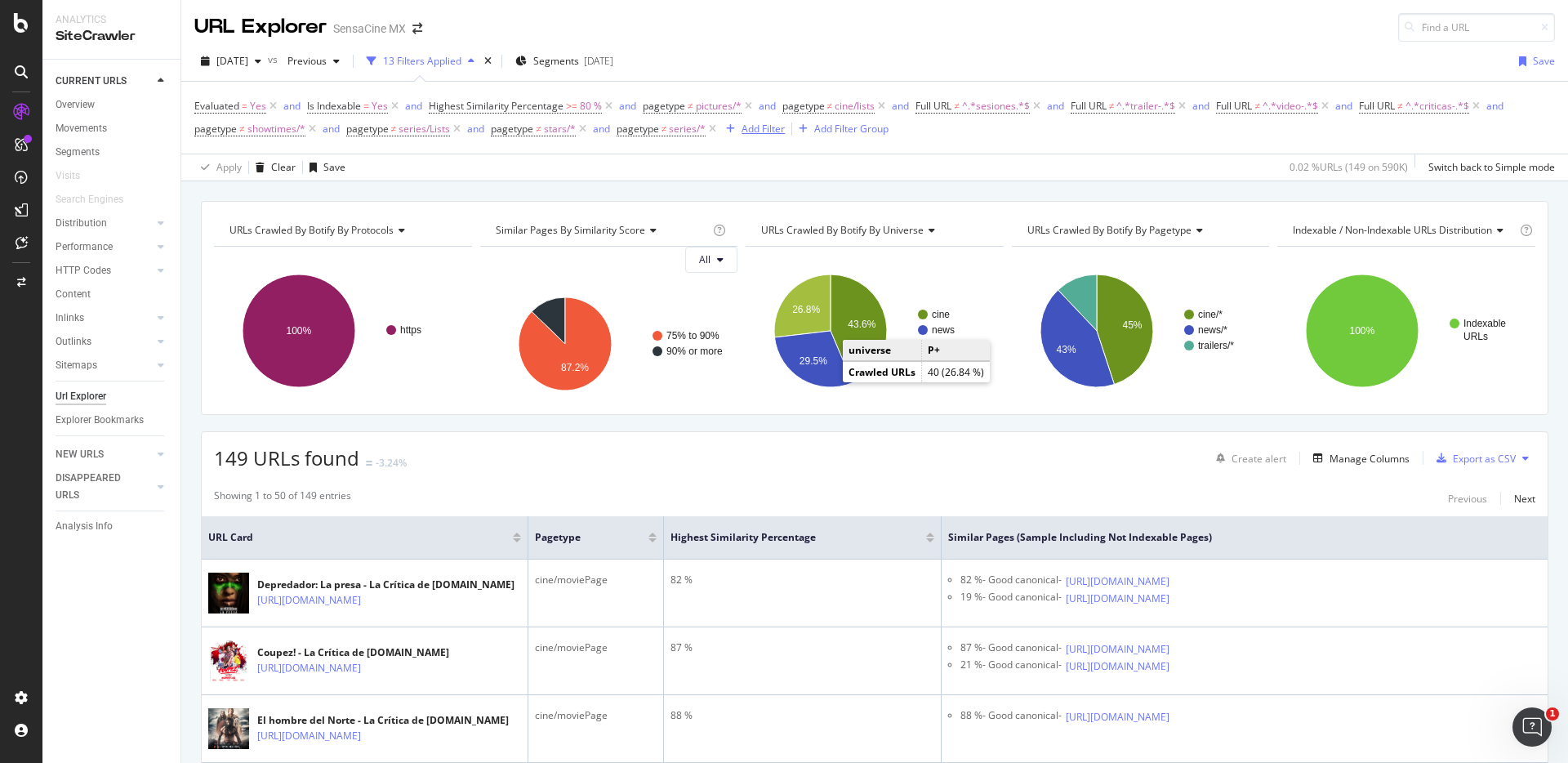
click at [745, 127] on div "Add Filter" at bounding box center [764, 128] width 43 height 14
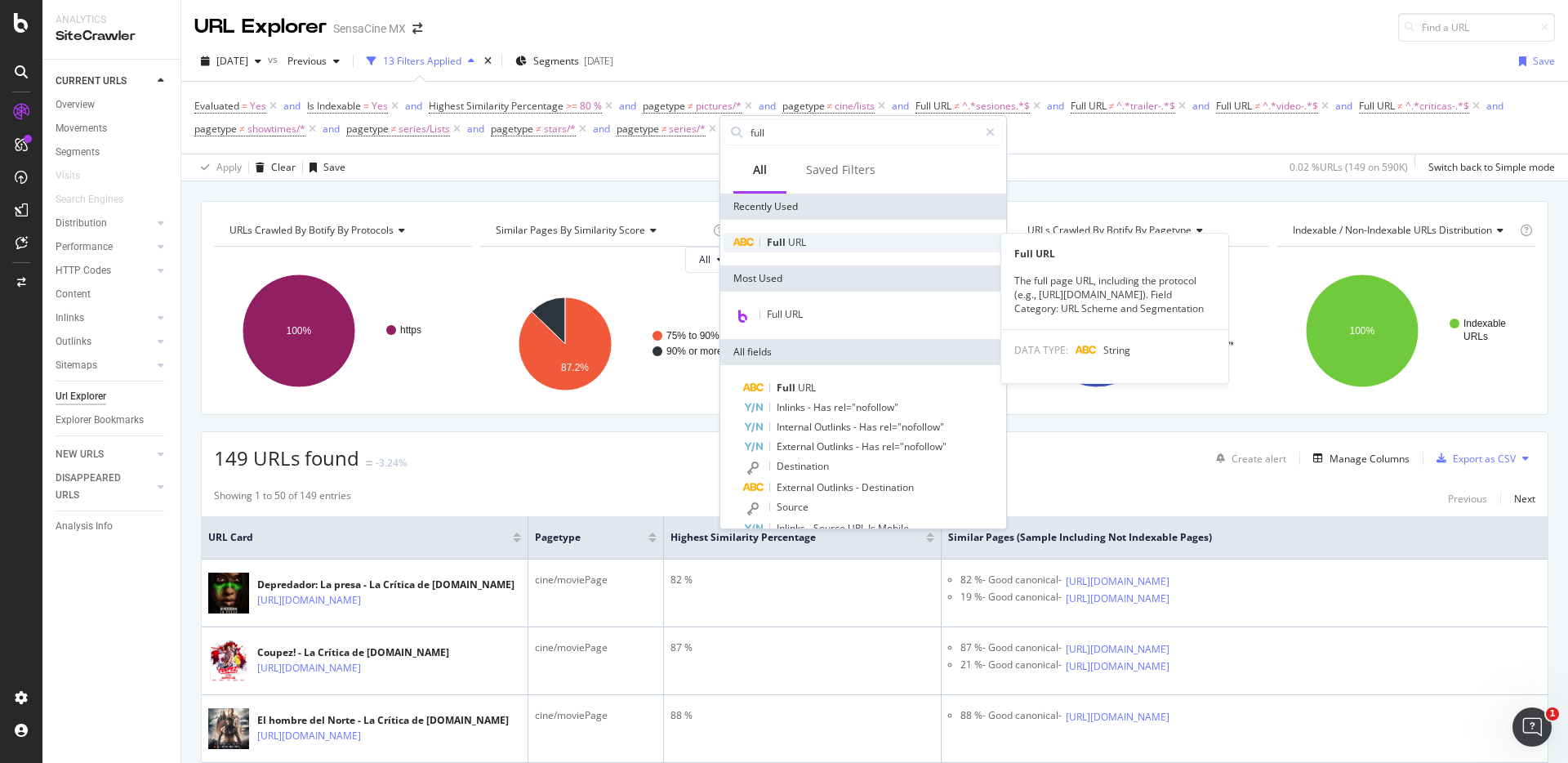
click at [811, 245] on div "Full URL" at bounding box center [863, 243] width 279 height 20
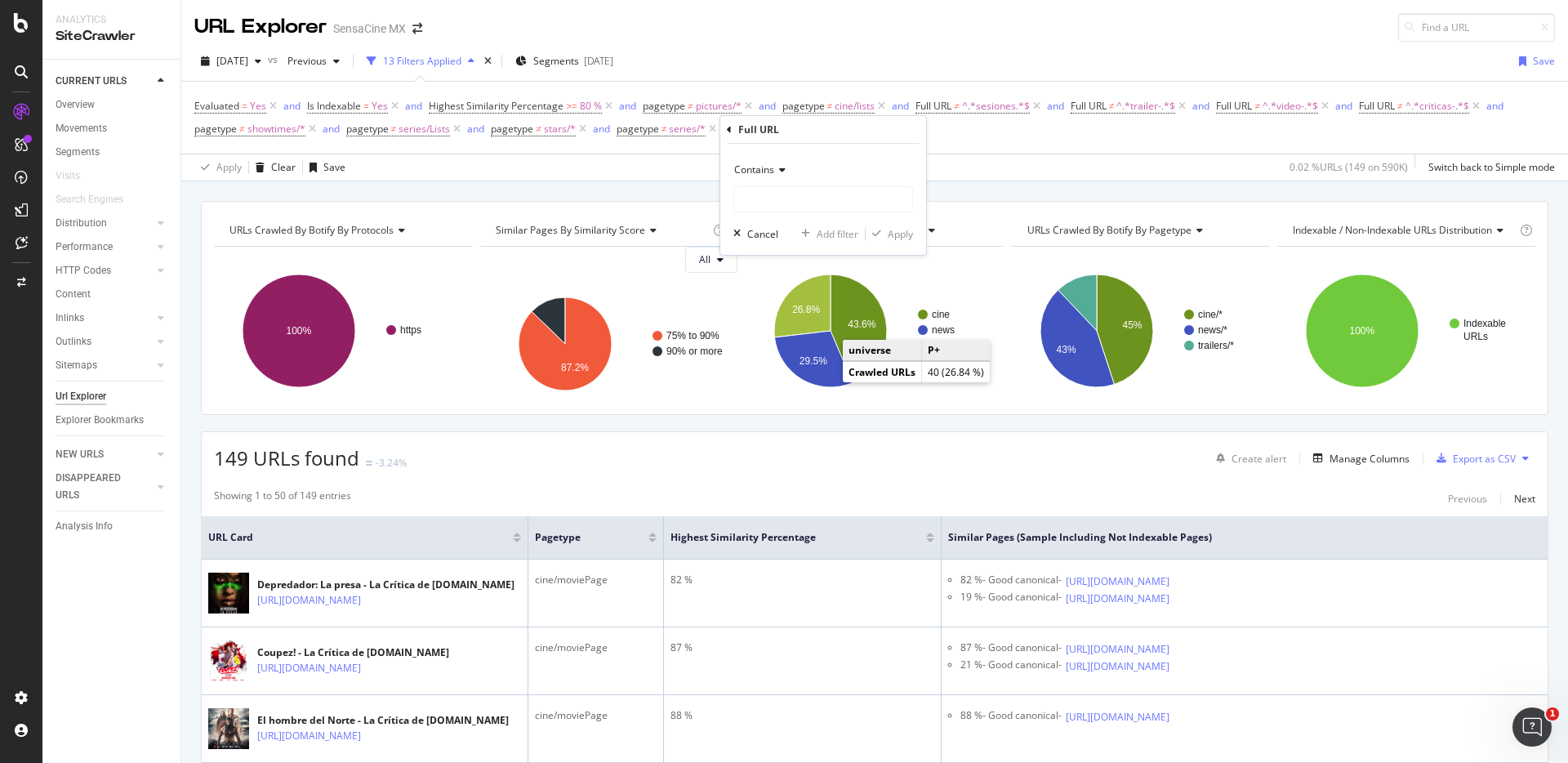
click at [778, 169] on icon at bounding box center [780, 170] width 11 height 9
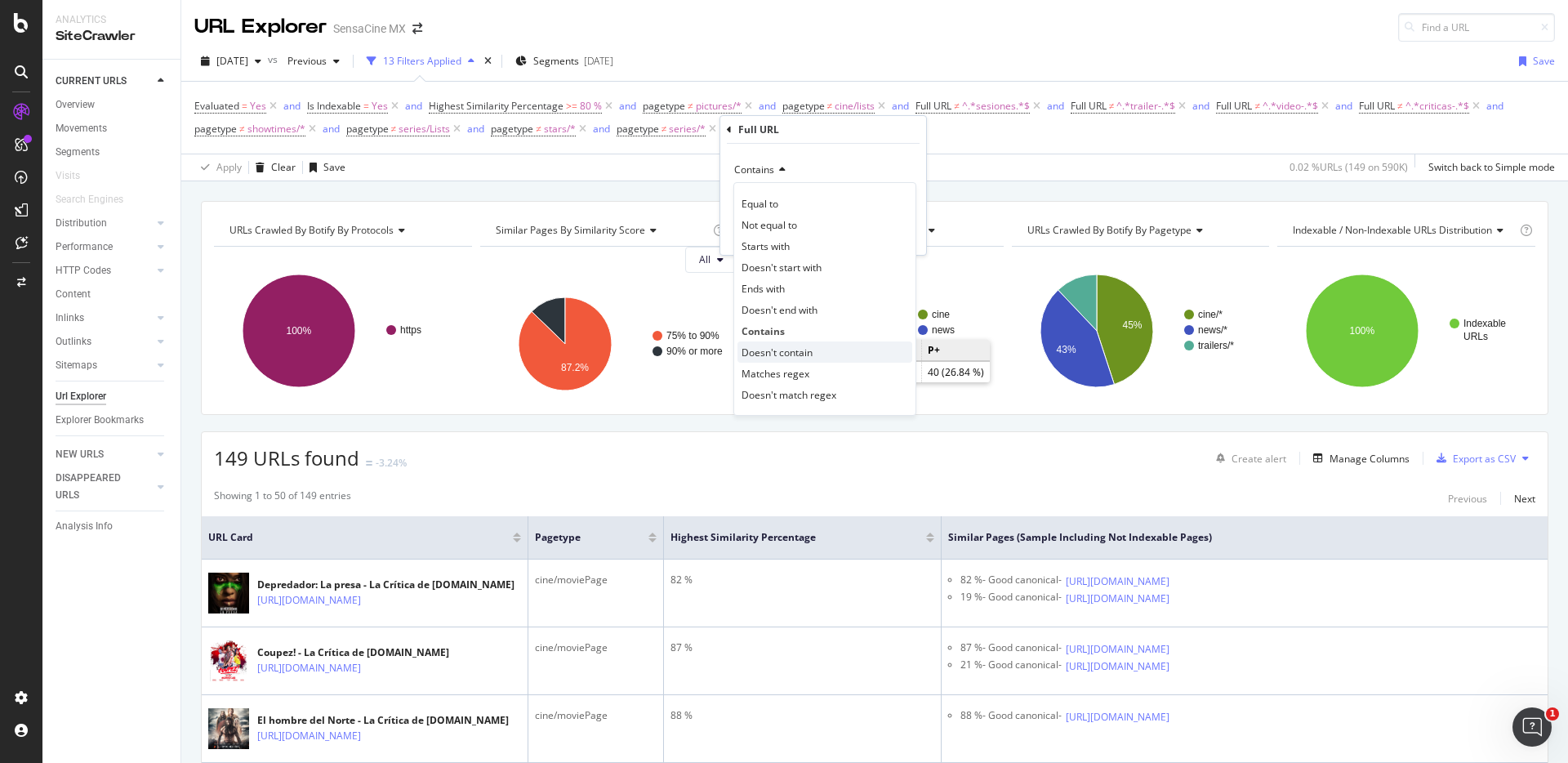
click at [778, 354] on span "Doesn't contain" at bounding box center [777, 352] width 71 height 14
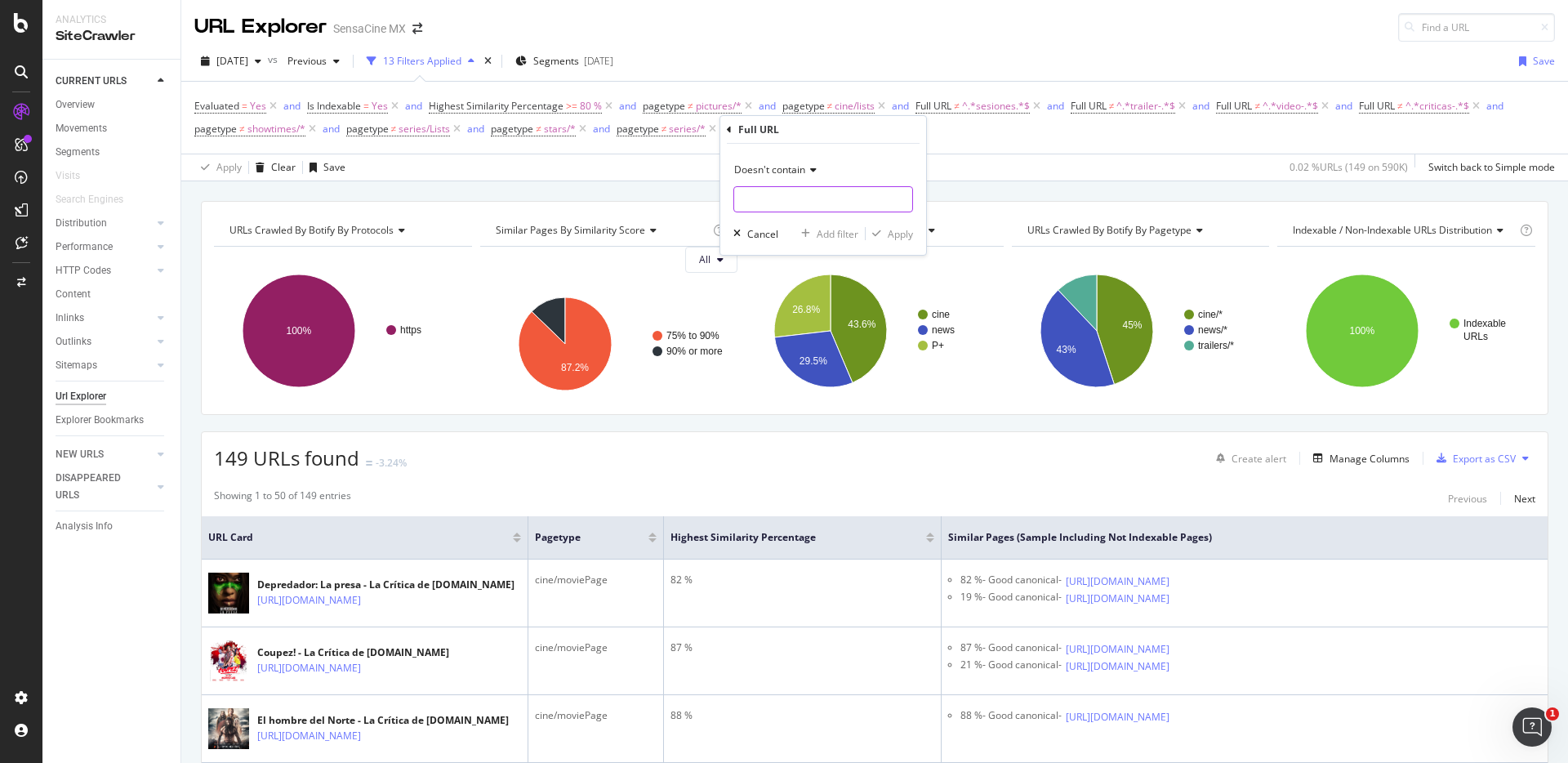
click at [776, 203] on input "text" at bounding box center [823, 199] width 178 height 26
type input "s"
type input "/sensacine/"
click at [894, 231] on div "Apply" at bounding box center [900, 233] width 25 height 14
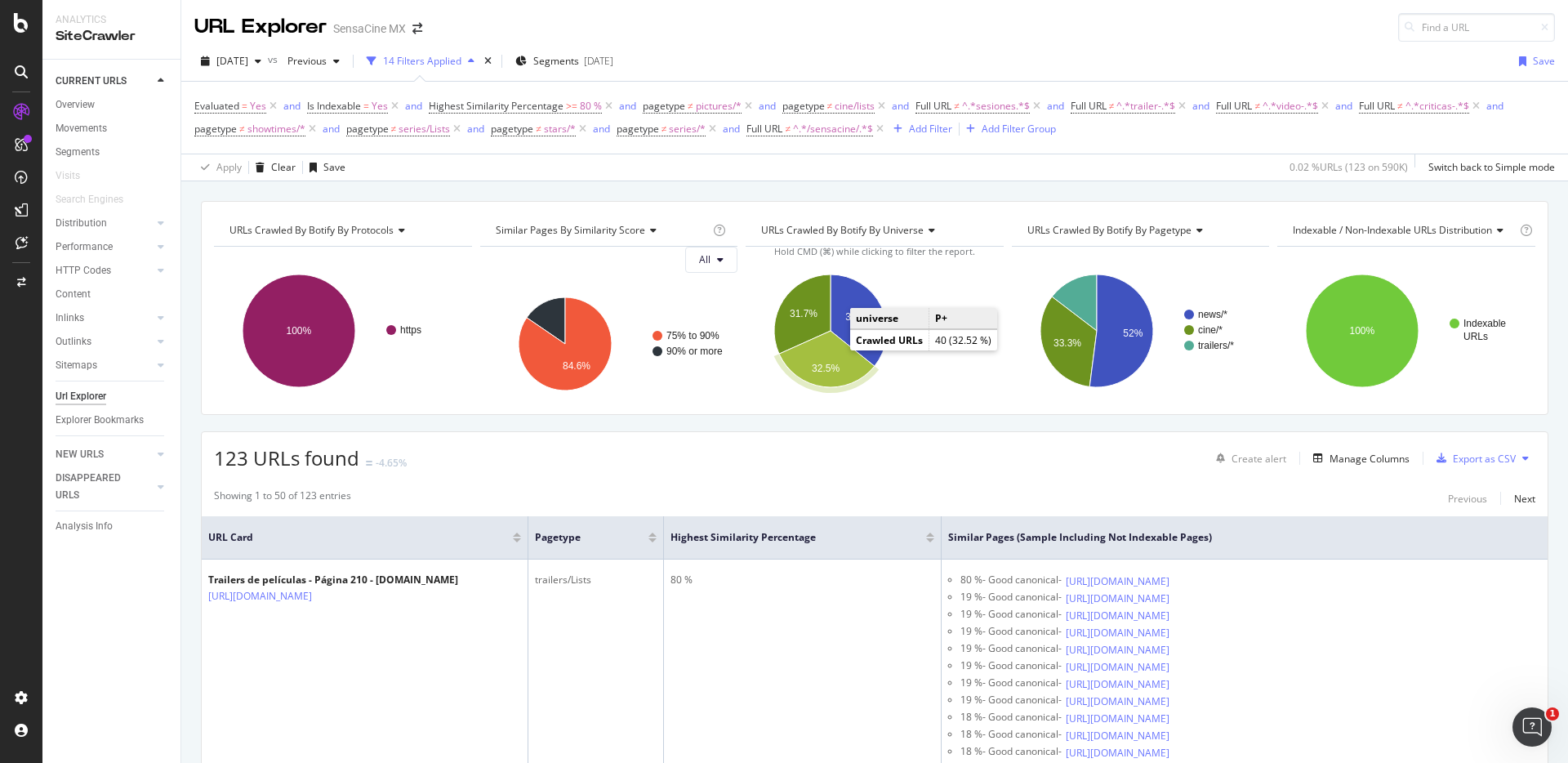
click at [819, 363] on text "32.5%" at bounding box center [825, 368] width 27 height 11
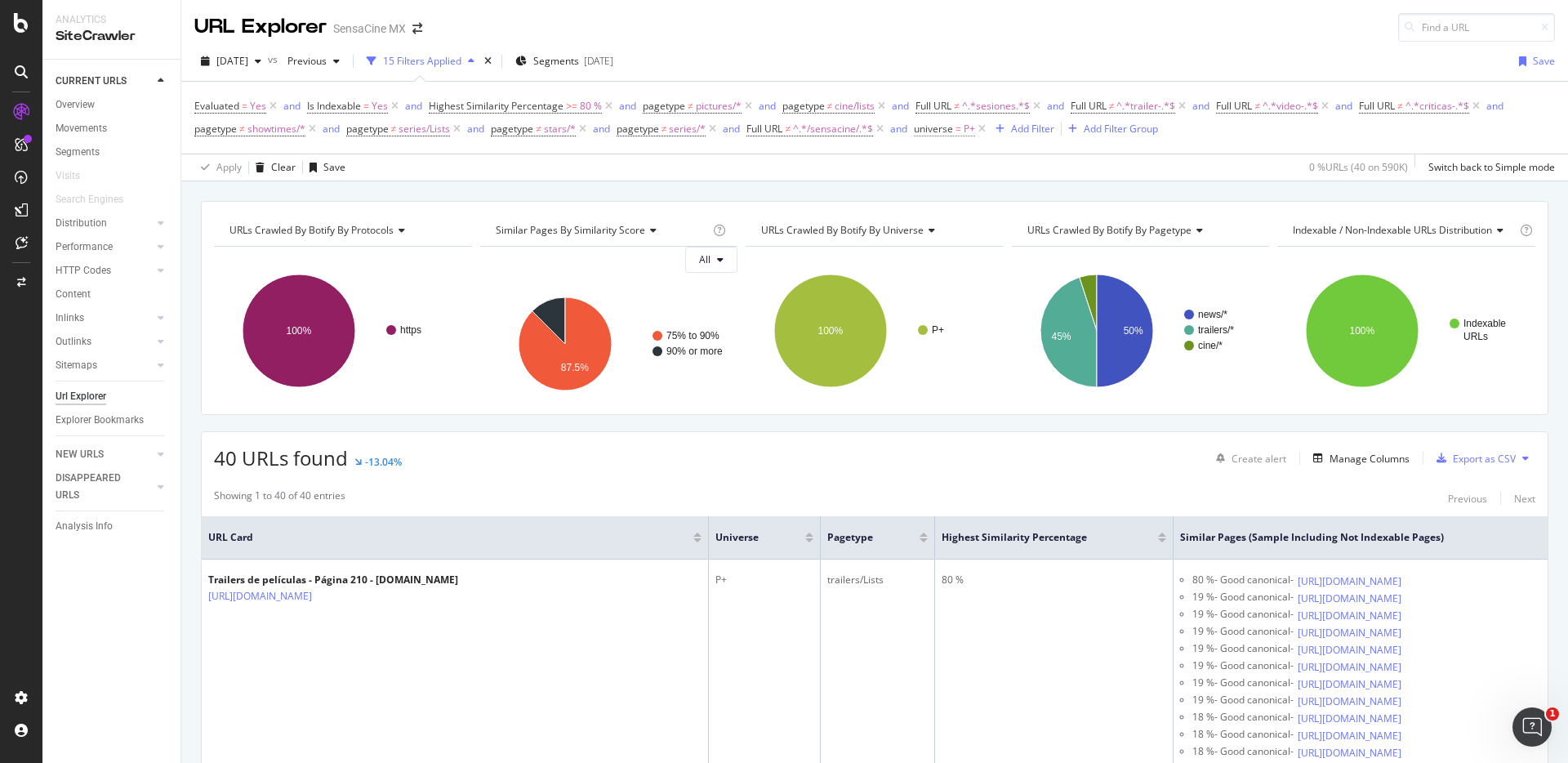
click at [941, 130] on span "universe" at bounding box center [934, 128] width 40 height 14
click at [951, 190] on span "Equal" at bounding box center [941, 193] width 25 height 14
click at [961, 253] on span "Not Equal" at bounding box center [958, 248] width 44 height 14
click at [1087, 291] on div "Apply" at bounding box center [1095, 288] width 25 height 14
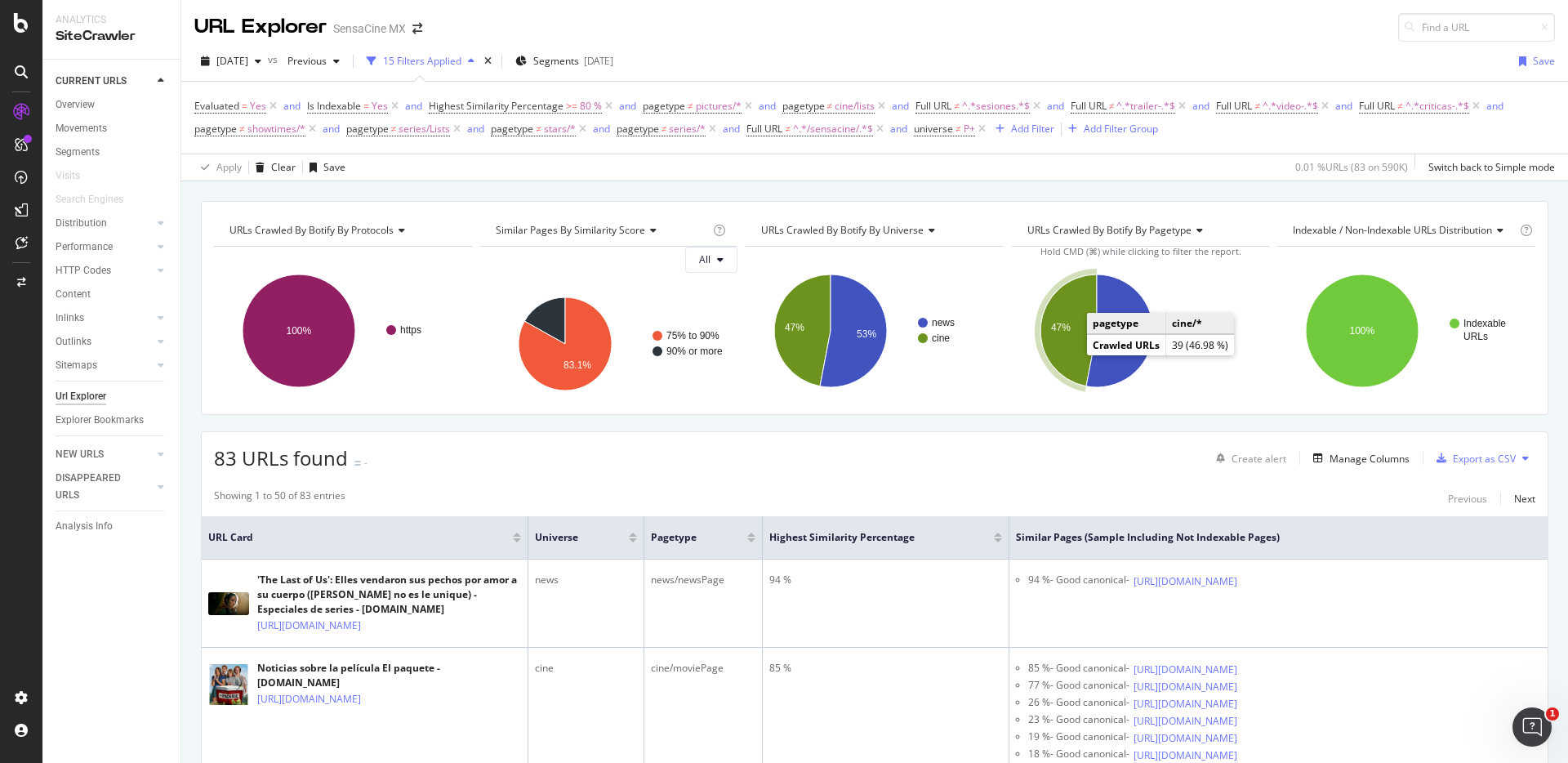
click at [1060, 352] on icon "A chart." at bounding box center [1069, 331] width 57 height 112
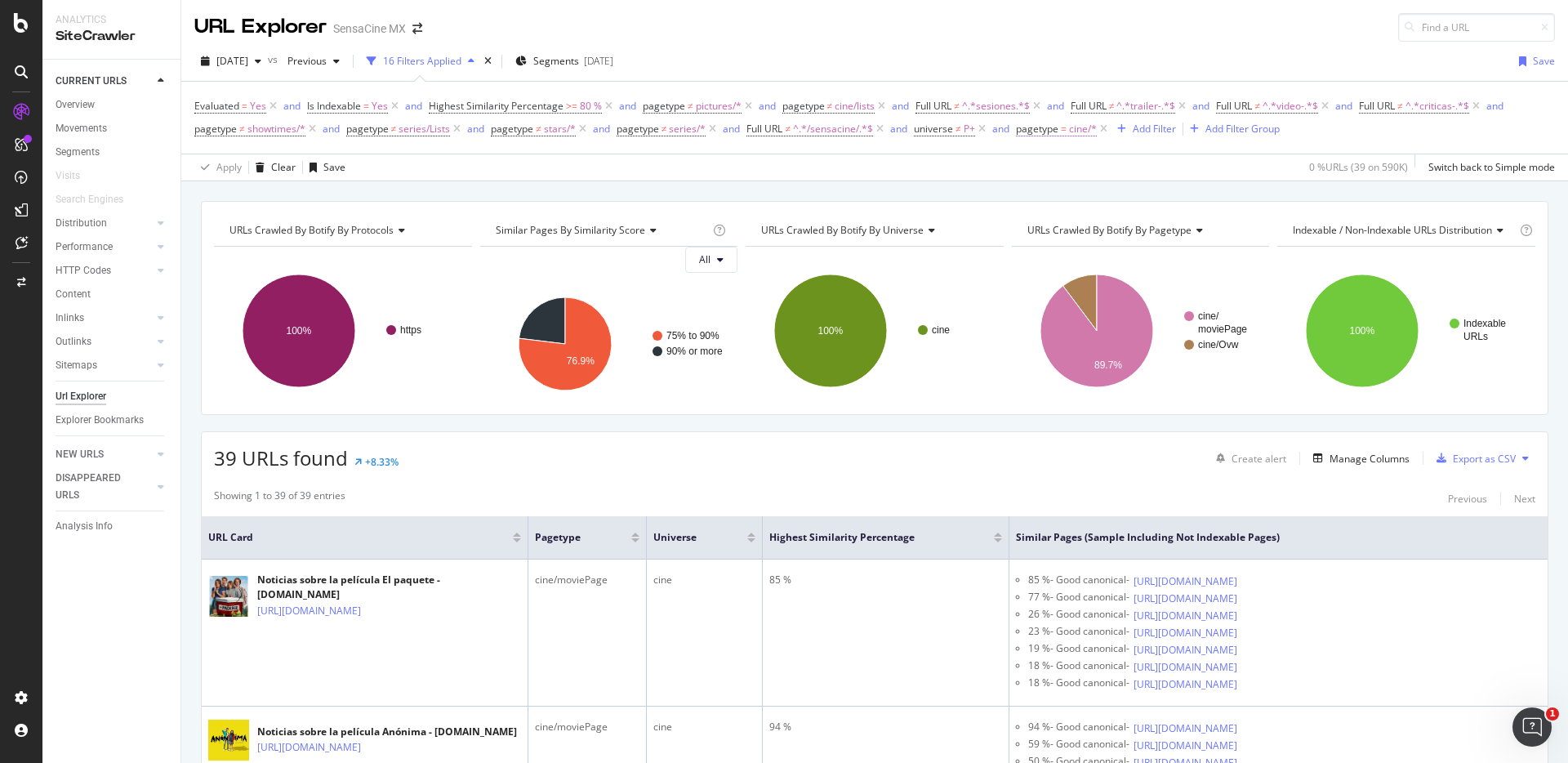
click at [1047, 131] on span "pagetype" at bounding box center [1037, 128] width 42 height 14
click at [1060, 195] on icon at bounding box center [1063, 194] width 11 height 9
click at [1064, 252] on span "Not Equal" at bounding box center [1061, 248] width 44 height 14
click at [1197, 294] on div "Apply" at bounding box center [1198, 288] width 25 height 14
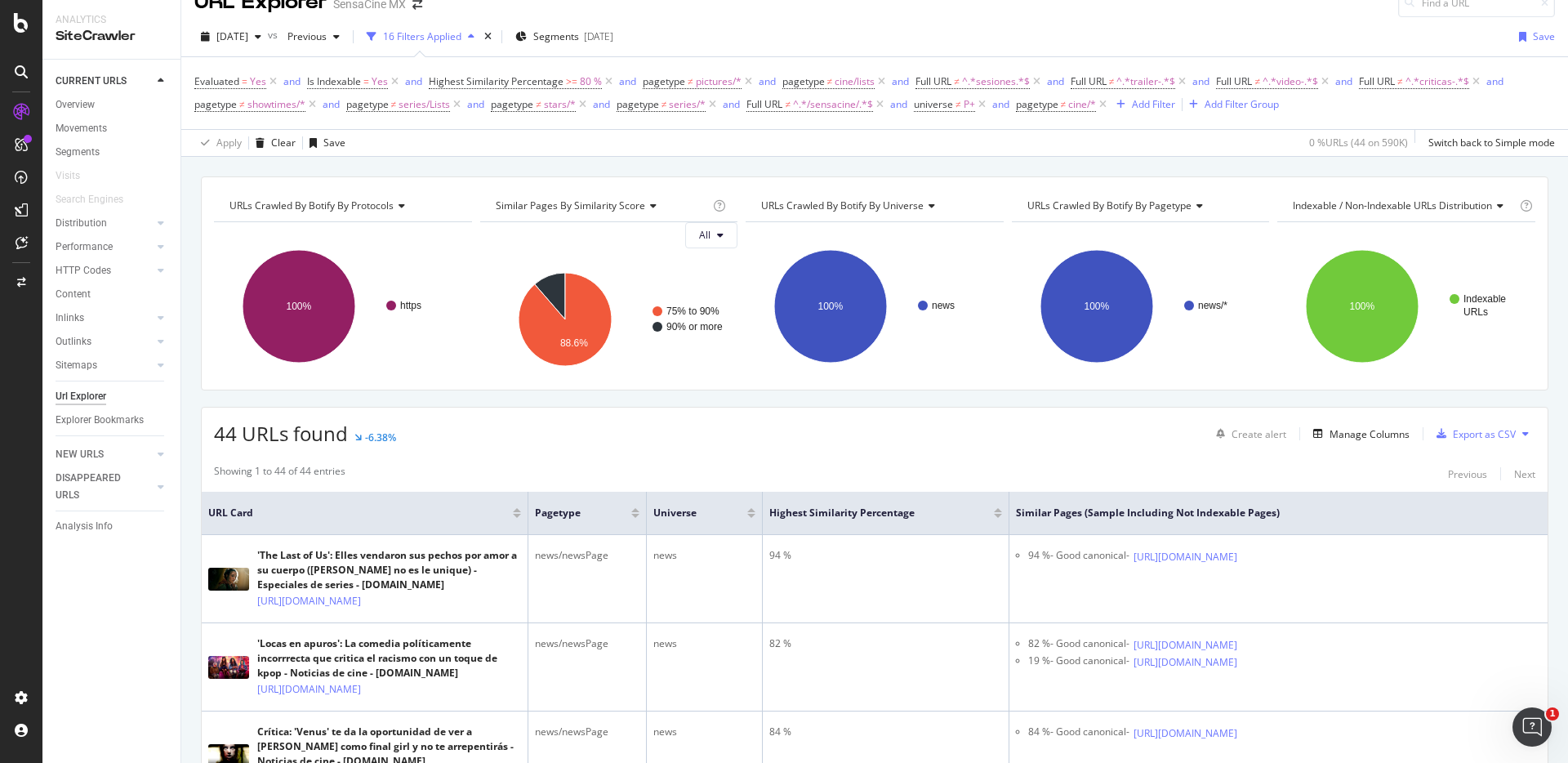
scroll to position [25, 0]
click at [1453, 437] on div "Export as CSV" at bounding box center [1484, 433] width 63 height 14
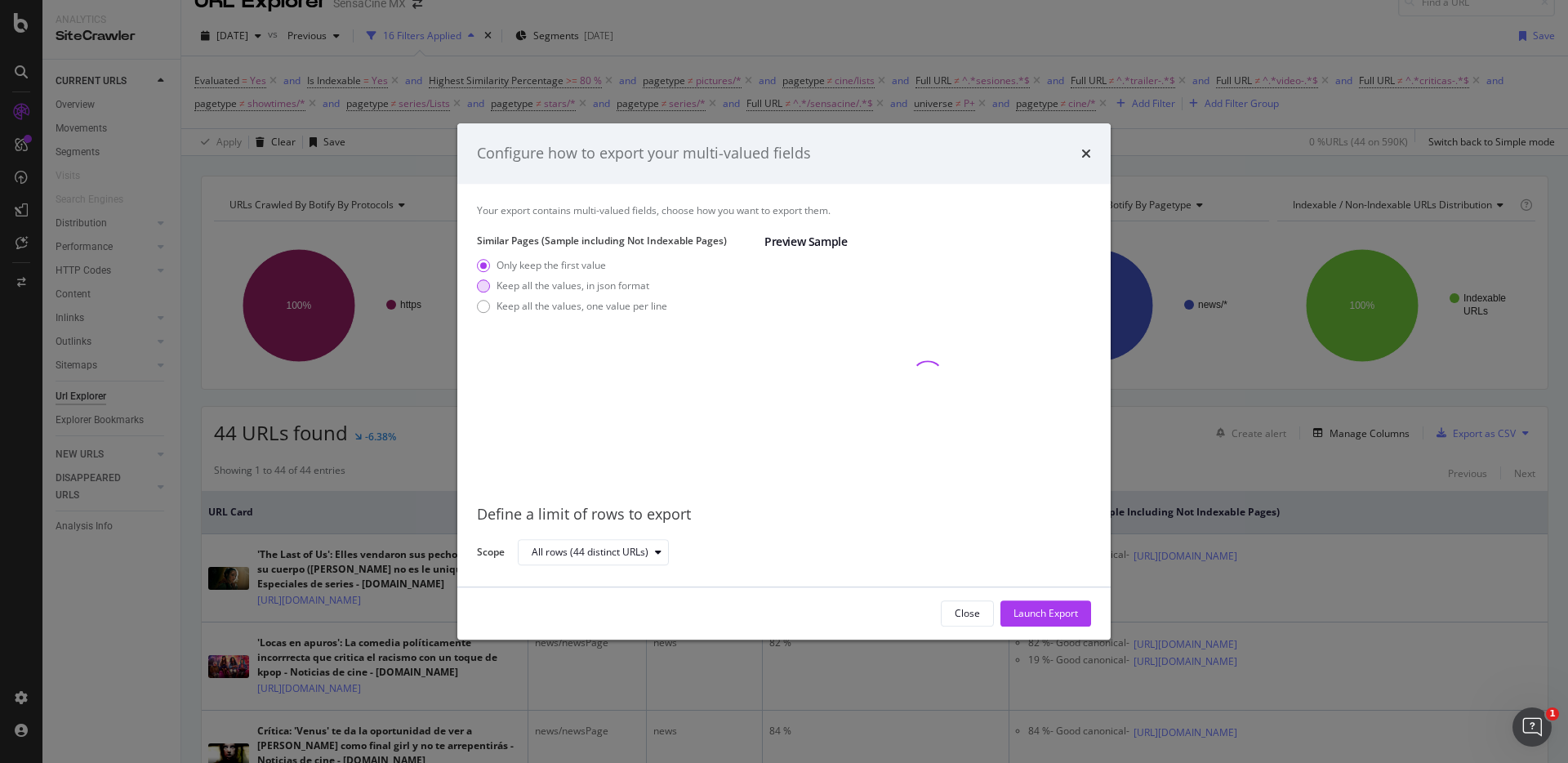
click at [569, 290] on div "Keep all the values, in json format" at bounding box center [573, 285] width 153 height 14
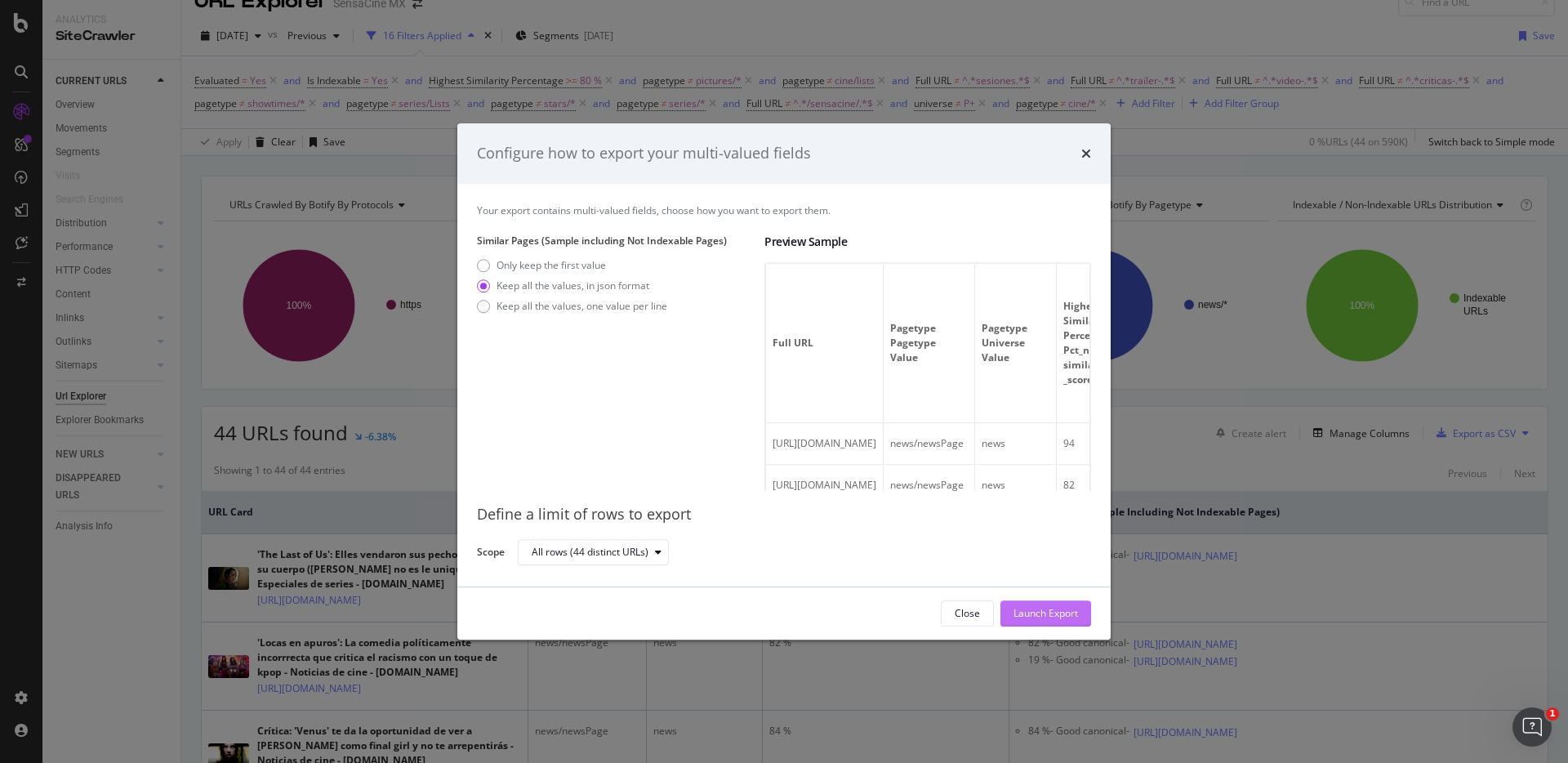
click at [1052, 611] on div "Launch Export" at bounding box center [1046, 613] width 64 height 14
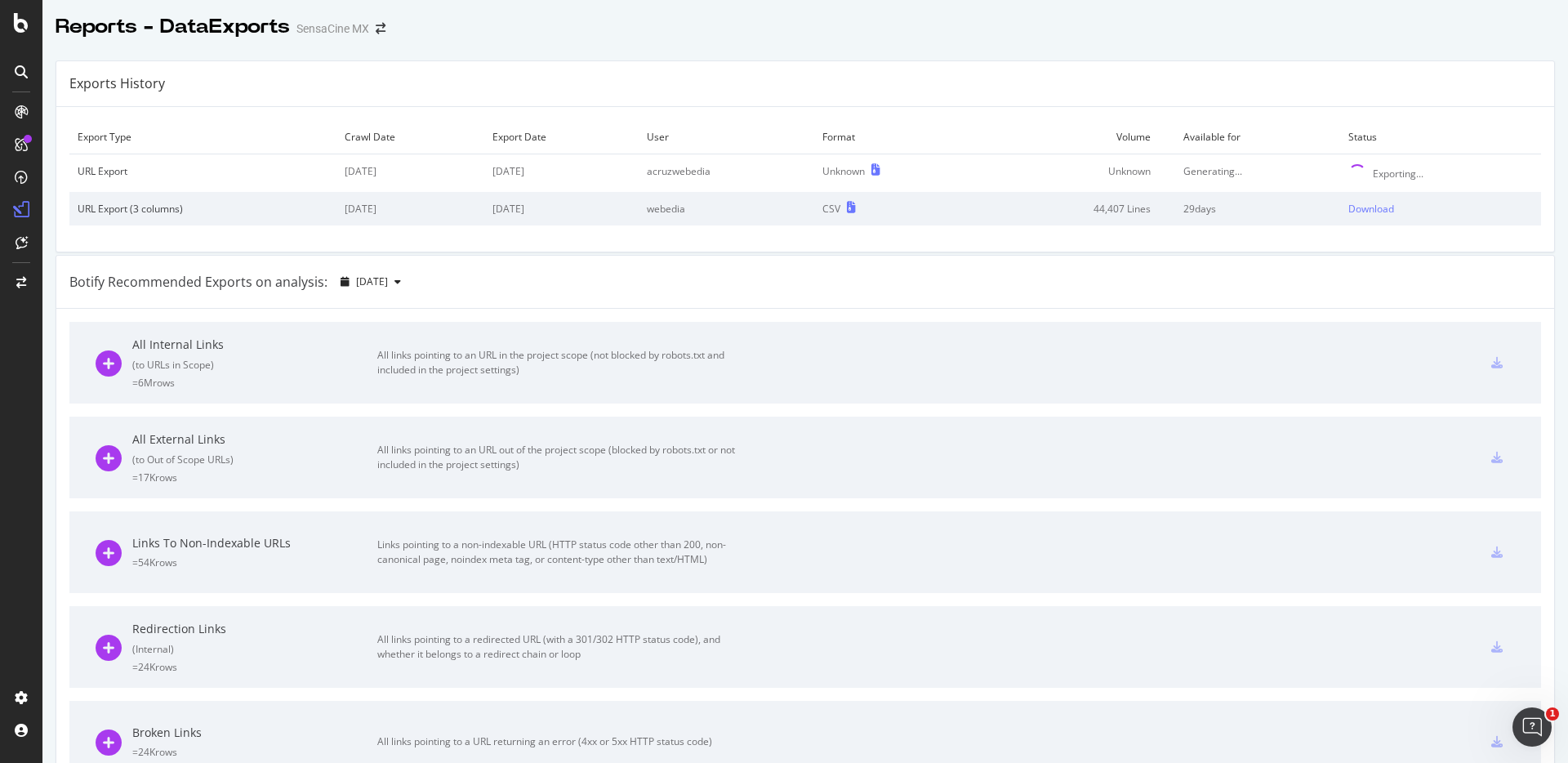
click at [766, 82] on div "Exports History" at bounding box center [805, 84] width 1498 height 45
click at [772, 83] on div "Exports History" at bounding box center [805, 84] width 1498 height 45
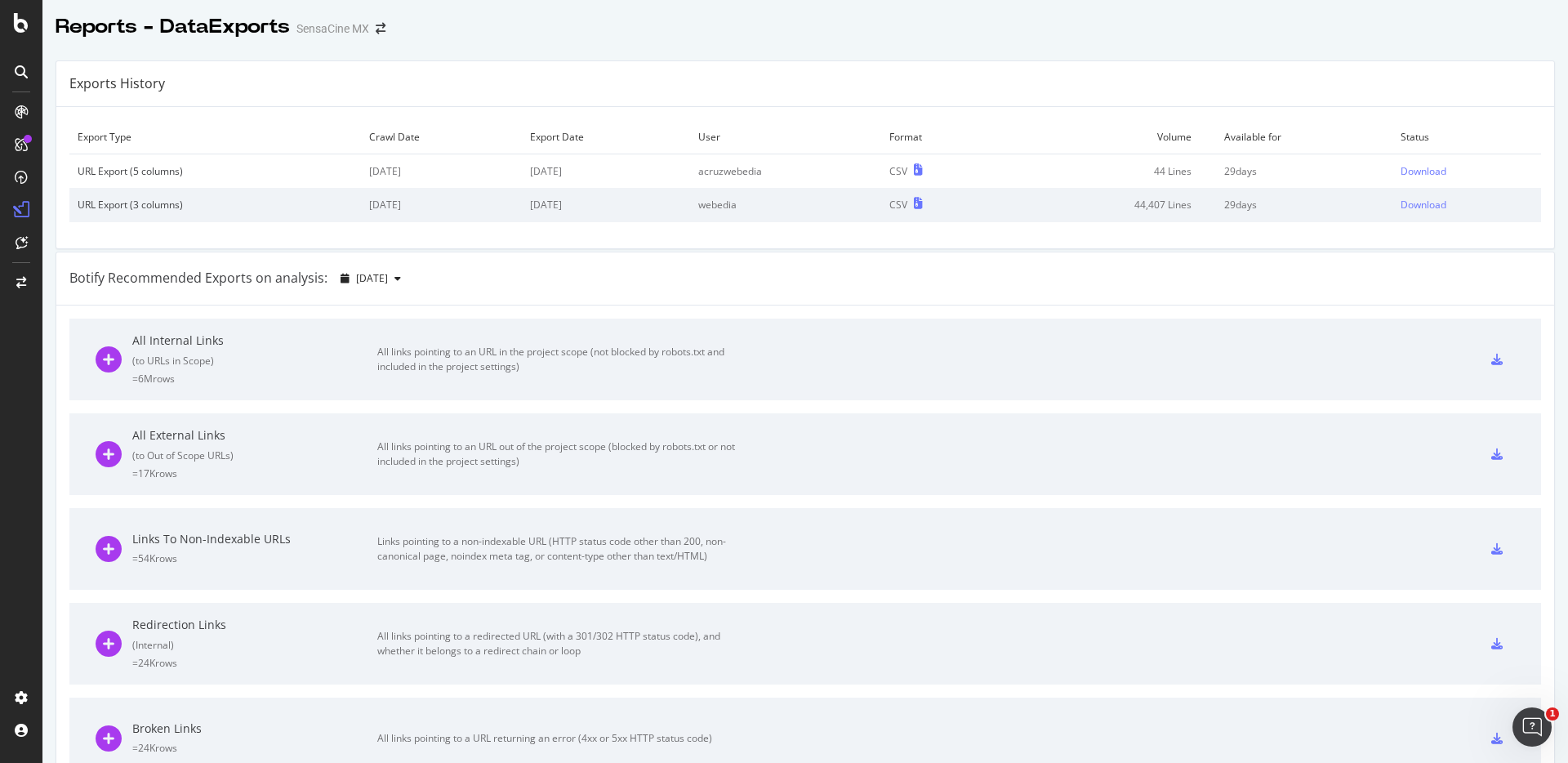
click at [772, 83] on div "Exports History" at bounding box center [805, 84] width 1498 height 45
click at [1401, 174] on div "Download" at bounding box center [1424, 171] width 45 height 14
